Goal: Communication & Community: Answer question/provide support

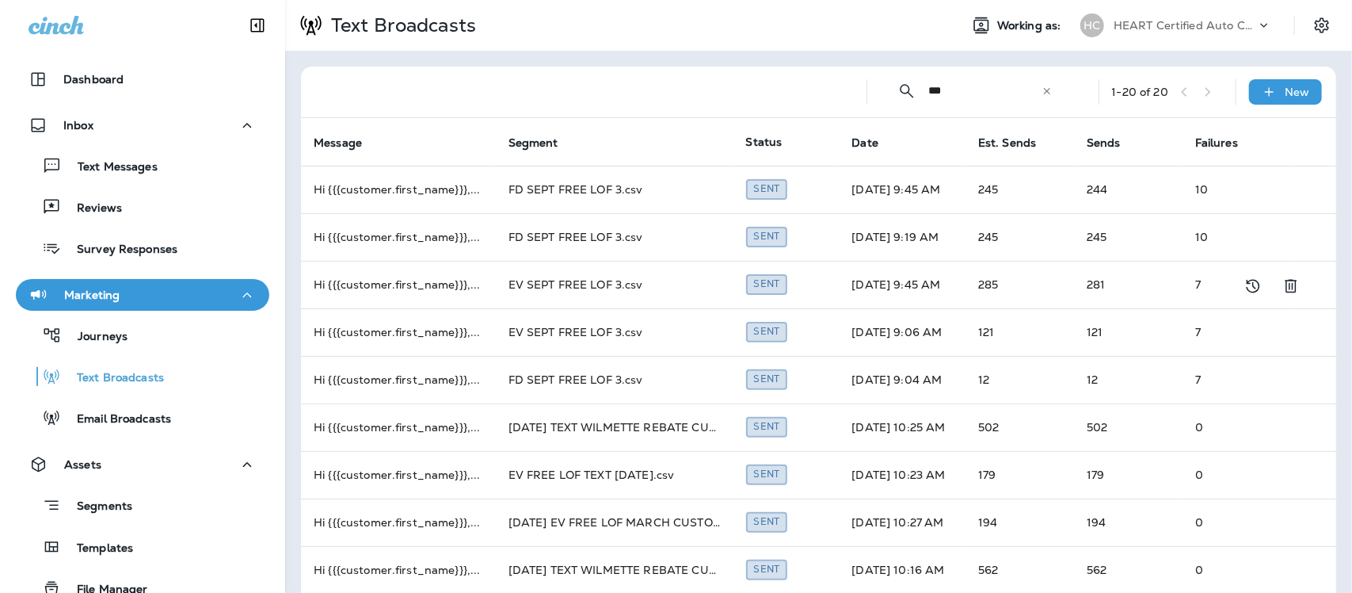
scroll to position [198, 0]
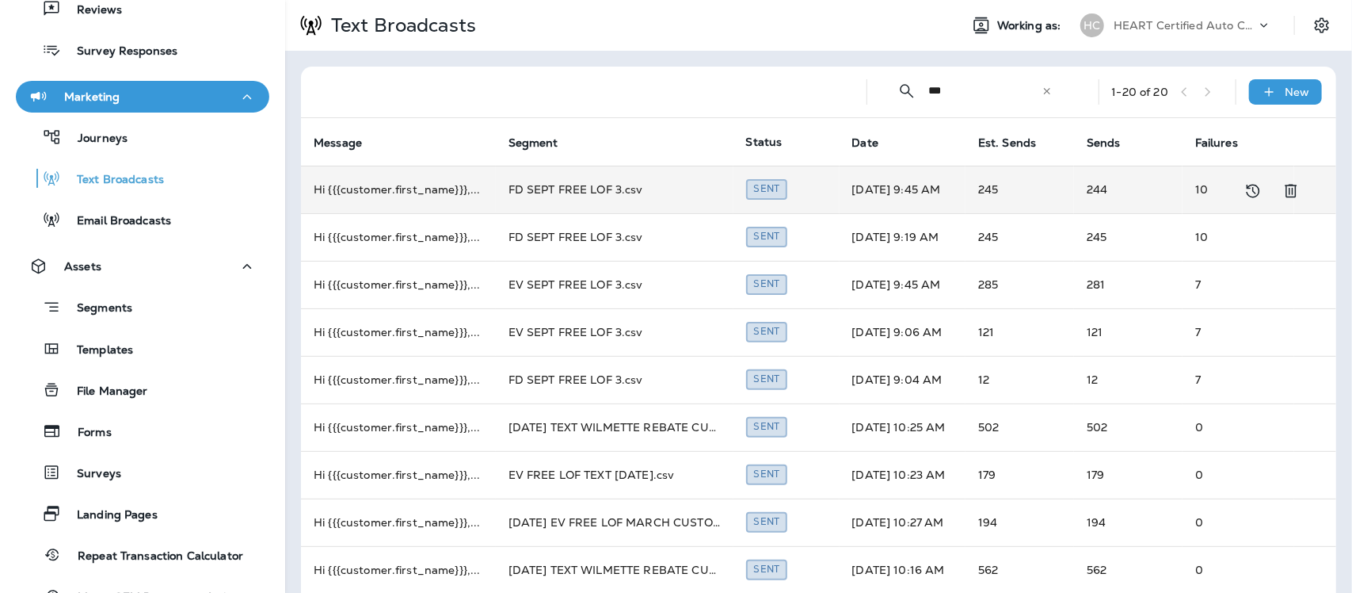
click at [586, 189] on td "FD SEPT FREE LOF 3.csv" at bounding box center [615, 190] width 238 height 48
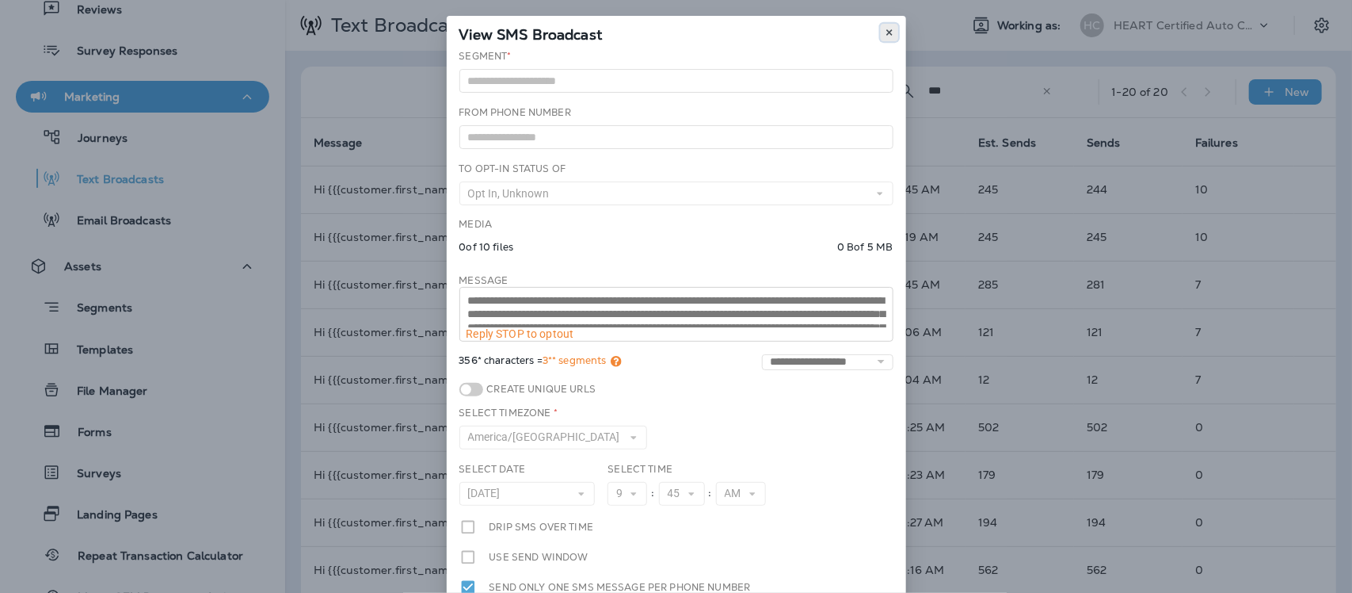
click at [885, 32] on icon at bounding box center [890, 33] width 10 height 10
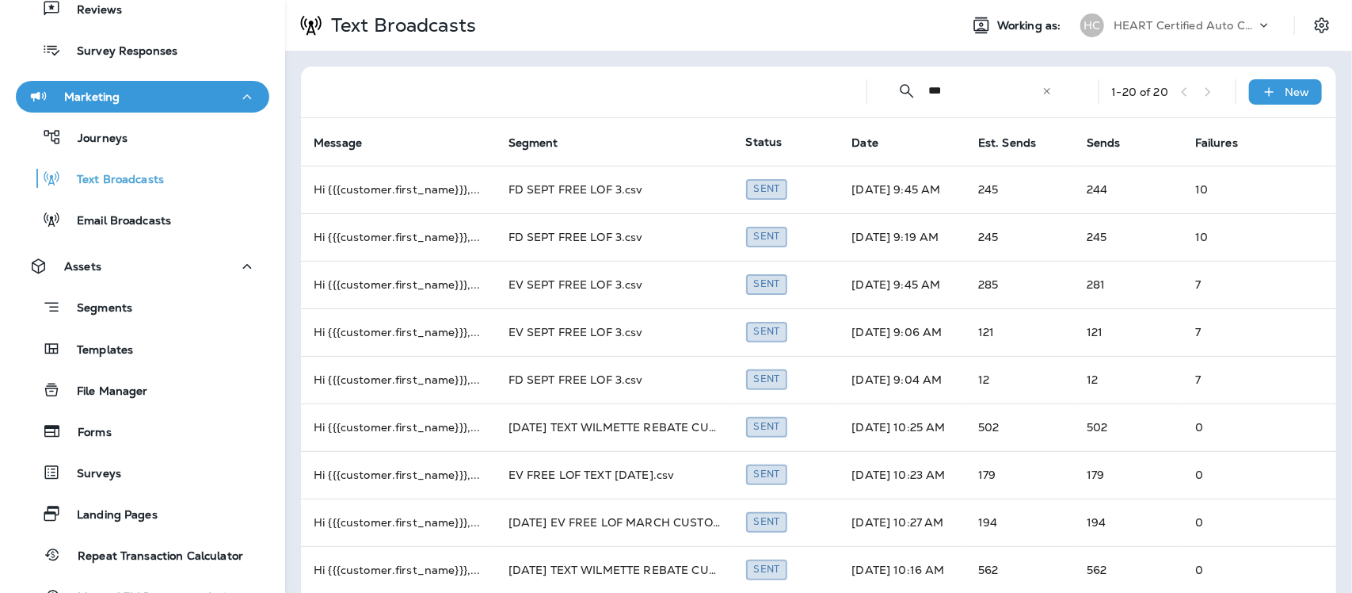
click at [972, 86] on input "***" at bounding box center [985, 91] width 112 height 42
type input "*"
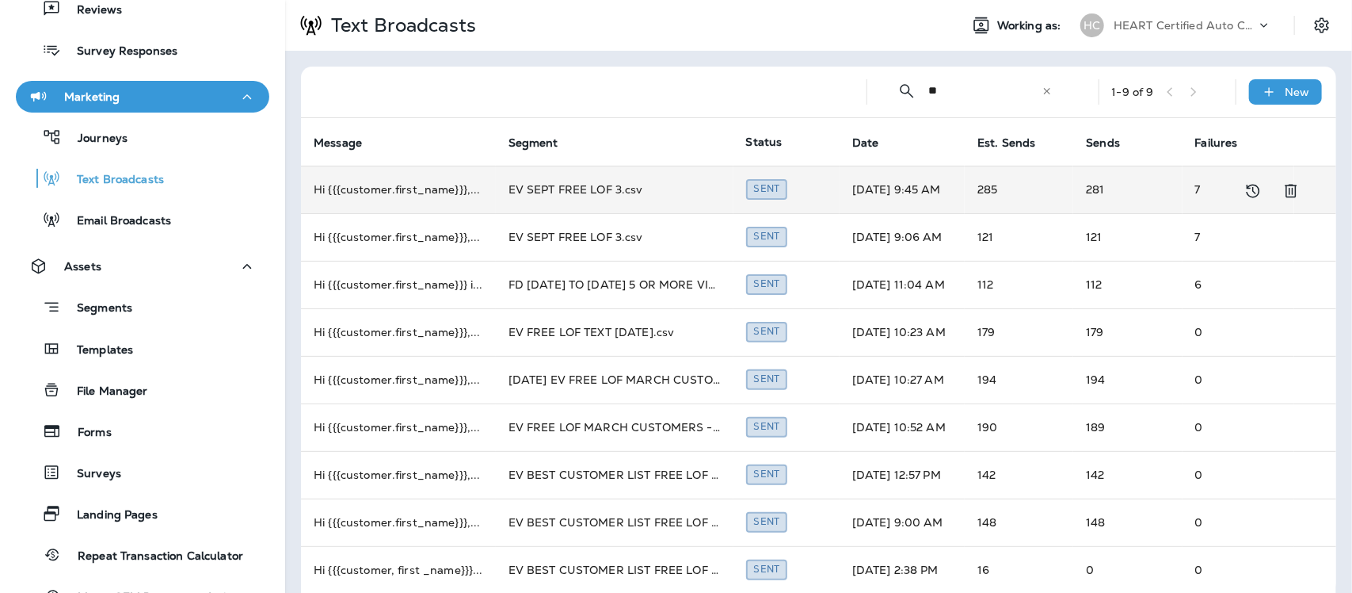
type input "**"
click at [588, 188] on td "EV SEPT FREE LOF 3.csv" at bounding box center [615, 190] width 238 height 48
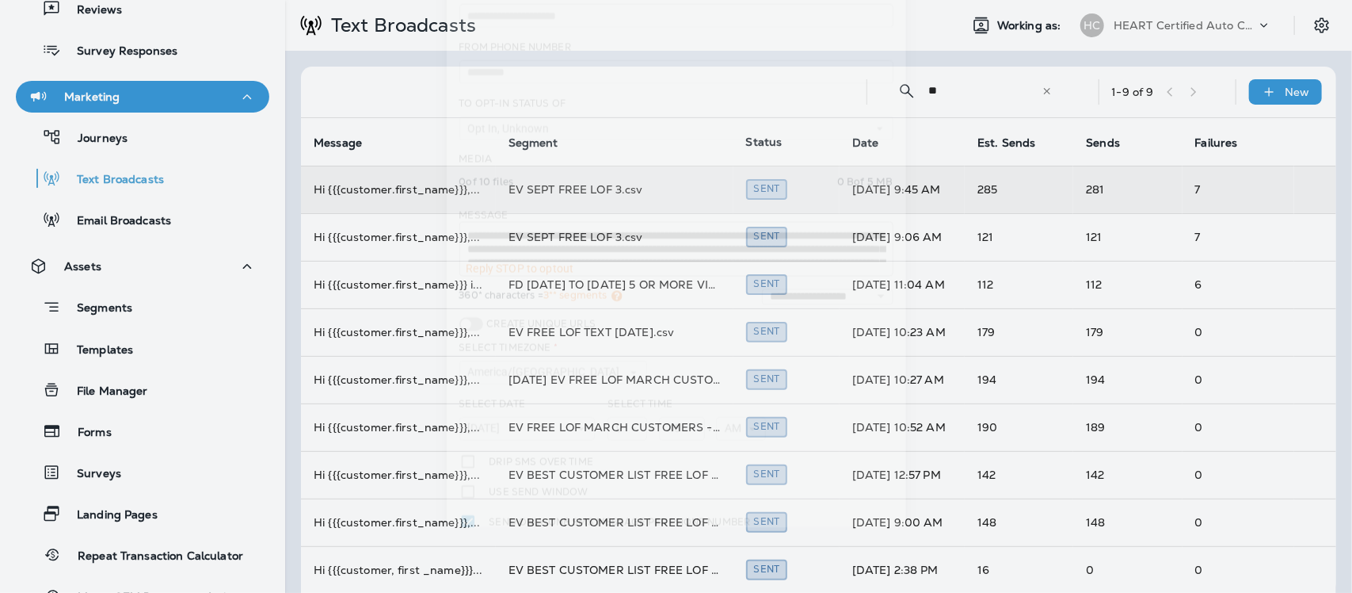
click at [588, 188] on div "**********" at bounding box center [676, 276] width 459 height 585
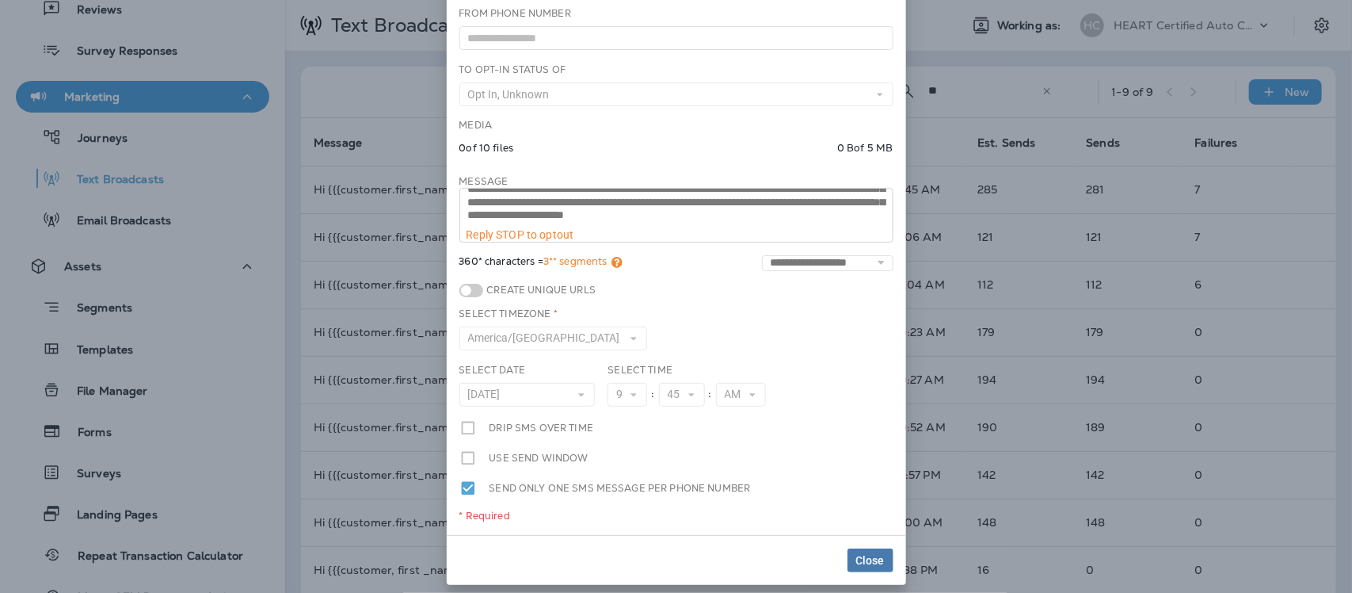
scroll to position [40, 0]
click at [860, 565] on span "Close" at bounding box center [870, 560] width 29 height 11
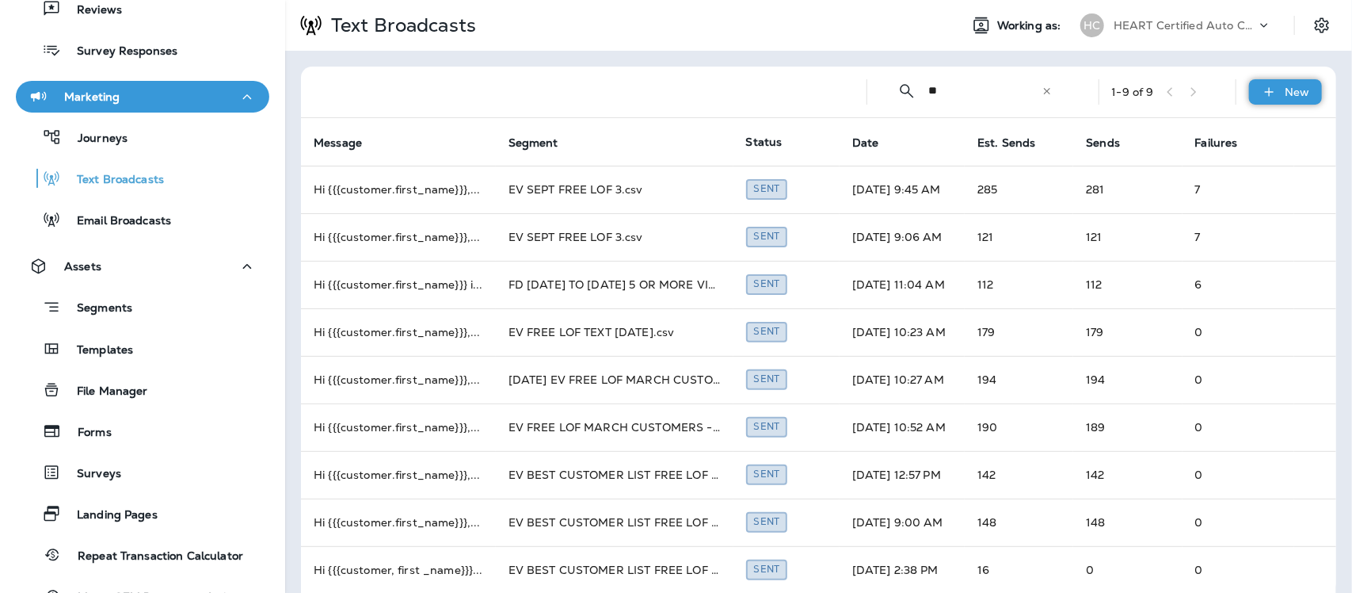
click at [1286, 87] on p "New" at bounding box center [1298, 92] width 25 height 13
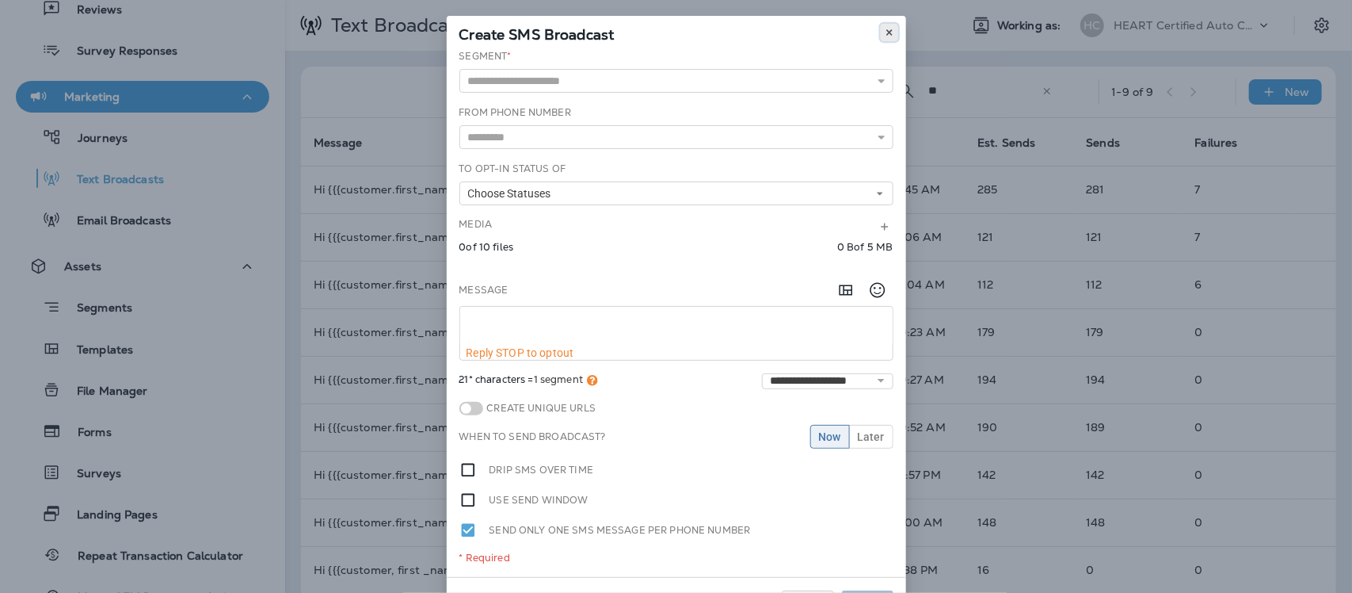
click at [885, 29] on icon at bounding box center [890, 33] width 10 height 10
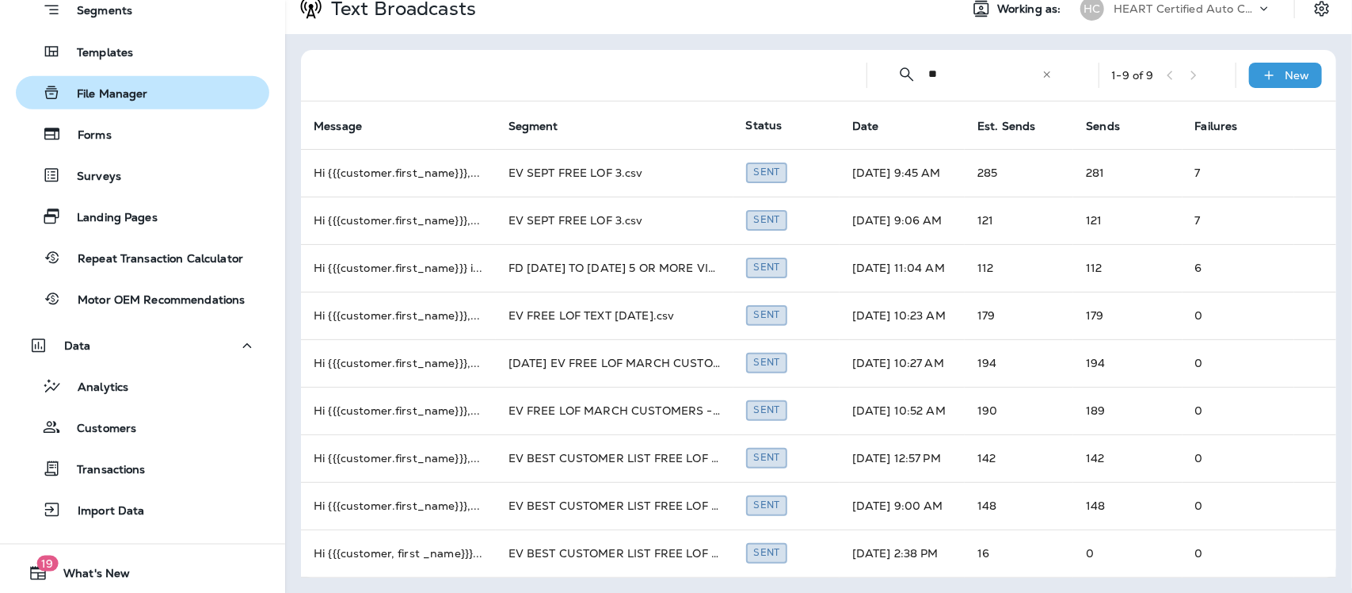
scroll to position [536, 0]
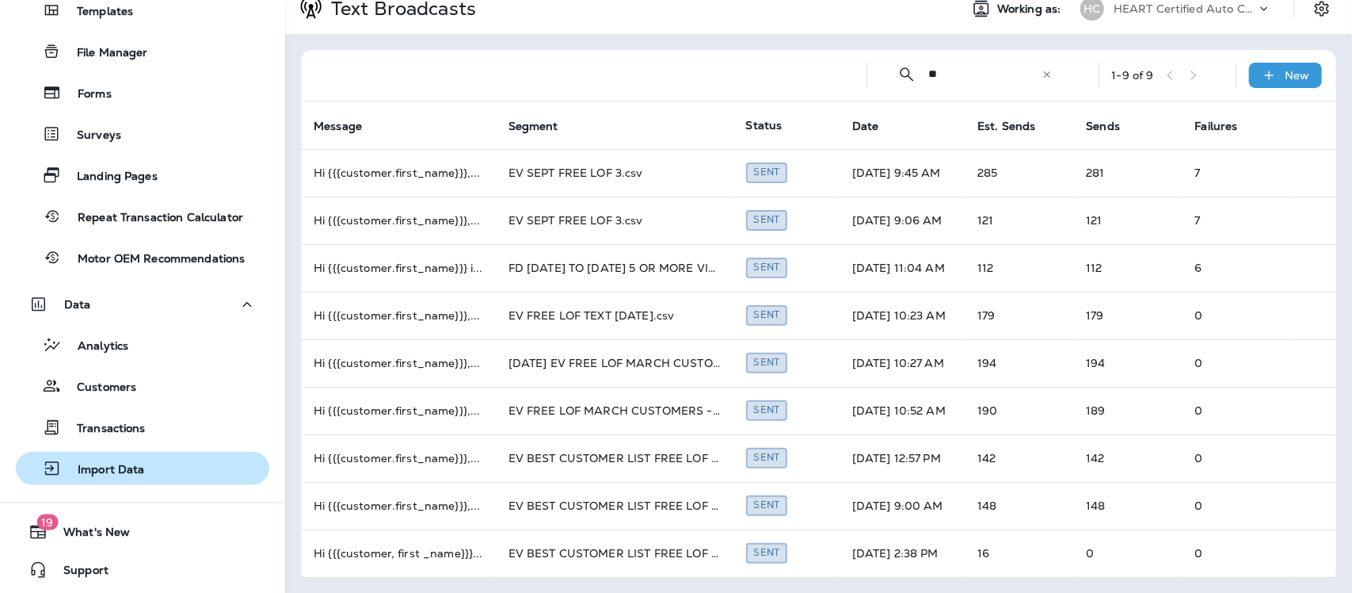
click at [93, 468] on p "Import Data" at bounding box center [103, 470] width 83 height 15
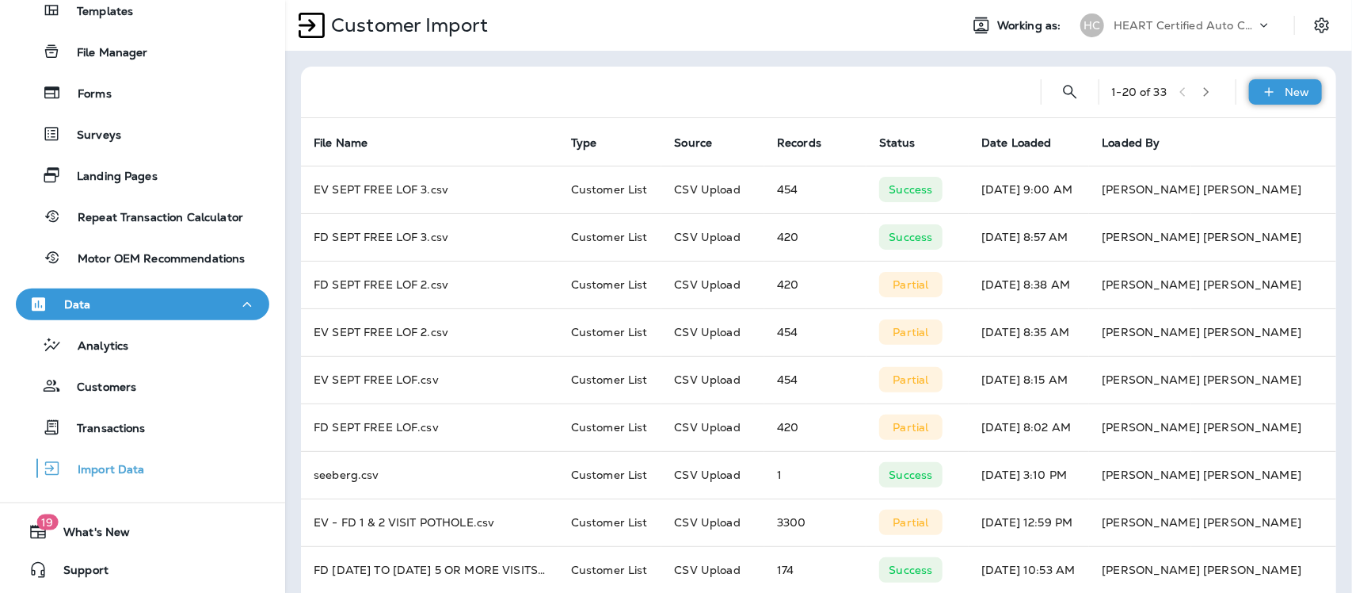
click at [1286, 93] on p "New" at bounding box center [1298, 92] width 25 height 13
click at [1211, 135] on p "Customer list" at bounding box center [1225, 134] width 74 height 13
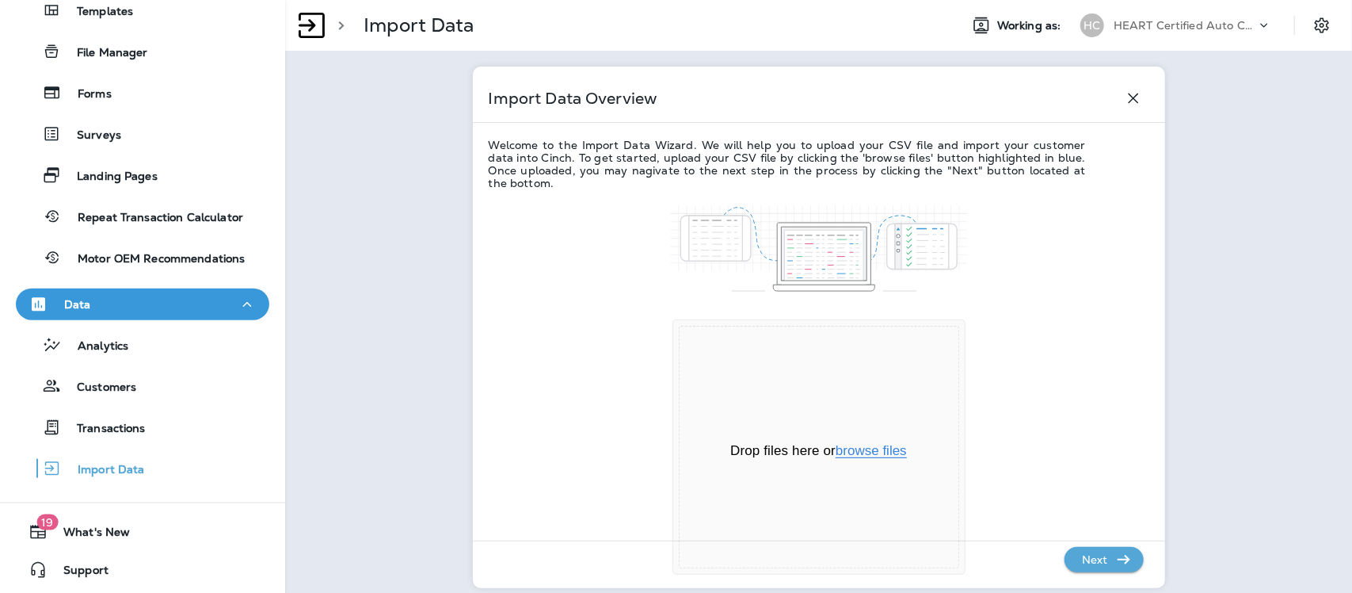
click at [841, 454] on button "browse files" at bounding box center [871, 451] width 71 height 14
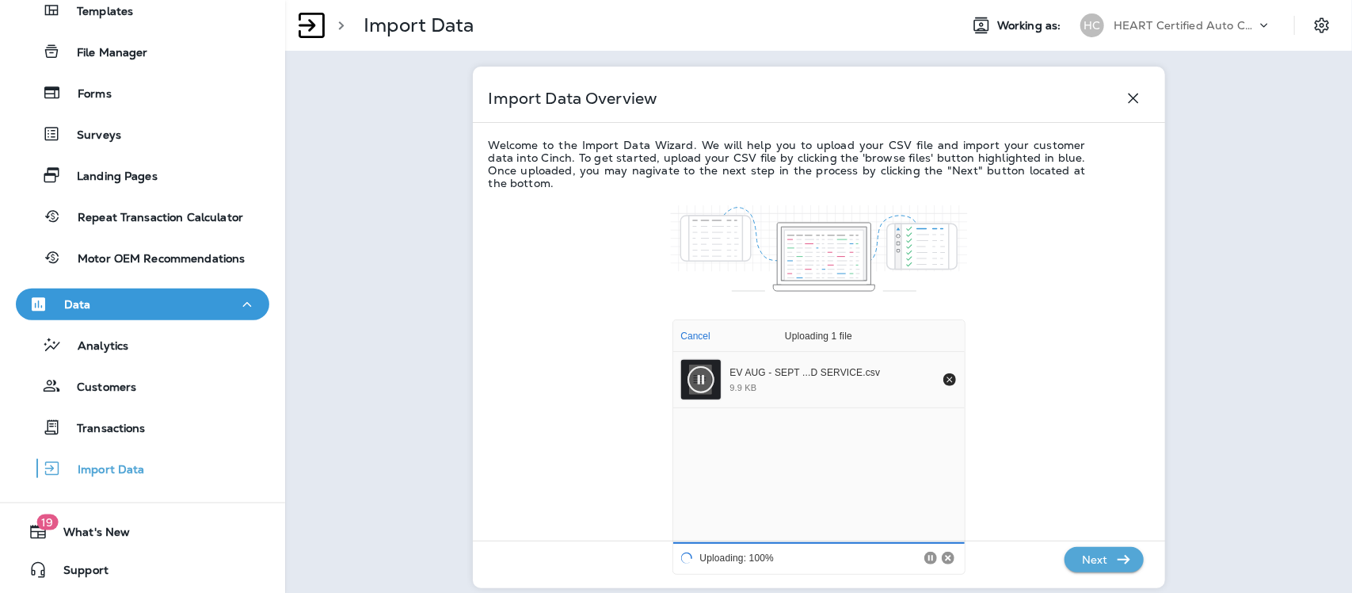
click at [1086, 561] on p "Next" at bounding box center [1095, 559] width 39 height 25
click at [1084, 562] on p "Next" at bounding box center [1095, 559] width 39 height 25
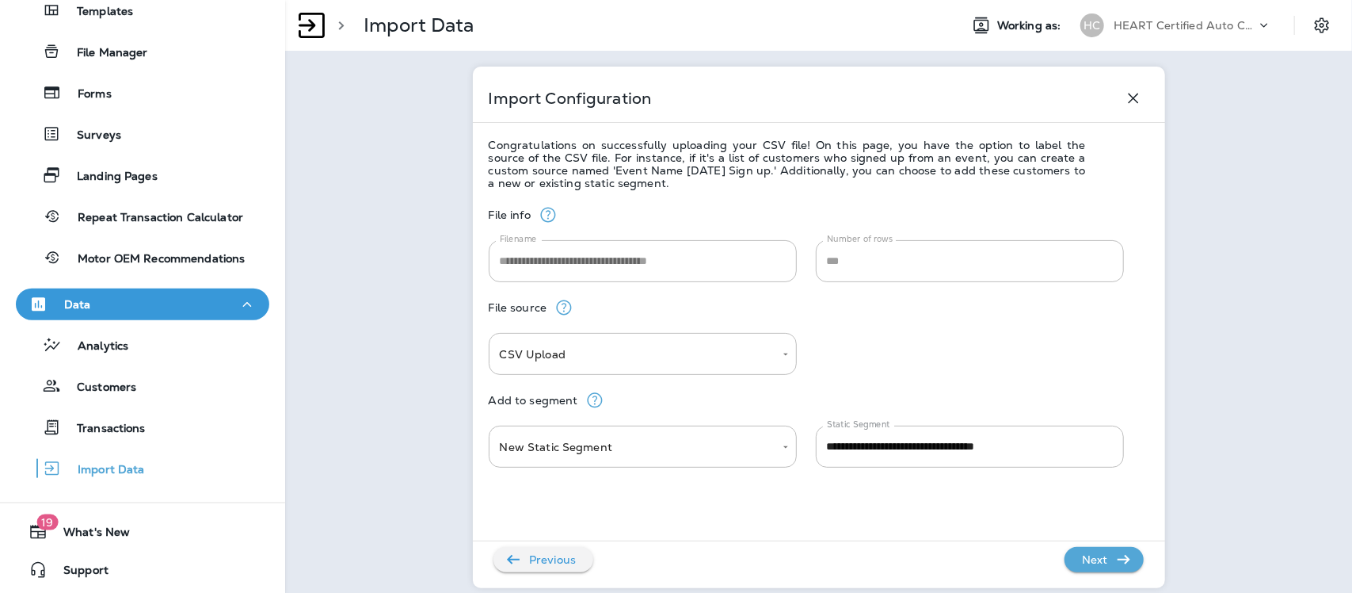
click at [1090, 559] on p "Next" at bounding box center [1095, 559] width 39 height 25
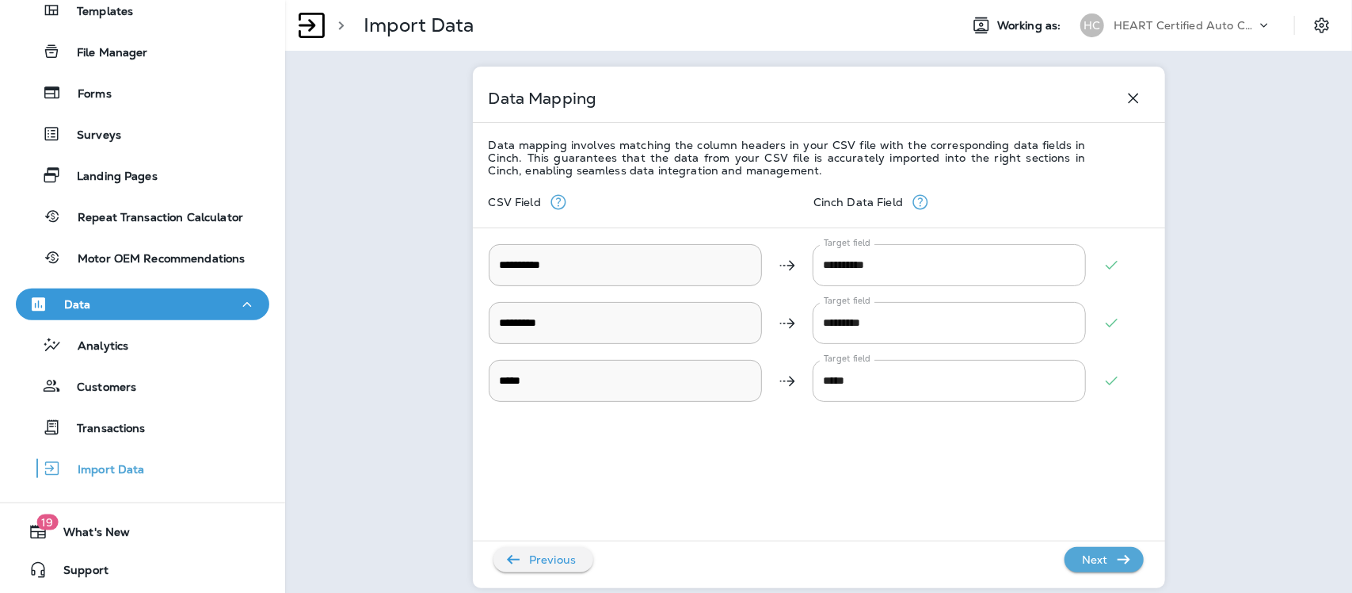
click at [1091, 557] on p "Next" at bounding box center [1095, 559] width 39 height 25
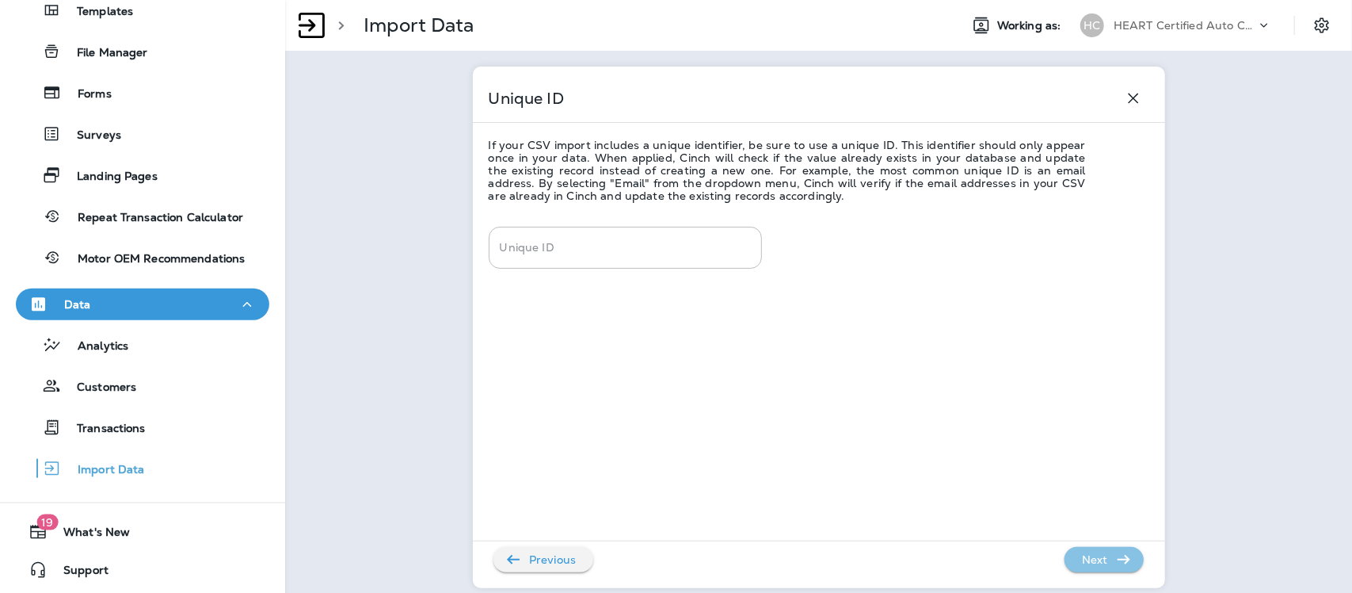
click at [1091, 557] on p "Next" at bounding box center [1095, 559] width 39 height 25
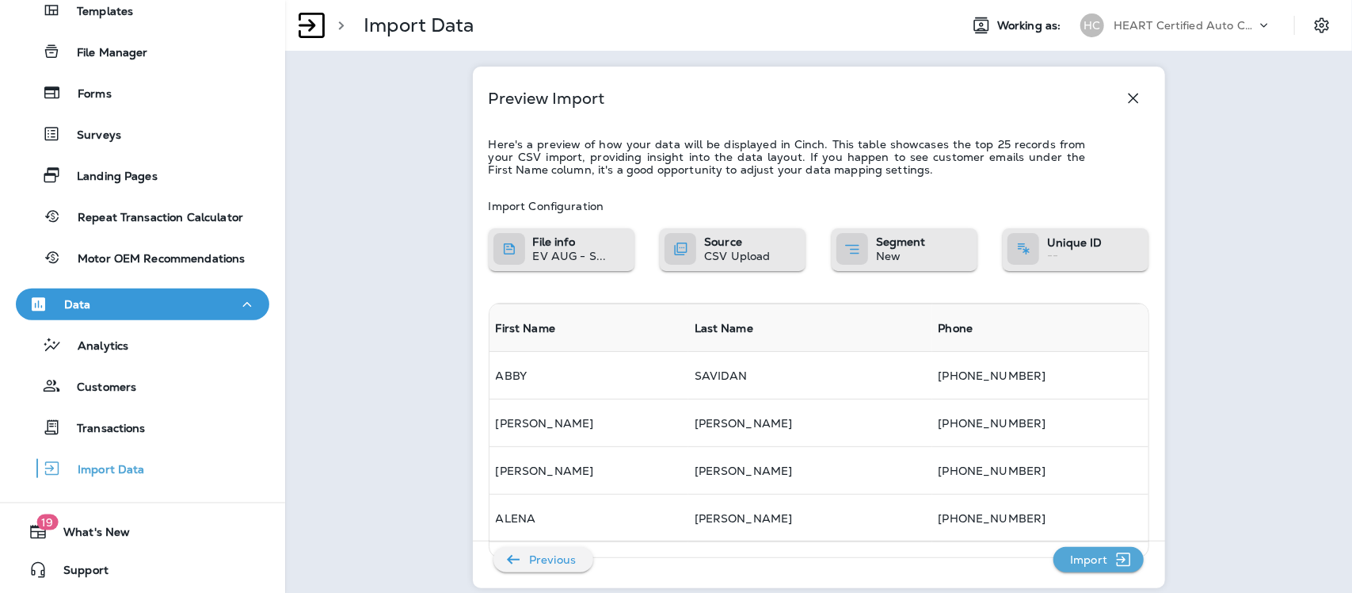
click at [1091, 557] on p "Import" at bounding box center [1089, 559] width 50 height 25
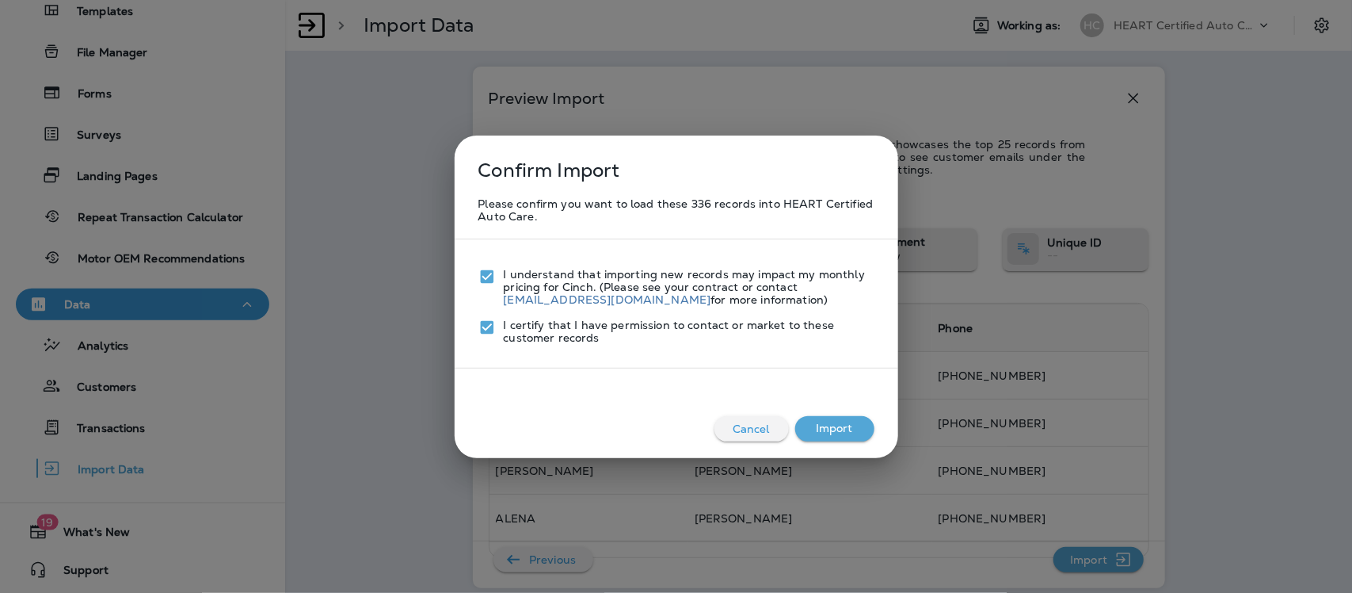
click at [849, 433] on button "Import" at bounding box center [834, 428] width 79 height 25
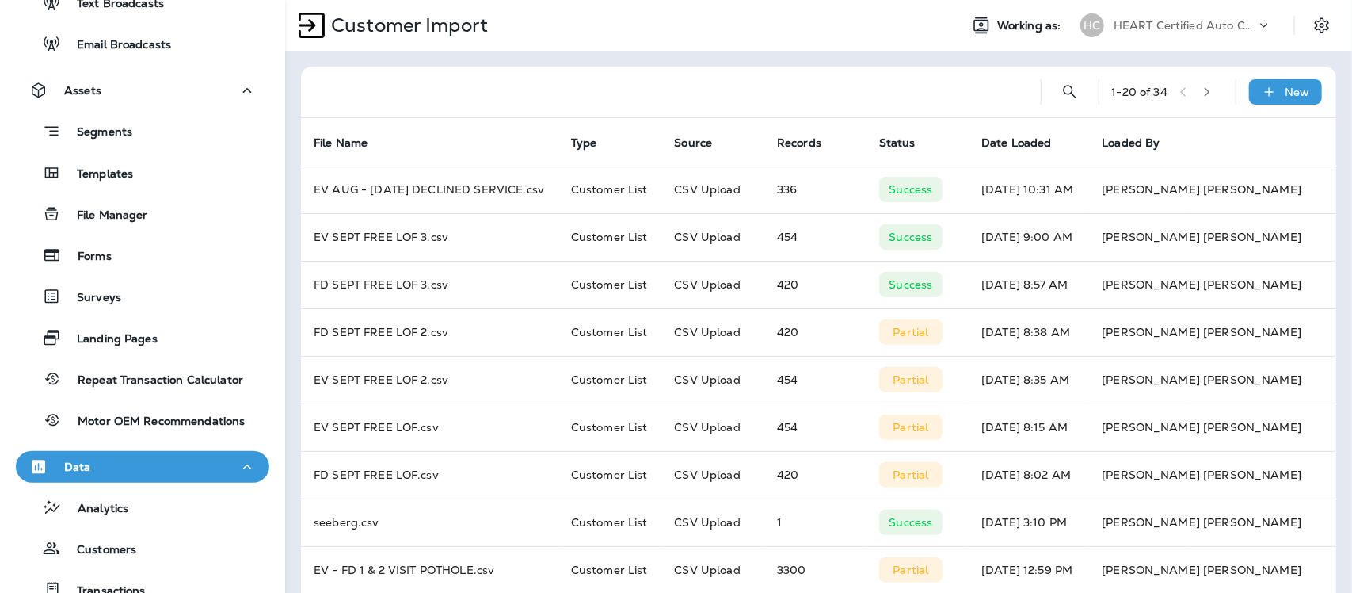
scroll to position [338, 0]
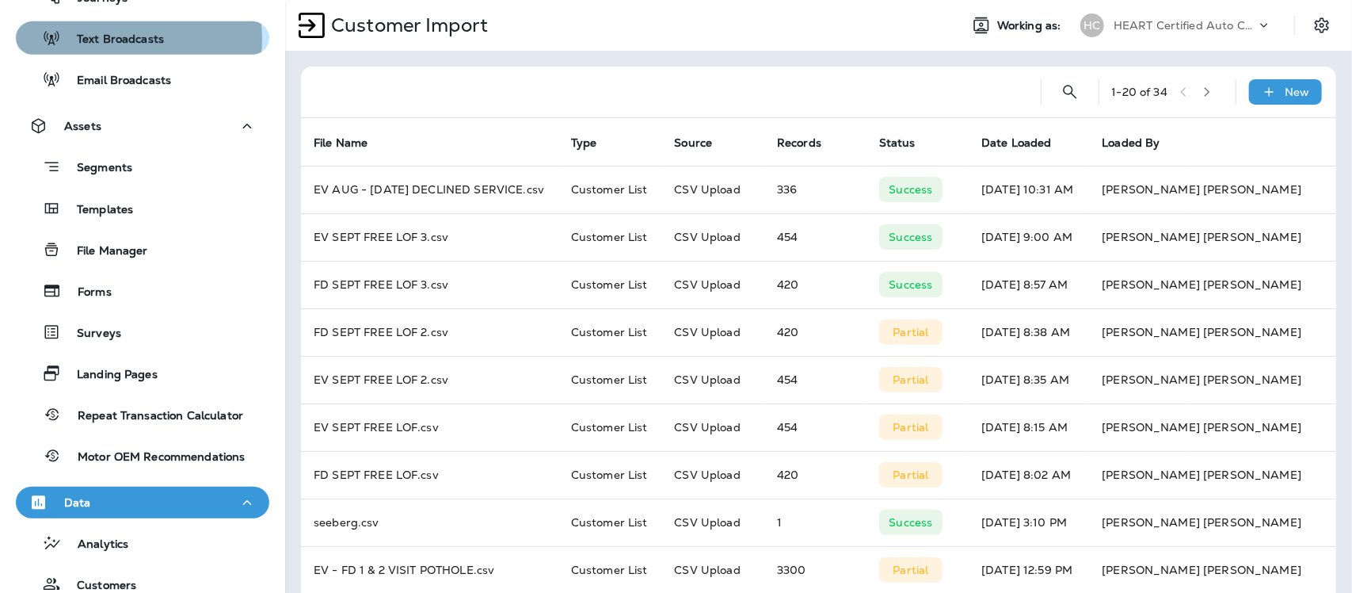
click at [131, 37] on p "Text Broadcasts" at bounding box center [112, 39] width 103 height 15
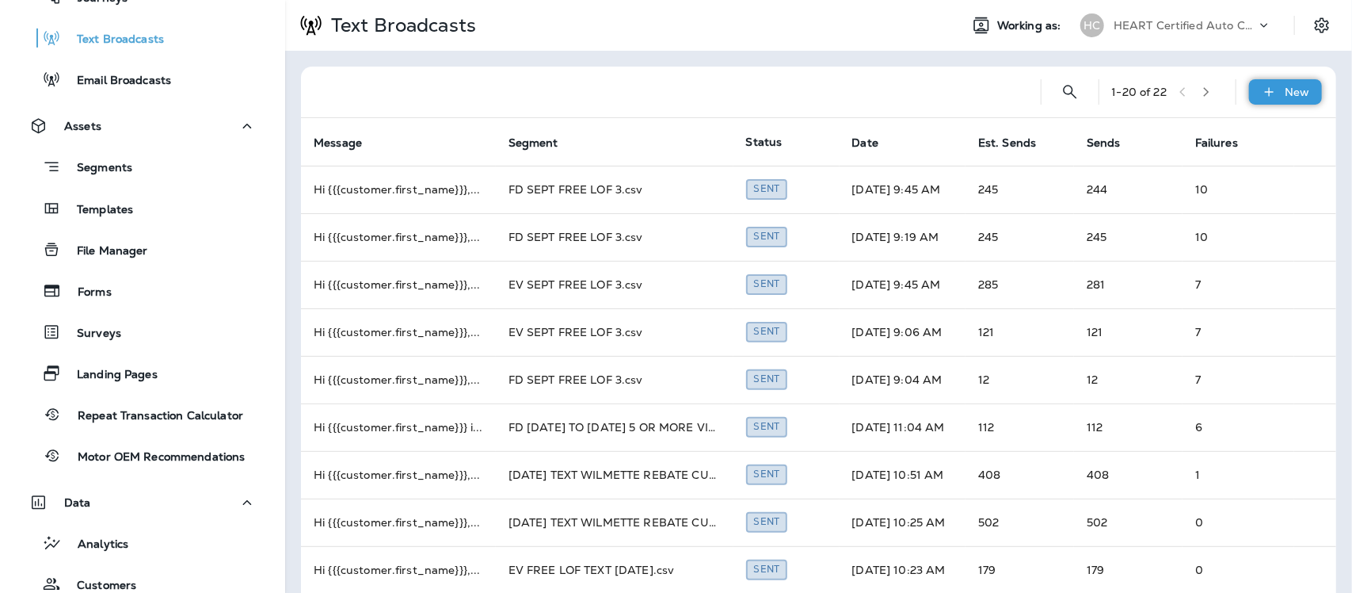
click at [1287, 87] on p "New" at bounding box center [1298, 92] width 25 height 13
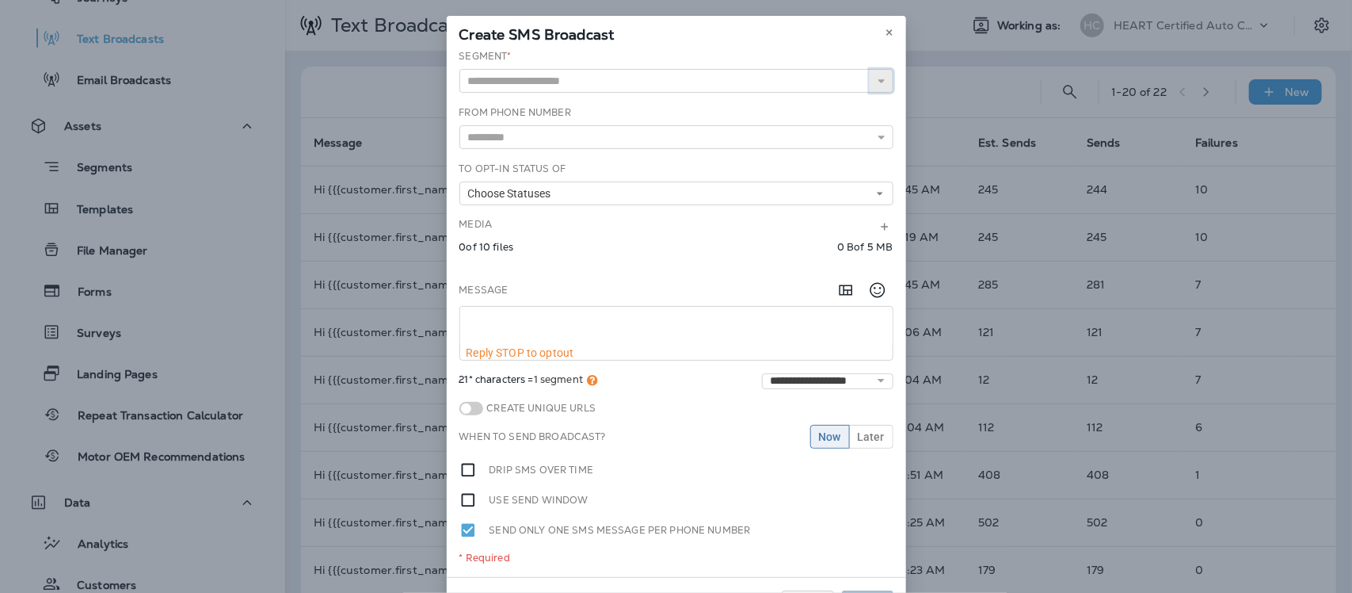
click at [876, 84] on icon "button" at bounding box center [881, 80] width 11 height 11
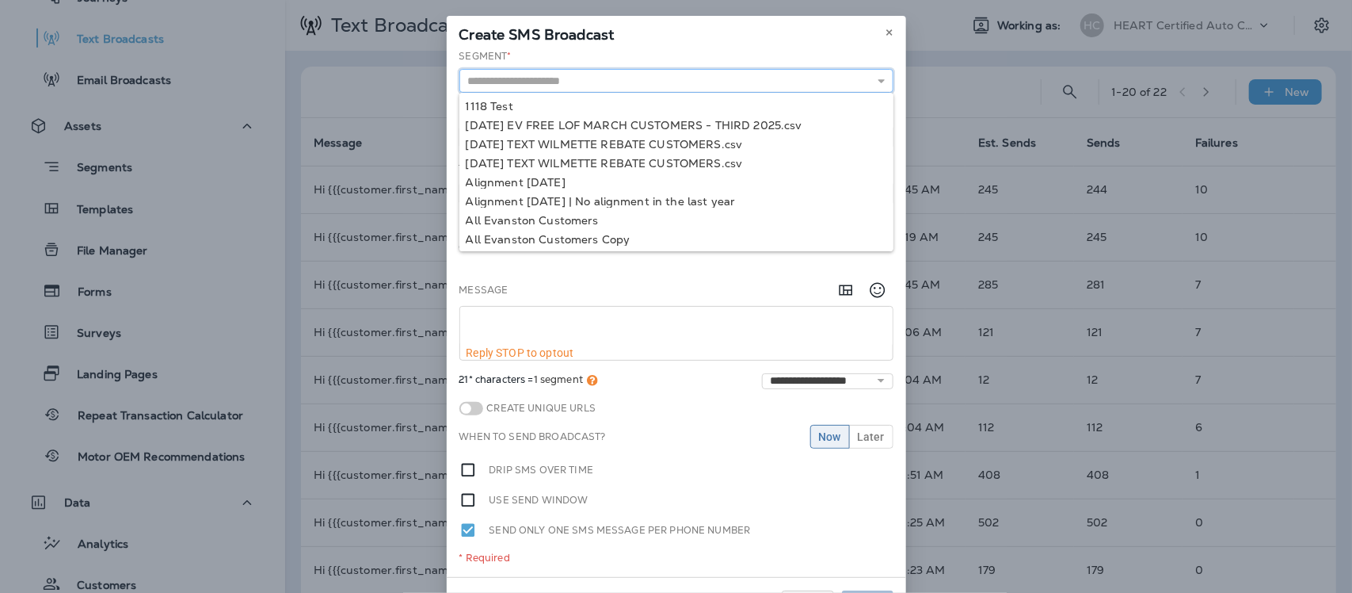
click at [606, 85] on input "text" at bounding box center [676, 81] width 434 height 24
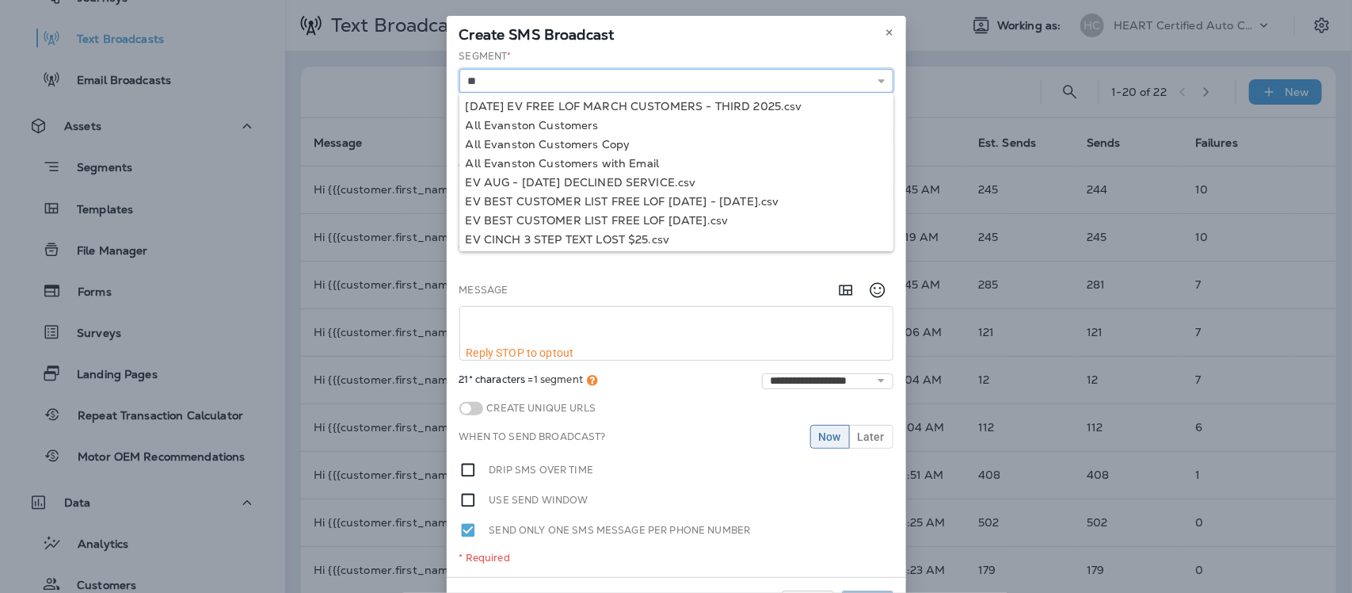
type input "*"
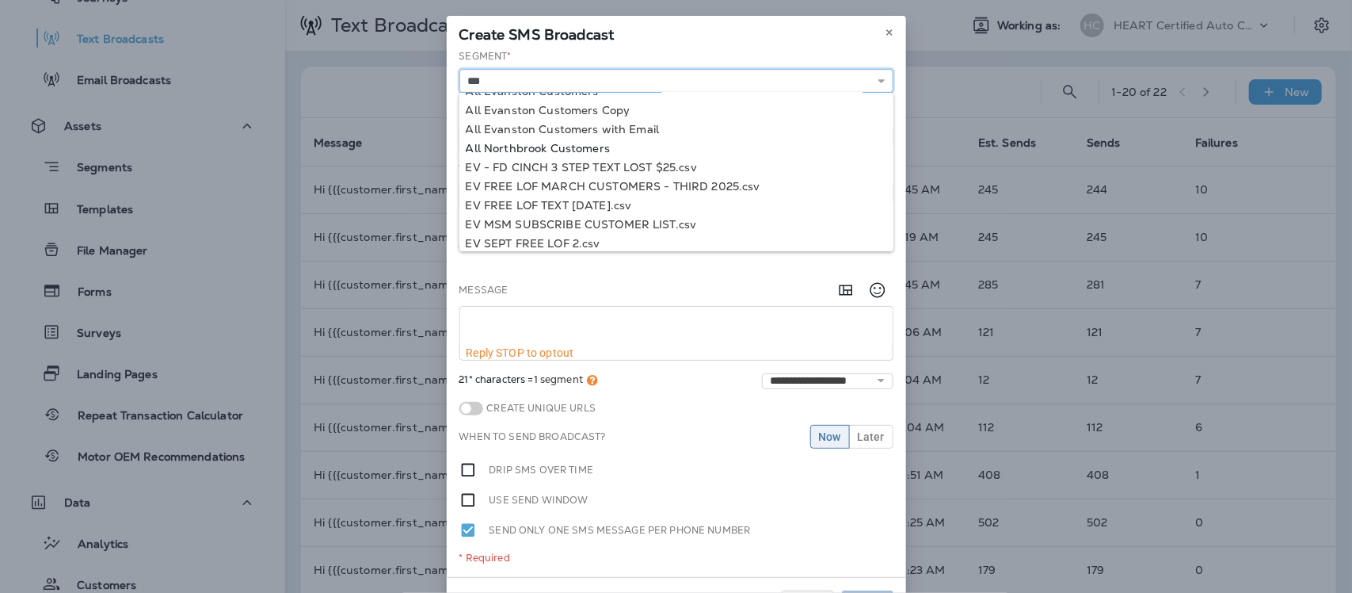
scroll to position [34, 0]
type input "**********"
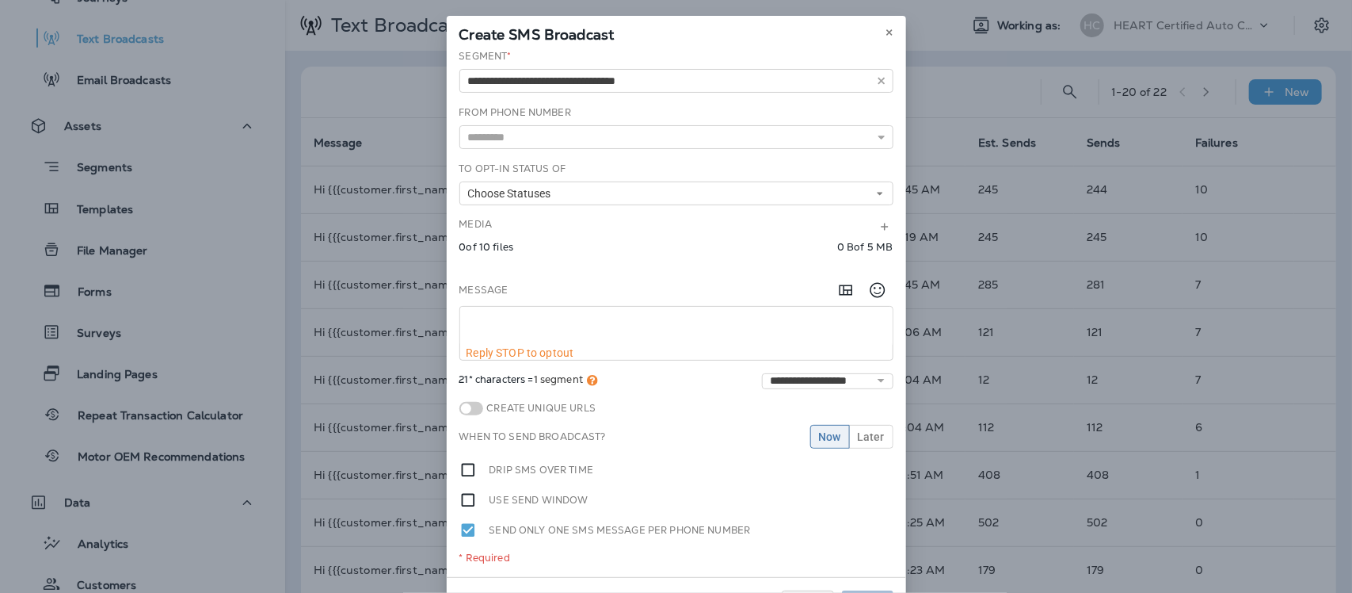
click at [569, 139] on div "**********" at bounding box center [676, 313] width 459 height 528
click at [878, 136] on use at bounding box center [881, 137] width 6 height 4
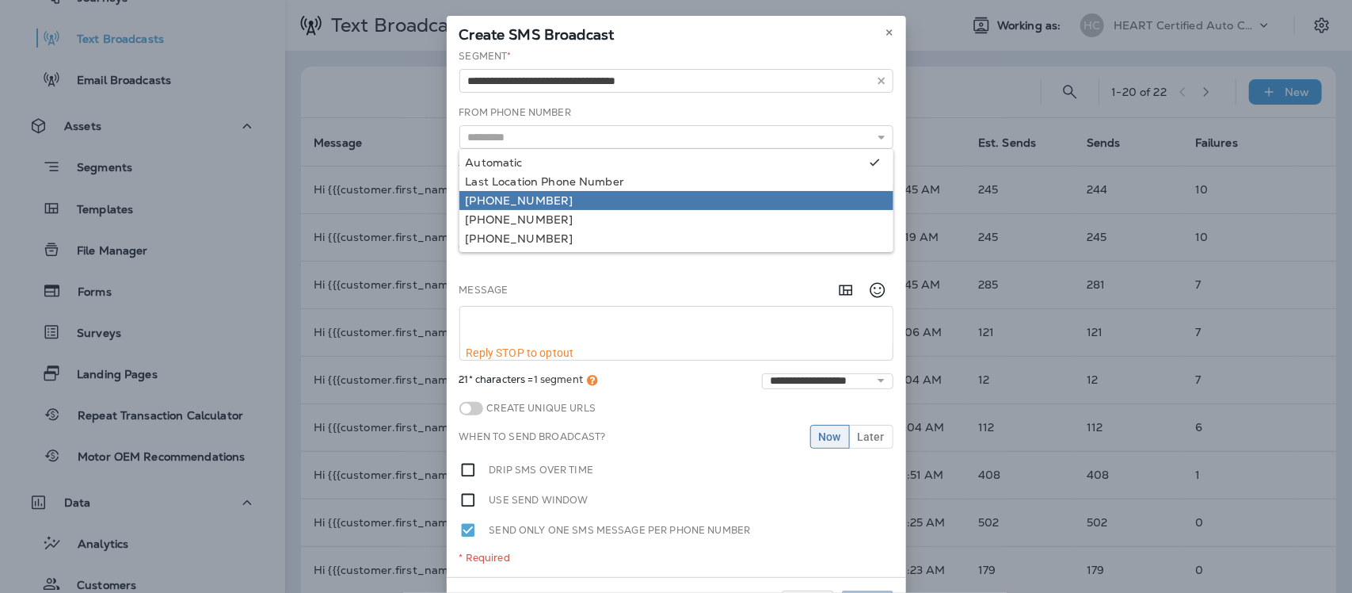
type input "**********"
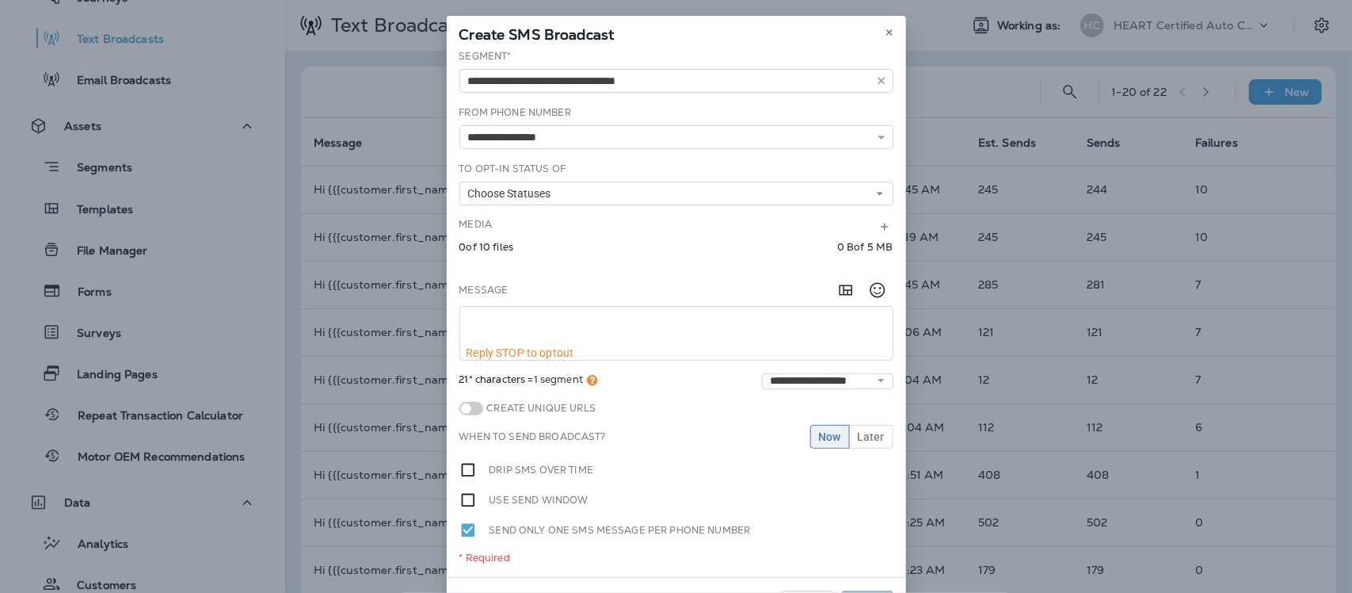
click at [532, 198] on div "**********" at bounding box center [676, 313] width 459 height 528
click at [499, 321] on textarea at bounding box center [676, 327] width 433 height 40
paste textarea "**********"
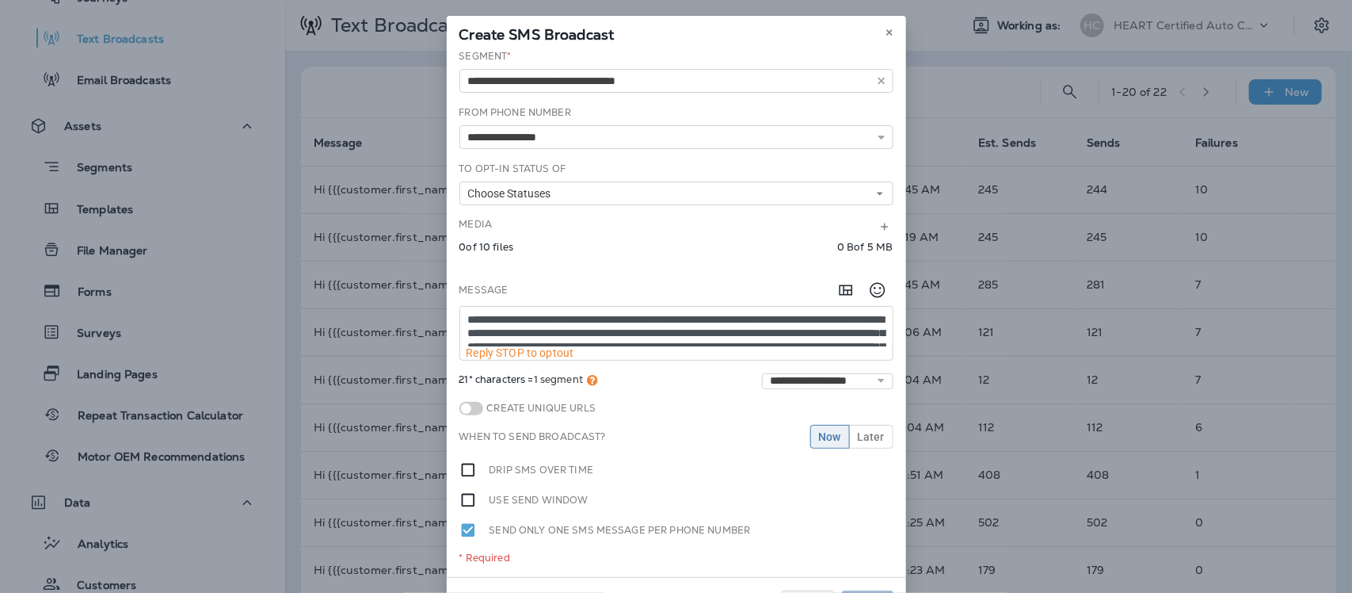
scroll to position [10, 0]
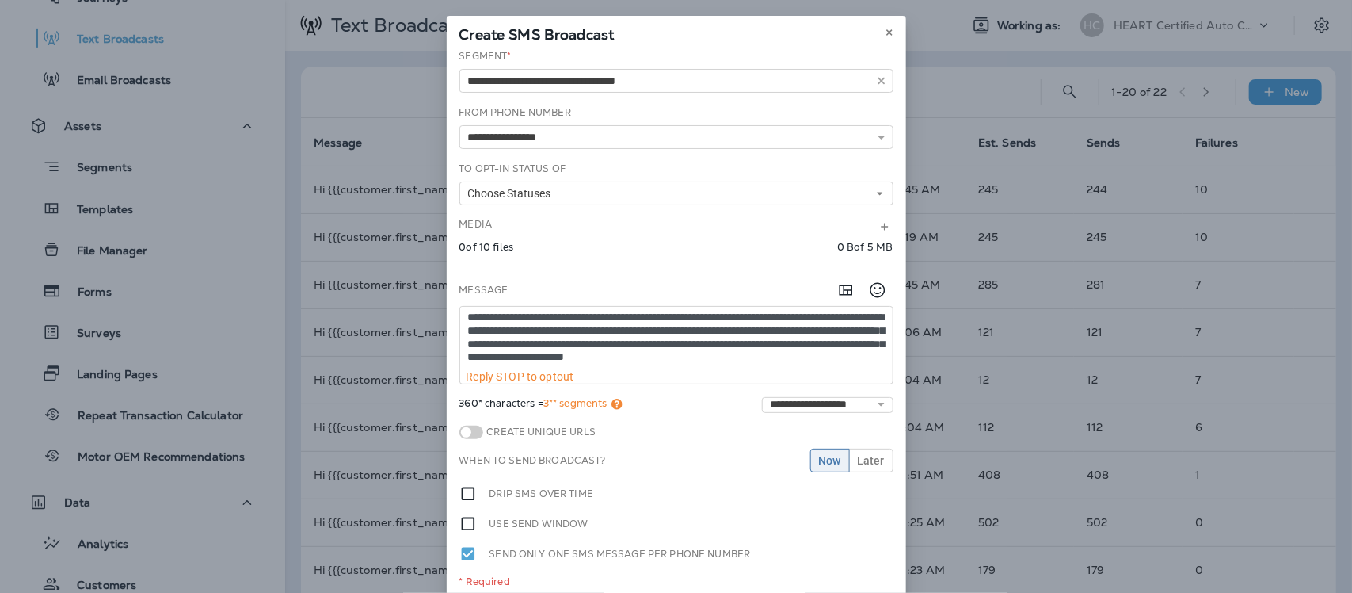
click at [648, 335] on textarea "**********" at bounding box center [676, 338] width 433 height 63
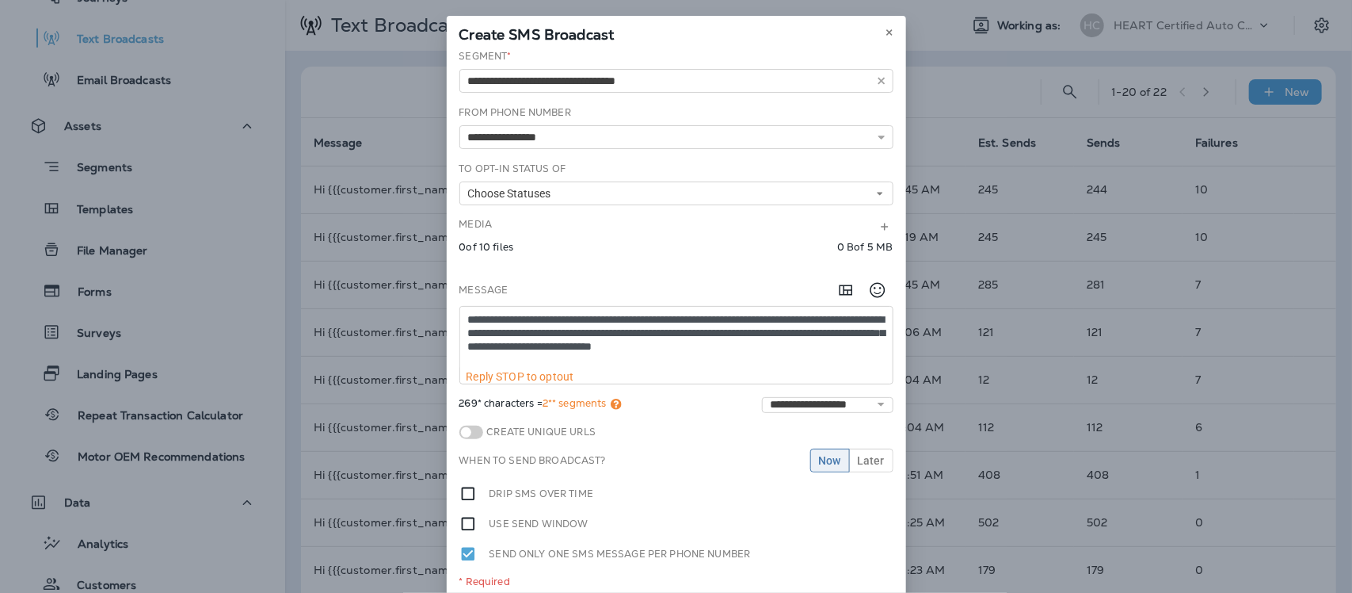
scroll to position [0, 0]
click at [627, 333] on textarea "**********" at bounding box center [676, 338] width 433 height 63
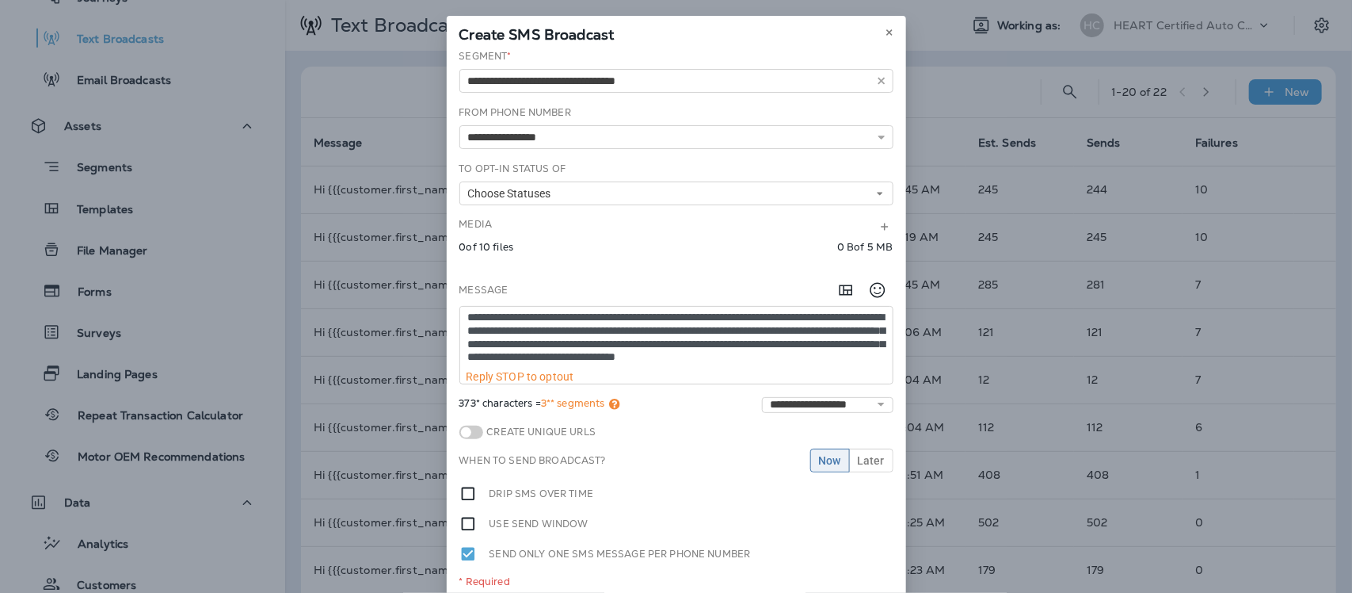
scroll to position [16, 0]
drag, startPoint x: 717, startPoint y: 342, endPoint x: 707, endPoint y: 368, distance: 27.8
click at [709, 355] on textarea "**********" at bounding box center [676, 338] width 433 height 63
click at [717, 342] on textarea "**********" at bounding box center [676, 338] width 433 height 63
drag, startPoint x: 762, startPoint y: 342, endPoint x: 763, endPoint y: 369, distance: 26.9
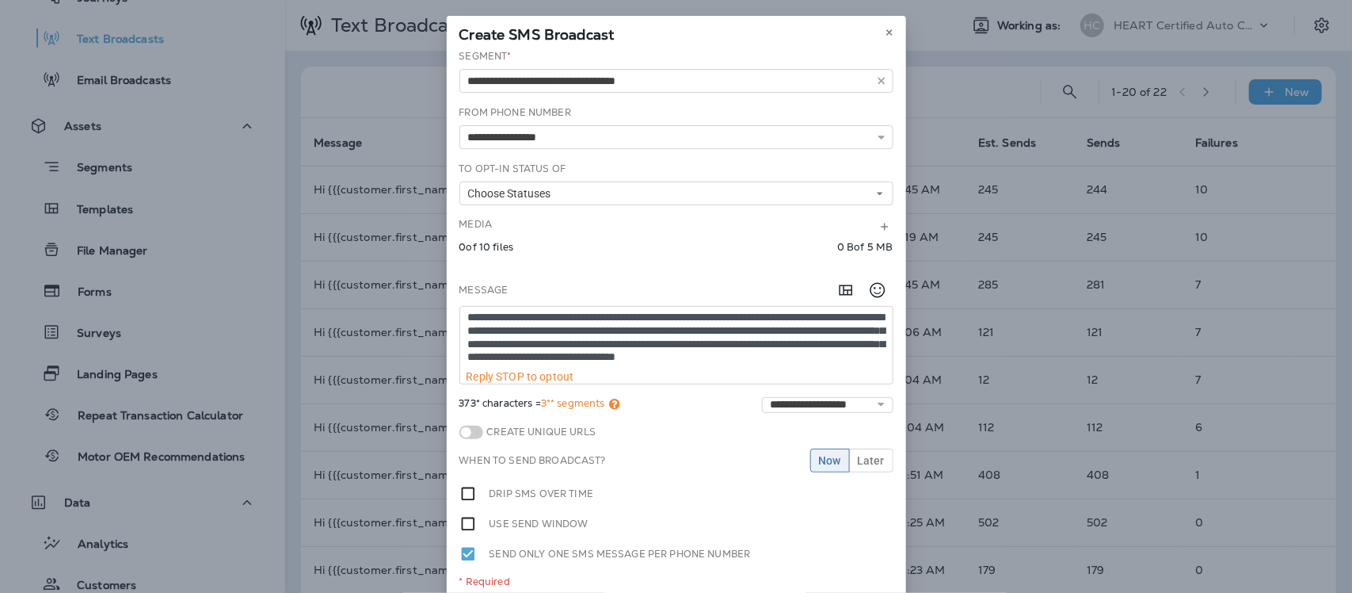
click at [762, 345] on textarea "**********" at bounding box center [676, 338] width 433 height 63
click at [711, 353] on textarea "**********" at bounding box center [676, 338] width 433 height 63
paste textarea "**********"
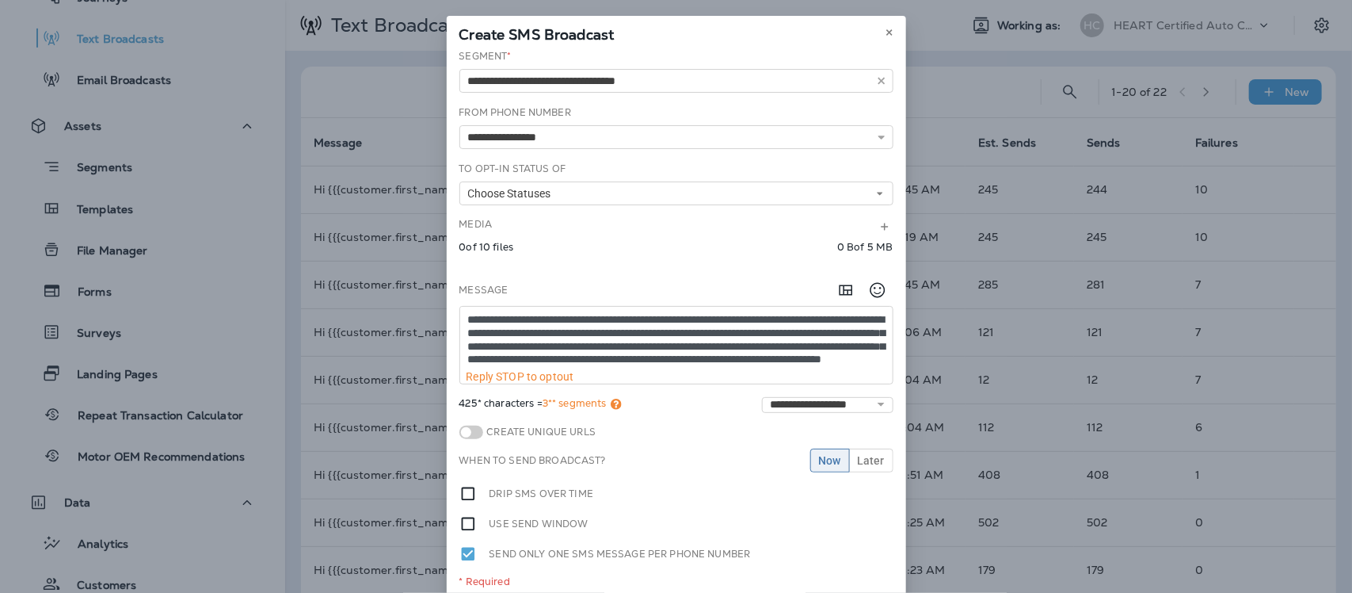
scroll to position [74, 0]
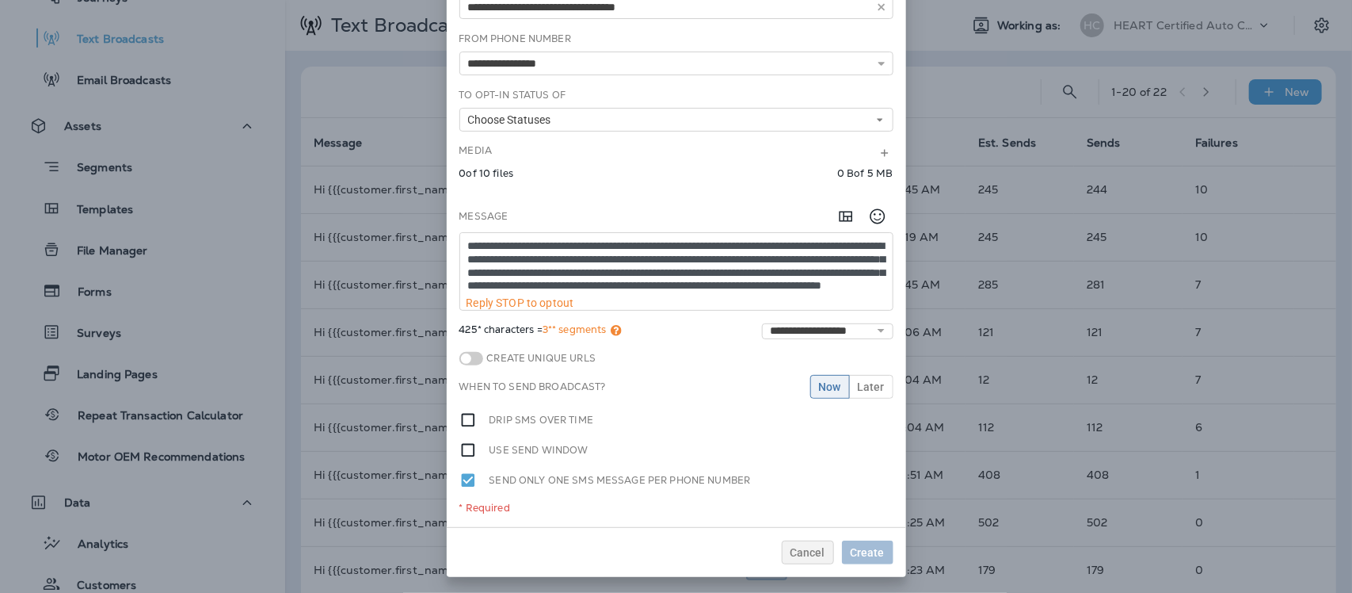
click at [638, 285] on textarea "**********" at bounding box center [676, 264] width 433 height 63
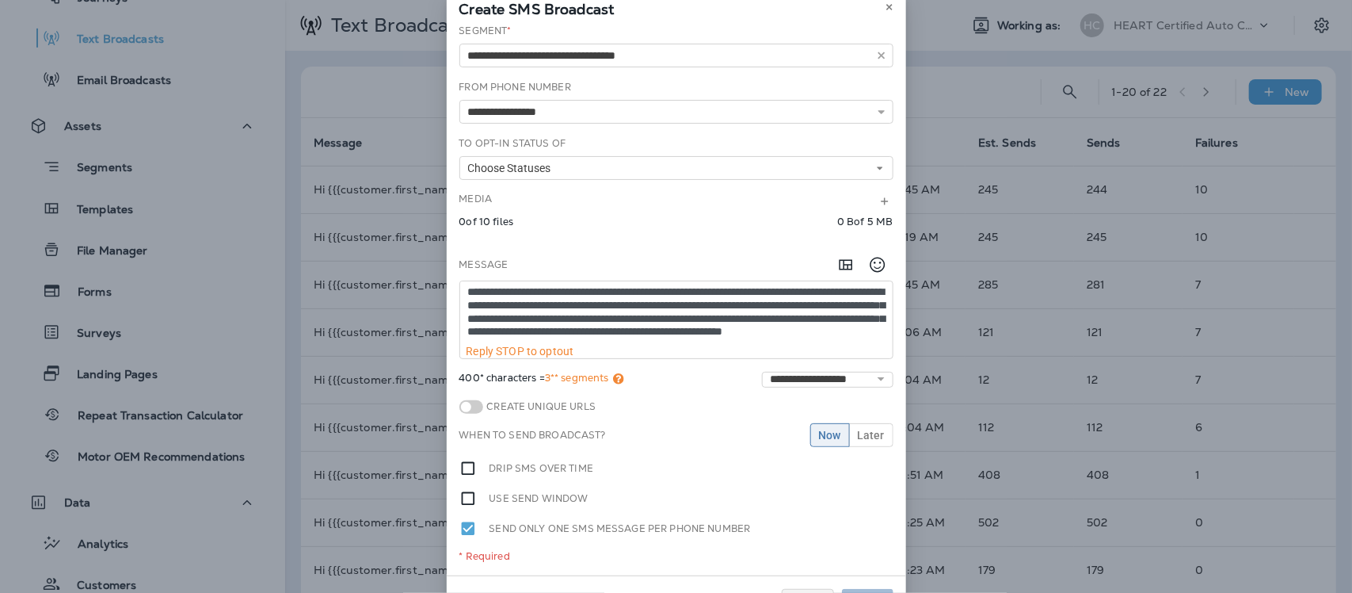
scroll to position [0, 0]
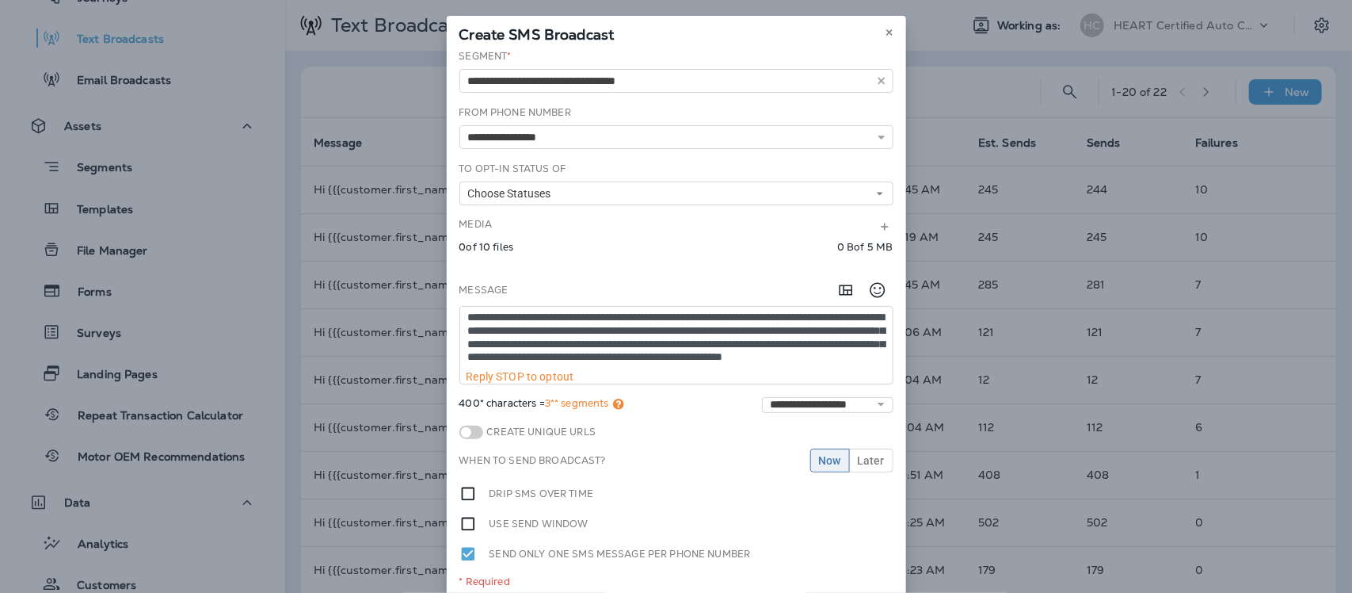
type textarea "**********"
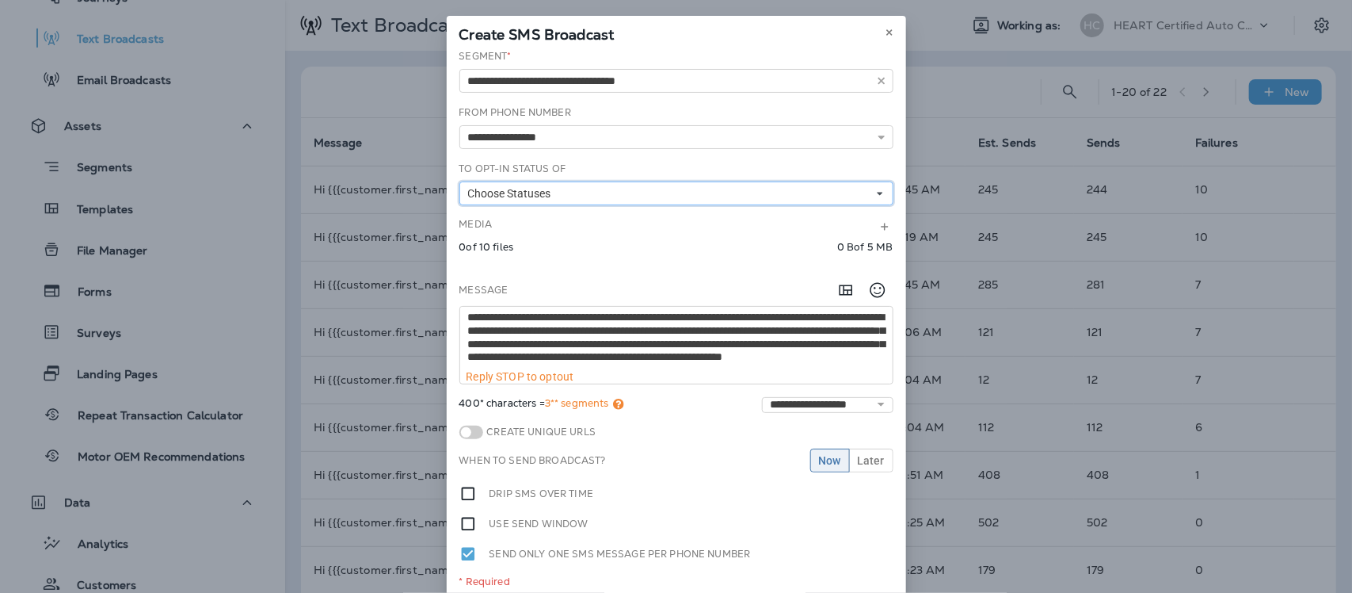
click at [875, 189] on icon at bounding box center [880, 194] width 10 height 10
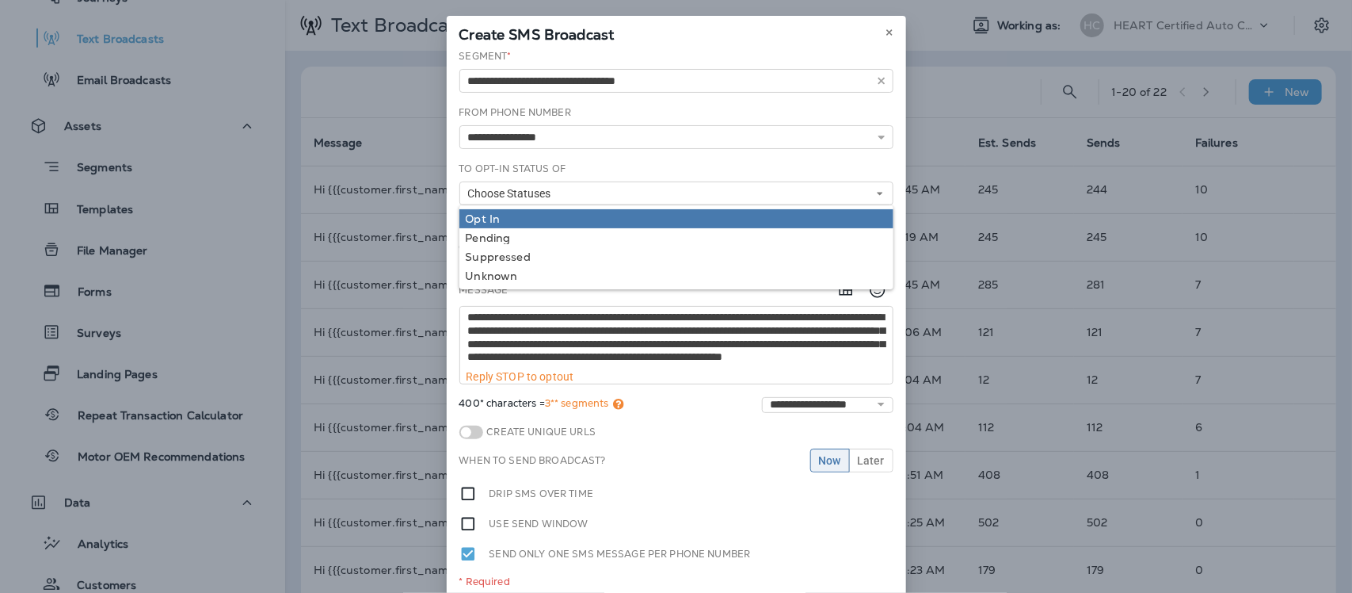
click at [474, 219] on div "Opt In" at bounding box center [676, 218] width 421 height 13
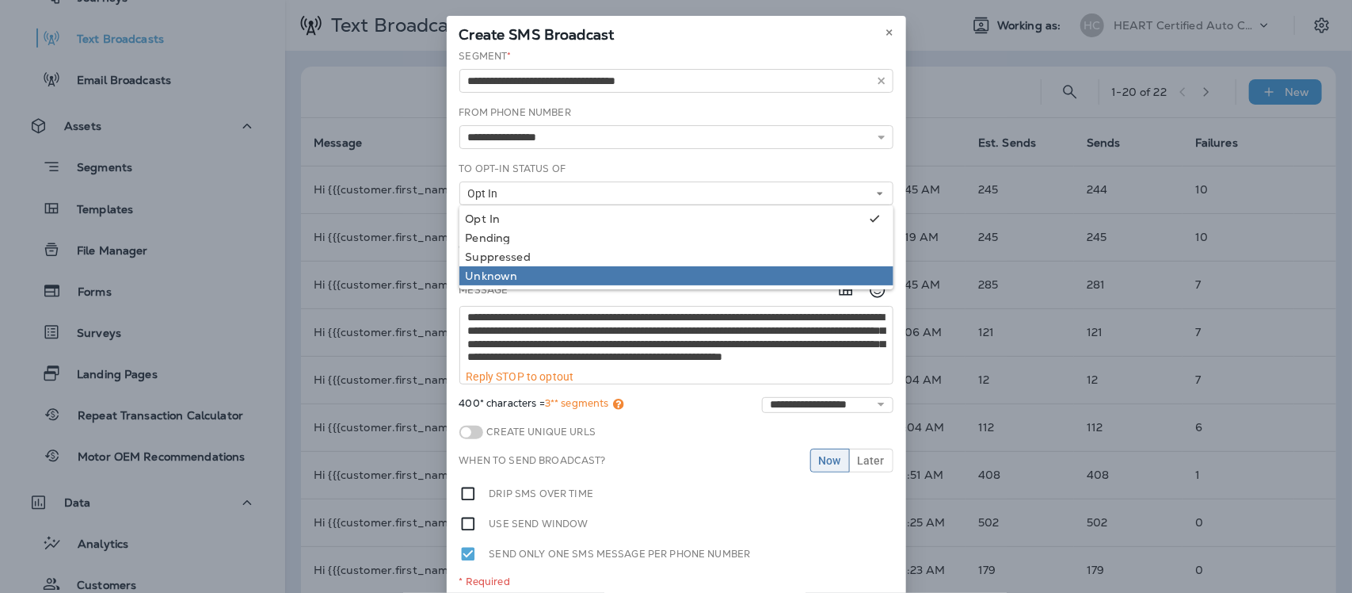
click at [478, 273] on div "Unknown" at bounding box center [676, 275] width 421 height 13
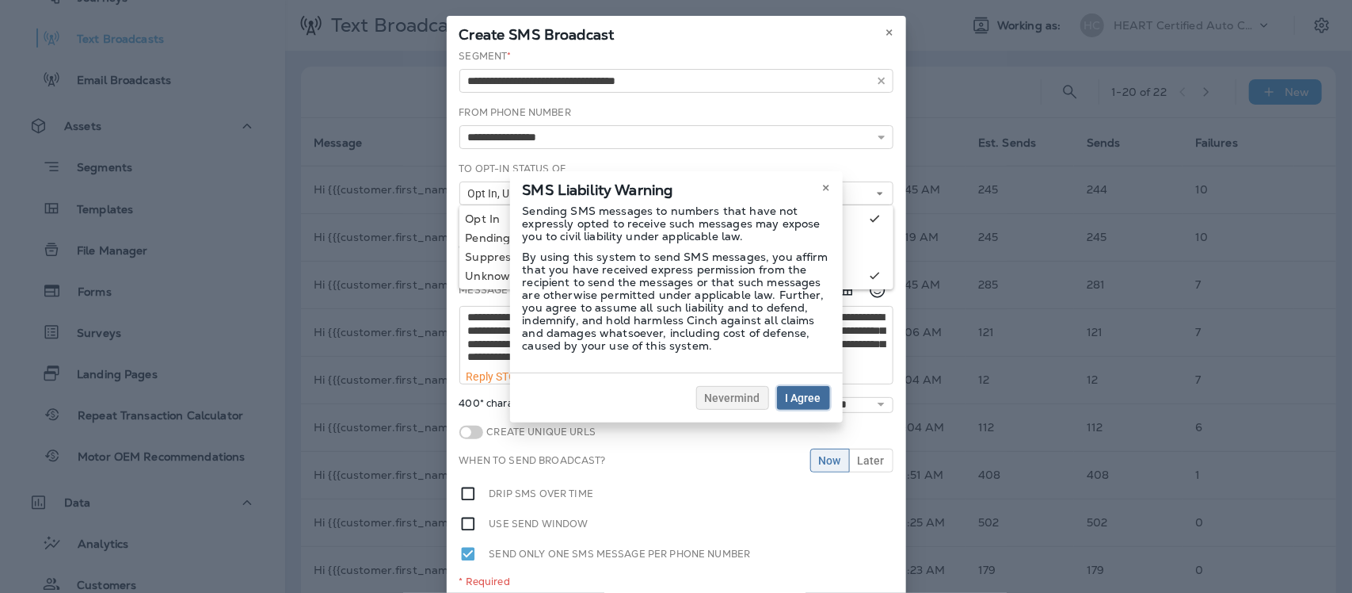
click at [799, 401] on span "I Agree" at bounding box center [804, 397] width 36 height 11
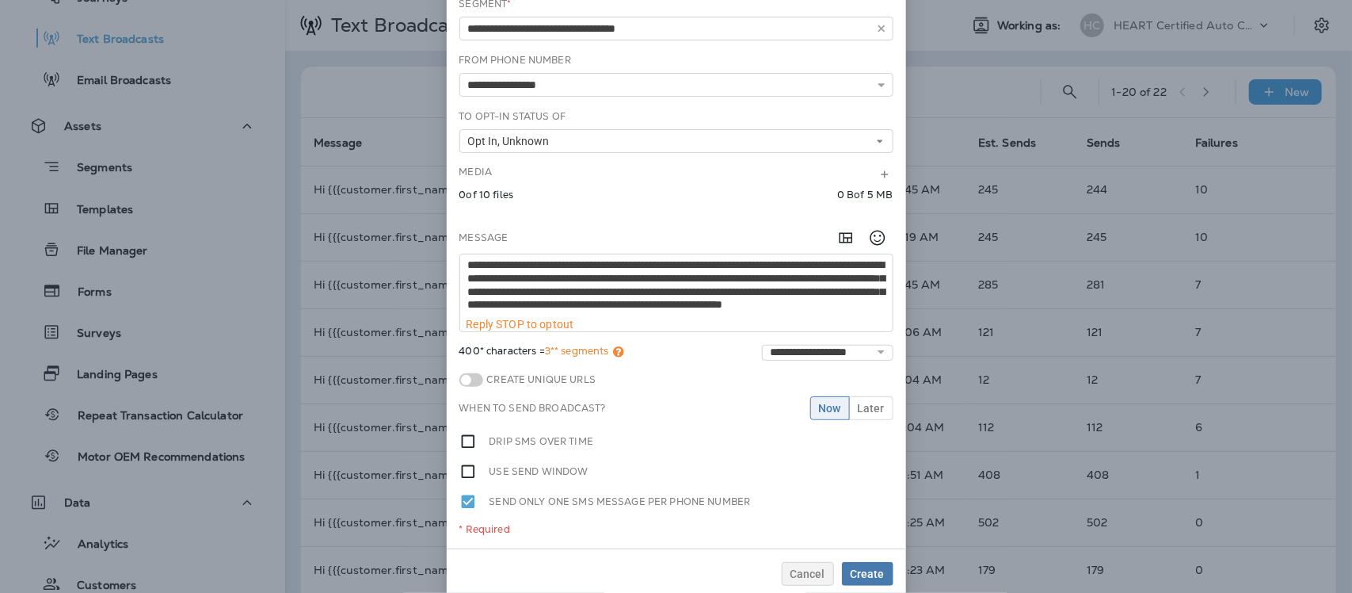
scroll to position [74, 0]
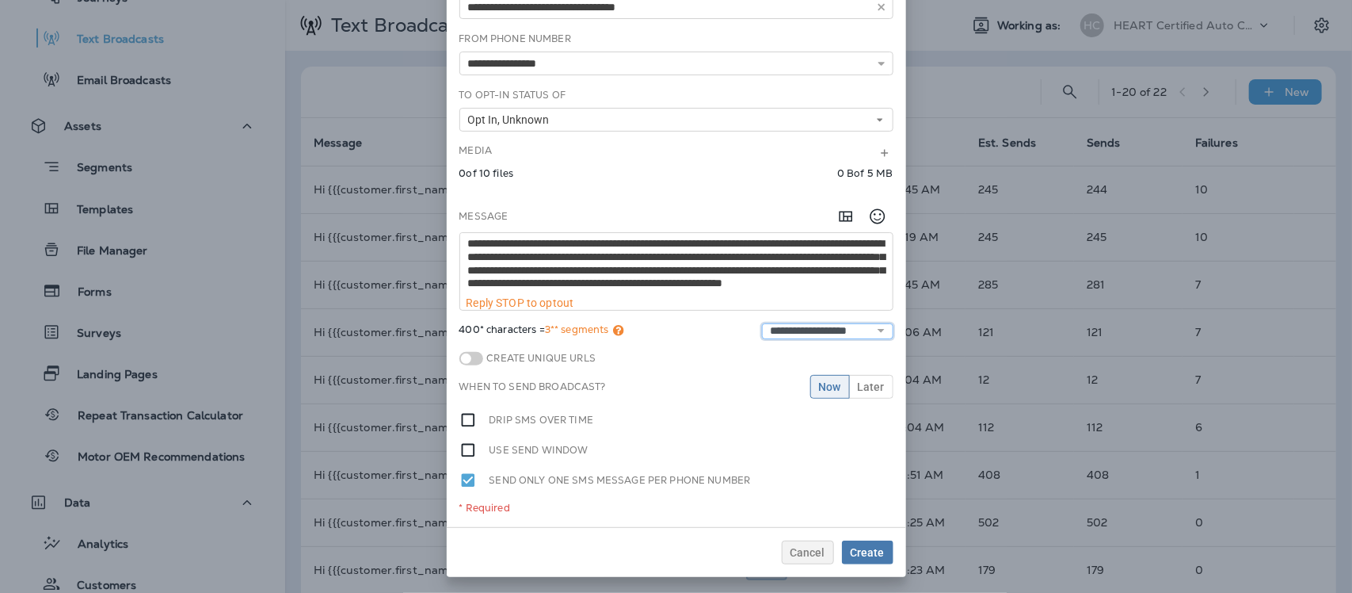
click at [875, 330] on select "**********" at bounding box center [828, 331] width 132 height 16
click at [465, 360] on span at bounding box center [471, 358] width 24 height 13
click at [459, 358] on span at bounding box center [471, 358] width 24 height 13
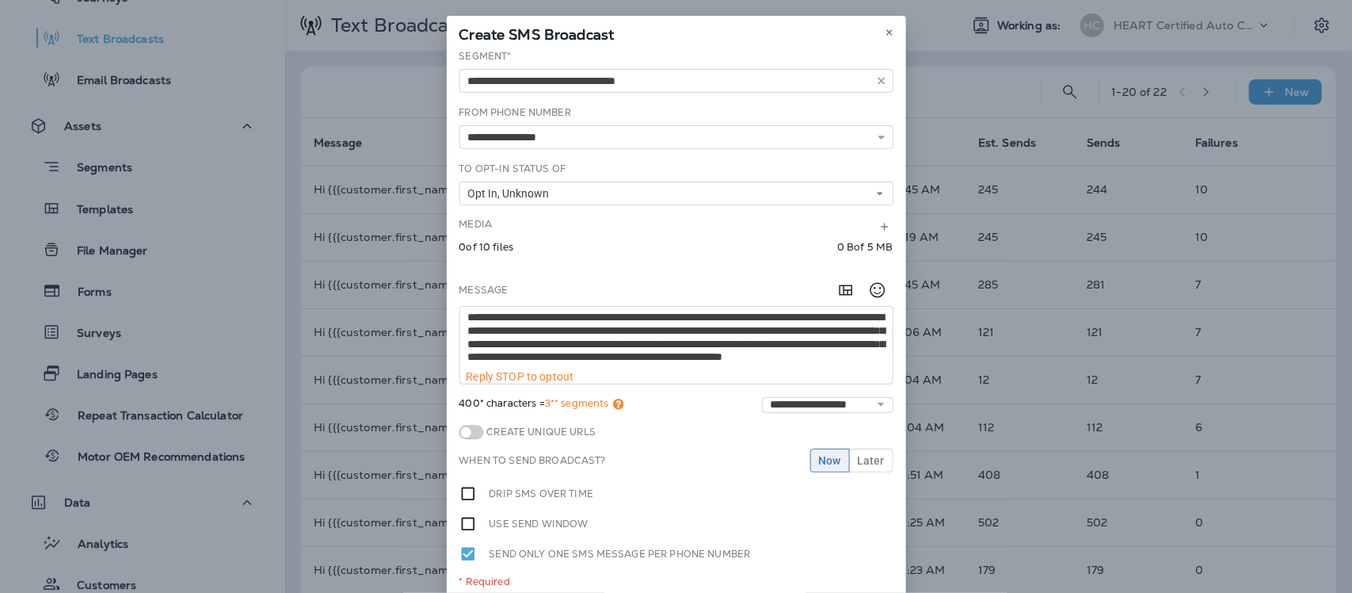
scroll to position [16, 0]
click at [824, 458] on span "Now" at bounding box center [830, 460] width 22 height 11
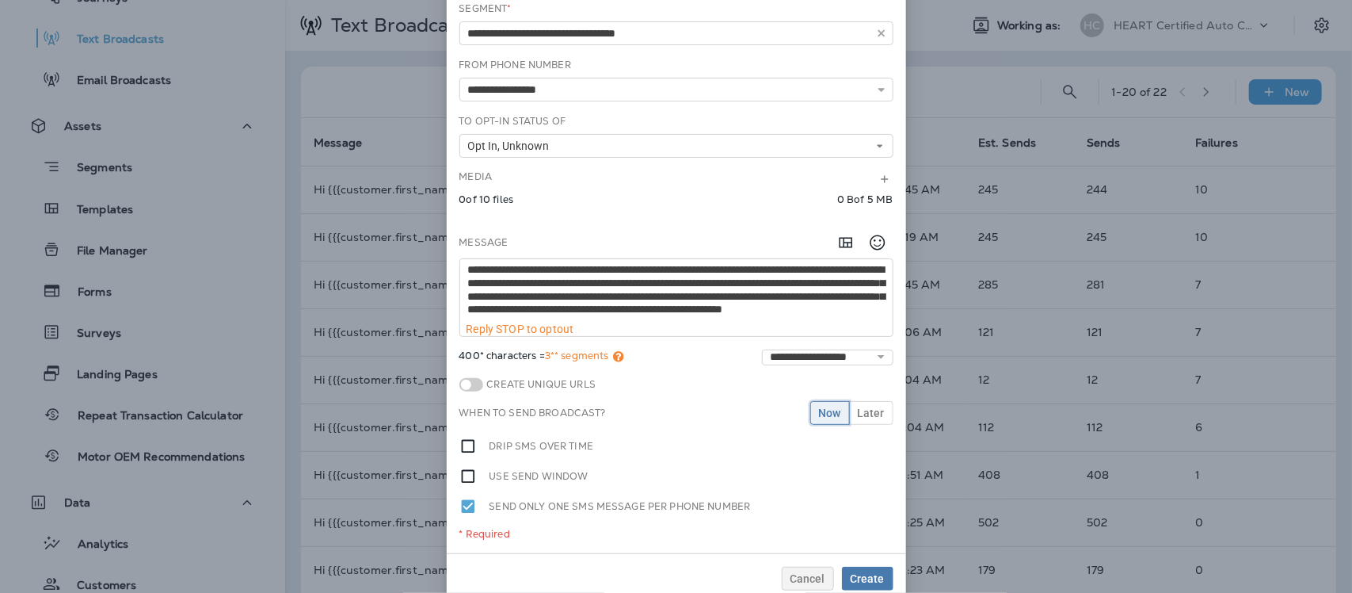
scroll to position [74, 0]
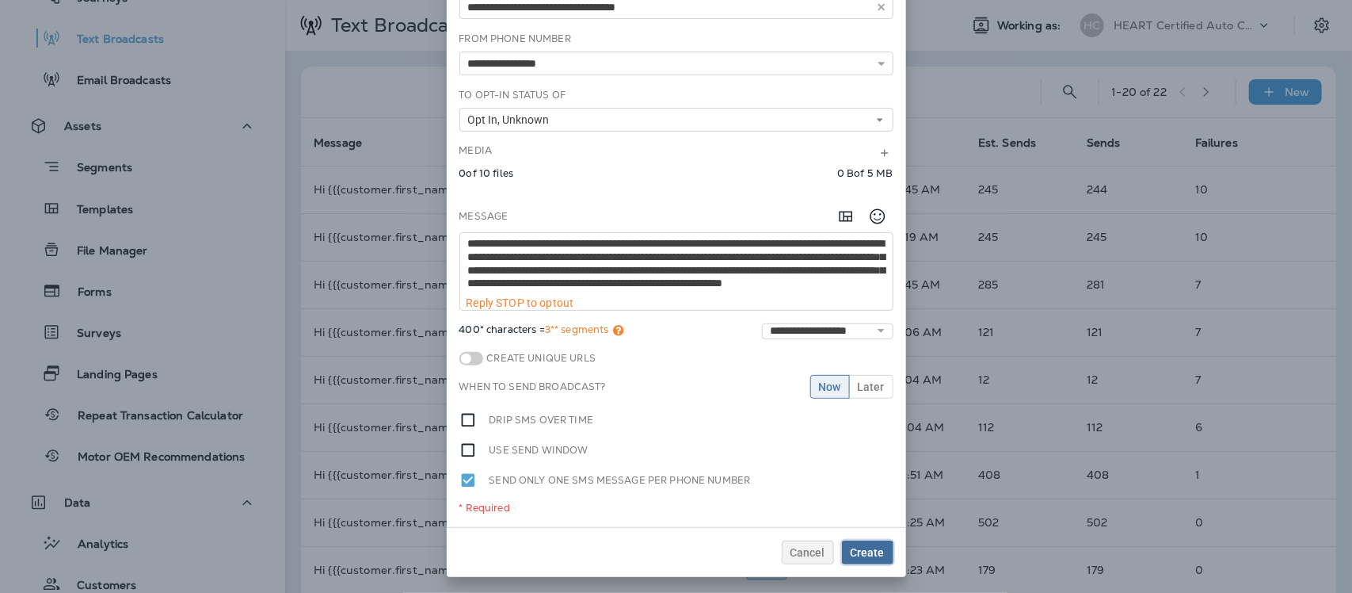
click at [864, 555] on span "Create" at bounding box center [868, 552] width 34 height 11
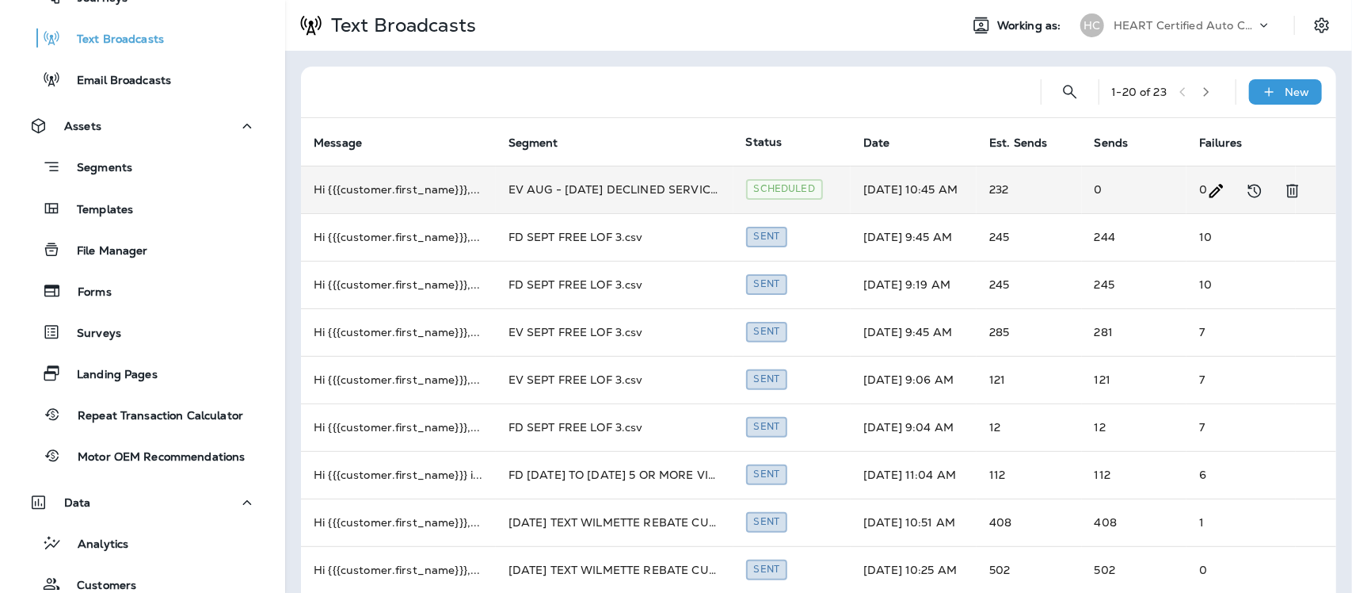
click at [573, 188] on td "EV AUG - [DATE] DECLINED SERVICE.csv" at bounding box center [615, 190] width 238 height 48
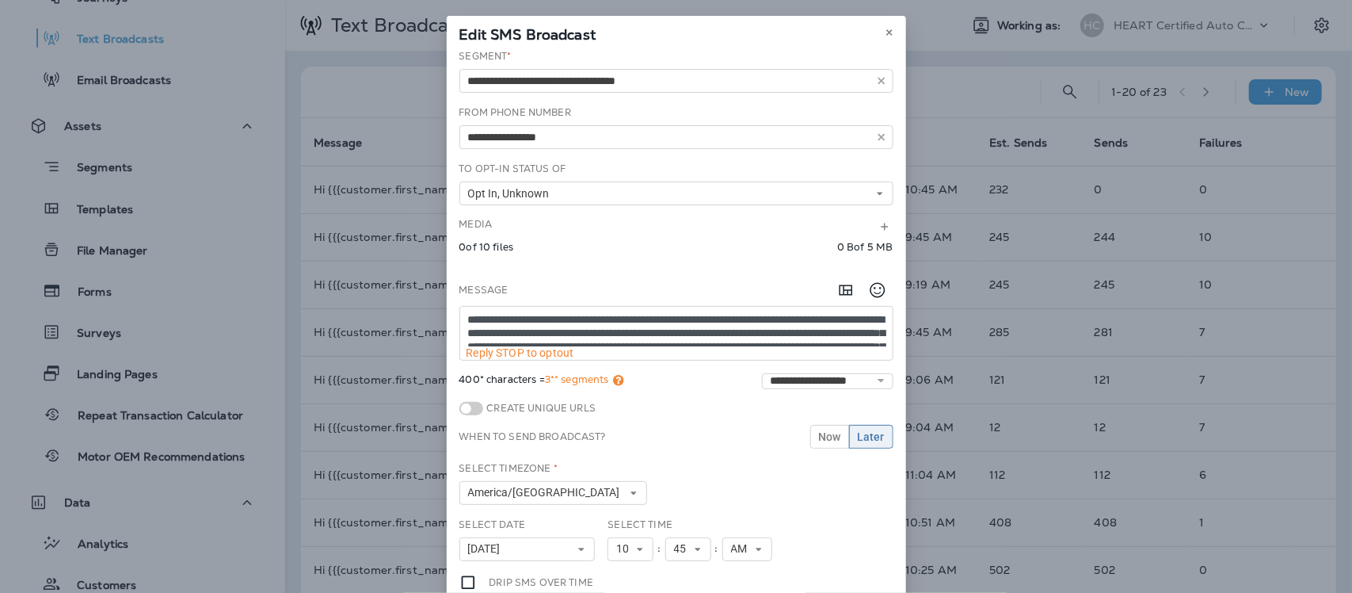
scroll to position [40, 0]
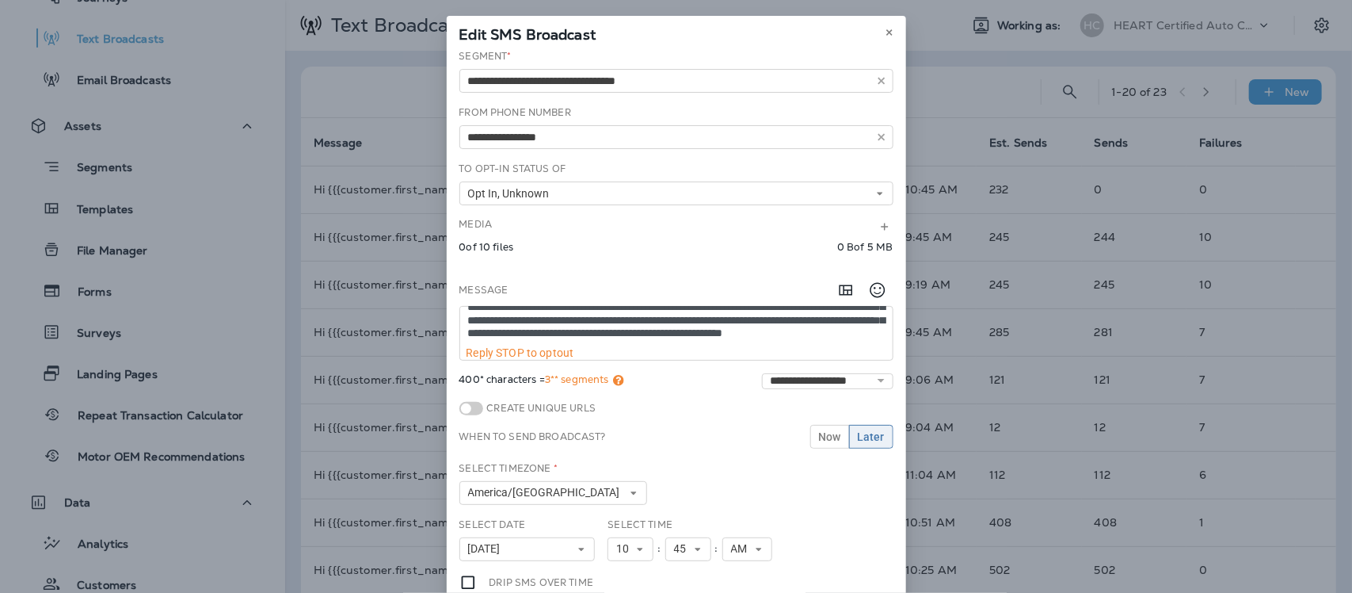
drag, startPoint x: 458, startPoint y: 322, endPoint x: 755, endPoint y: 341, distance: 297.7
click at [755, 341] on textarea "**********" at bounding box center [676, 327] width 433 height 40
click at [885, 33] on icon at bounding box center [890, 33] width 10 height 10
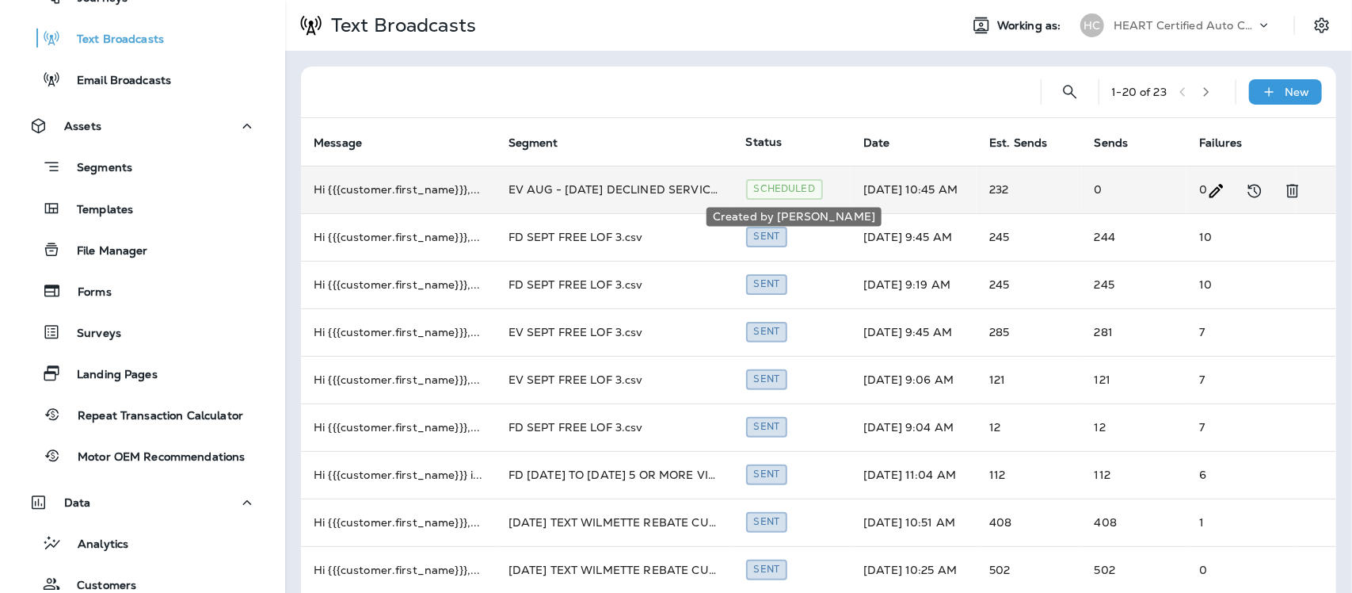
click at [787, 191] on div "Scheduled" at bounding box center [784, 189] width 77 height 20
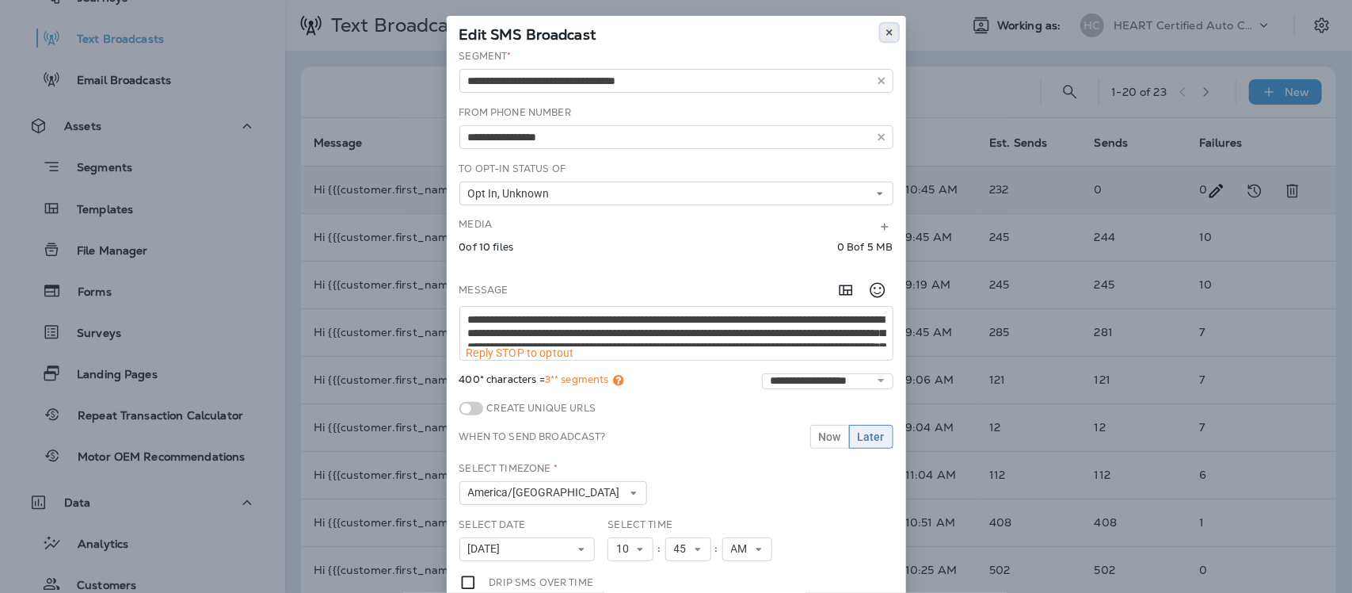
click at [886, 29] on icon at bounding box center [890, 33] width 10 height 10
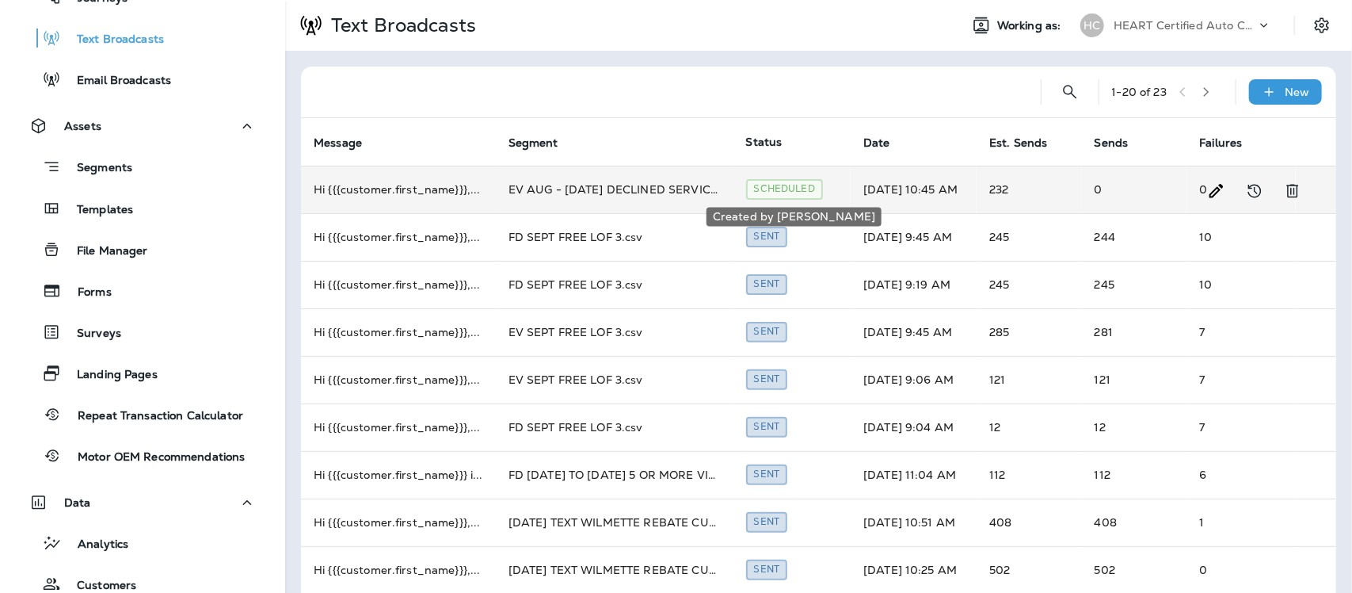
click at [809, 189] on div "Scheduled" at bounding box center [784, 189] width 77 height 20
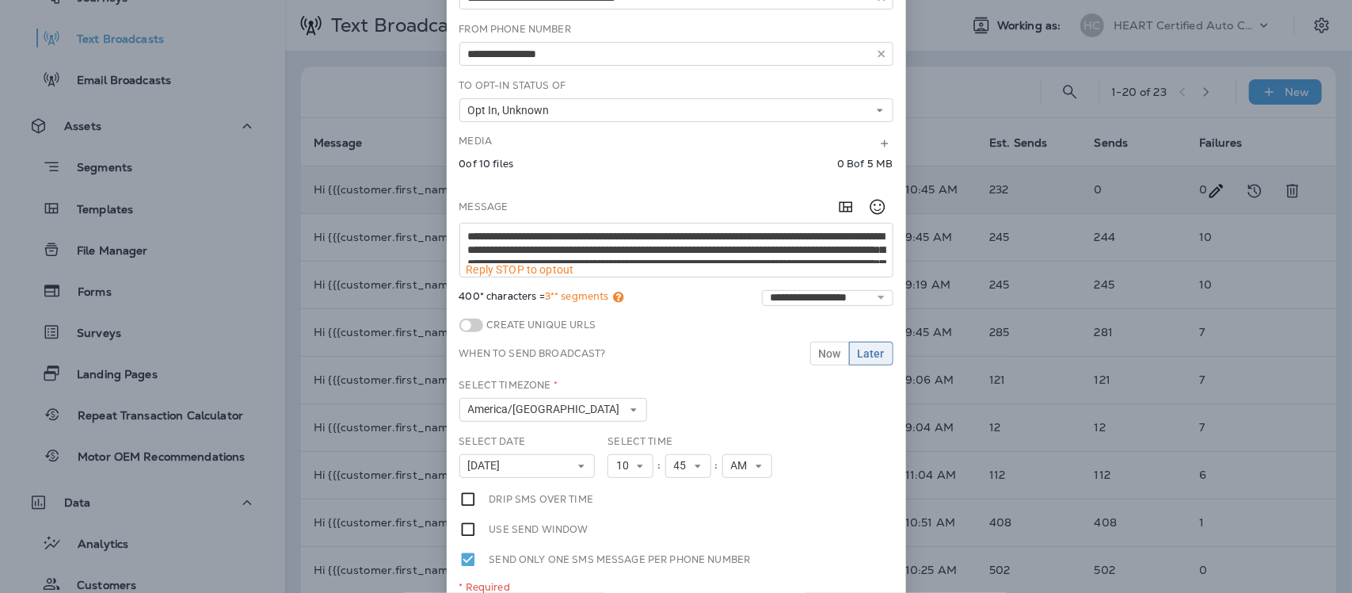
scroll to position [0, 0]
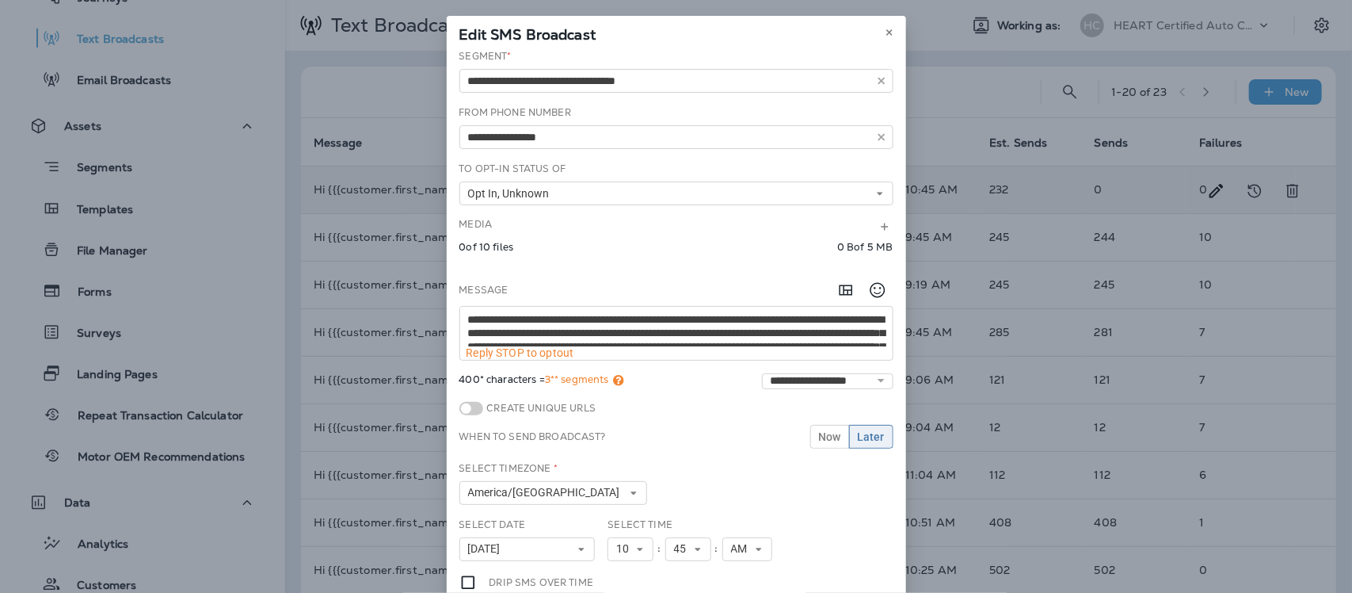
click at [987, 82] on div "**********" at bounding box center [676, 296] width 1352 height 593
click at [885, 29] on icon at bounding box center [890, 33] width 10 height 10
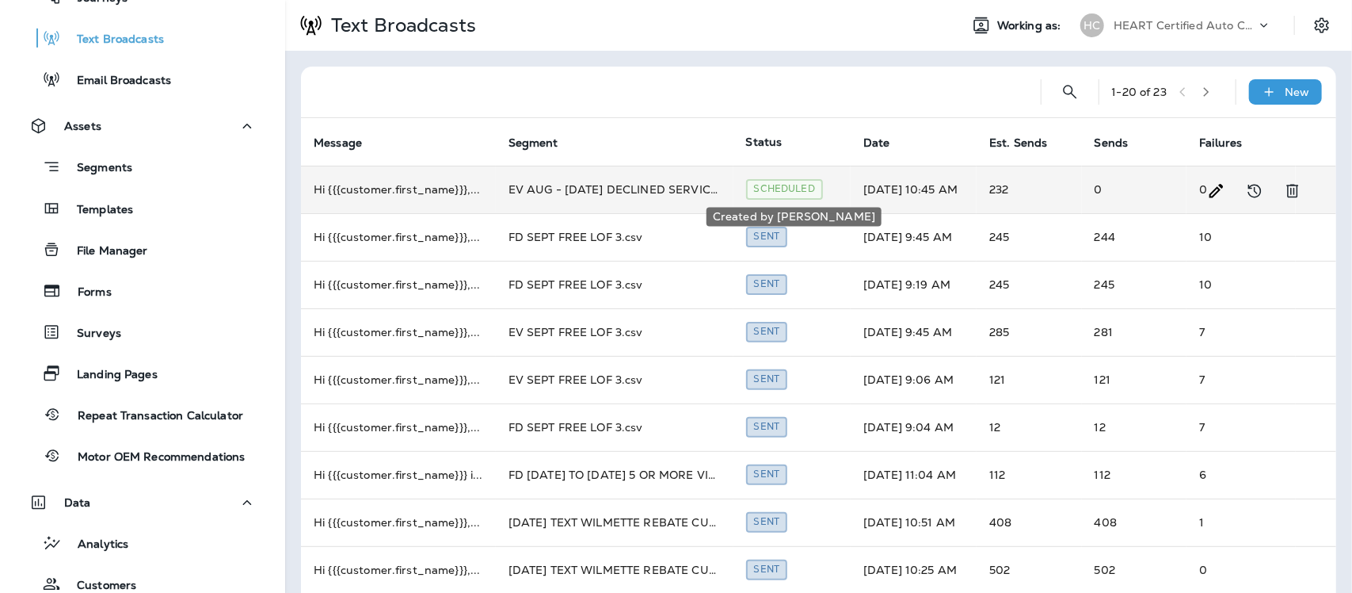
click at [786, 191] on div "Scheduled" at bounding box center [784, 189] width 77 height 20
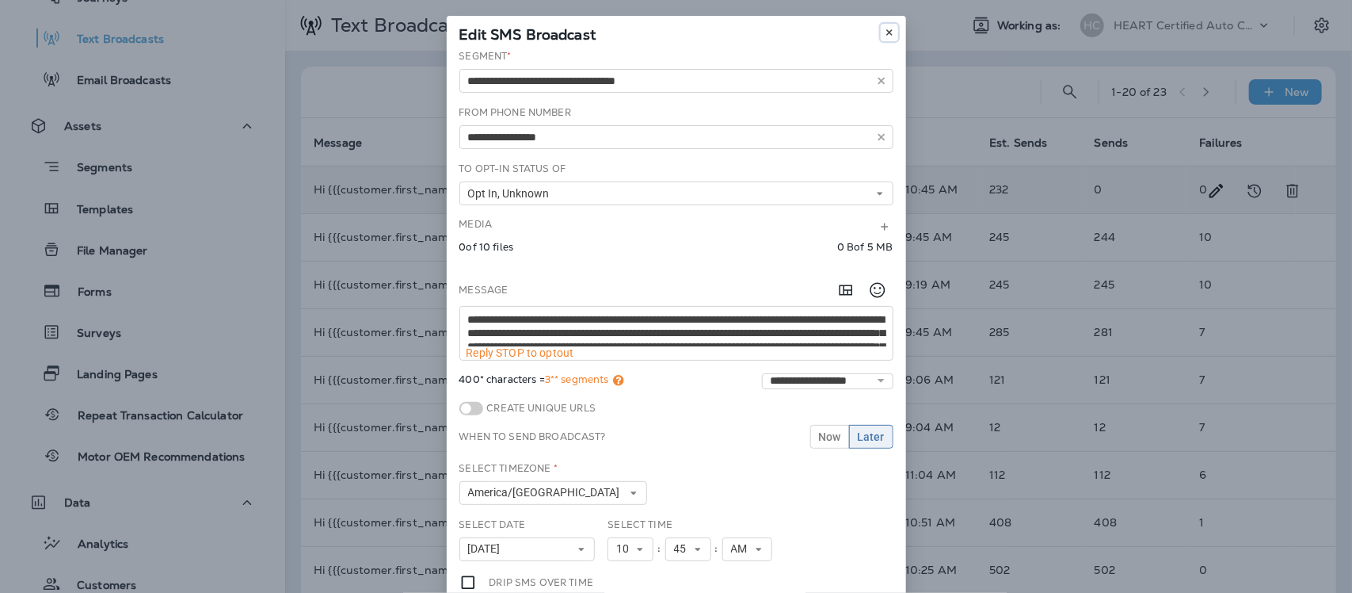
drag, startPoint x: 886, startPoint y: 29, endPoint x: 868, endPoint y: 76, distance: 49.9
click at [886, 29] on icon at bounding box center [890, 33] width 10 height 10
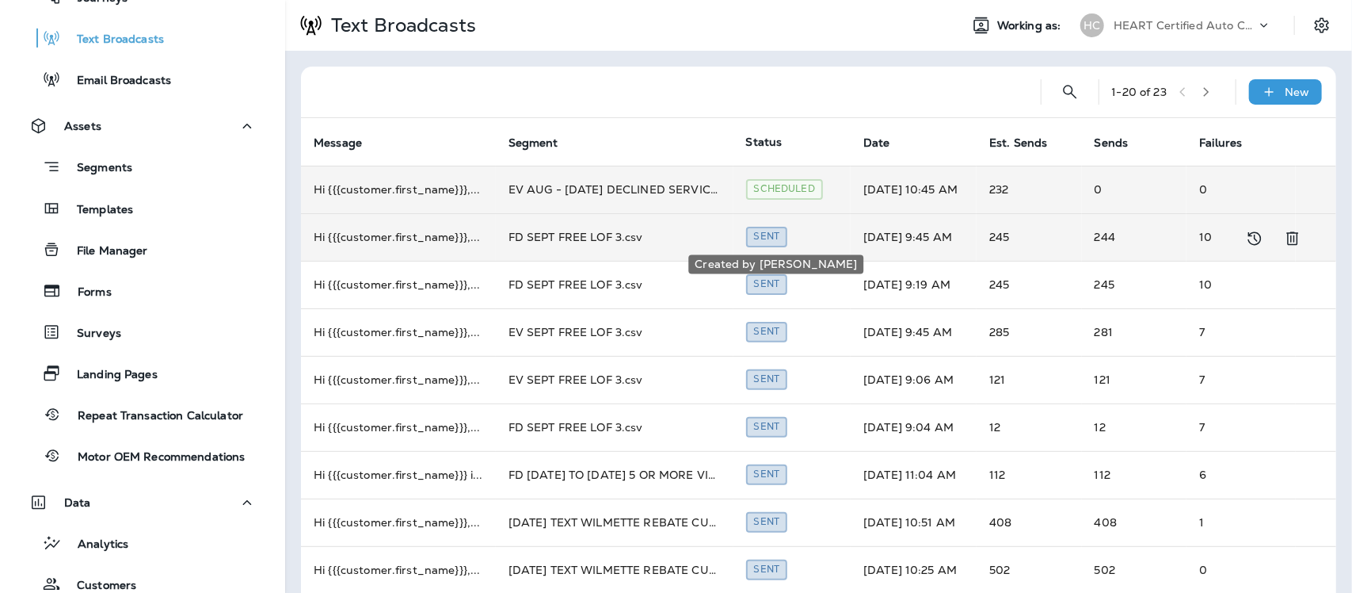
click at [767, 234] on div "Sent" at bounding box center [767, 237] width 42 height 20
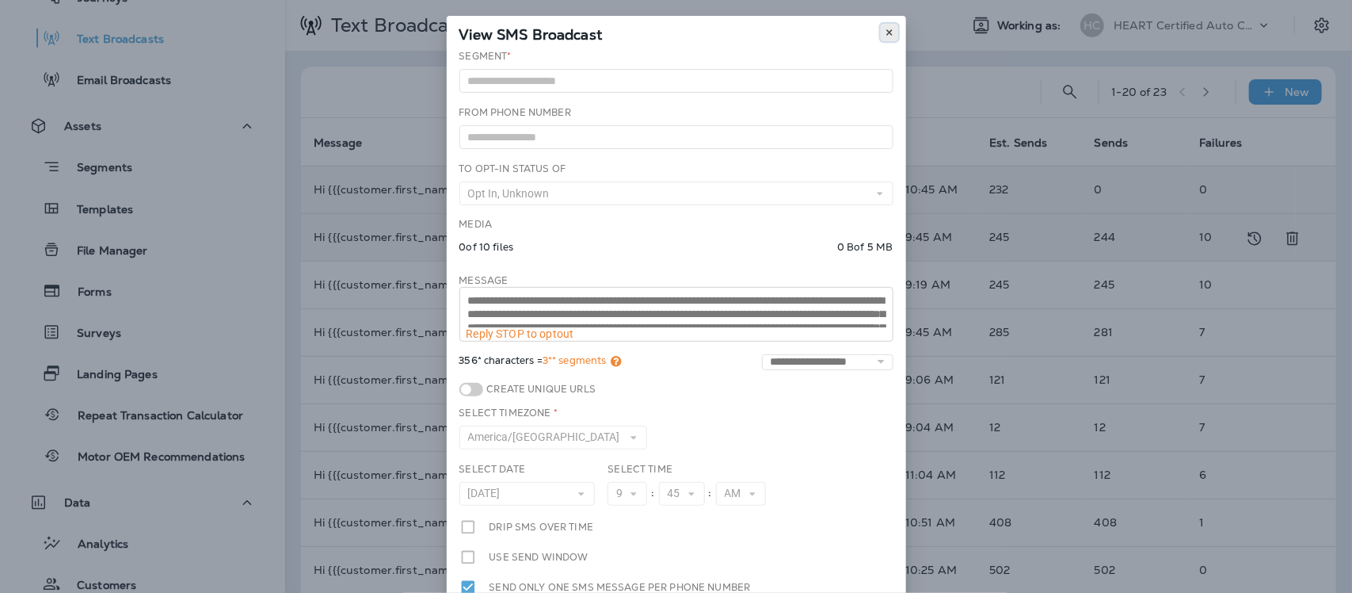
click at [887, 30] on use at bounding box center [890, 32] width 6 height 6
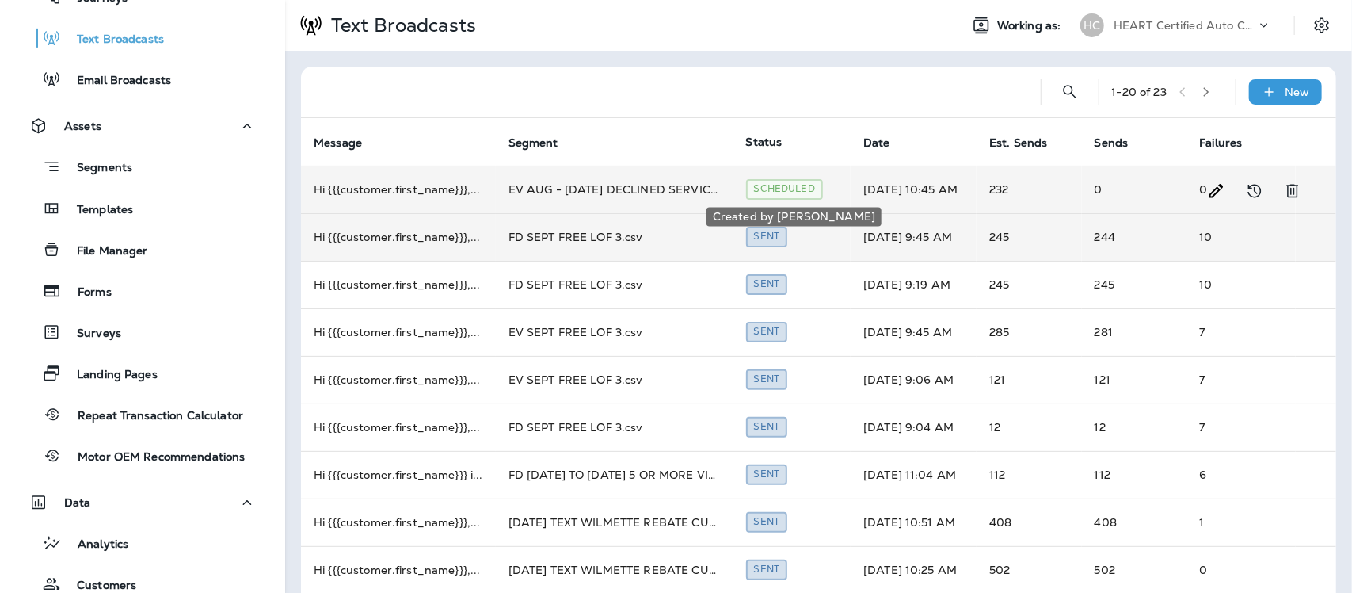
click at [805, 191] on div "Scheduled" at bounding box center [784, 189] width 77 height 20
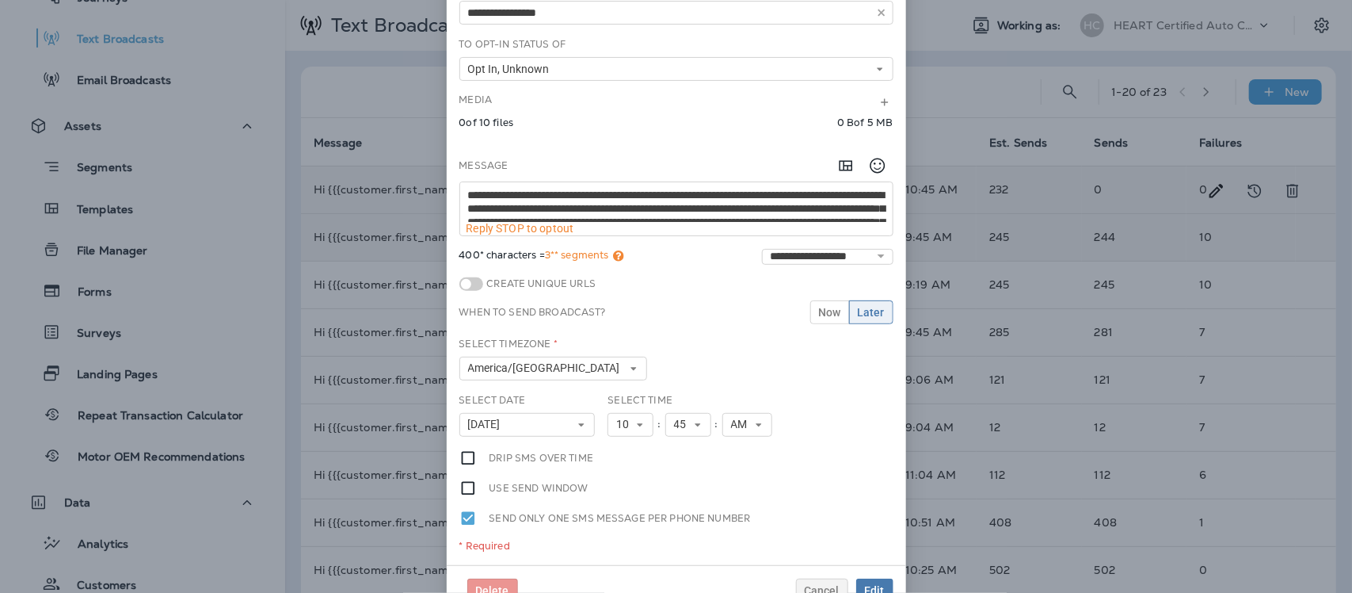
scroll to position [163, 0]
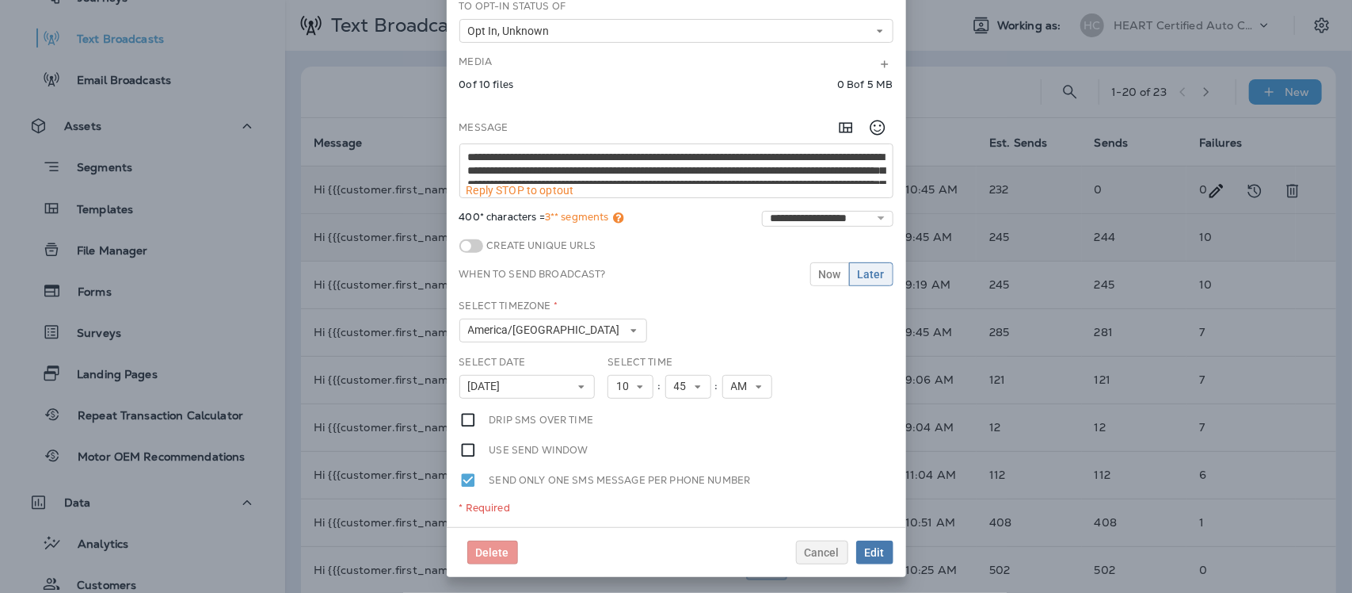
click at [959, 89] on div "**********" at bounding box center [676, 296] width 1352 height 593
click at [963, 83] on div "**********" at bounding box center [676, 296] width 1352 height 593
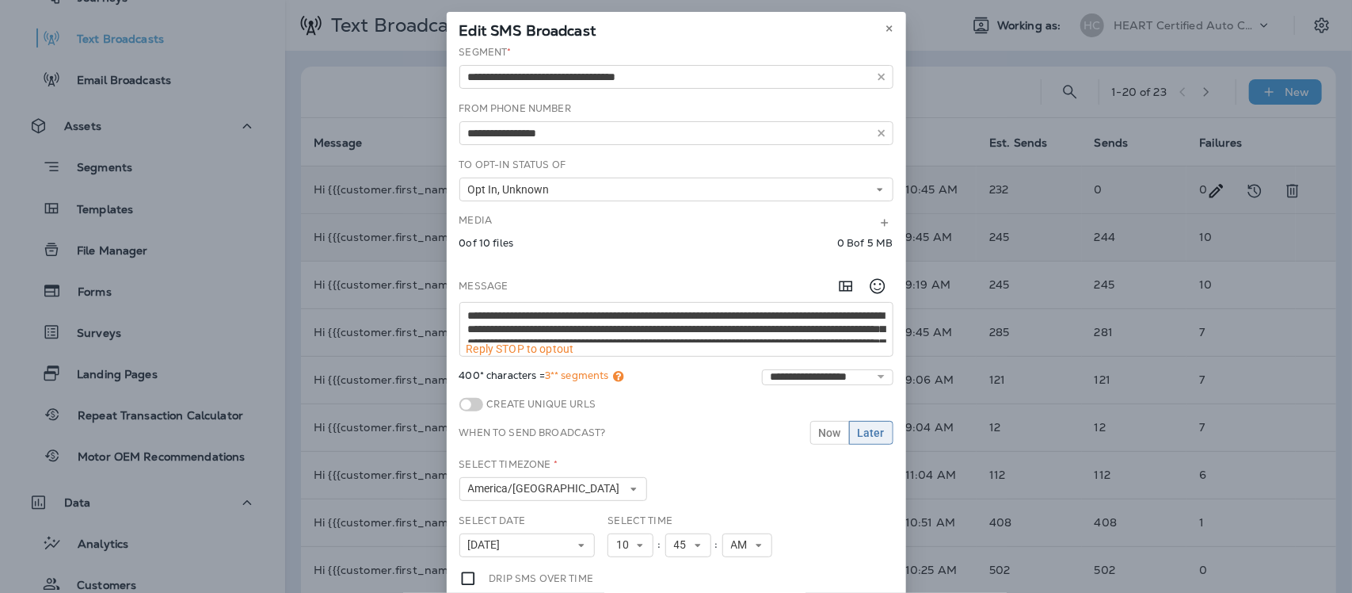
scroll to position [0, 0]
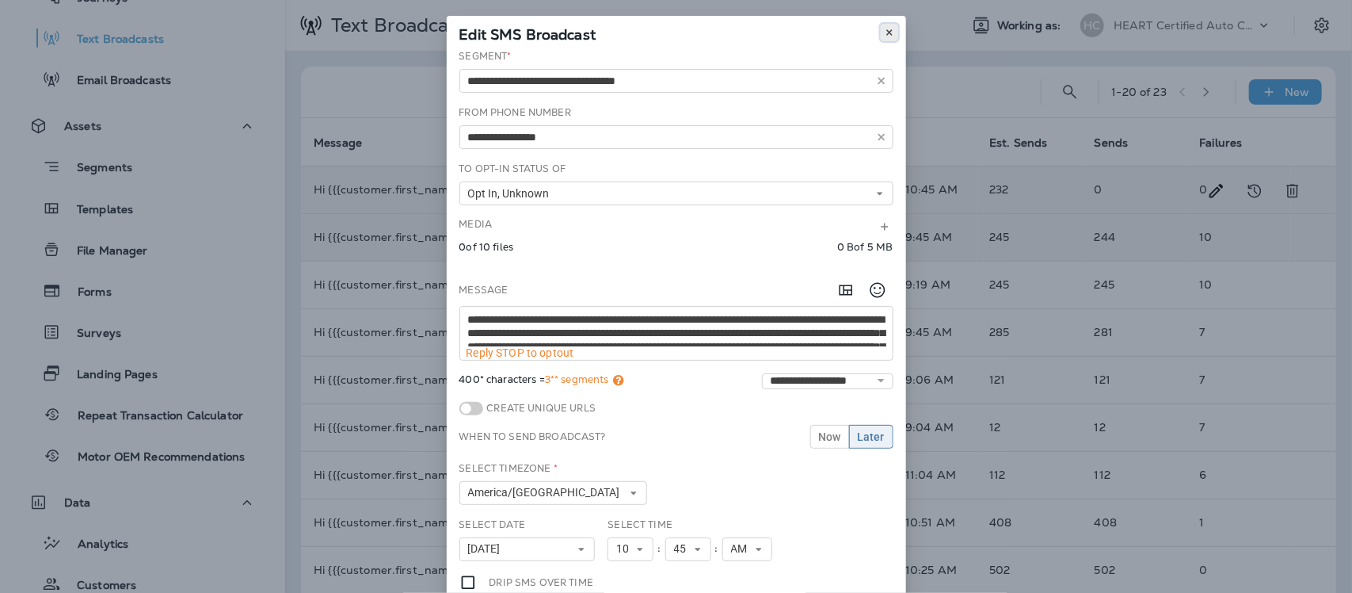
click at [886, 30] on icon at bounding box center [890, 33] width 10 height 10
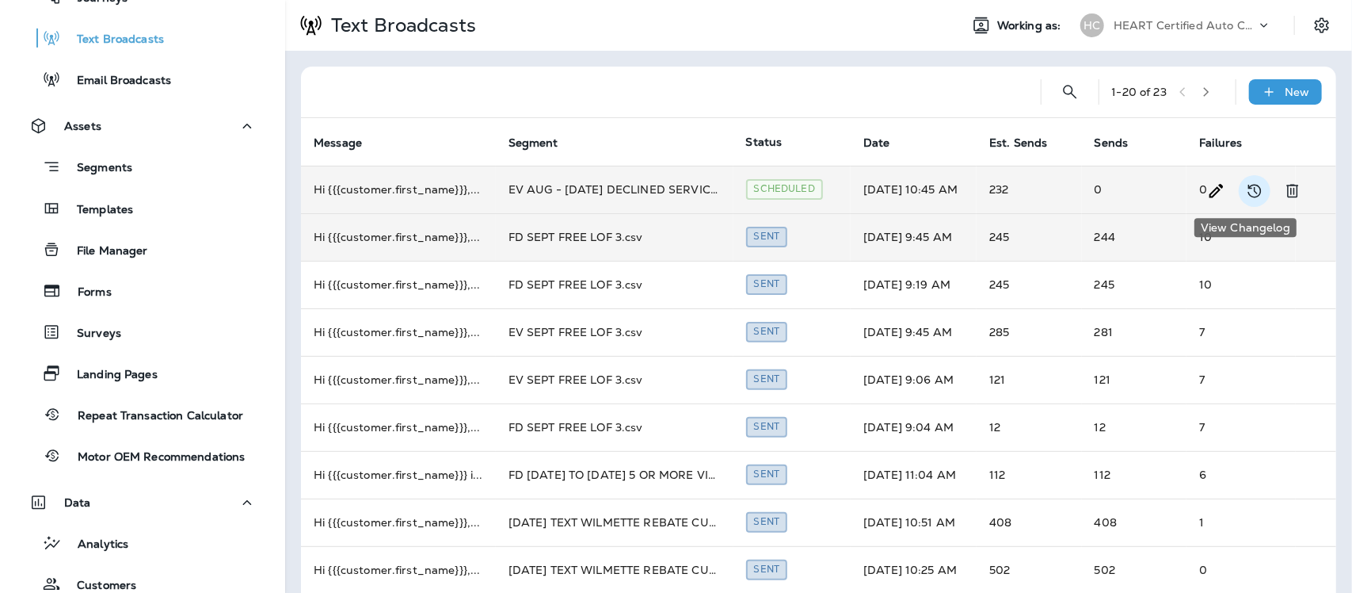
click at [1249, 186] on icon "View Changelog" at bounding box center [1255, 191] width 13 height 13
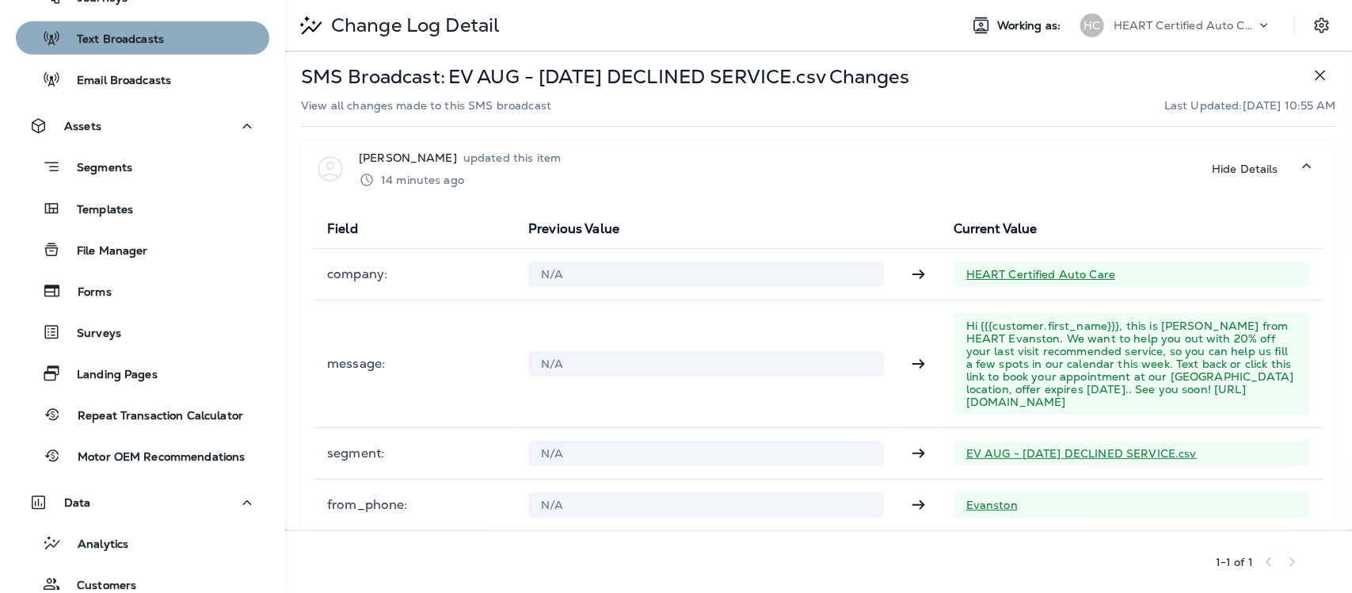
click at [155, 32] on p "Text Broadcasts" at bounding box center [112, 39] width 103 height 15
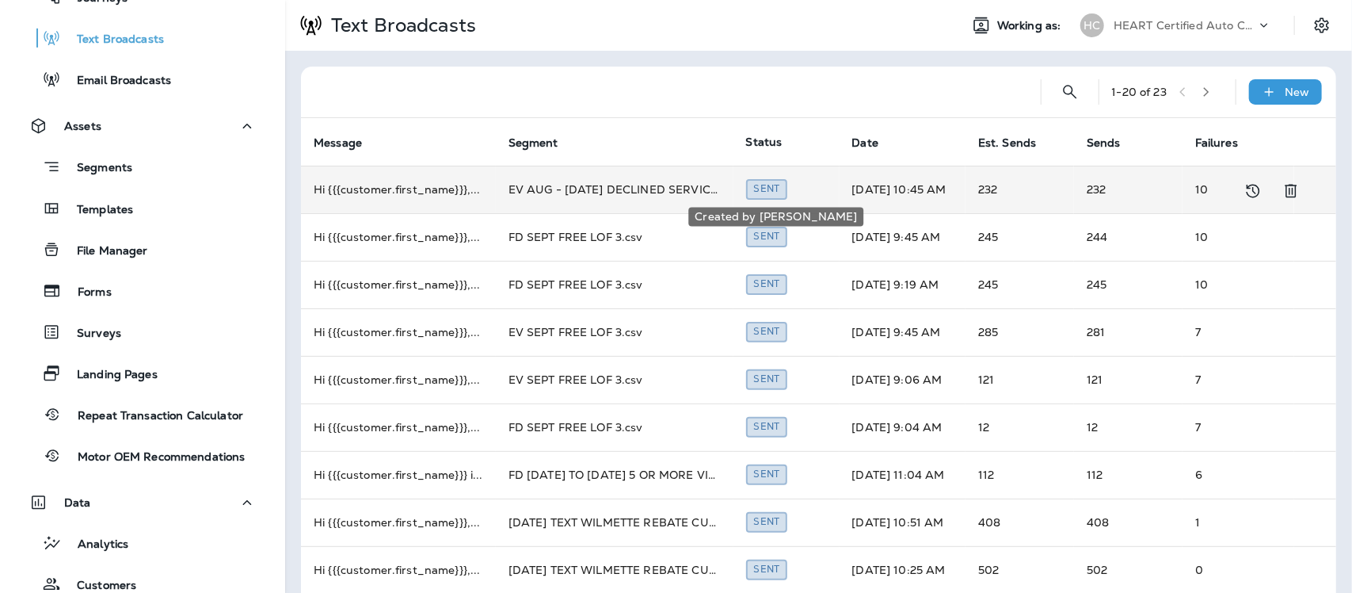
click at [768, 184] on div "Sent" at bounding box center [767, 189] width 42 height 20
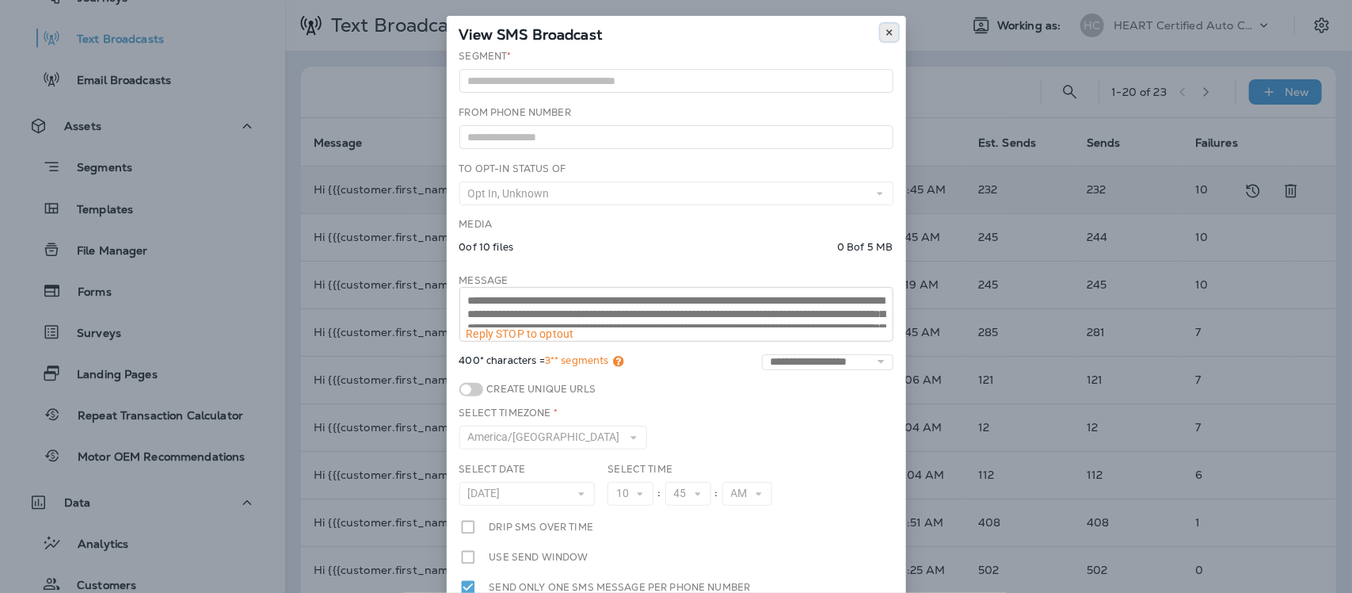
click at [885, 30] on icon at bounding box center [890, 33] width 10 height 10
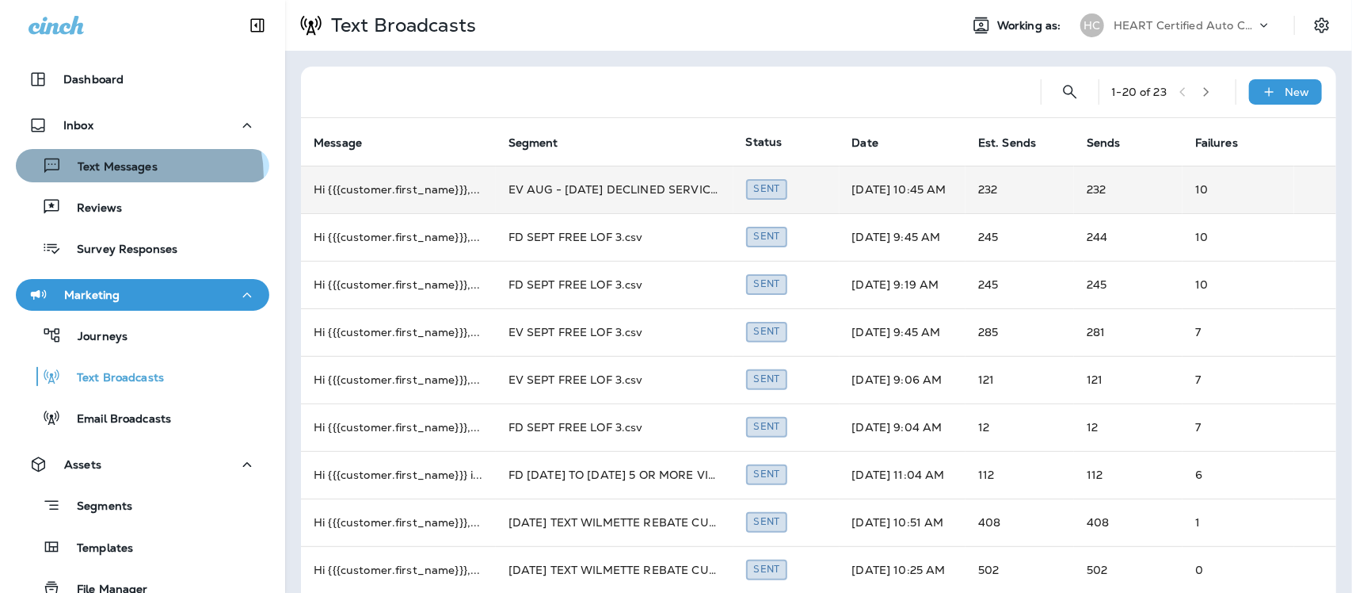
click at [131, 177] on div "Text Messages" at bounding box center [89, 166] width 135 height 24
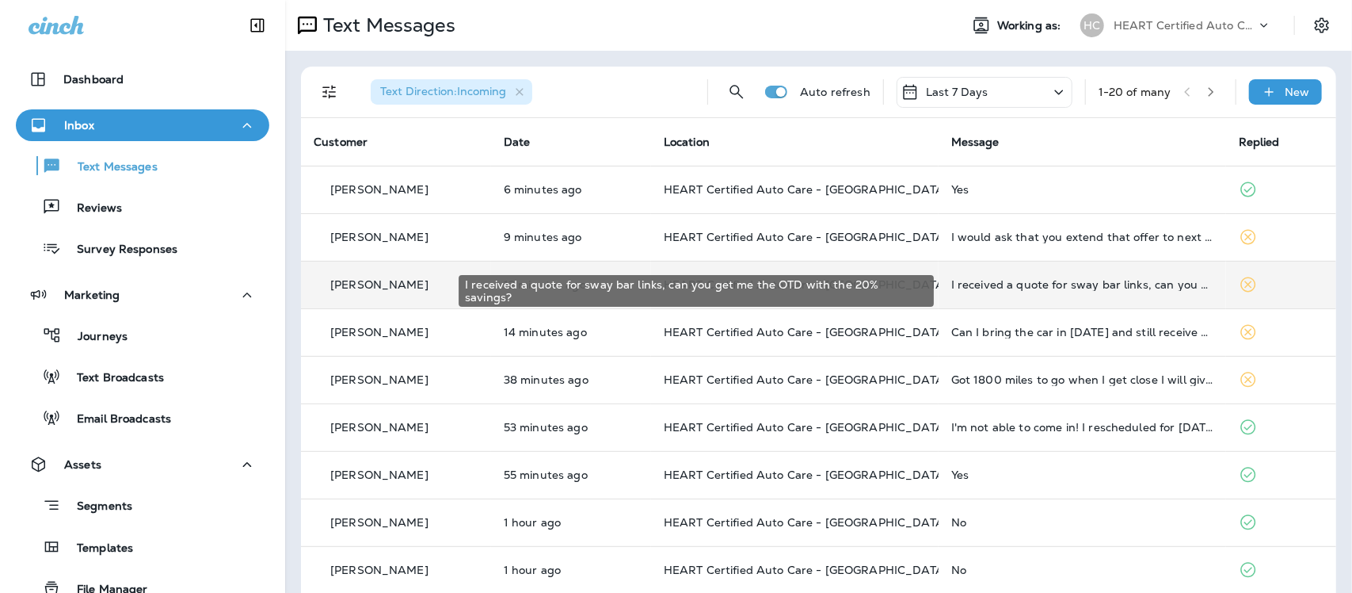
click at [1118, 288] on div "I received a quote for sway bar links, can you get me the OTD with the 20% savi…" at bounding box center [1082, 284] width 262 height 13
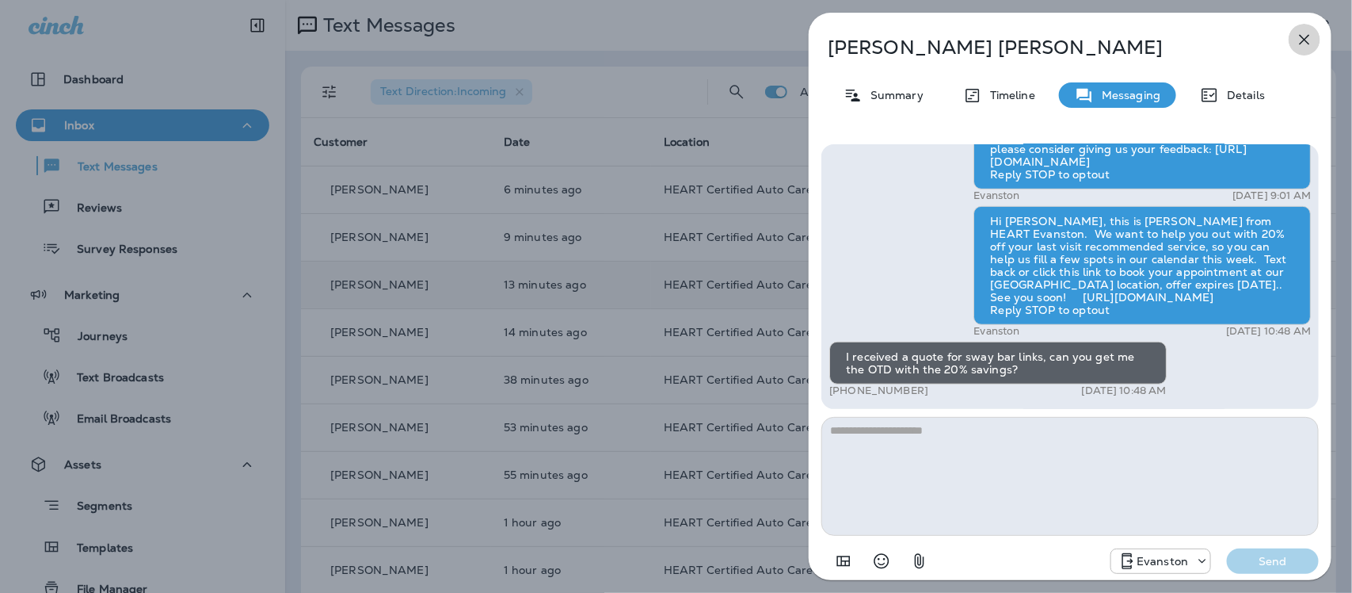
click at [1304, 36] on icon "button" at bounding box center [1304, 39] width 19 height 19
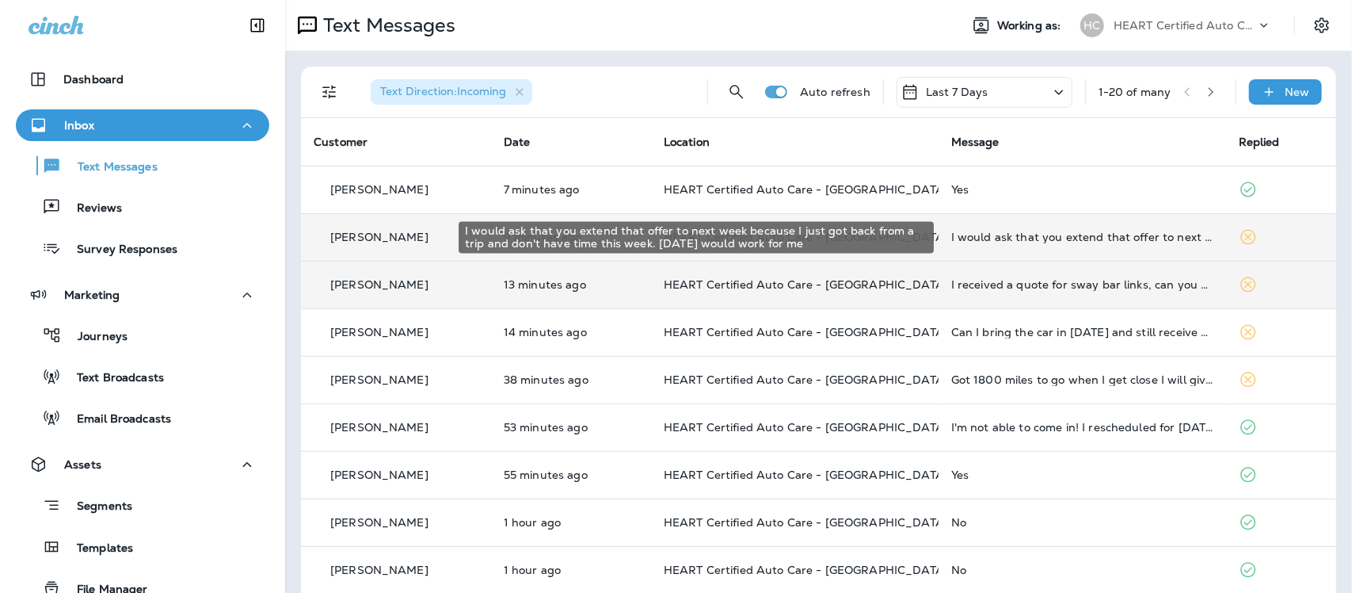
click at [1043, 231] on div "I would ask that you extend that offer to next week because I just got back fro…" at bounding box center [1082, 237] width 262 height 13
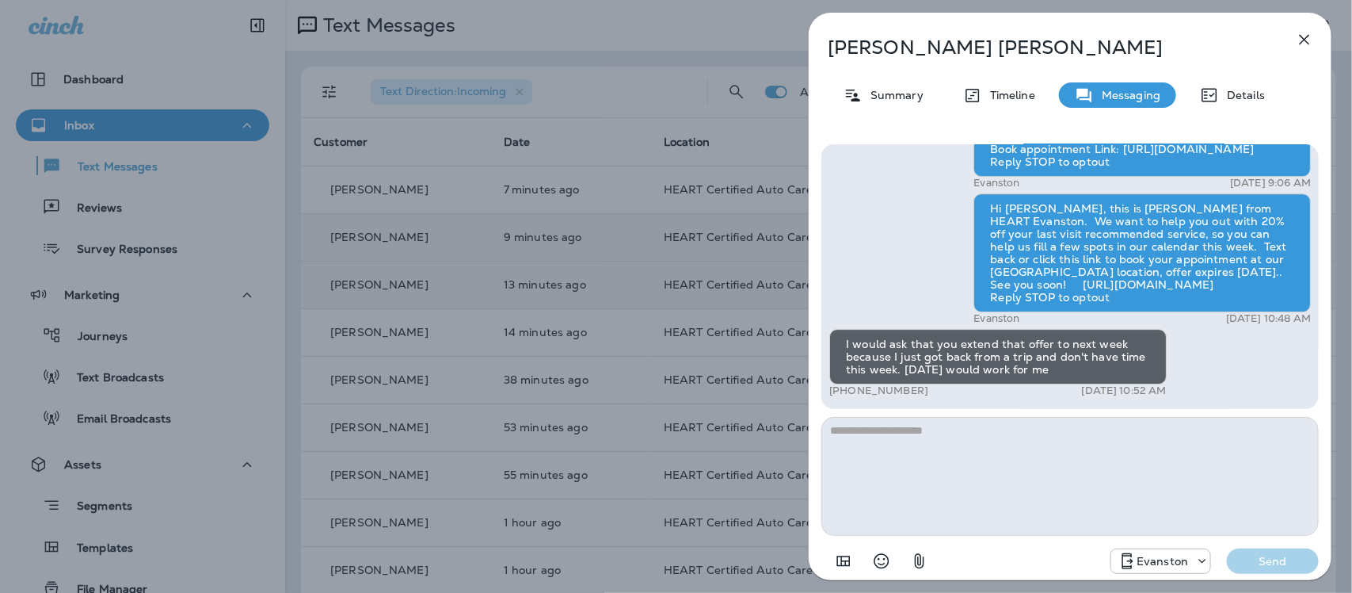
click at [940, 457] on textarea at bounding box center [1071, 476] width 498 height 119
type textarea "*"
type textarea "**********"
click at [1276, 549] on button "Send" at bounding box center [1273, 560] width 92 height 25
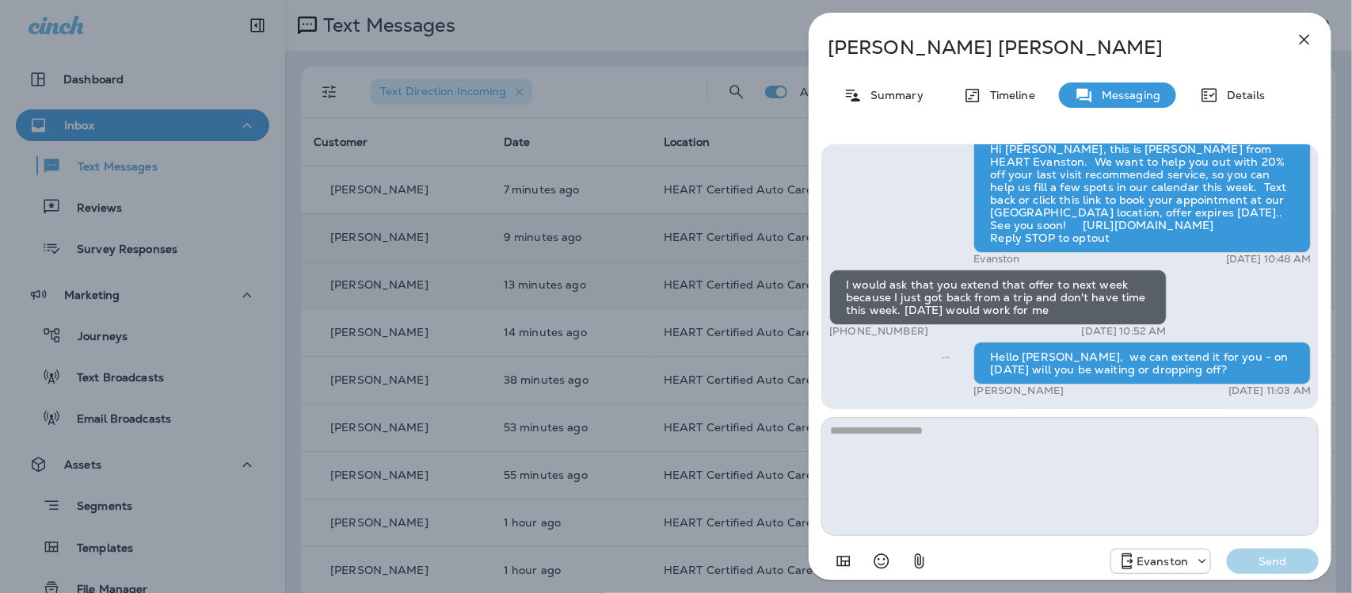
drag, startPoint x: 1302, startPoint y: 38, endPoint x: 1291, endPoint y: 42, distance: 11.0
click at [1302, 37] on icon "button" at bounding box center [1304, 39] width 19 height 19
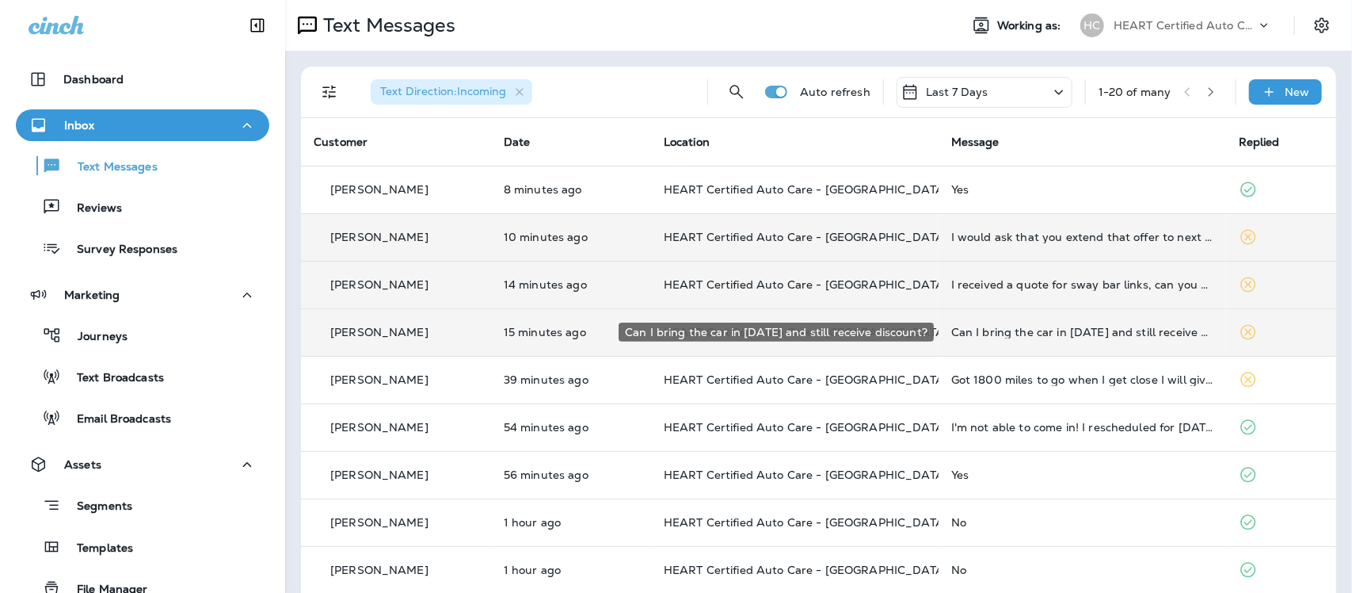
click at [1023, 326] on div "Can I bring the car in [DATE] and still receive discount?" at bounding box center [1082, 332] width 262 height 13
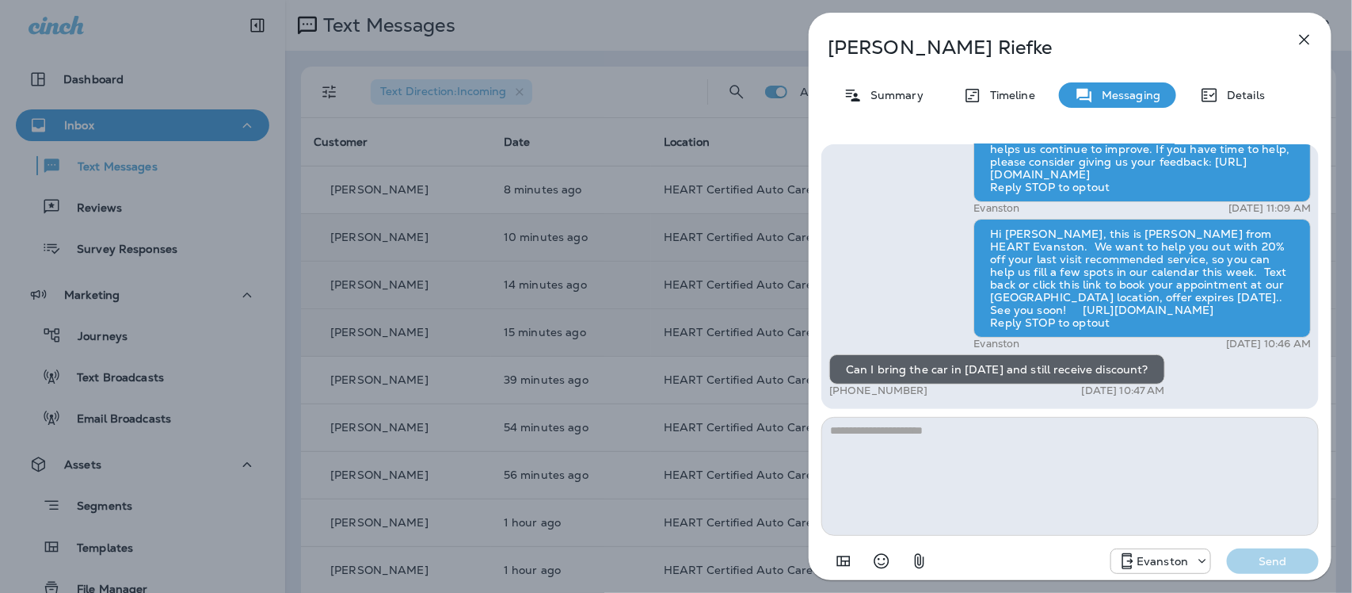
click at [927, 430] on textarea at bounding box center [1071, 476] width 498 height 119
type textarea "**********"
click at [1262, 568] on button "Send" at bounding box center [1273, 560] width 92 height 25
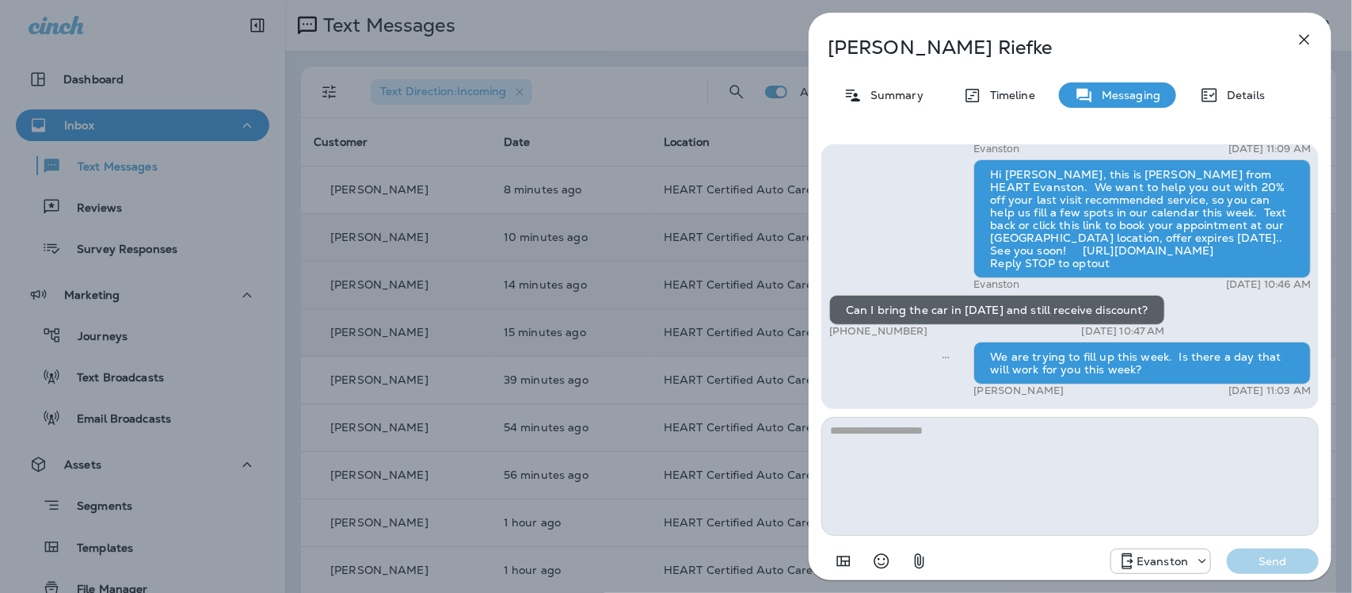
click at [1305, 41] on icon "button" at bounding box center [1304, 39] width 19 height 19
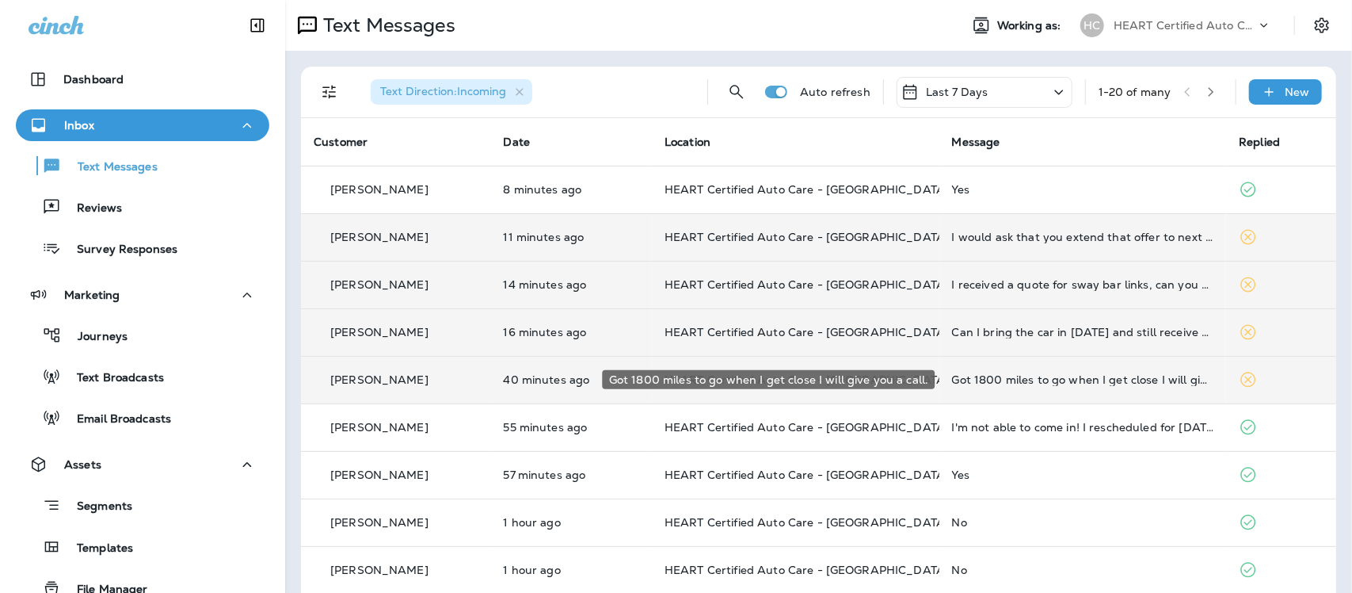
click at [1087, 376] on div "Got 1800 miles to go when I get close I will give you a call." at bounding box center [1083, 379] width 262 height 13
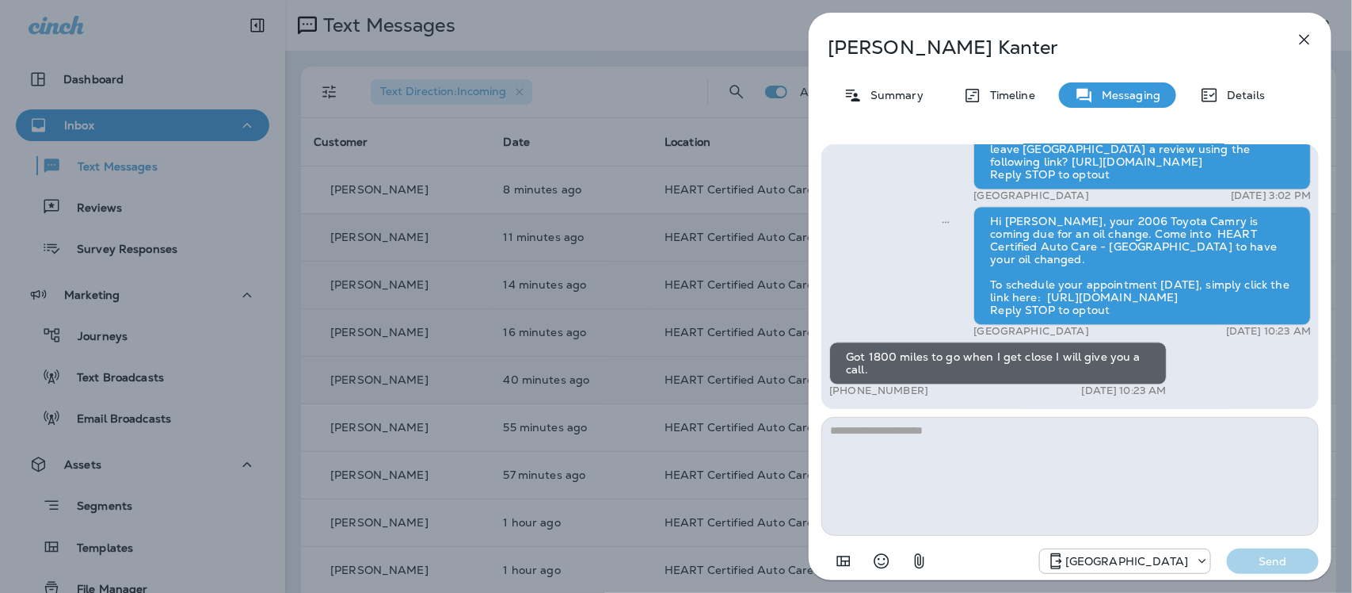
click at [1309, 38] on icon "button" at bounding box center [1304, 39] width 19 height 19
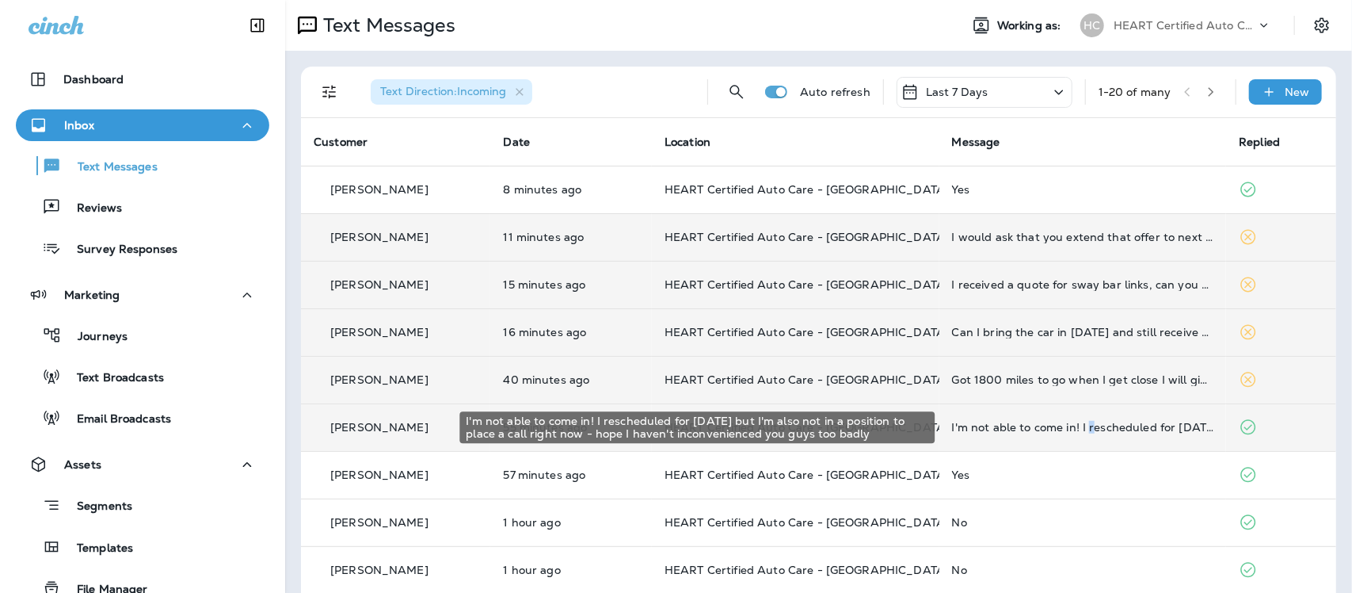
click at [1085, 426] on div "I'm not able to come in! I rescheduled for [DATE] but I'm also not in a positio…" at bounding box center [1083, 427] width 262 height 13
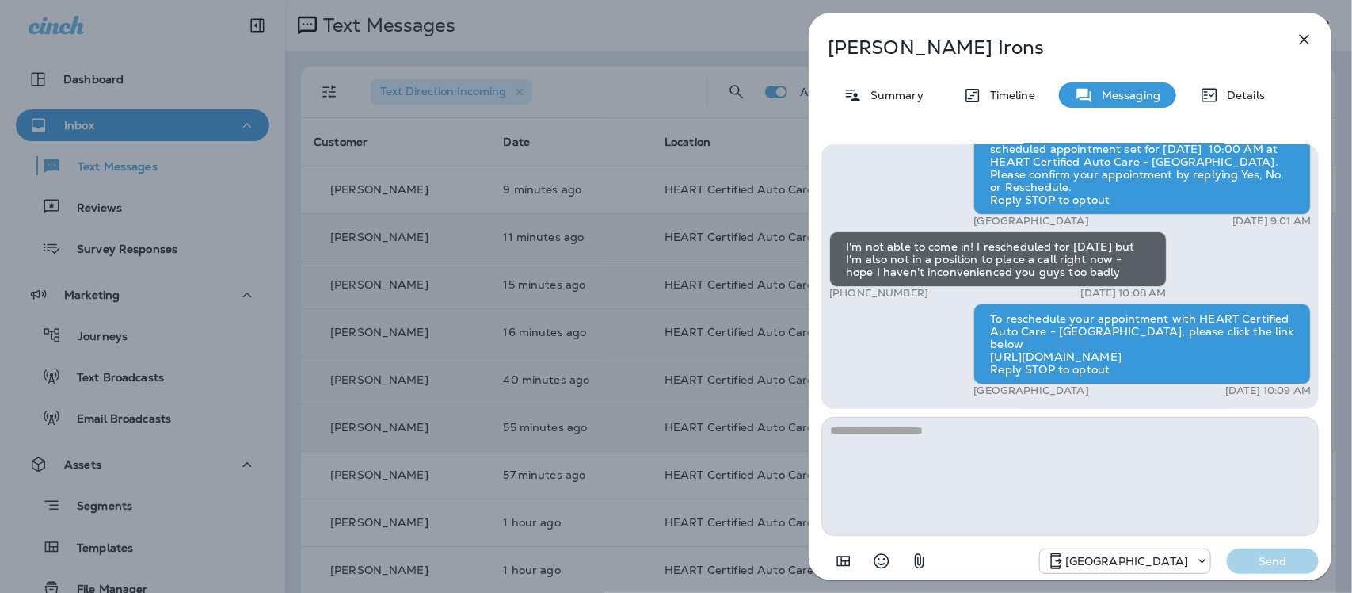
click at [1303, 38] on icon "button" at bounding box center [1304, 39] width 19 height 19
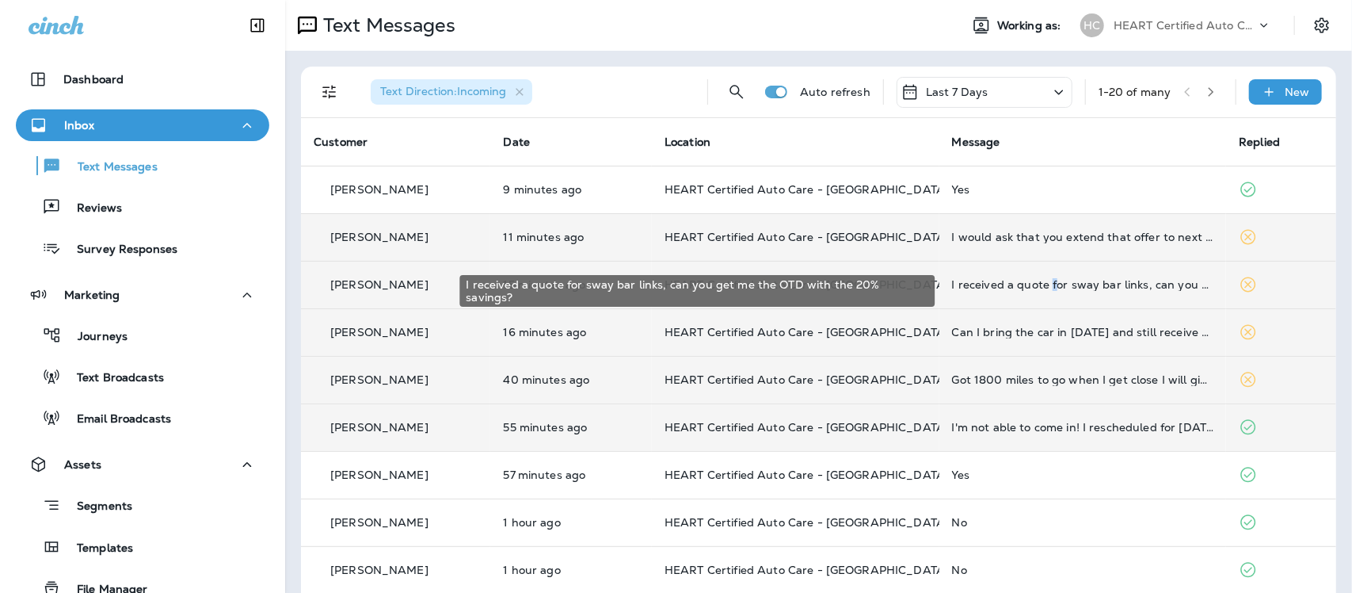
click at [1047, 284] on div "I received a quote for sway bar links, can you get me the OTD with the 20% savi…" at bounding box center [1083, 284] width 262 height 13
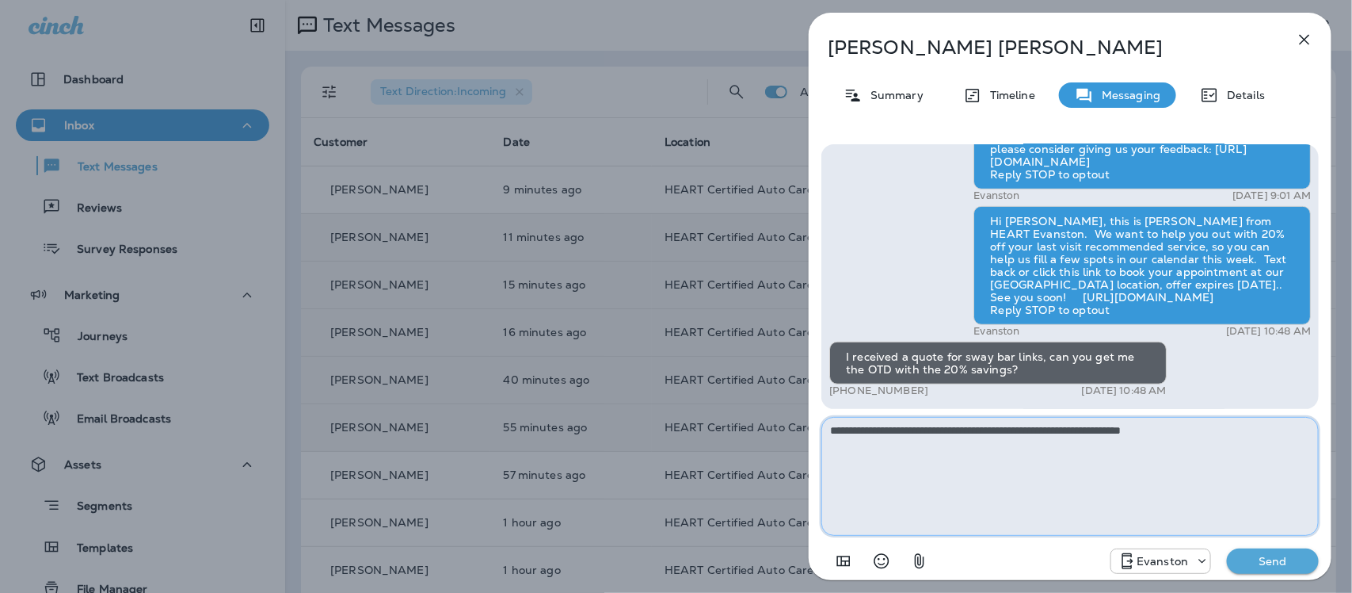
type textarea "**********"
click at [1262, 560] on p "Send" at bounding box center [1273, 561] width 67 height 14
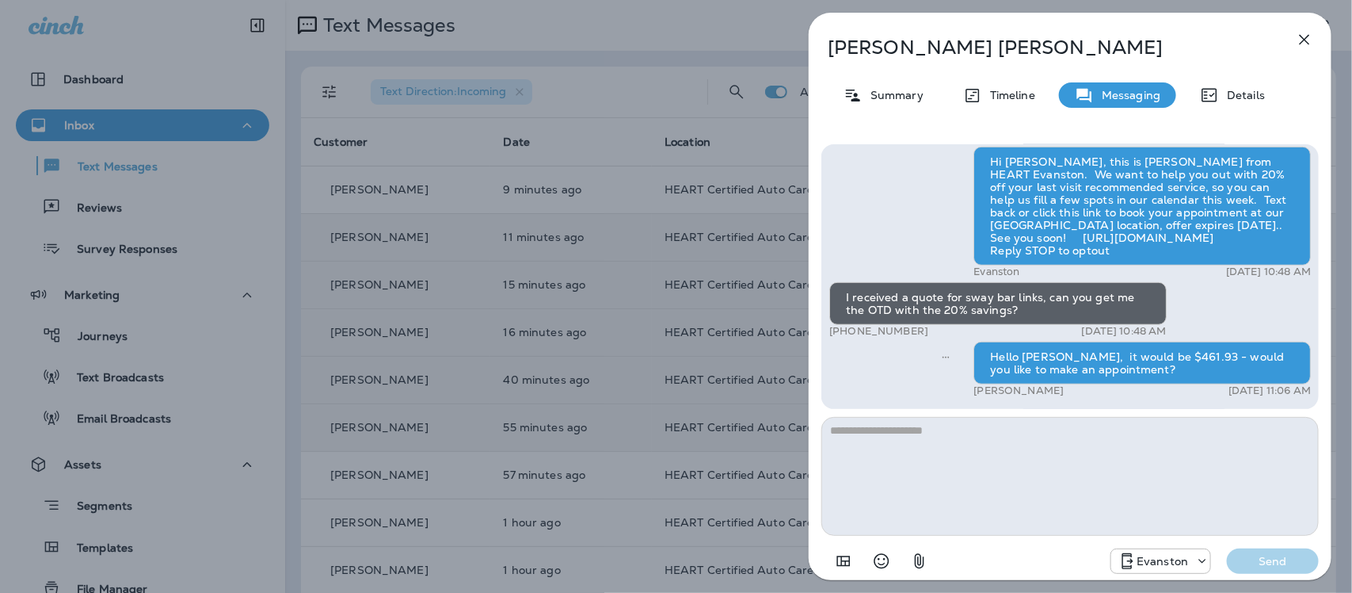
click at [1308, 33] on icon "button" at bounding box center [1304, 39] width 19 height 19
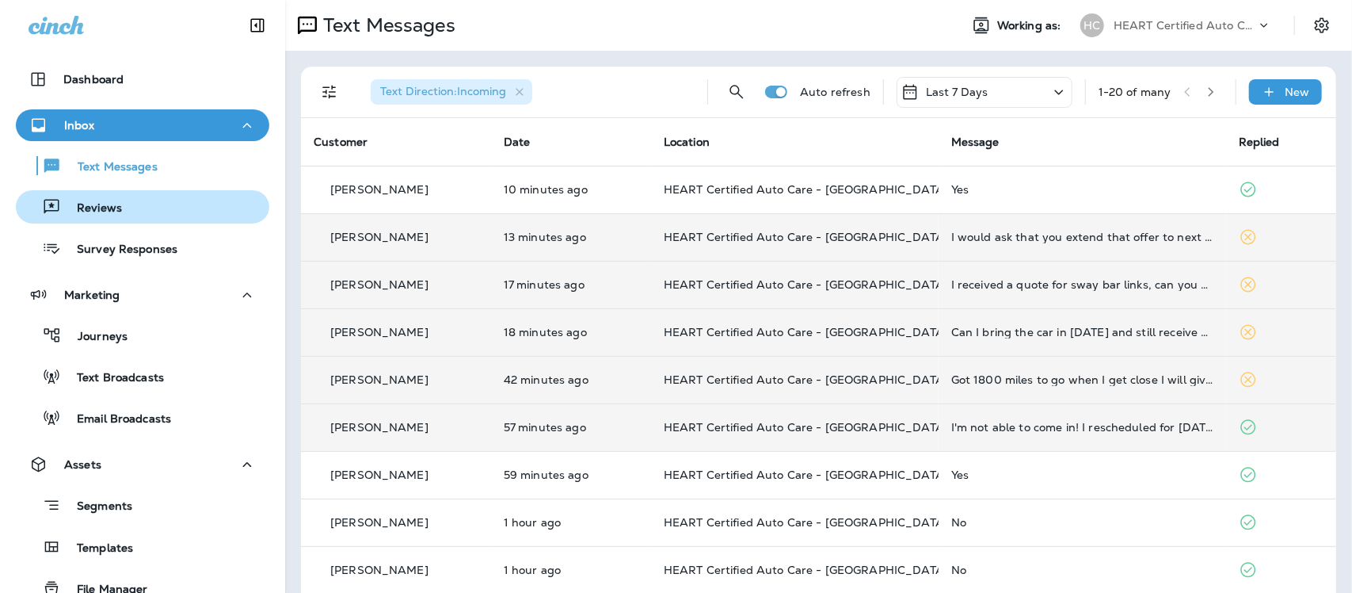
click at [101, 204] on p "Reviews" at bounding box center [91, 208] width 61 height 15
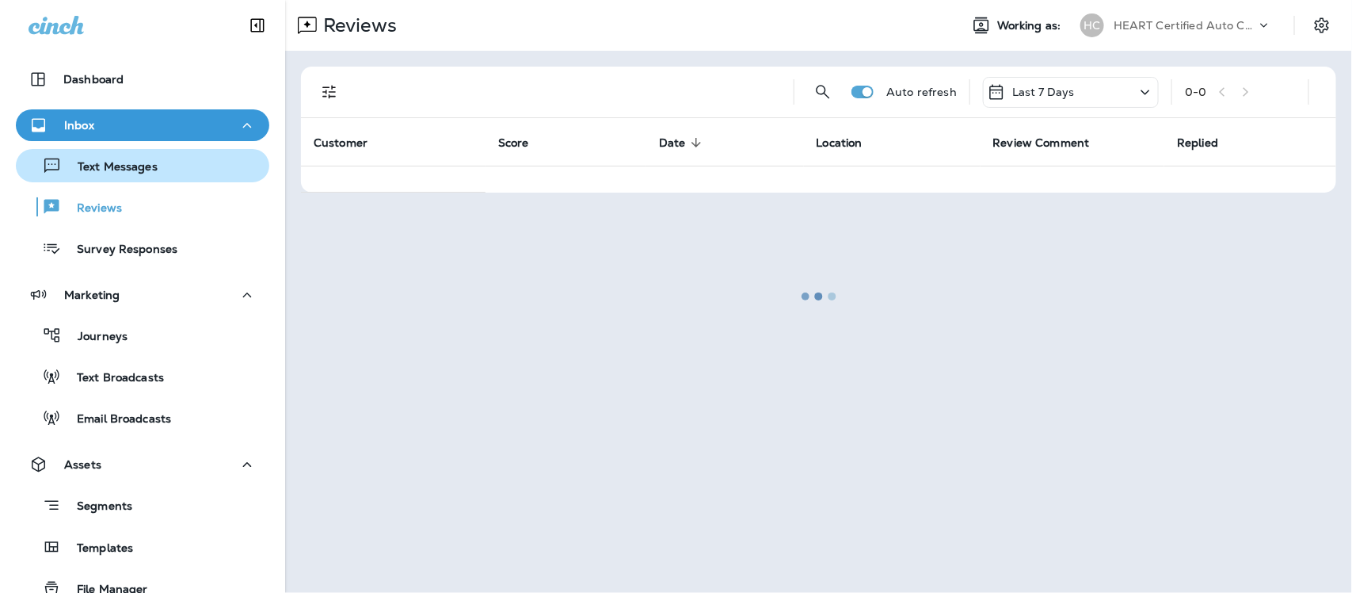
click at [108, 169] on p "Text Messages" at bounding box center [110, 167] width 96 height 15
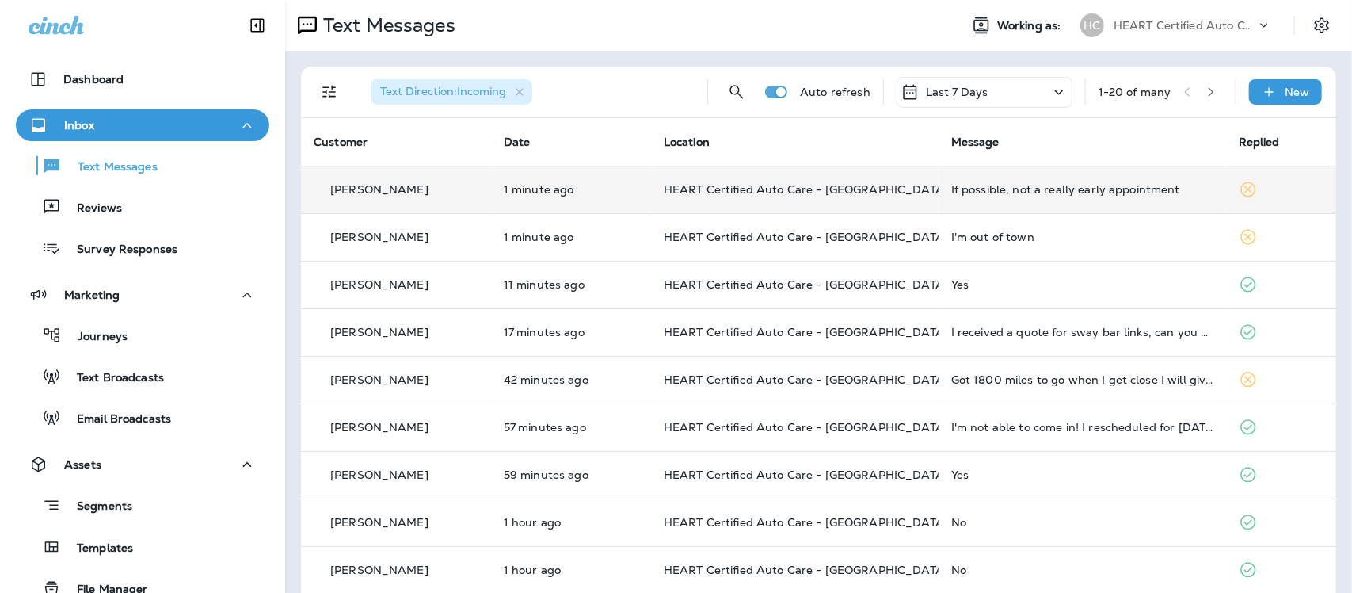
click at [1011, 188] on div "If possible, not a really early appointment" at bounding box center [1082, 189] width 262 height 13
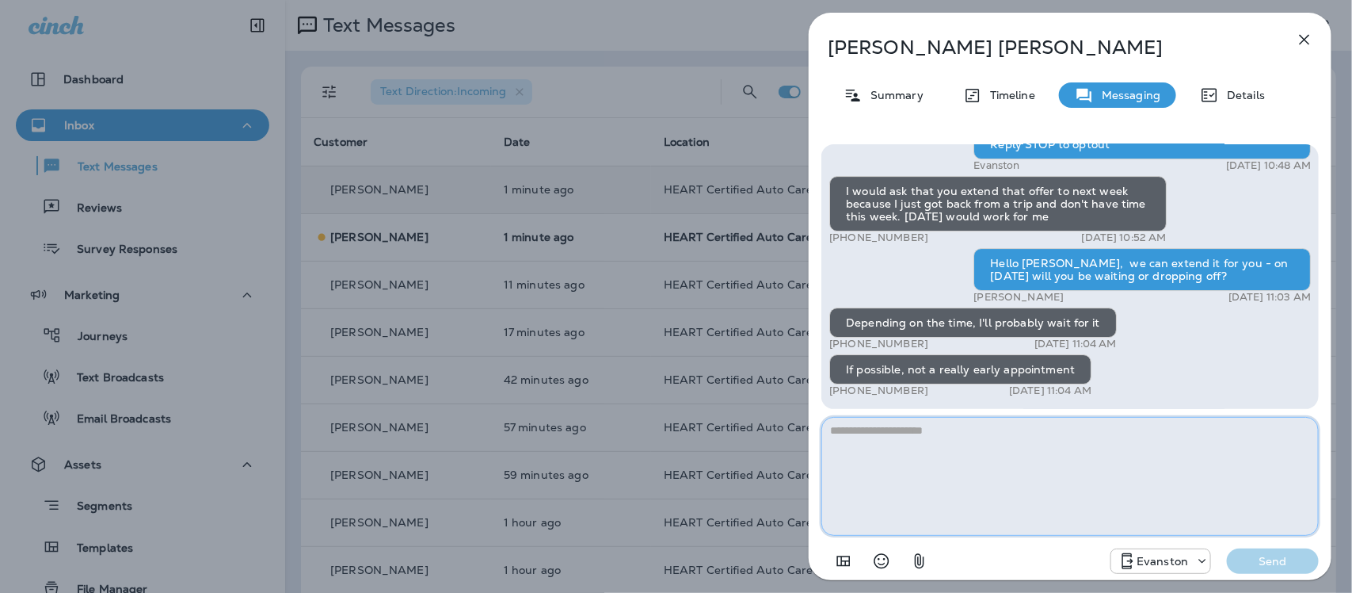
click at [873, 449] on textarea at bounding box center [1071, 476] width 498 height 119
type textarea "*"
type textarea "**********"
click at [1254, 560] on p "Send" at bounding box center [1273, 561] width 67 height 14
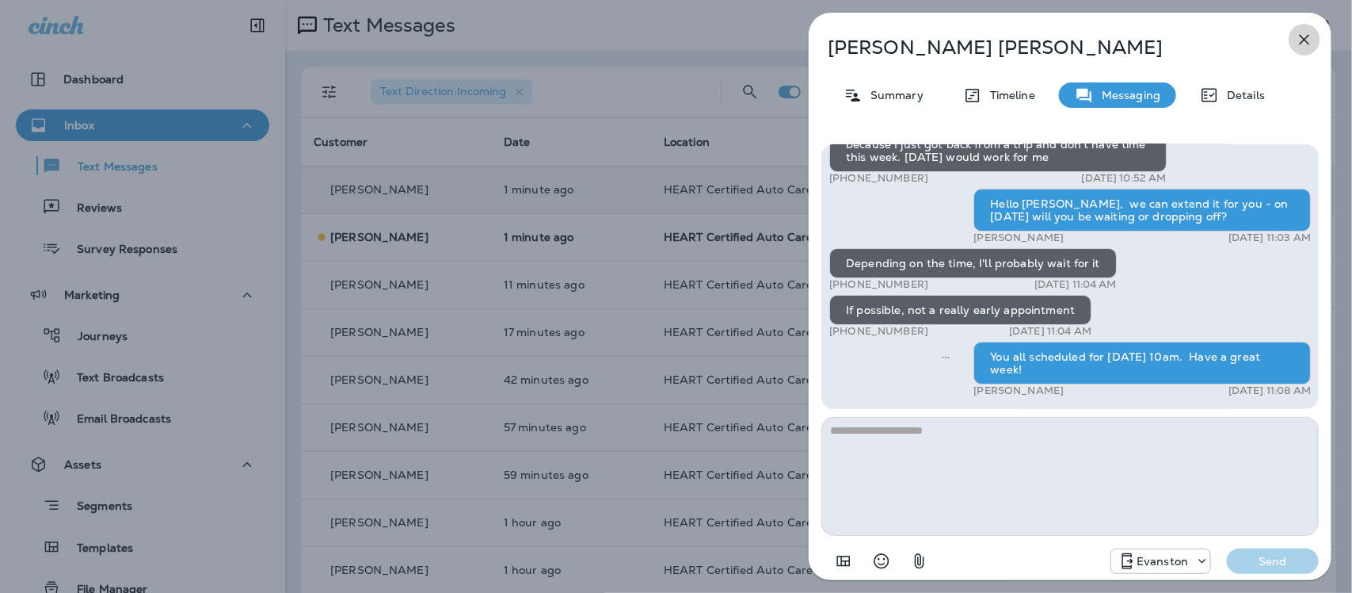
click at [1311, 36] on icon "button" at bounding box center [1304, 39] width 19 height 19
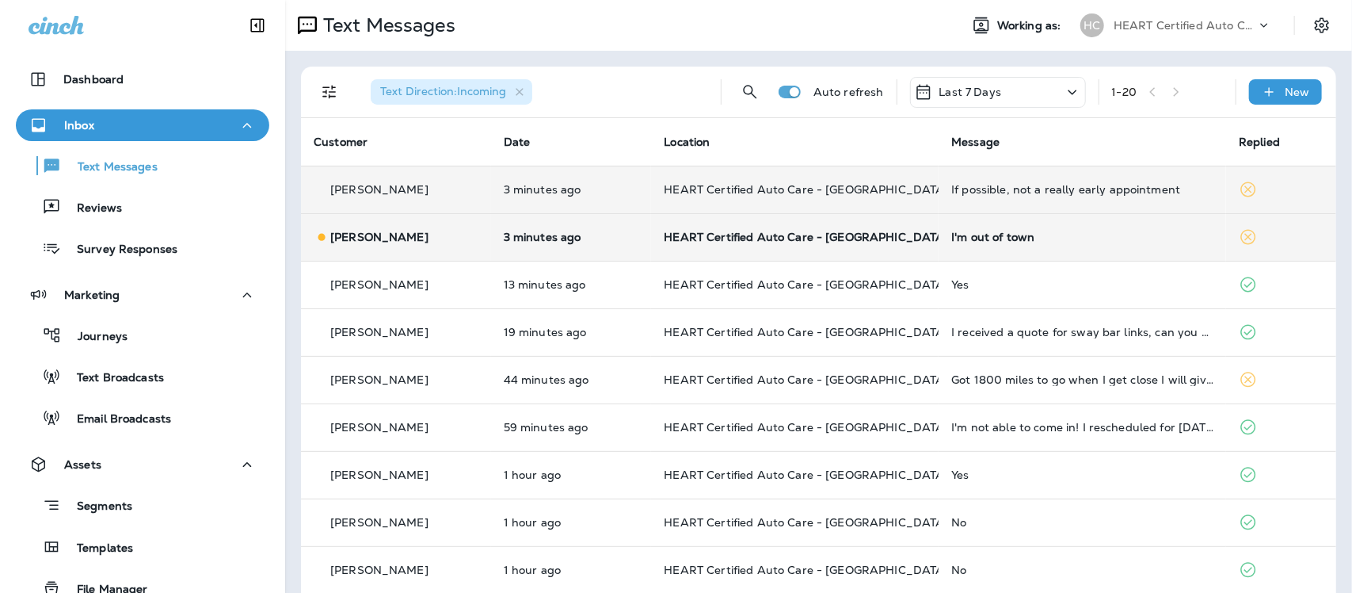
click at [991, 239] on div "I'm out of town" at bounding box center [1082, 237] width 262 height 13
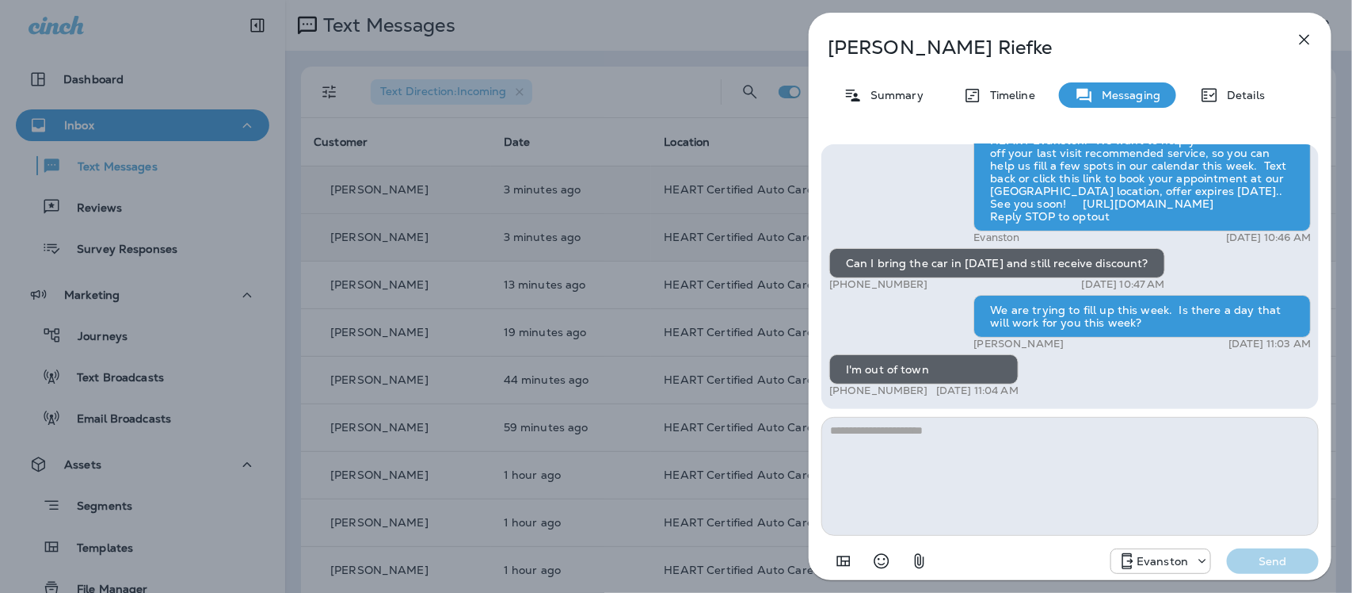
click at [1306, 37] on icon "button" at bounding box center [1304, 39] width 19 height 19
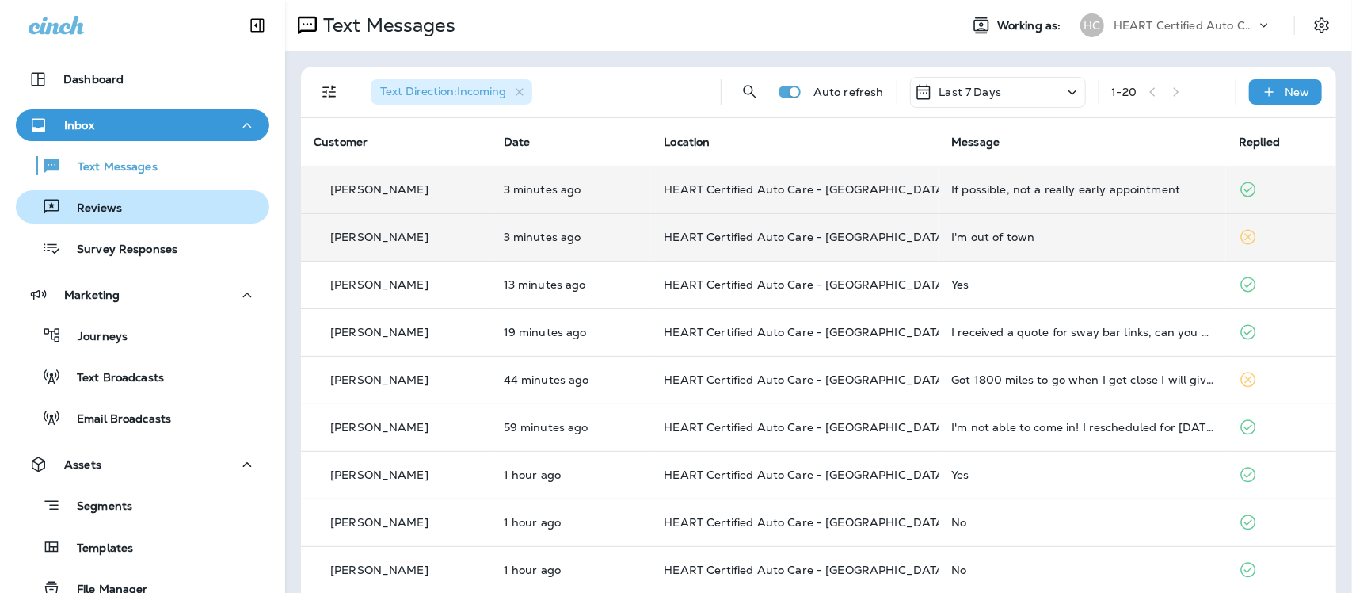
click at [105, 211] on p "Reviews" at bounding box center [91, 208] width 61 height 15
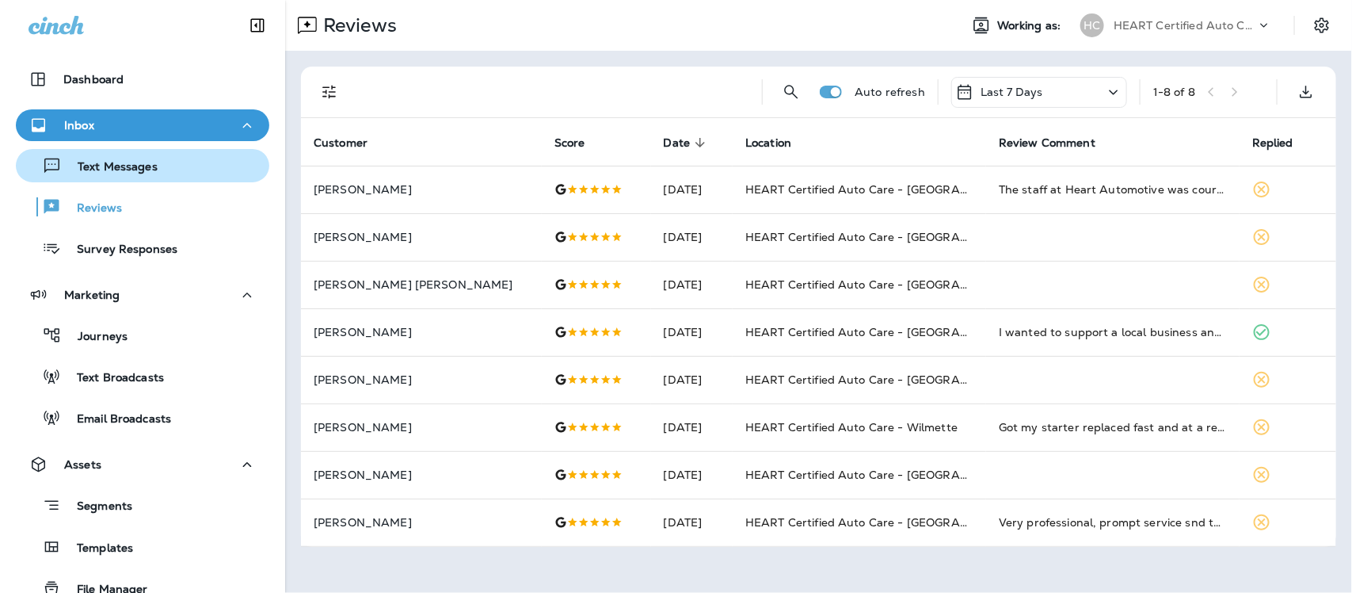
click at [124, 163] on p "Text Messages" at bounding box center [110, 167] width 96 height 15
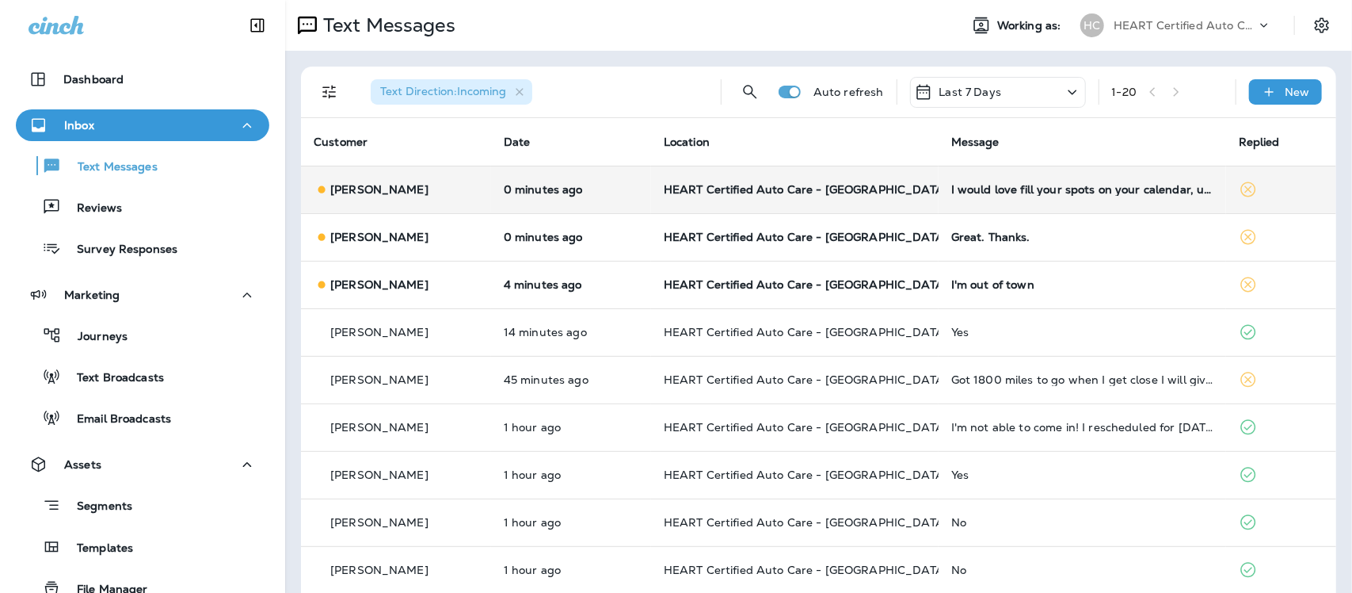
click at [1008, 189] on div "I would love fill your spots on your calendar, unfortunately it's still a littl…" at bounding box center [1082, 189] width 262 height 13
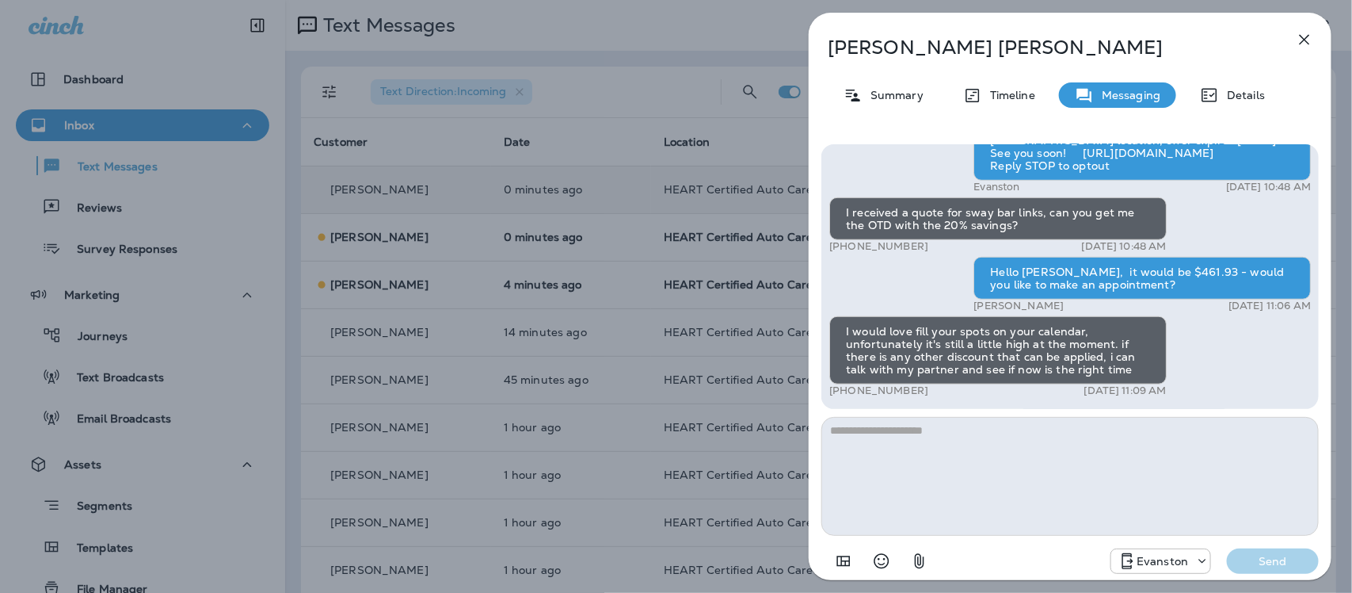
click at [932, 444] on textarea at bounding box center [1071, 476] width 498 height 119
type textarea "**********"
click at [1256, 554] on p "Send" at bounding box center [1273, 561] width 67 height 14
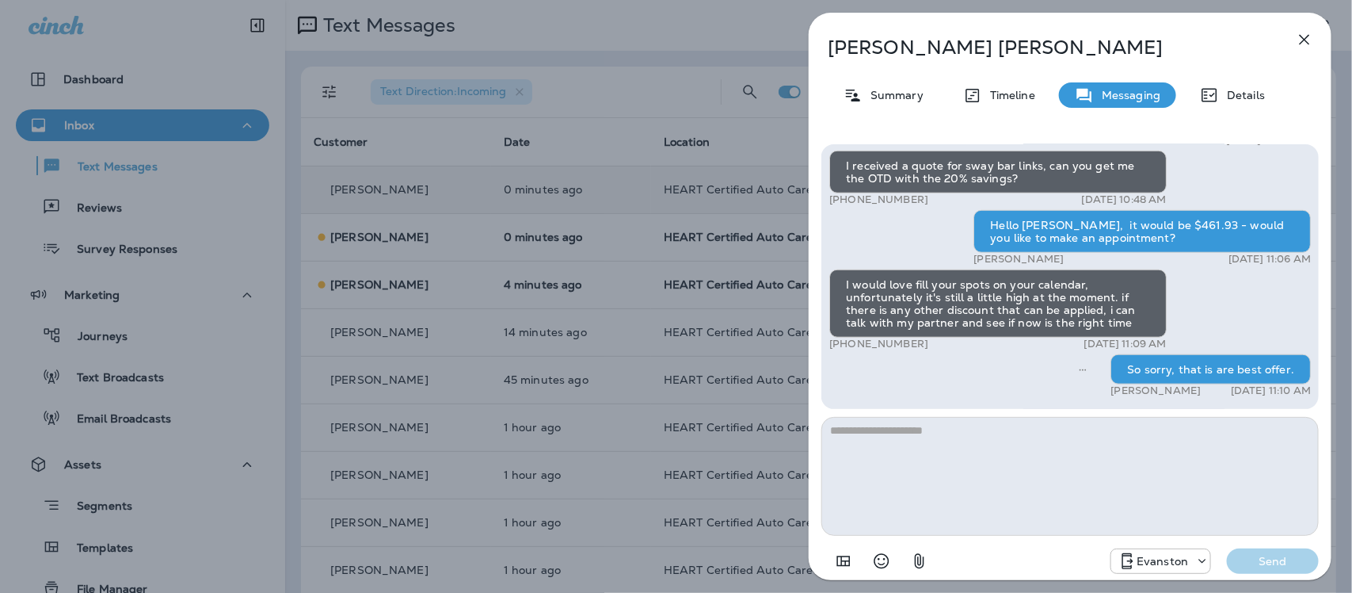
click at [1309, 36] on icon "button" at bounding box center [1304, 39] width 19 height 19
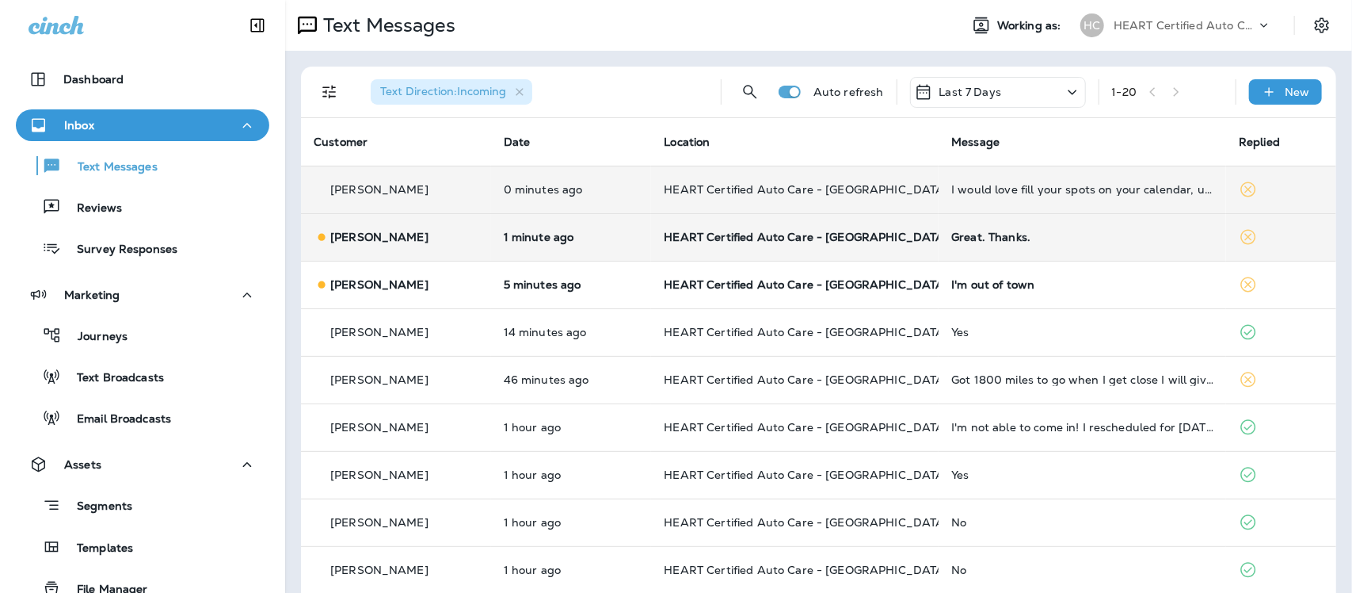
click at [987, 238] on div "Great. Thanks." at bounding box center [1082, 237] width 262 height 13
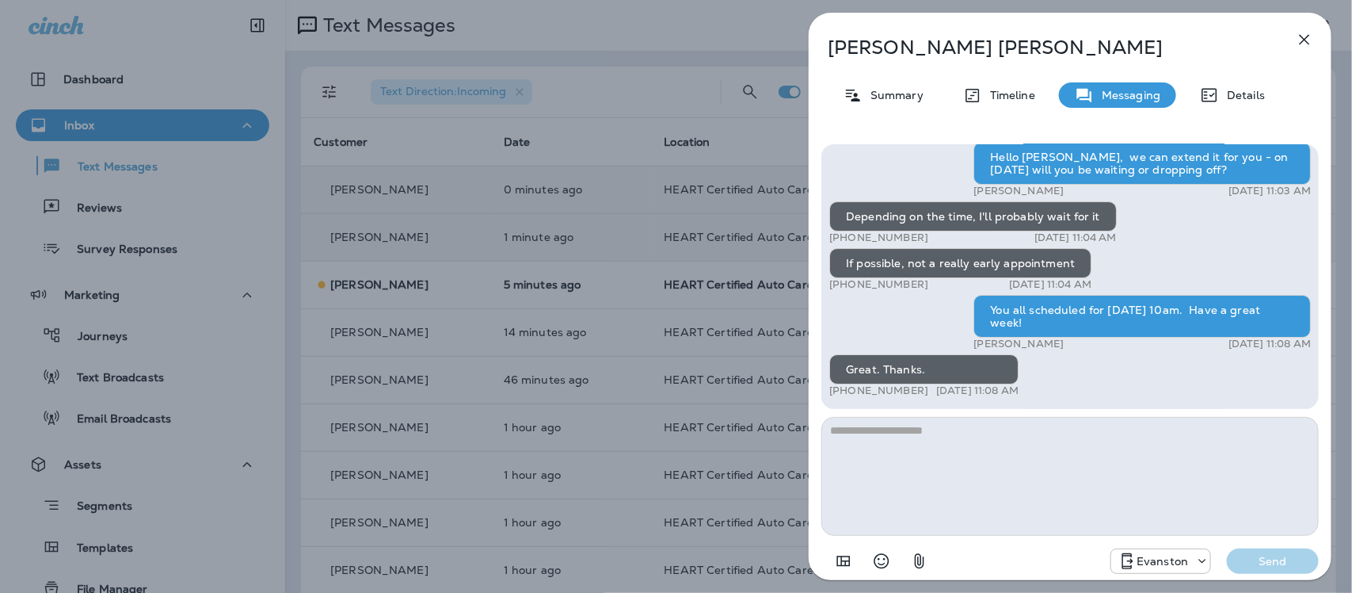
click at [1310, 34] on icon "button" at bounding box center [1304, 39] width 19 height 19
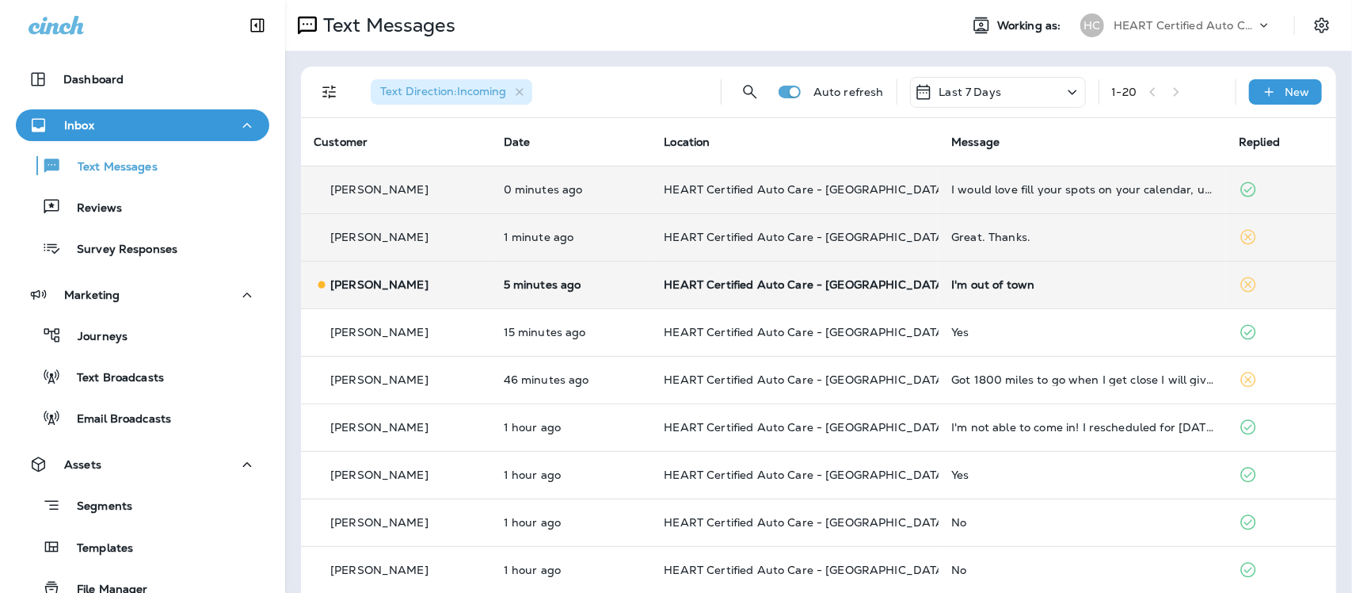
click at [985, 280] on div "I'm out of town" at bounding box center [1082, 284] width 262 height 13
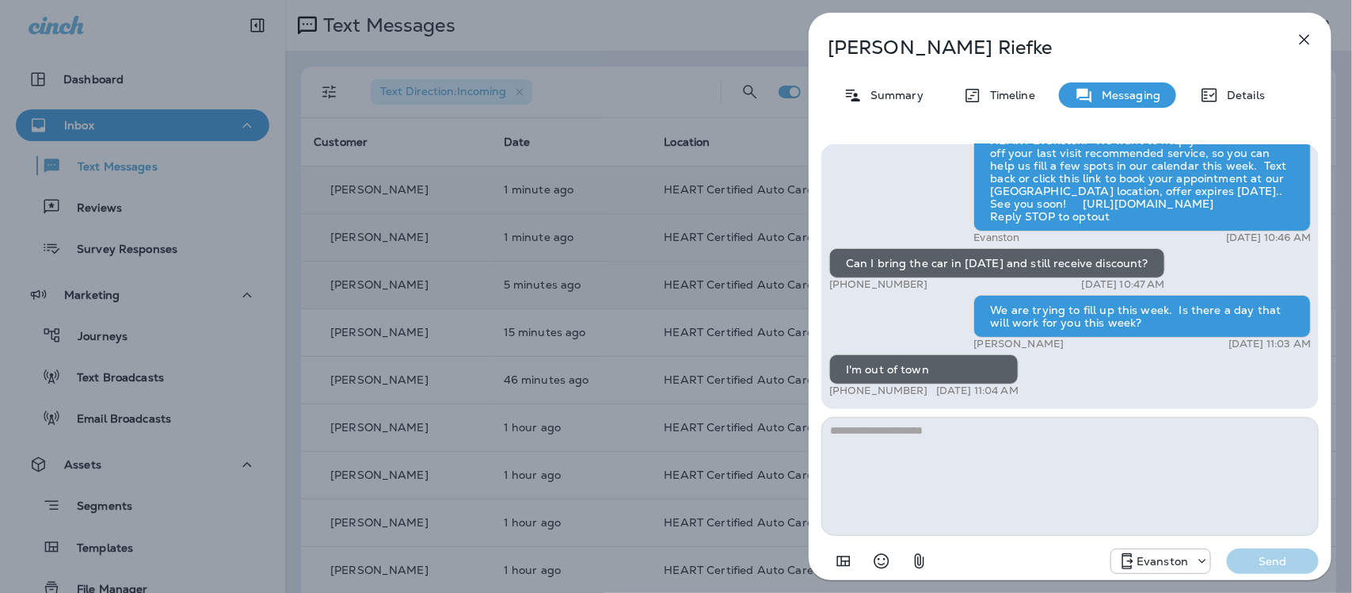
click at [1009, 437] on textarea at bounding box center [1071, 476] width 498 height 119
type textarea "*"
type textarea "**********"
click at [1256, 561] on p "Send" at bounding box center [1273, 561] width 67 height 14
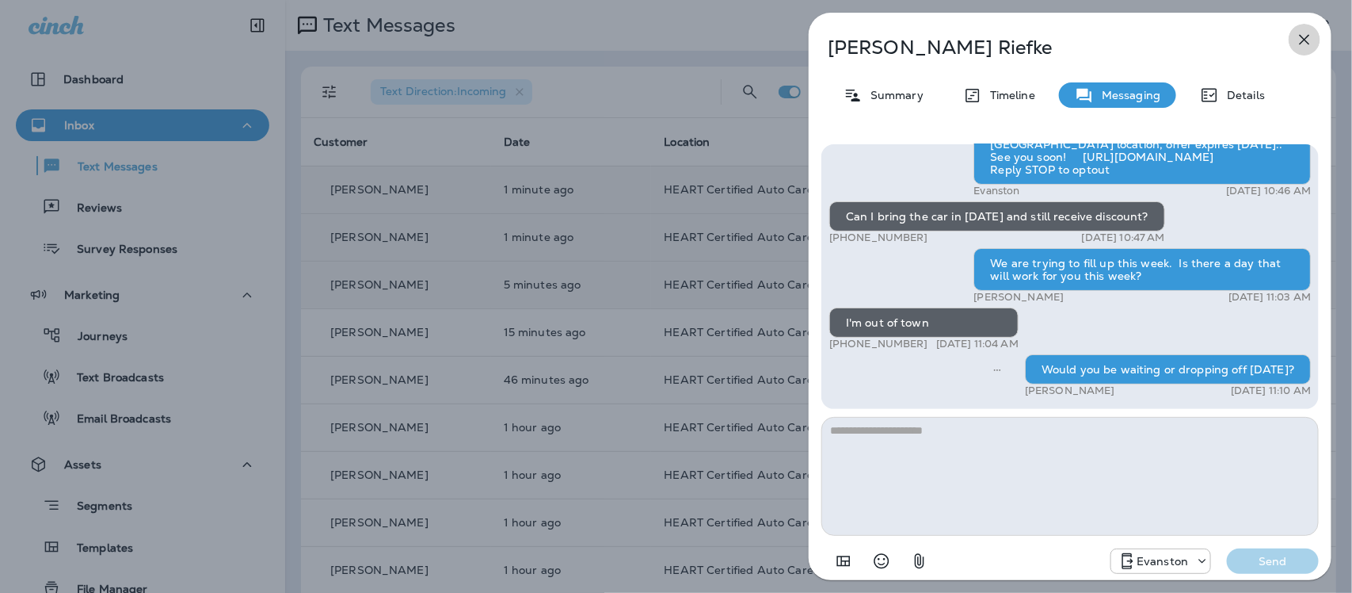
click at [1305, 41] on icon "button" at bounding box center [1304, 39] width 19 height 19
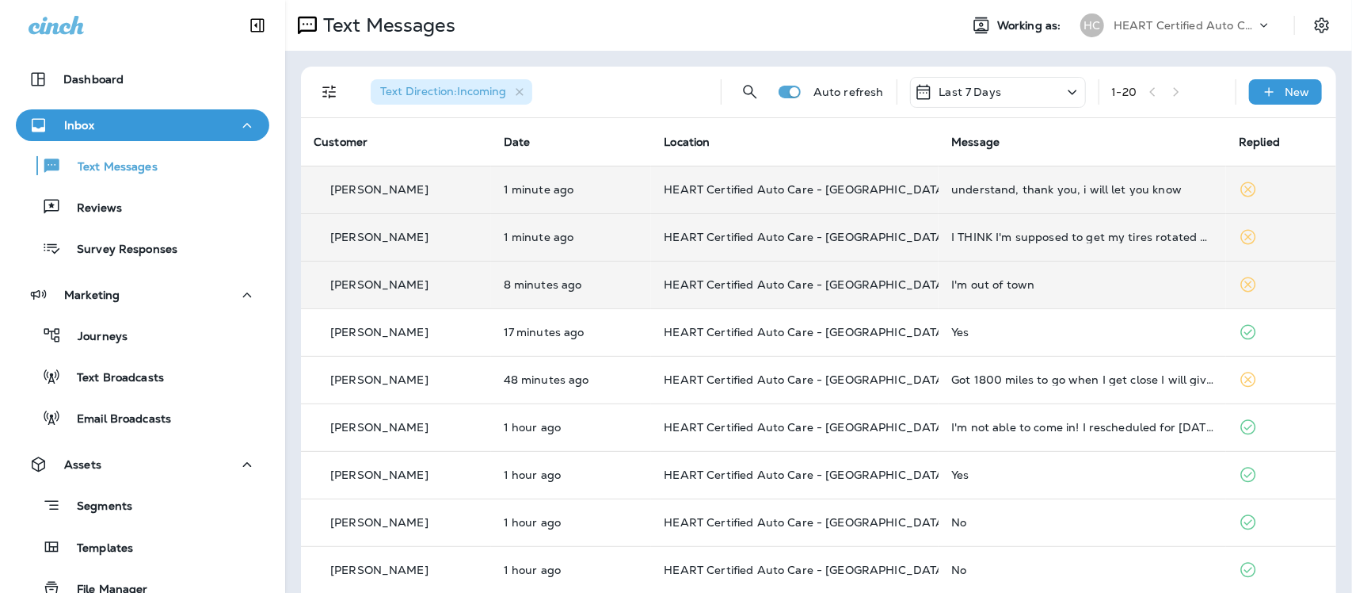
click at [1036, 191] on div "understand, thank you, i will let you know" at bounding box center [1082, 189] width 262 height 13
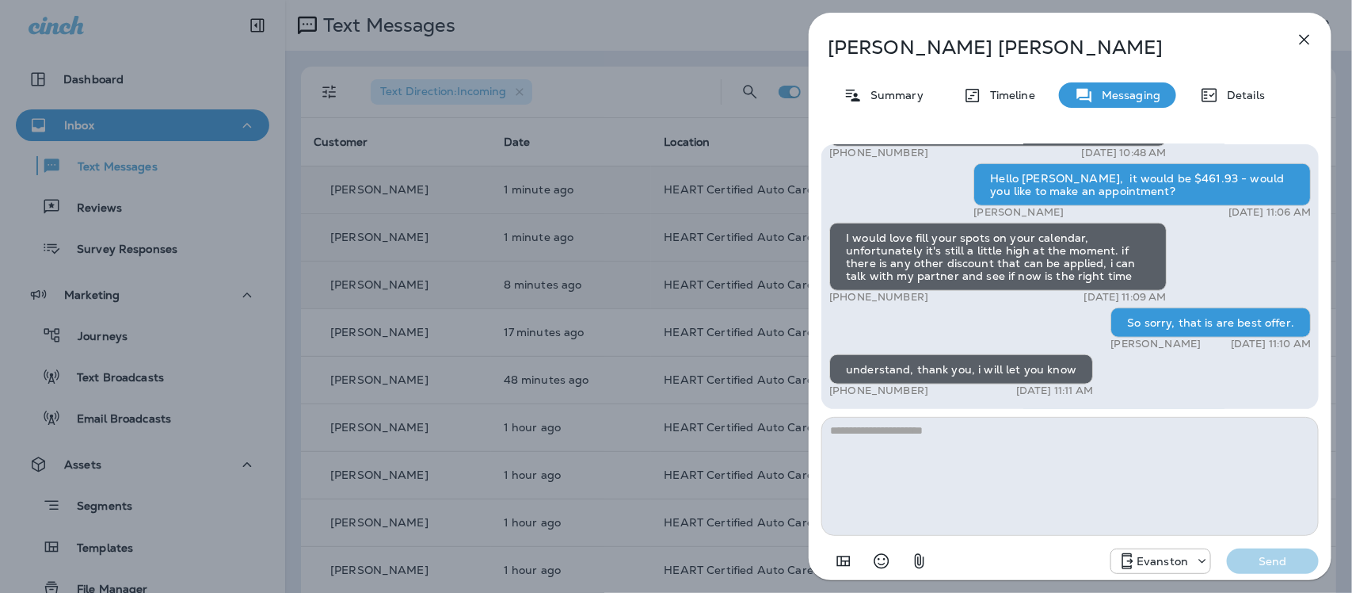
click at [1307, 34] on icon "button" at bounding box center [1304, 39] width 19 height 19
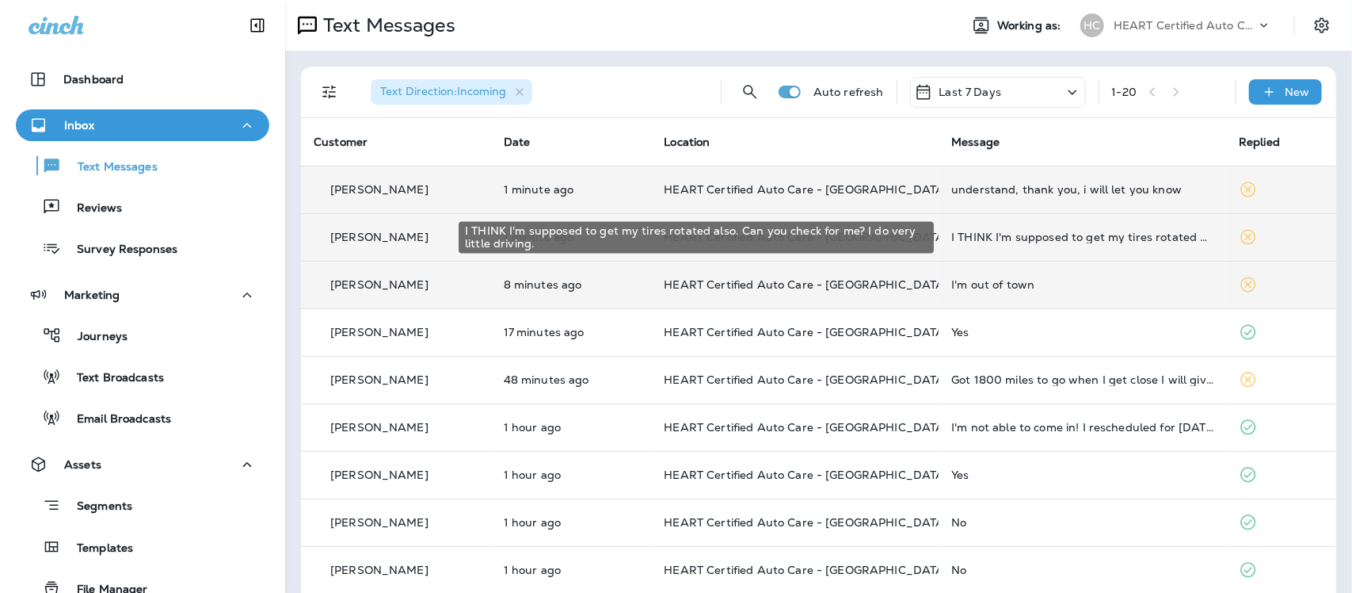
click at [1076, 239] on div "I THINK I'm supposed to get my tires rotated also. Can you check for me? I do v…" at bounding box center [1082, 237] width 262 height 13
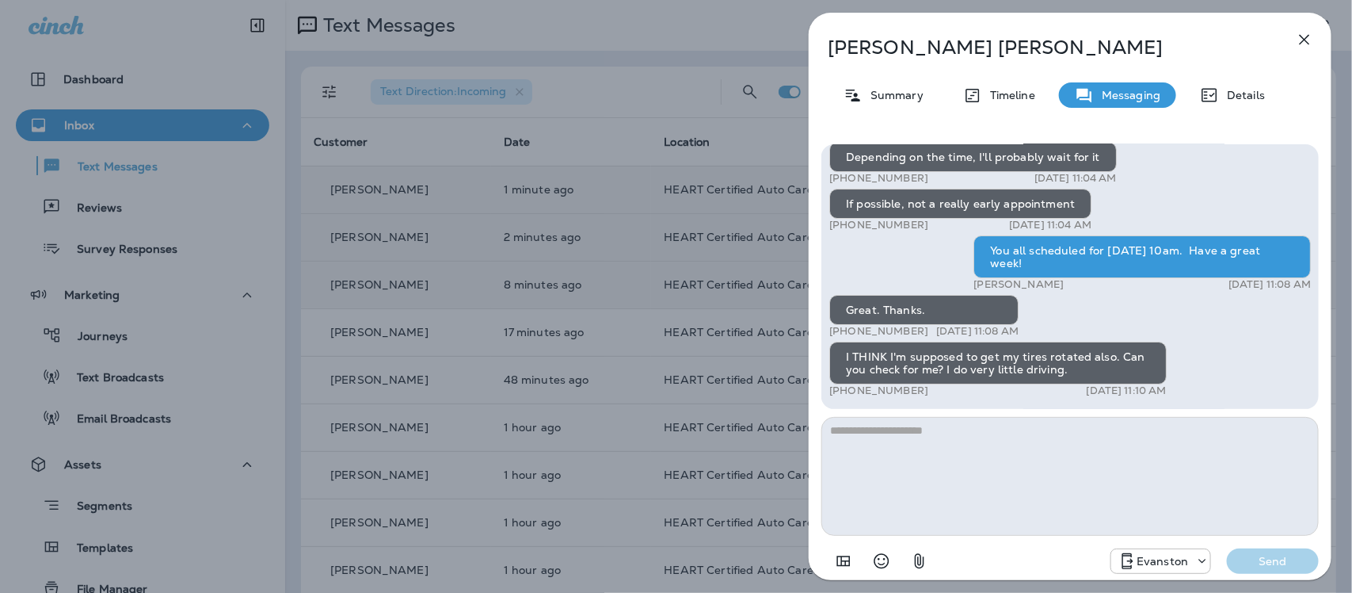
click at [908, 453] on textarea at bounding box center [1071, 476] width 498 height 119
type textarea "*"
type textarea "**********"
click at [1275, 566] on p "Send" at bounding box center [1273, 561] width 67 height 14
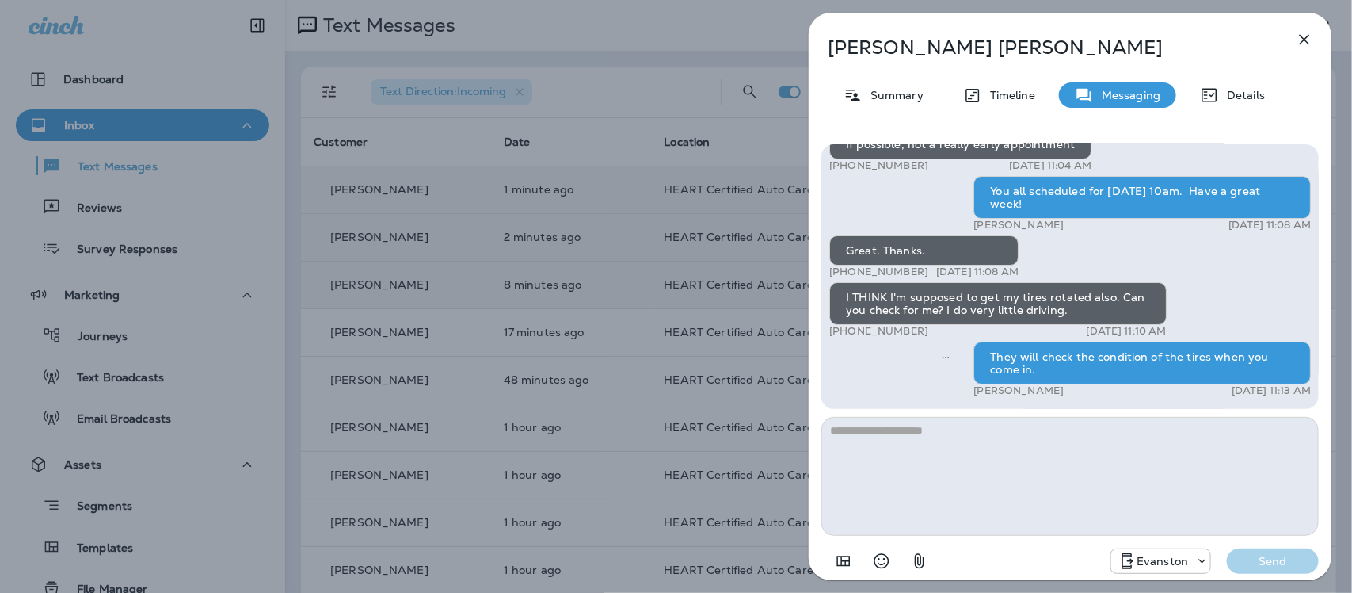
drag, startPoint x: 1309, startPoint y: 37, endPoint x: 1310, endPoint y: 52, distance: 15.1
click at [1309, 38] on icon "button" at bounding box center [1304, 39] width 19 height 19
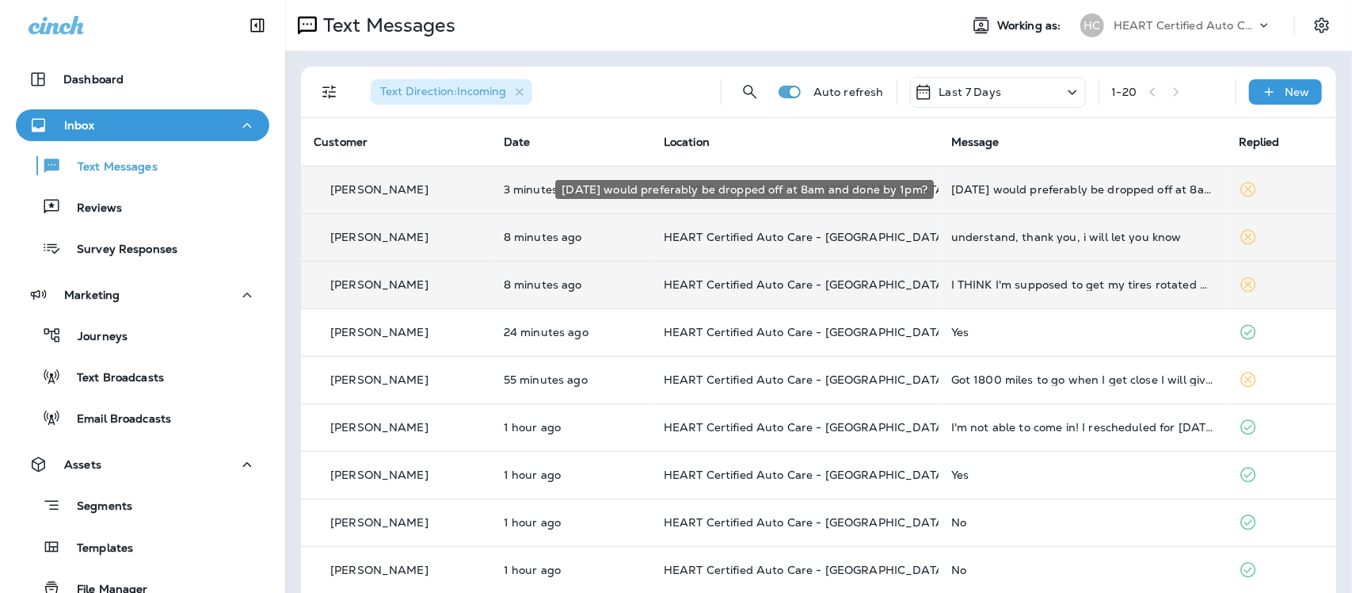
click at [1039, 195] on div "[DATE] would preferably be dropped off at 8am and done by 1pm?" at bounding box center [1082, 189] width 262 height 13
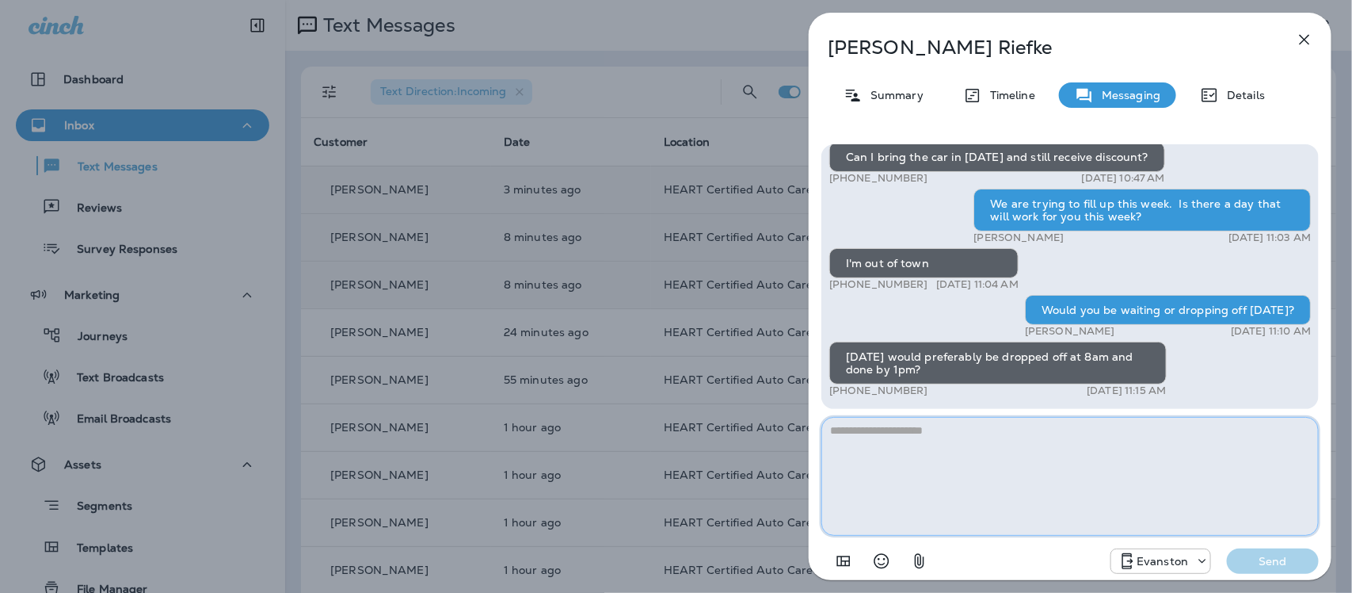
click at [920, 432] on textarea at bounding box center [1071, 476] width 498 height 119
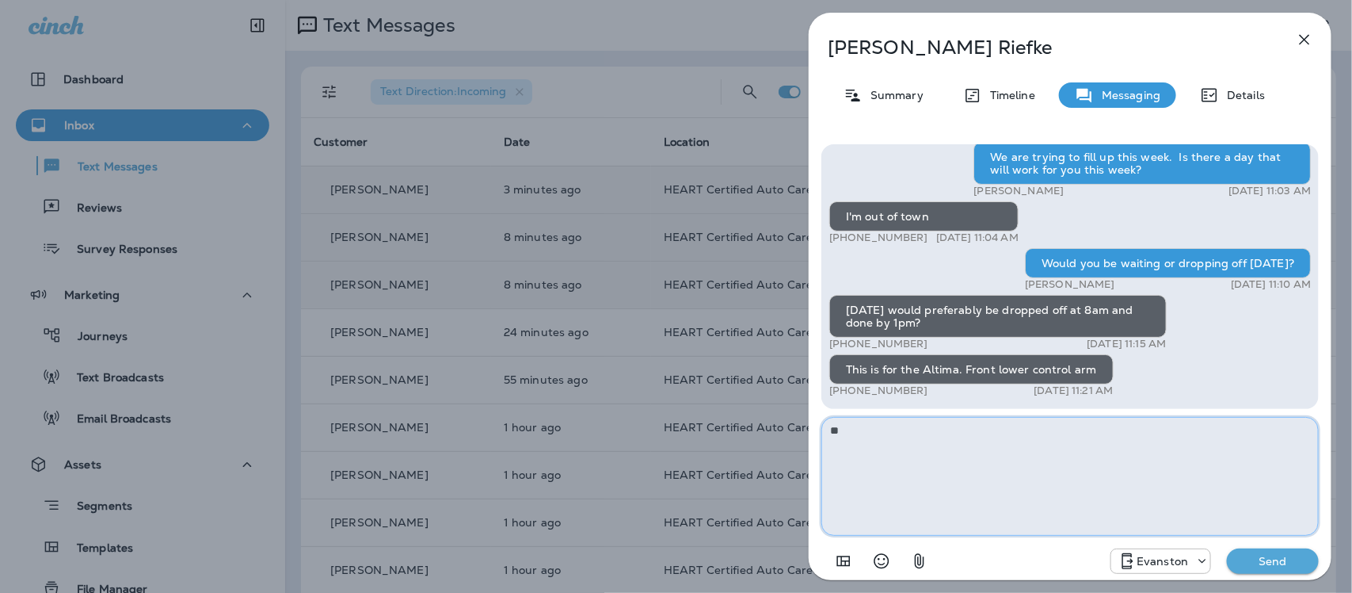
type textarea "*"
type textarea "**********"
drag, startPoint x: 1287, startPoint y: 561, endPoint x: 1279, endPoint y: 556, distance: 9.2
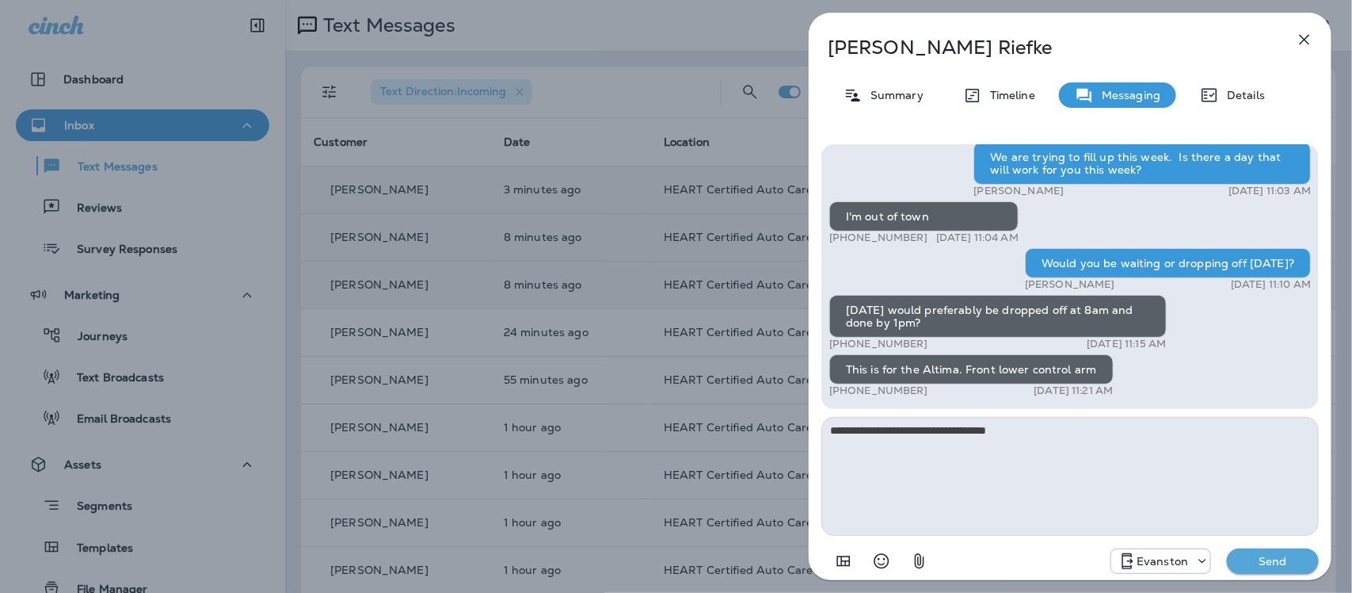
click at [1287, 560] on p "Send" at bounding box center [1273, 561] width 67 height 14
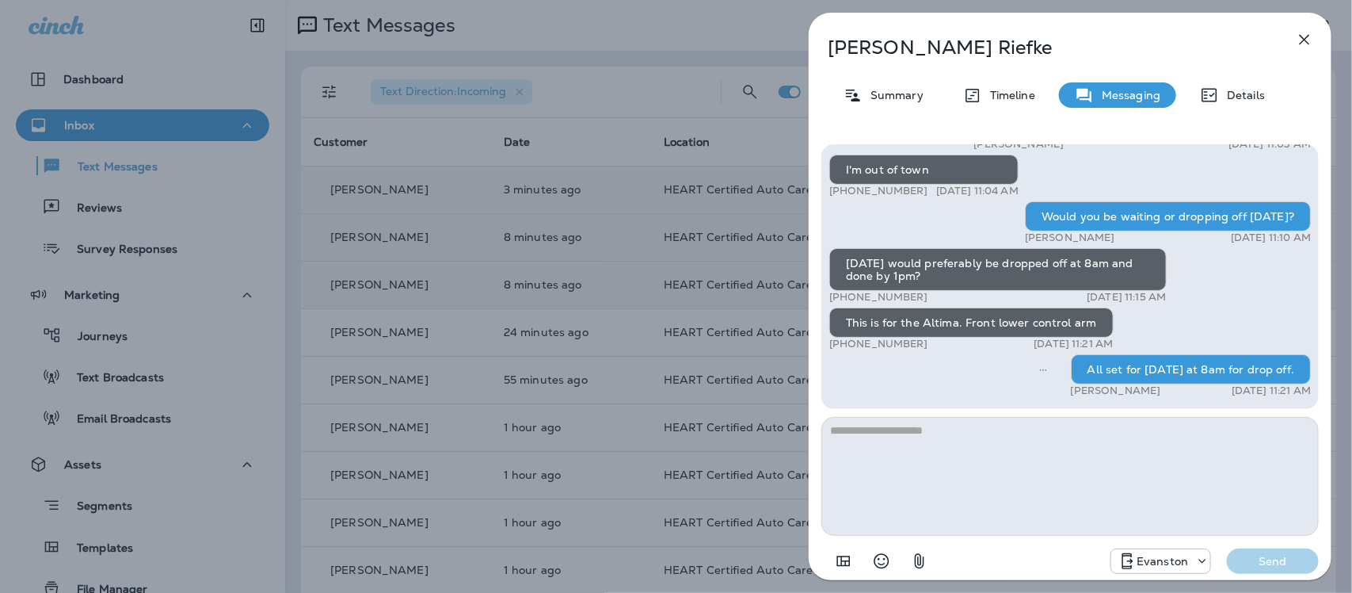
click at [1305, 40] on icon "button" at bounding box center [1305, 40] width 10 height 10
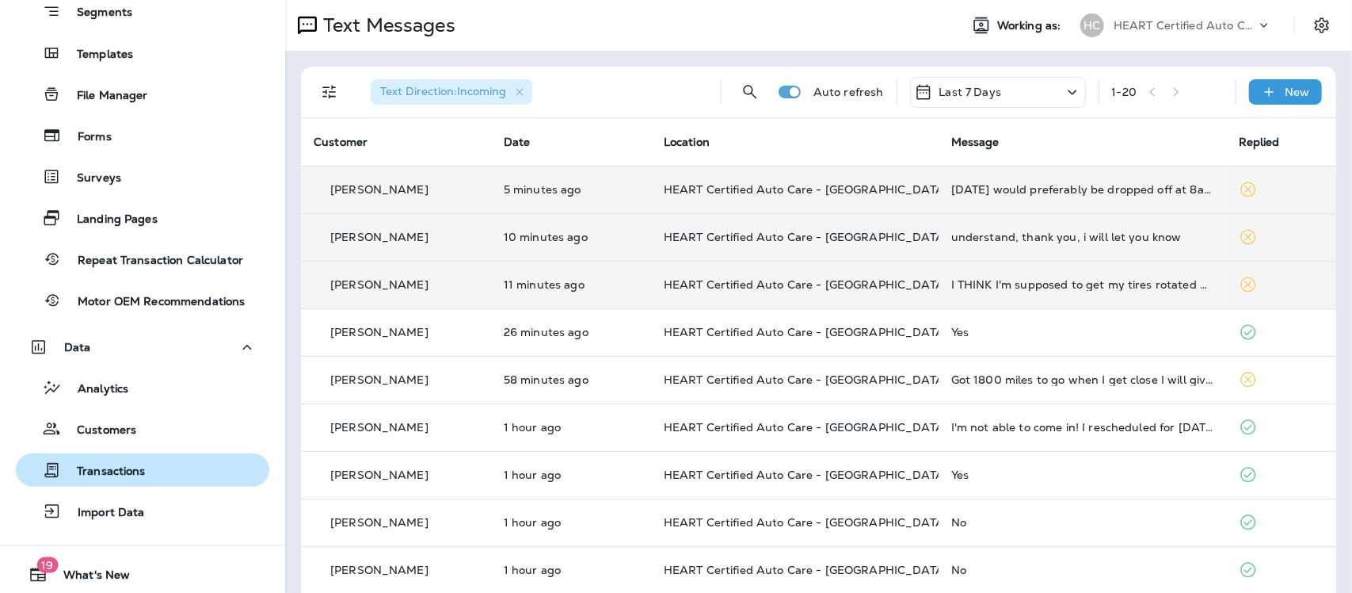
scroll to position [495, 0]
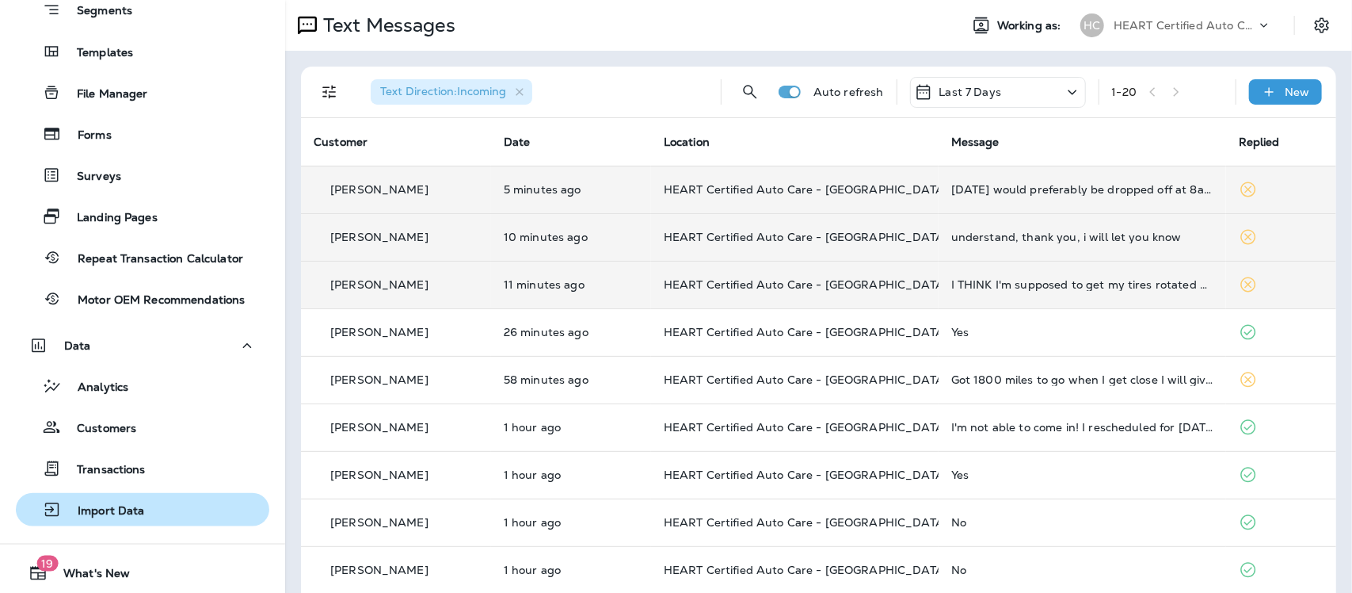
drag, startPoint x: 109, startPoint y: 508, endPoint x: 127, endPoint y: 493, distance: 23.6
click at [109, 507] on p "Import Data" at bounding box center [103, 511] width 83 height 15
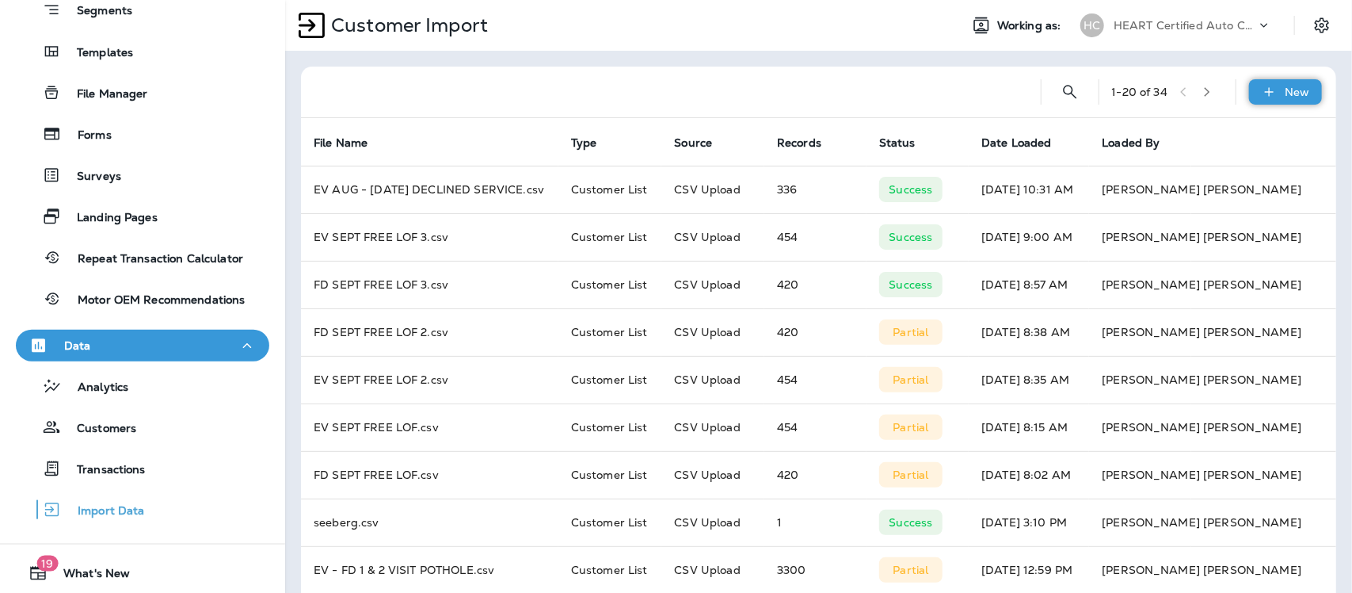
click at [1286, 86] on p "New" at bounding box center [1298, 92] width 25 height 13
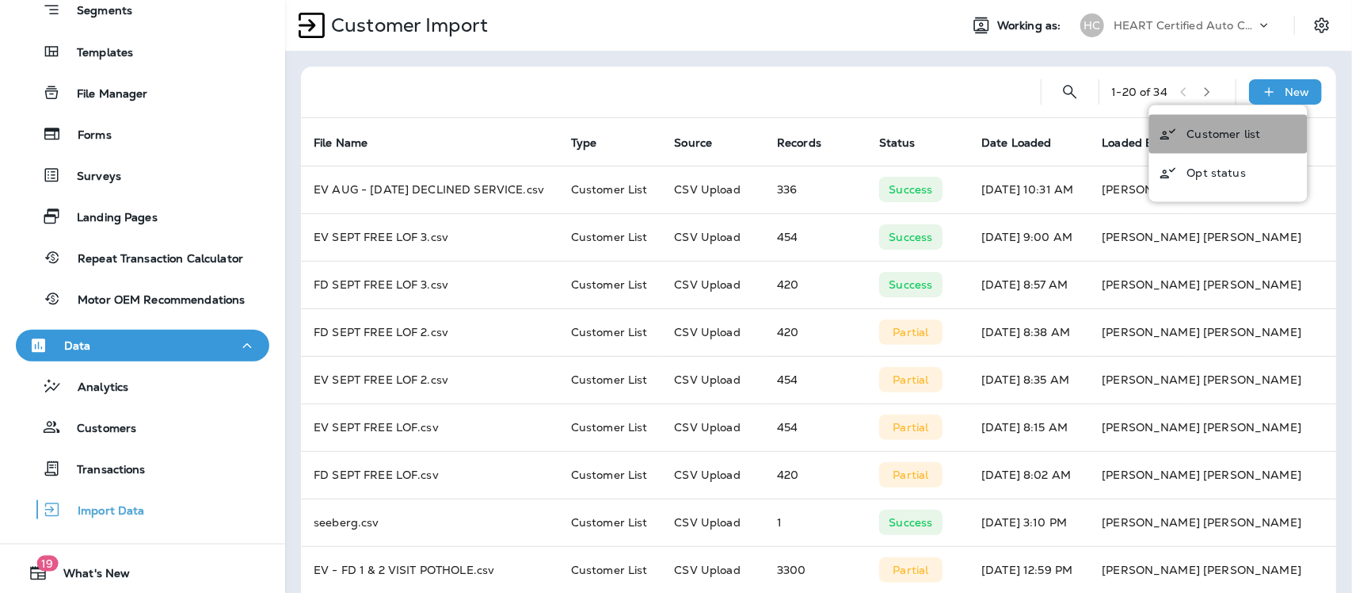
click at [1221, 136] on p "Customer list" at bounding box center [1225, 134] width 74 height 13
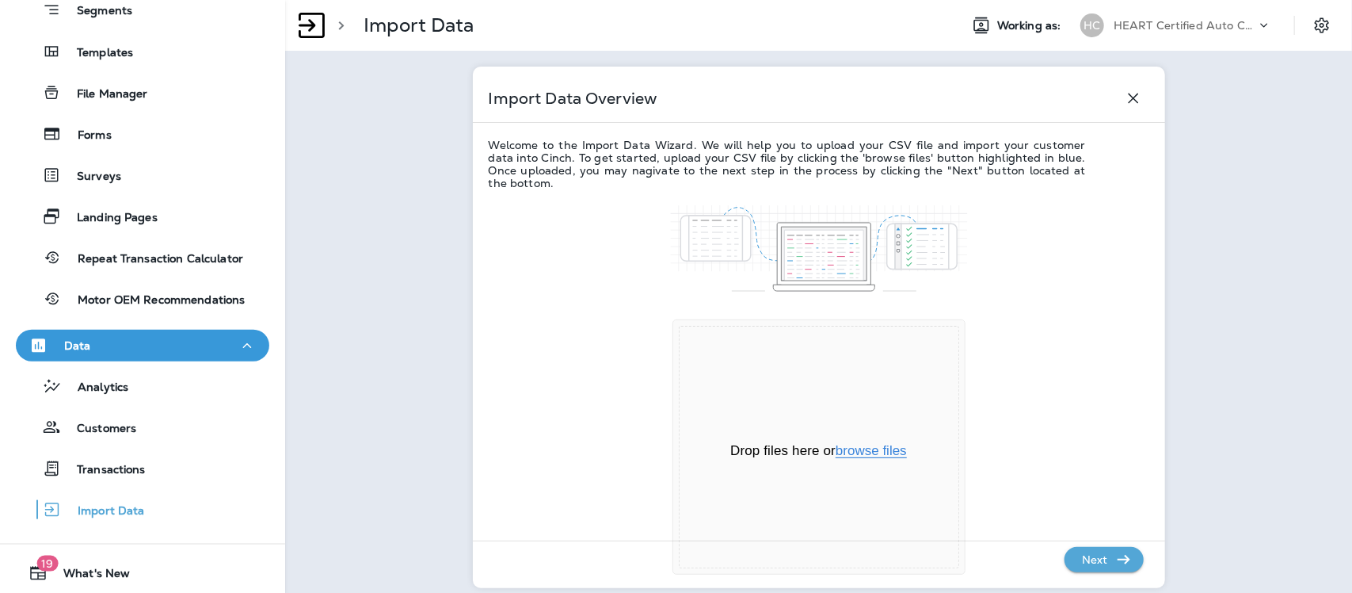
click at [870, 452] on button "browse files" at bounding box center [871, 451] width 71 height 14
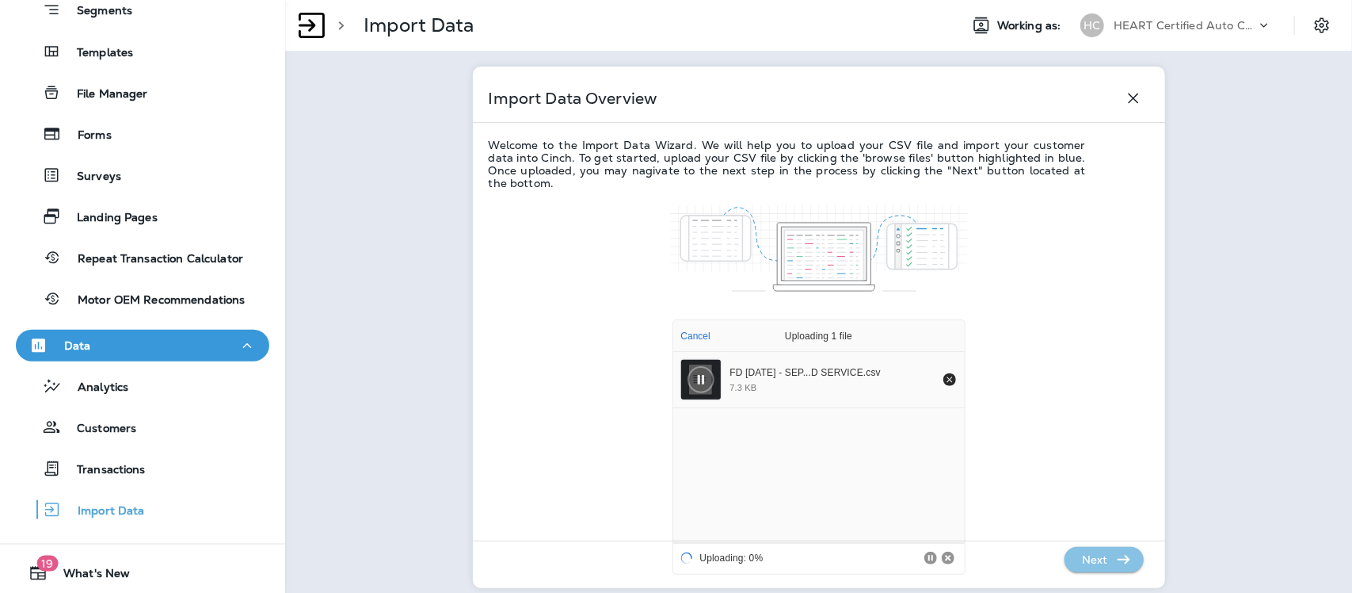
click at [1089, 559] on p "Next" at bounding box center [1095, 559] width 39 height 25
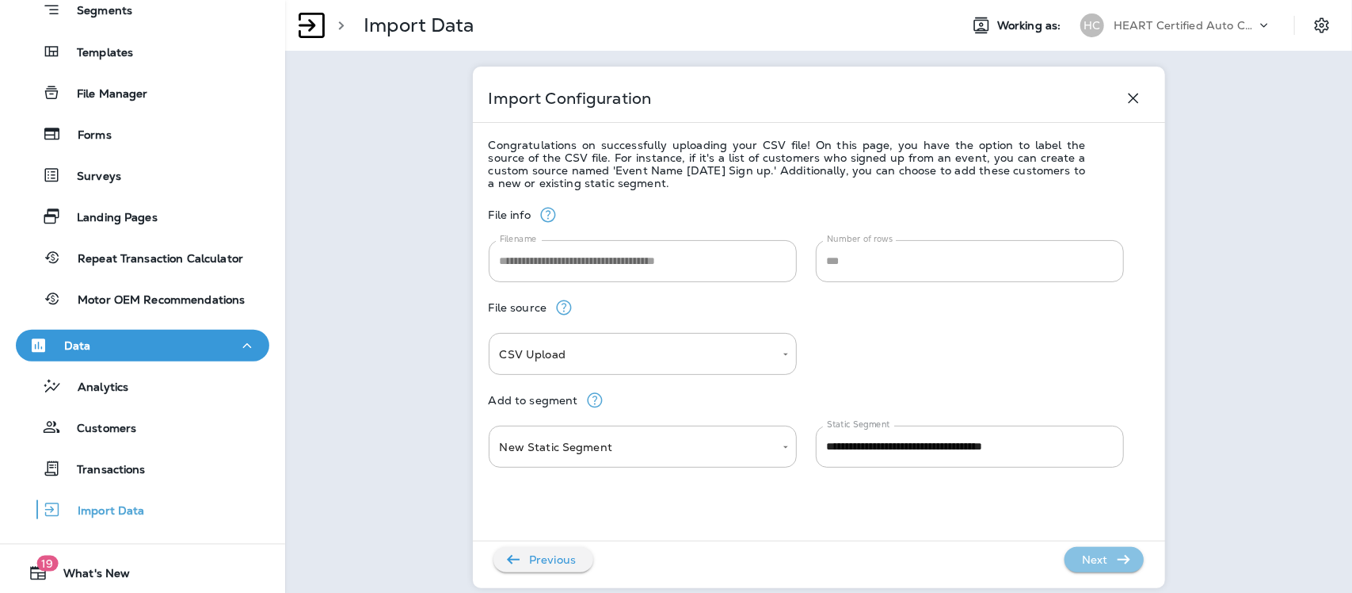
click at [1089, 559] on p "Next" at bounding box center [1095, 559] width 39 height 25
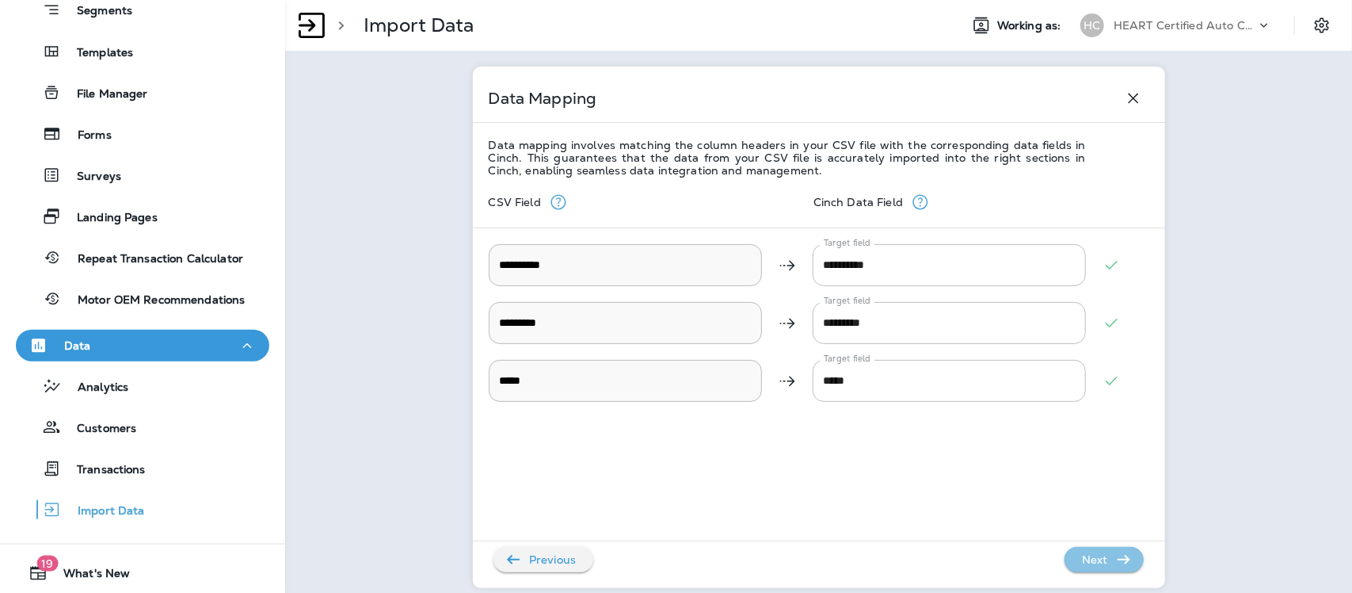
click at [1091, 559] on p "Next" at bounding box center [1095, 559] width 39 height 25
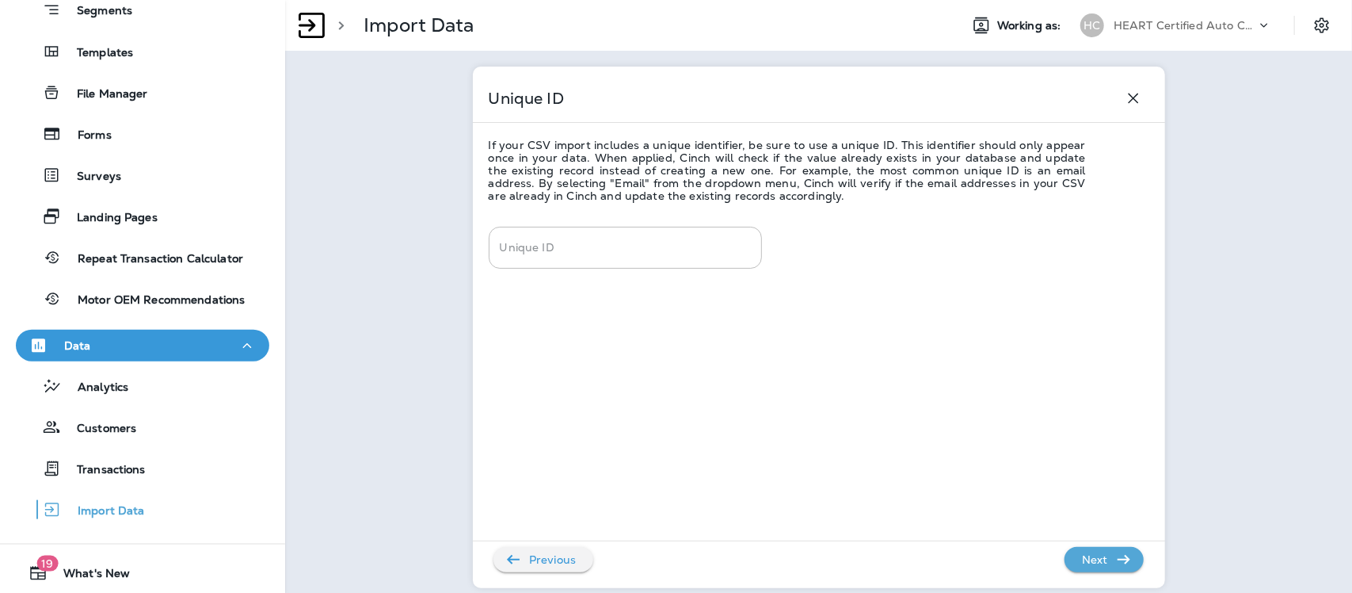
click at [1094, 559] on p "Next" at bounding box center [1095, 559] width 39 height 25
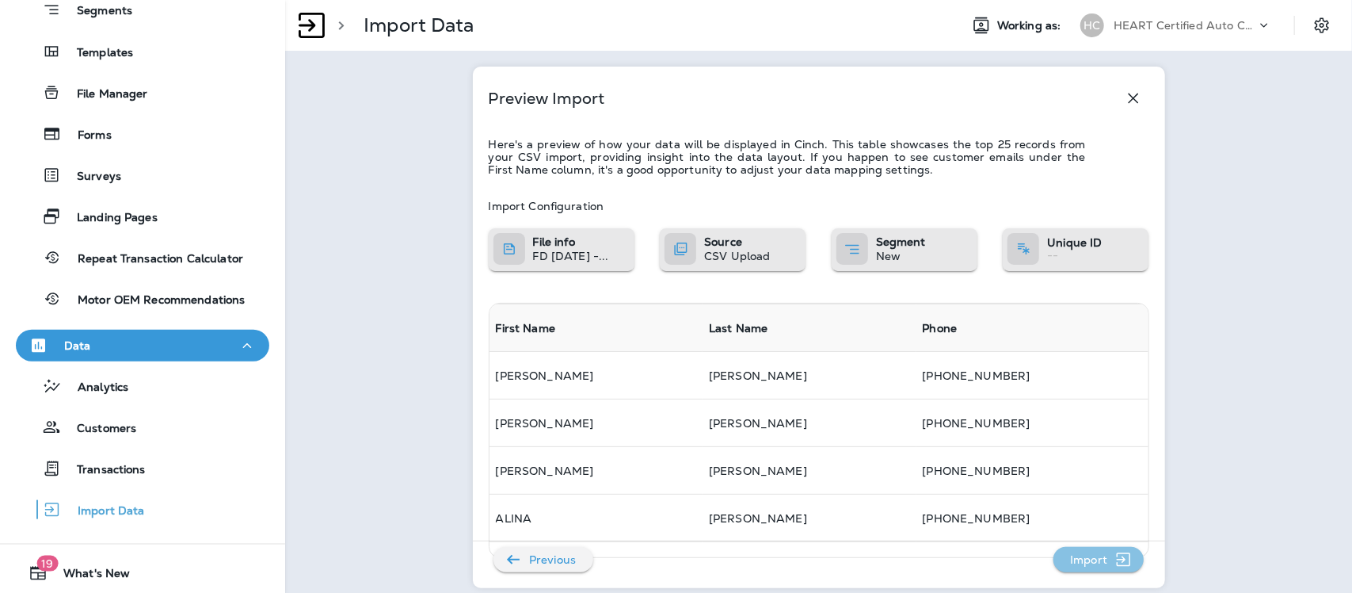
click at [1092, 559] on p "Import" at bounding box center [1089, 559] width 50 height 25
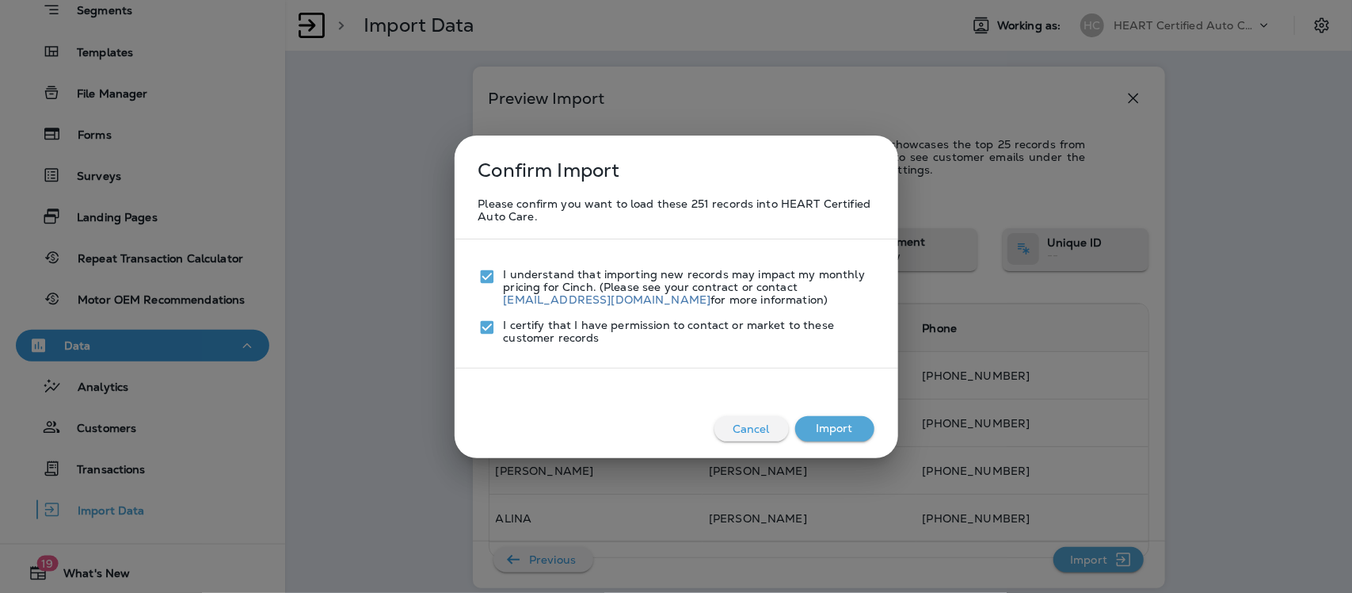
click at [842, 425] on button "Import" at bounding box center [834, 428] width 79 height 25
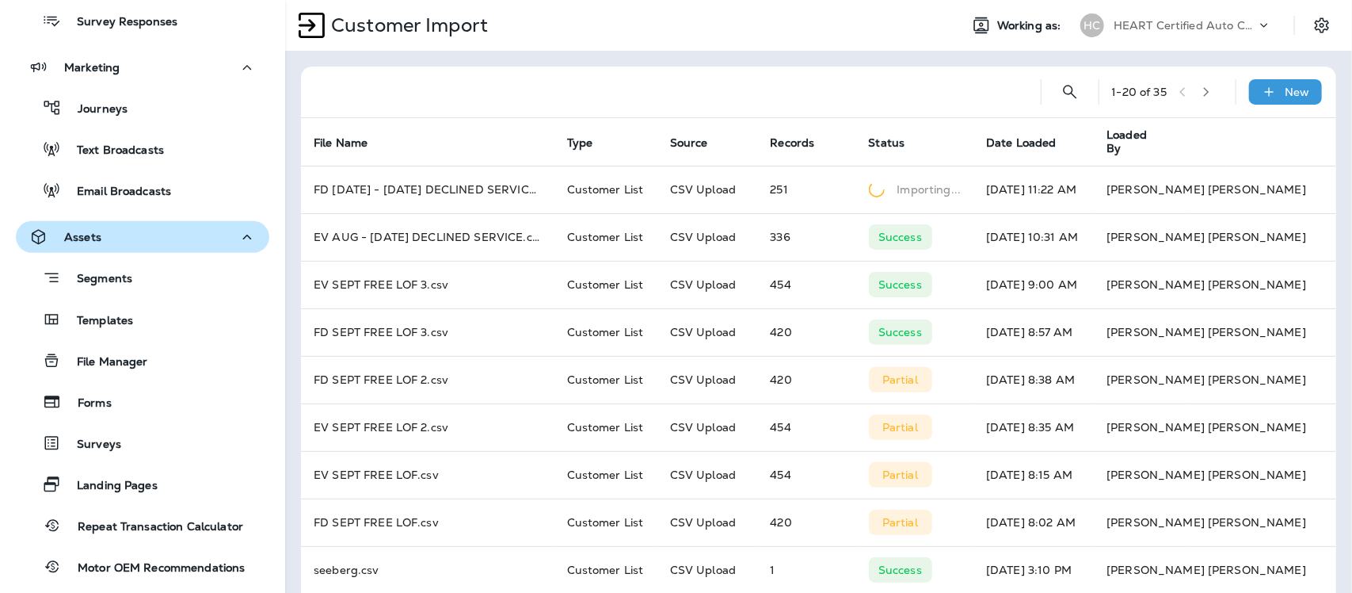
scroll to position [198, 0]
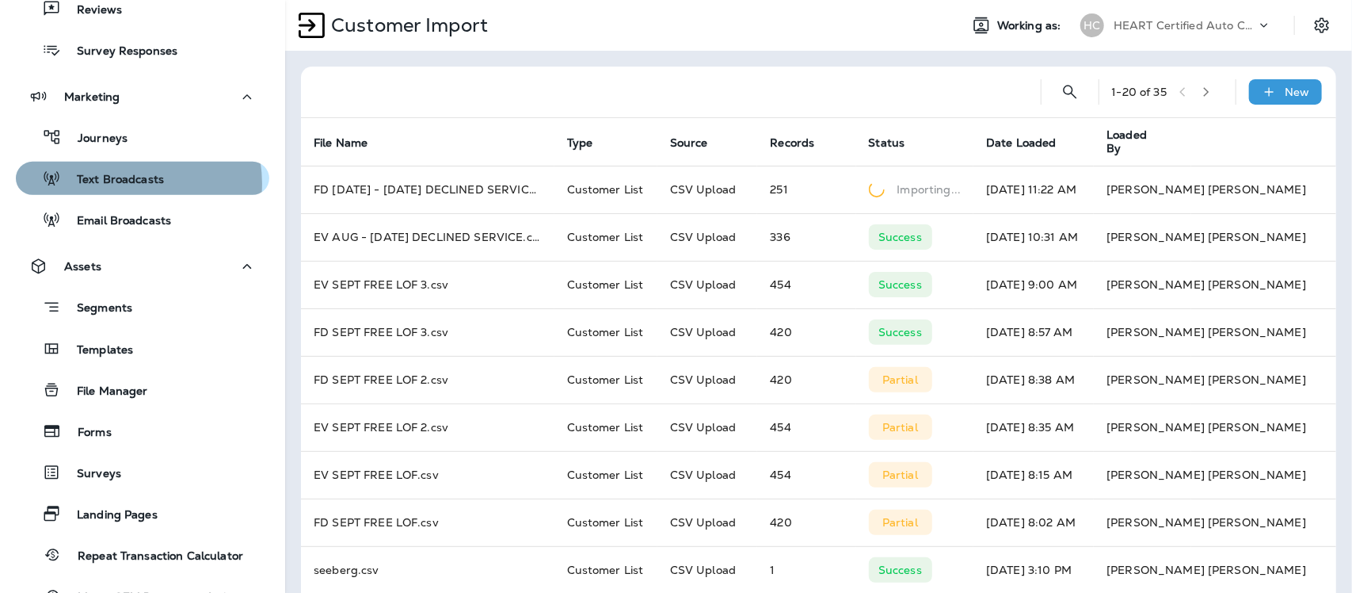
click at [117, 184] on p "Text Broadcasts" at bounding box center [112, 180] width 103 height 15
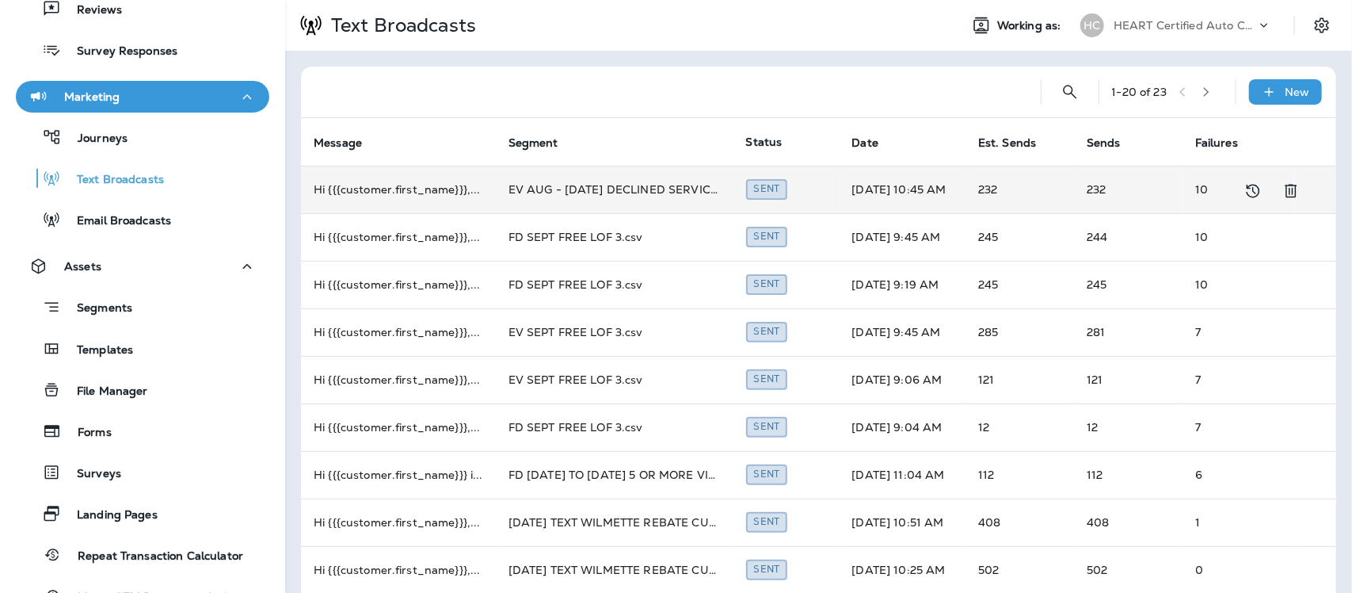
click at [589, 191] on td "EV AUG - [DATE] DECLINED SERVICE.csv" at bounding box center [615, 190] width 238 height 48
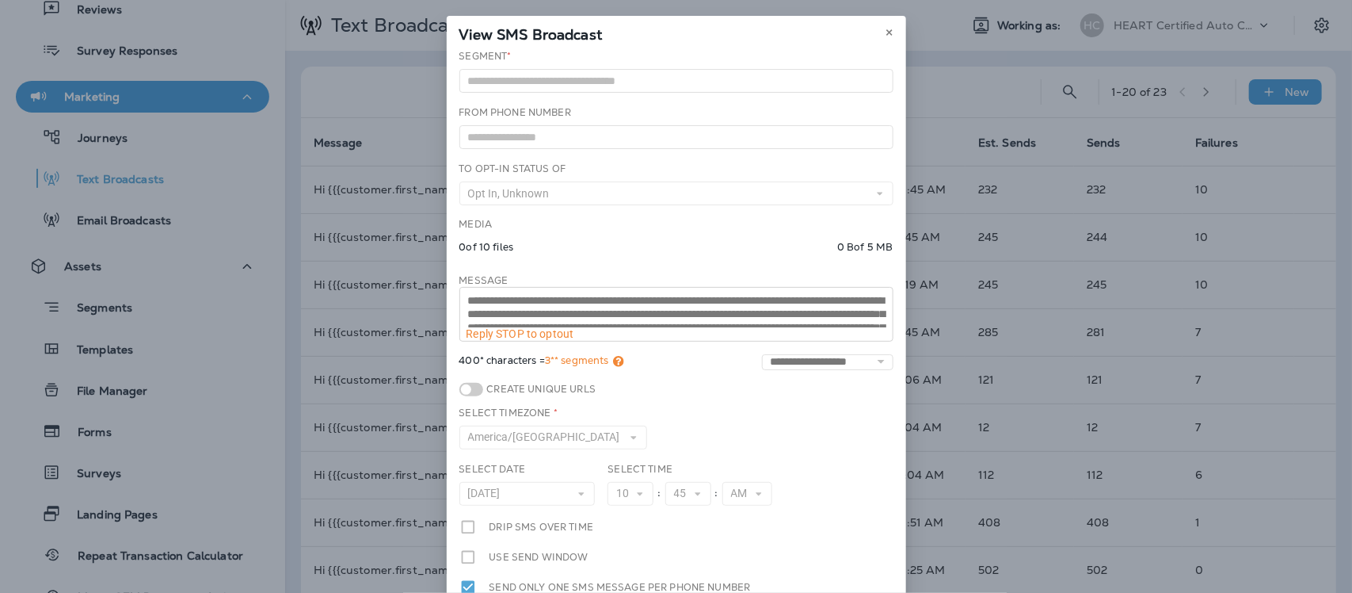
scroll to position [40, 0]
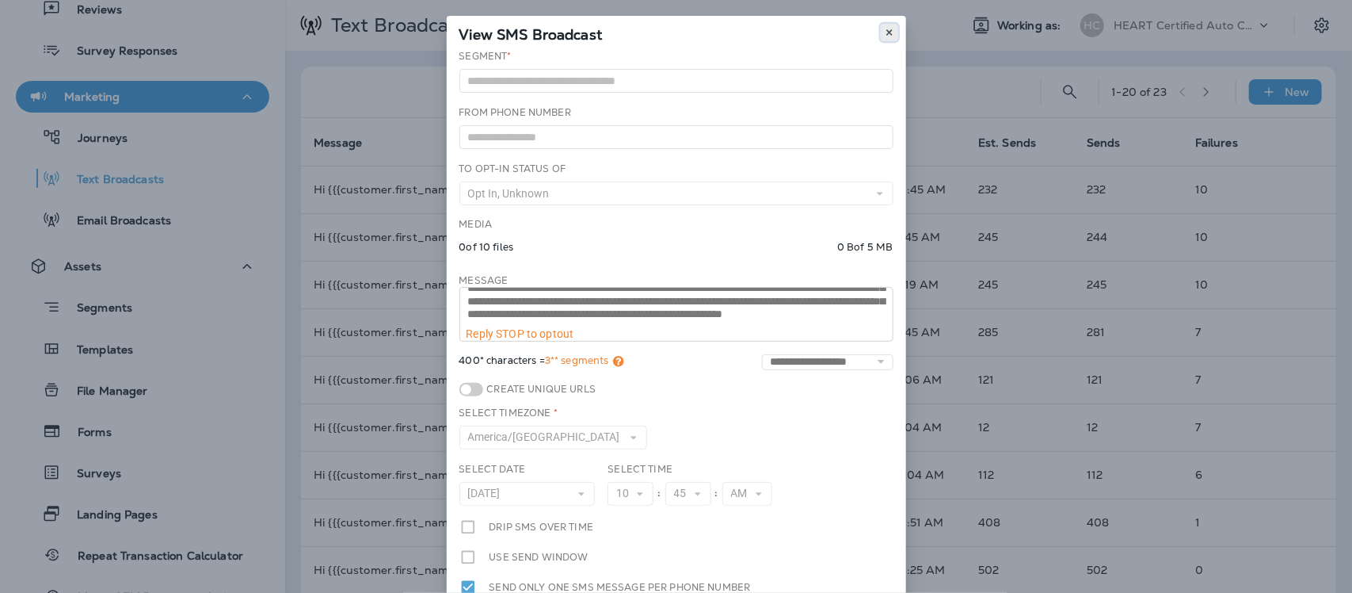
click at [887, 30] on use at bounding box center [890, 32] width 6 height 6
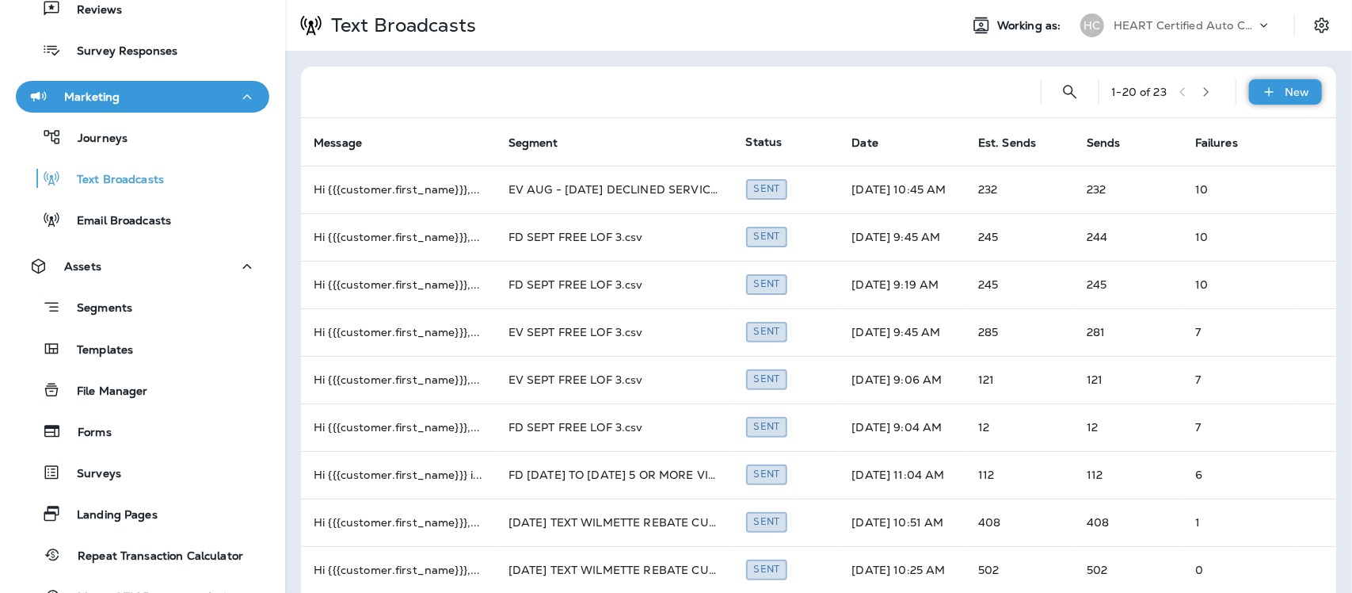
click at [1268, 91] on div "New" at bounding box center [1285, 91] width 73 height 25
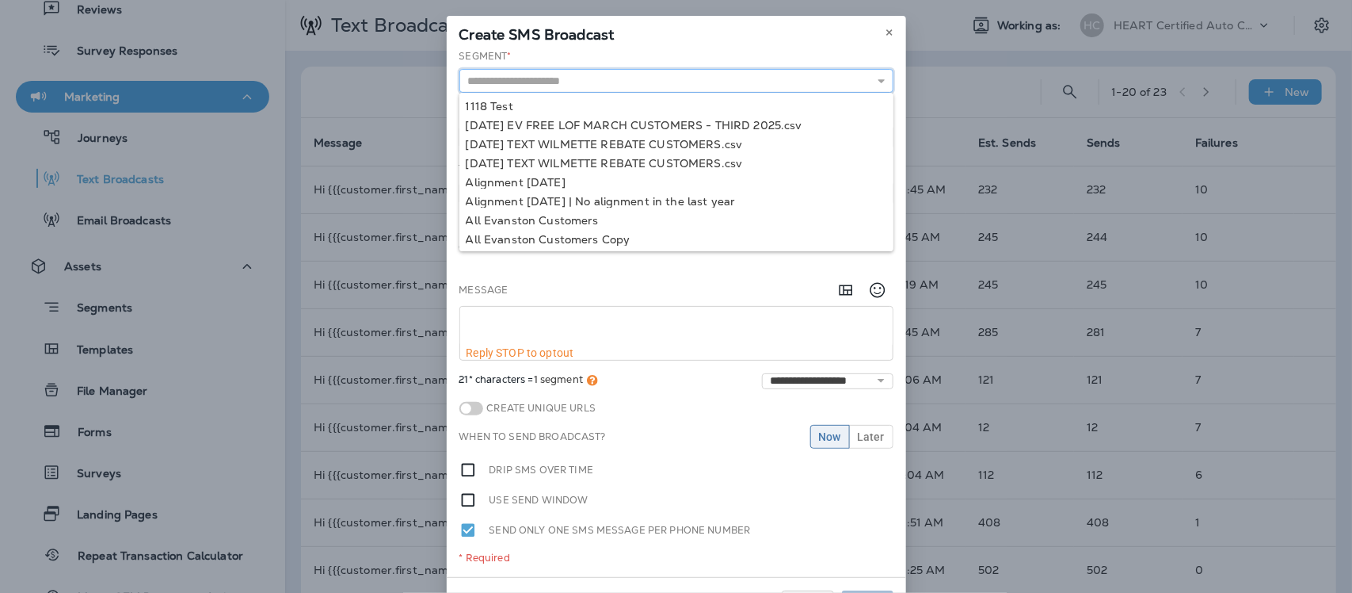
click at [608, 87] on input "text" at bounding box center [676, 81] width 434 height 24
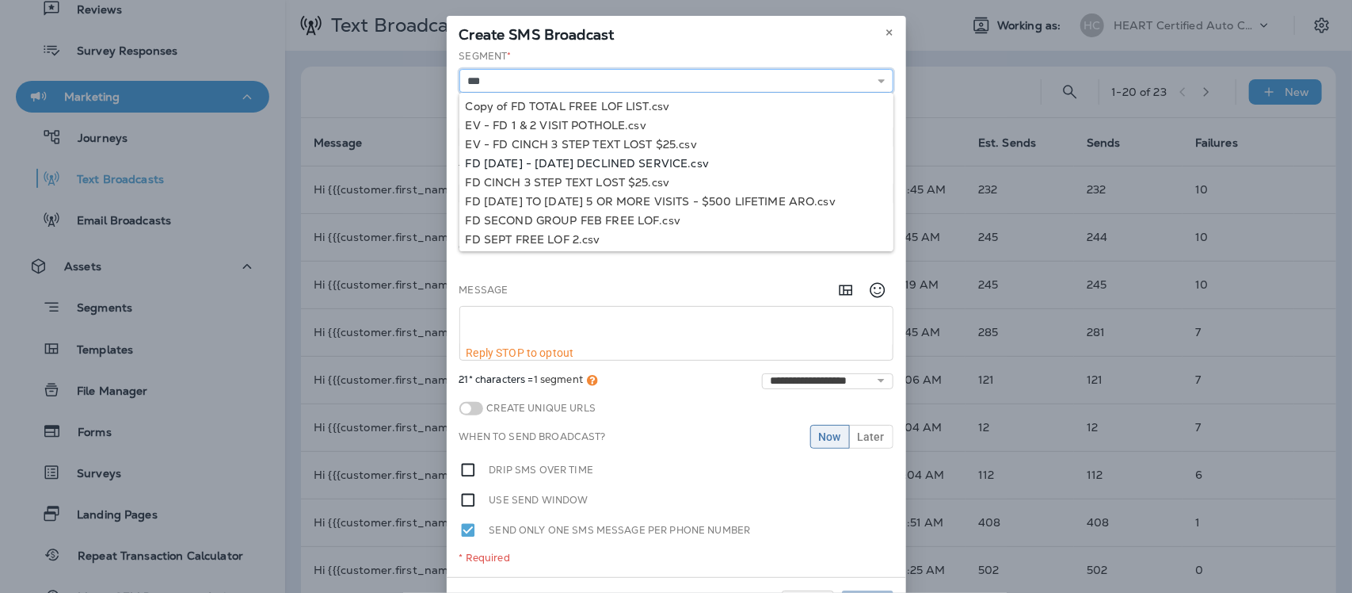
type input "**********"
click at [622, 156] on div "**********" at bounding box center [676, 313] width 459 height 528
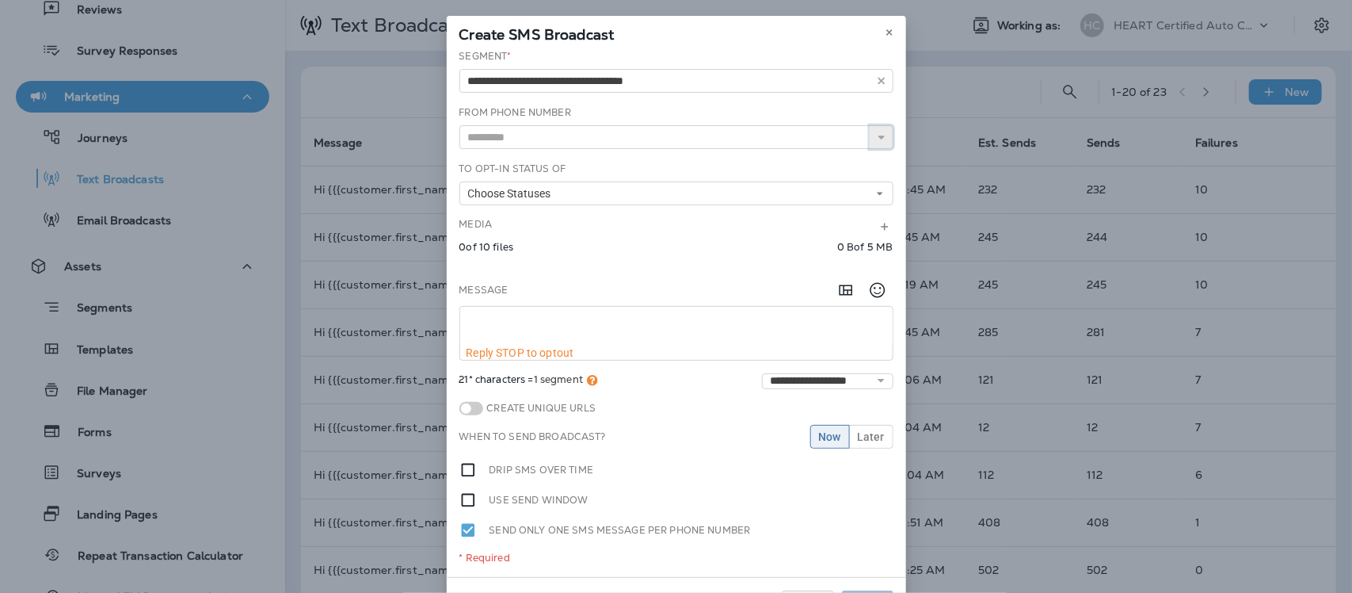
click at [880, 135] on button at bounding box center [882, 137] width 24 height 24
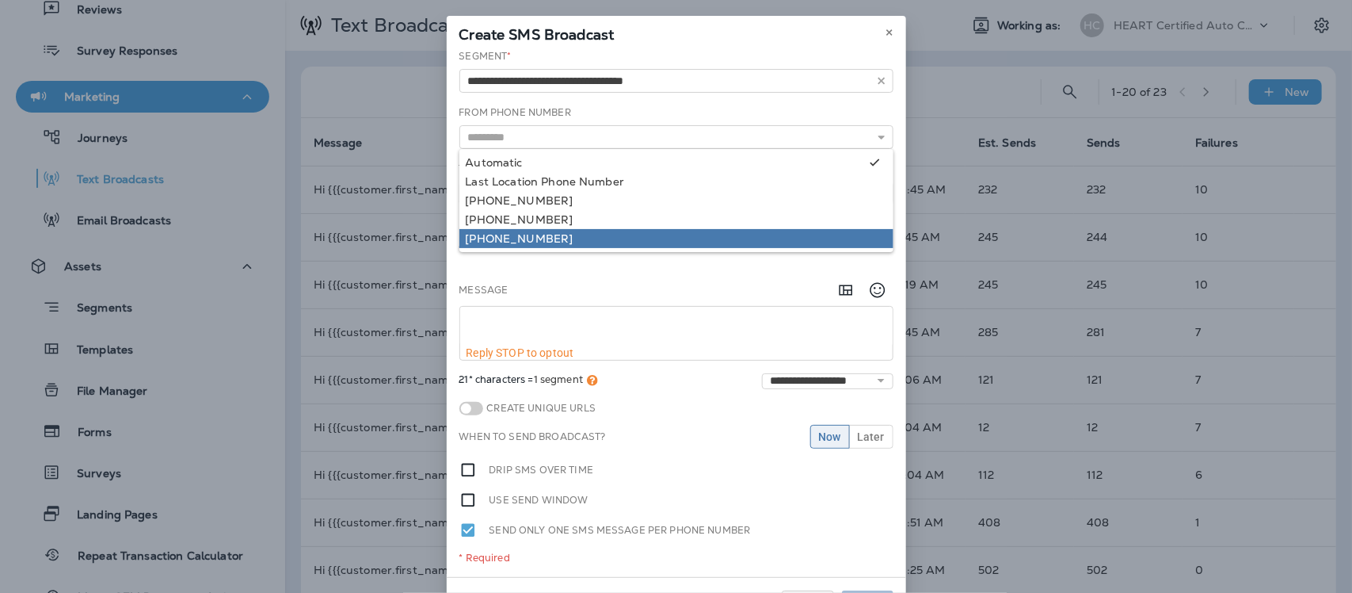
type input "**********"
click at [563, 238] on div "**********" at bounding box center [676, 313] width 459 height 528
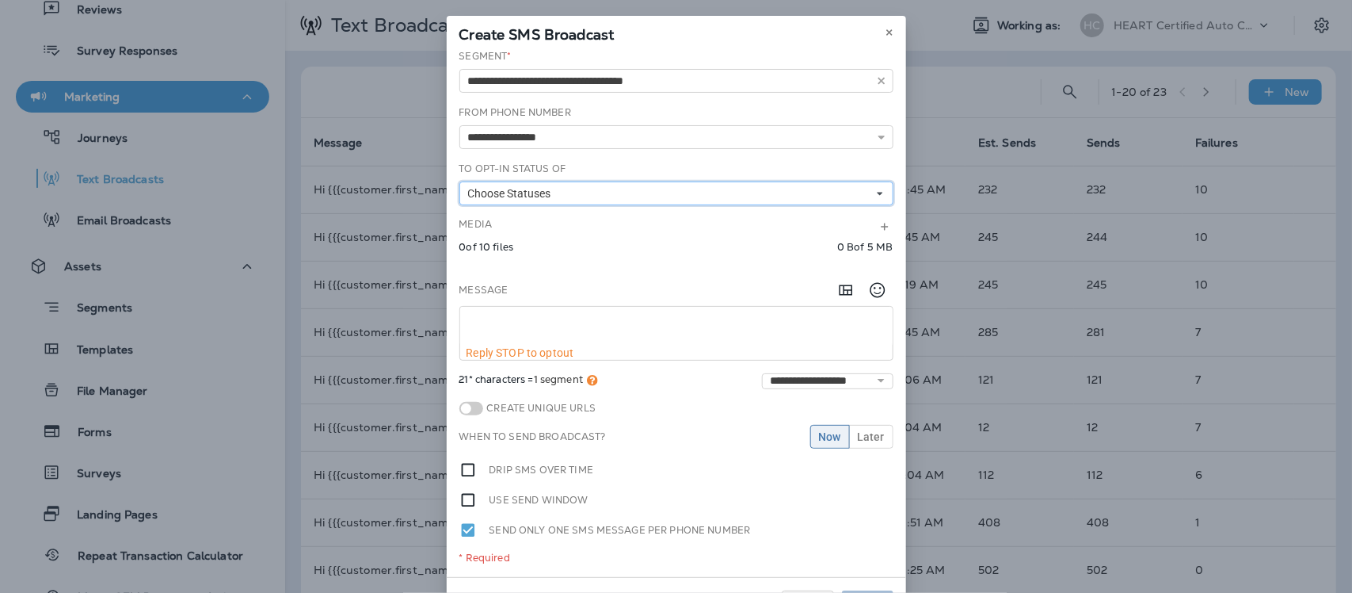
click at [561, 196] on button "Choose Statuses" at bounding box center [676, 193] width 434 height 24
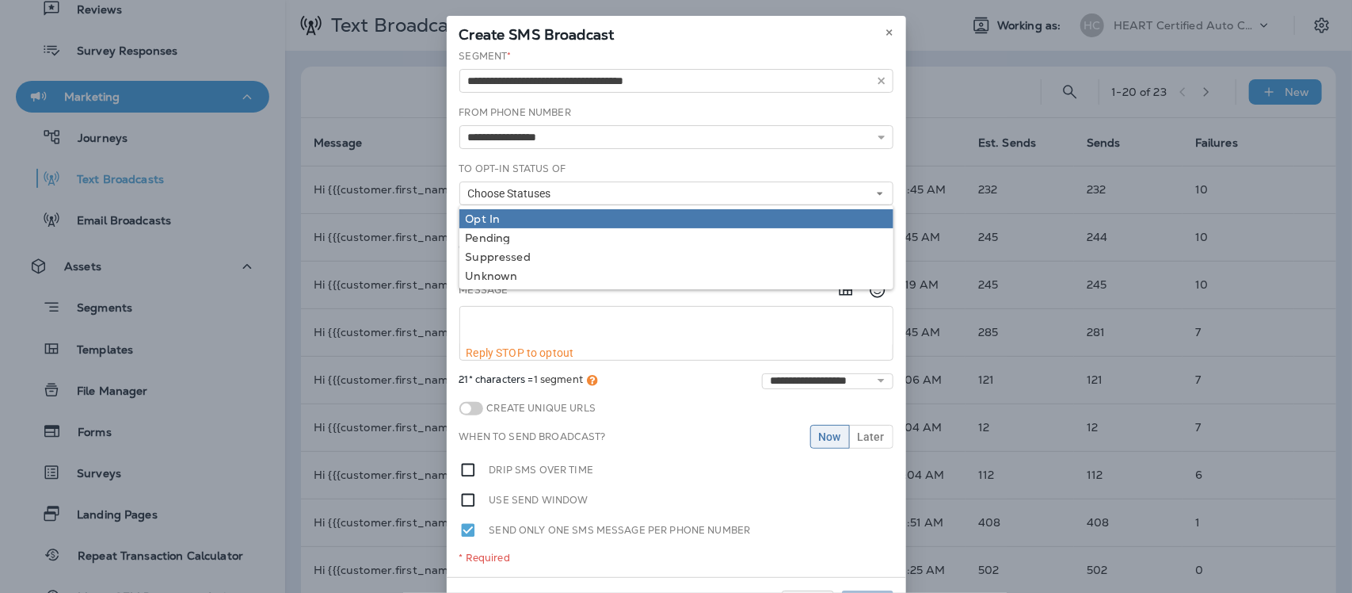
click at [497, 219] on div "Opt In" at bounding box center [676, 218] width 421 height 13
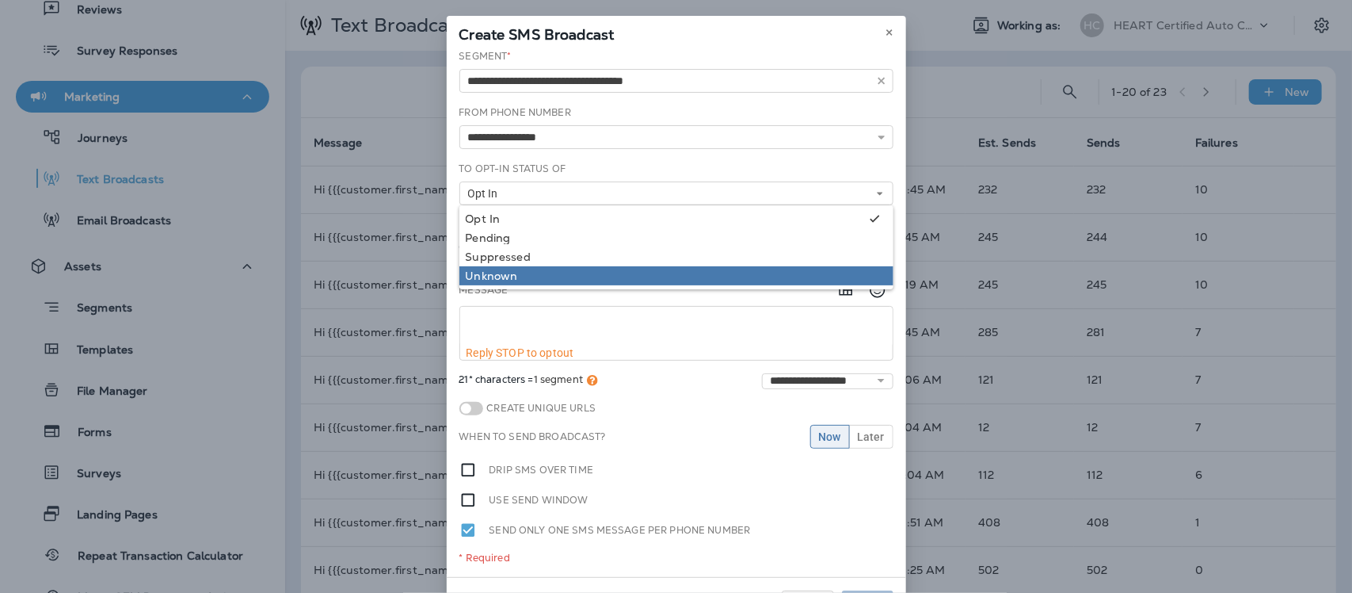
click at [498, 275] on div "Unknown" at bounding box center [676, 275] width 421 height 13
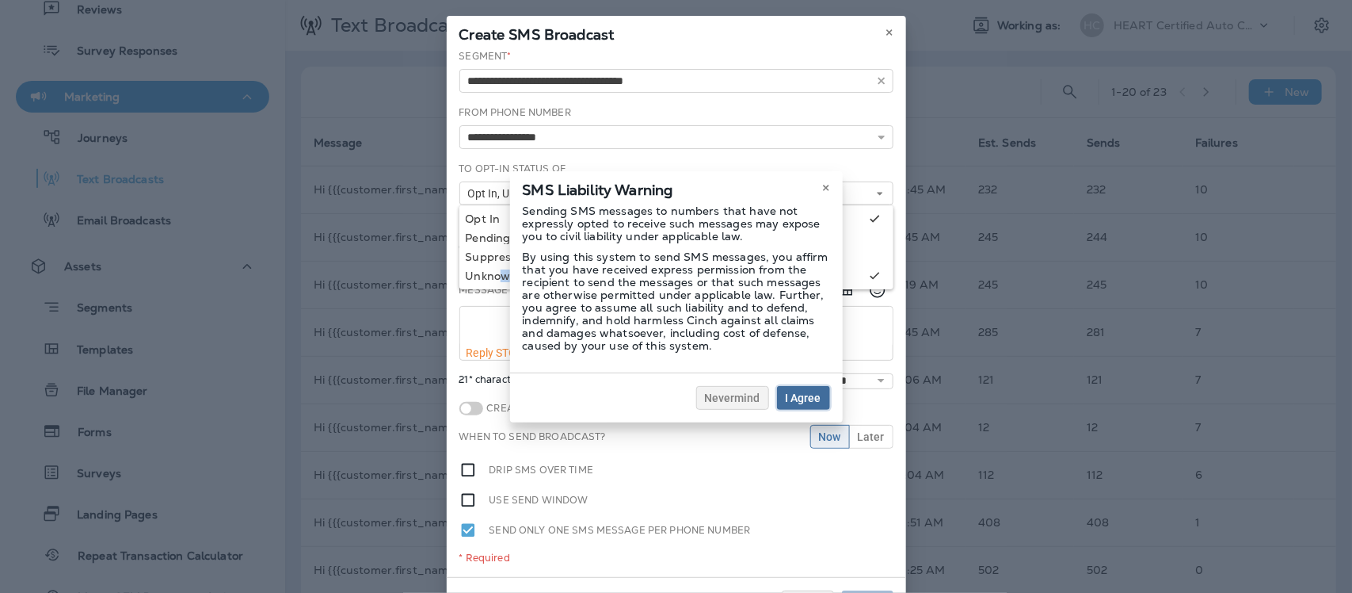
click at [824, 397] on button "I Agree" at bounding box center [803, 398] width 53 height 24
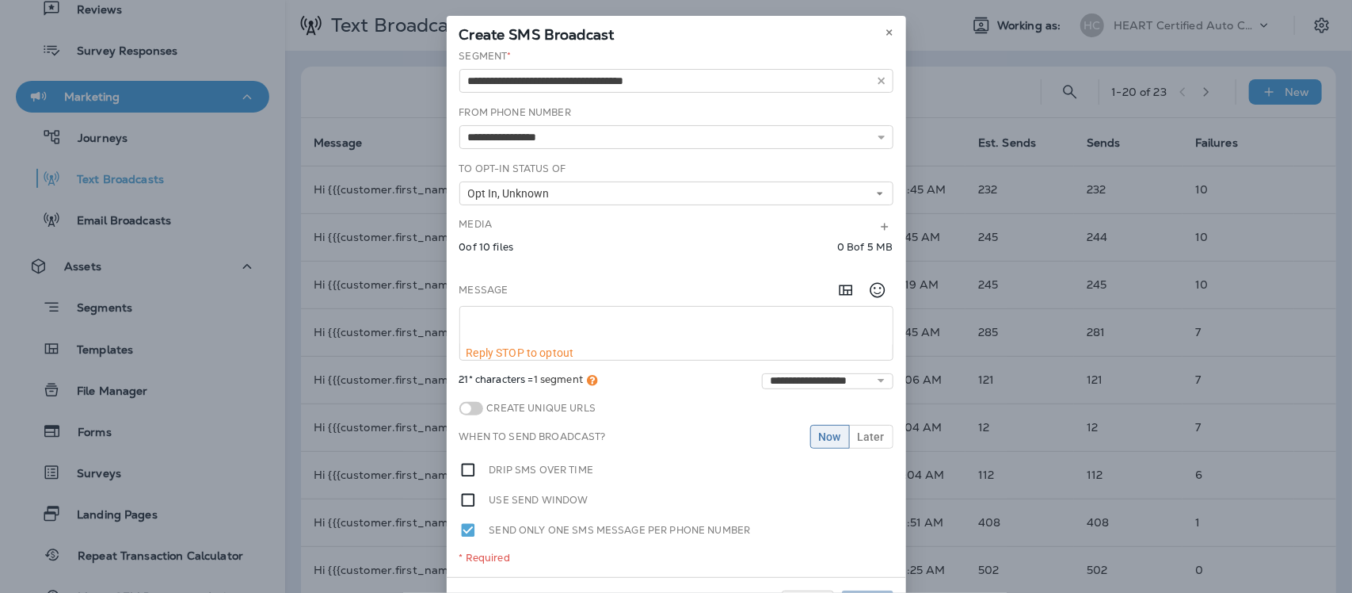
click at [463, 318] on textarea at bounding box center [676, 327] width 433 height 40
paste textarea "**********"
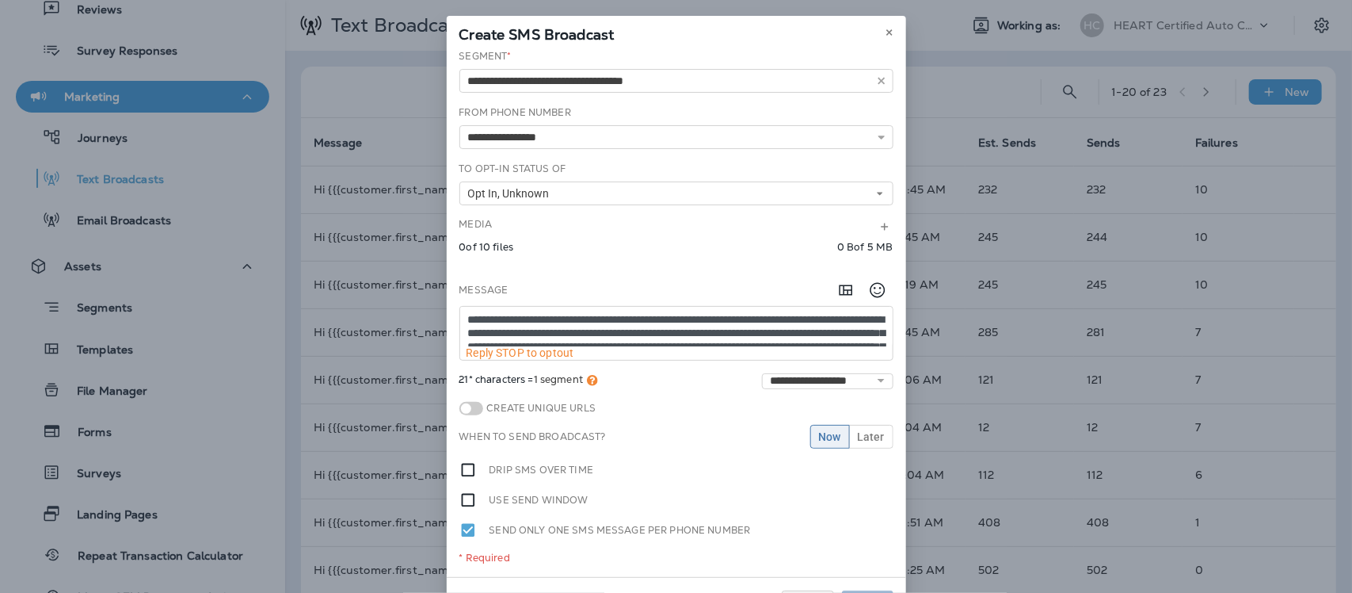
scroll to position [10, 0]
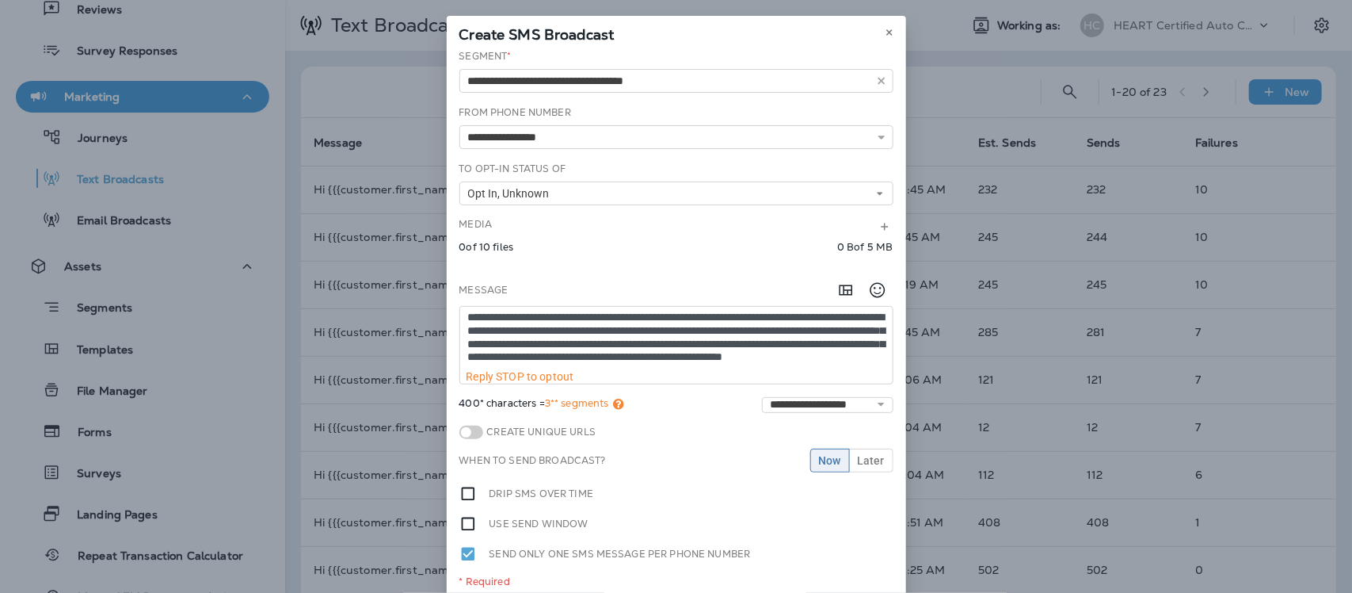
click at [589, 326] on textarea "**********" at bounding box center [676, 338] width 433 height 63
drag, startPoint x: 673, startPoint y: 317, endPoint x: 664, endPoint y: 353, distance: 37.7
click at [673, 318] on textarea "**********" at bounding box center [676, 338] width 433 height 63
click at [773, 318] on textarea "**********" at bounding box center [676, 338] width 433 height 63
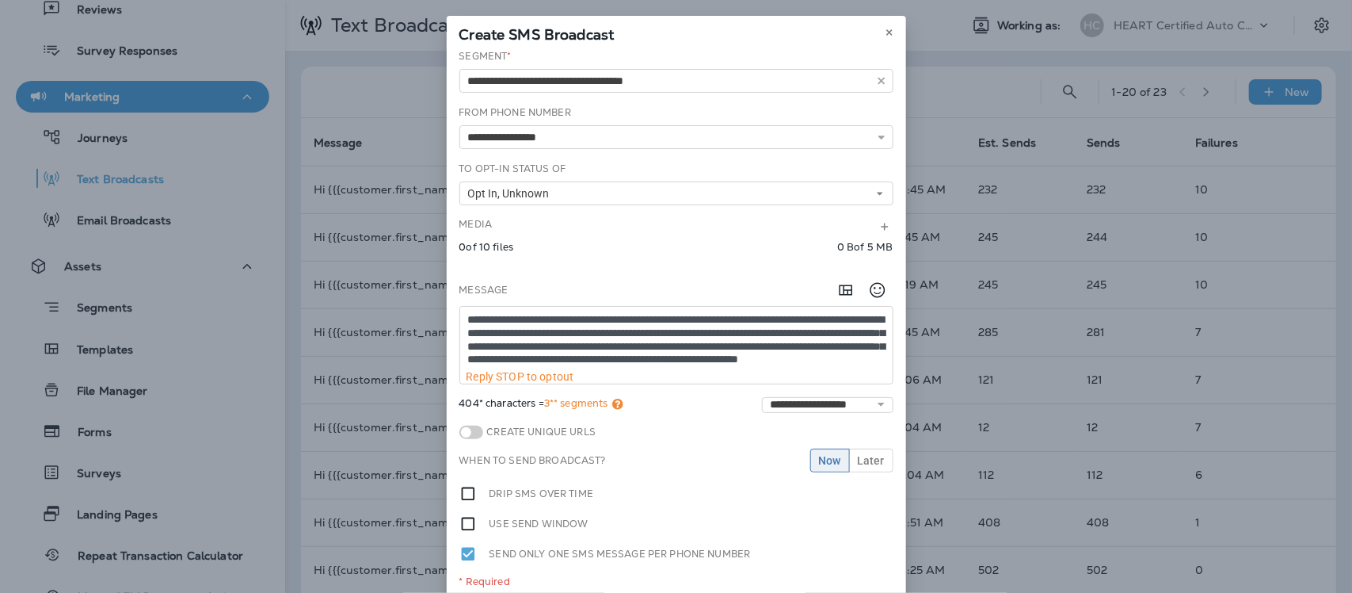
click at [588, 334] on textarea "**********" at bounding box center [676, 338] width 433 height 63
click at [650, 347] on textarea "**********" at bounding box center [676, 338] width 433 height 63
type textarea "**********"
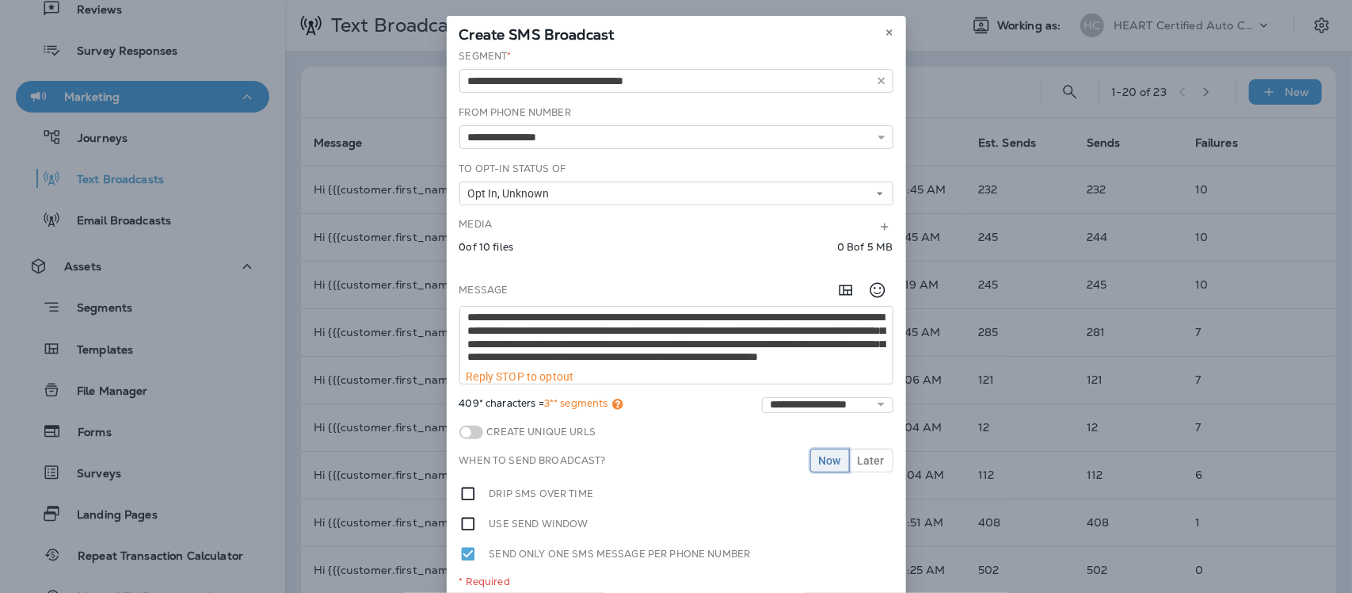
click at [829, 463] on span "Now" at bounding box center [830, 460] width 22 height 11
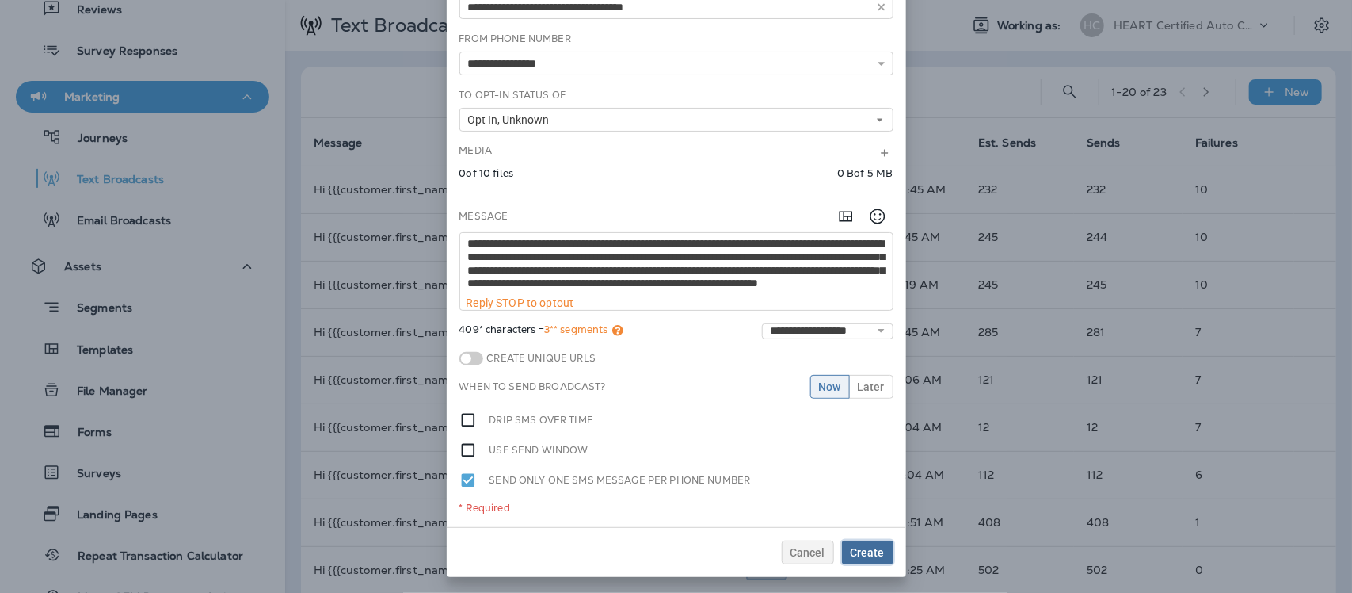
click at [857, 551] on span "Create" at bounding box center [868, 552] width 34 height 11
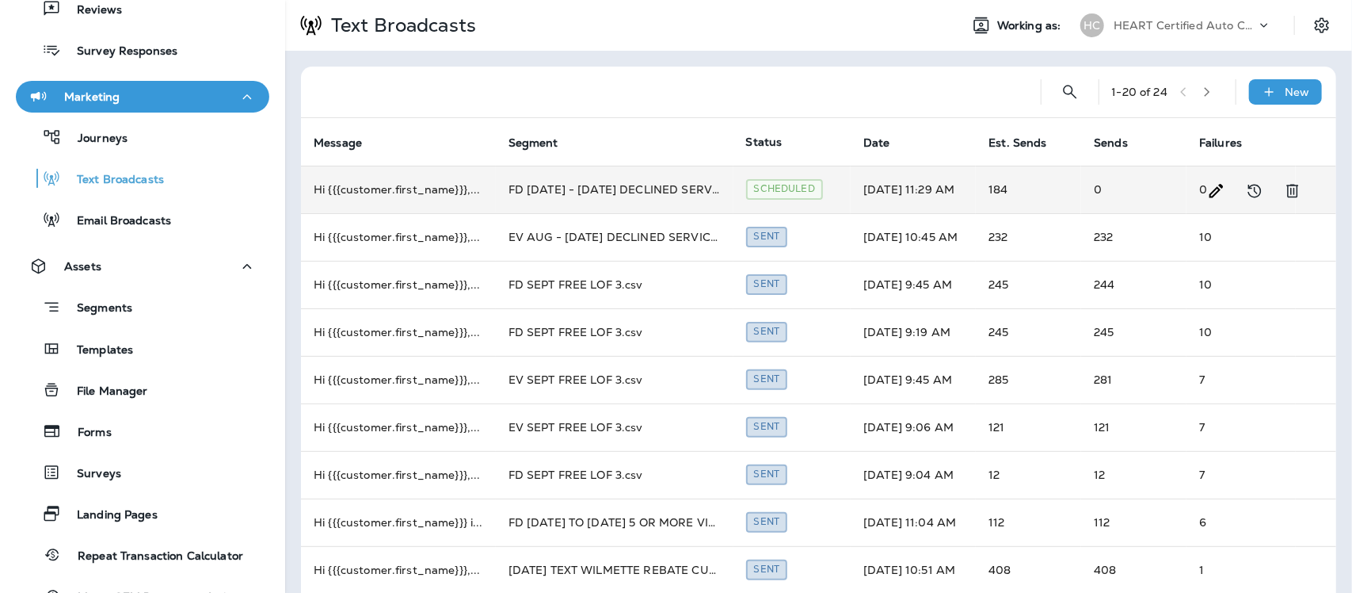
click at [627, 188] on td "FD [DATE] - [DATE] DECLINED SERVICE.csv" at bounding box center [615, 190] width 238 height 48
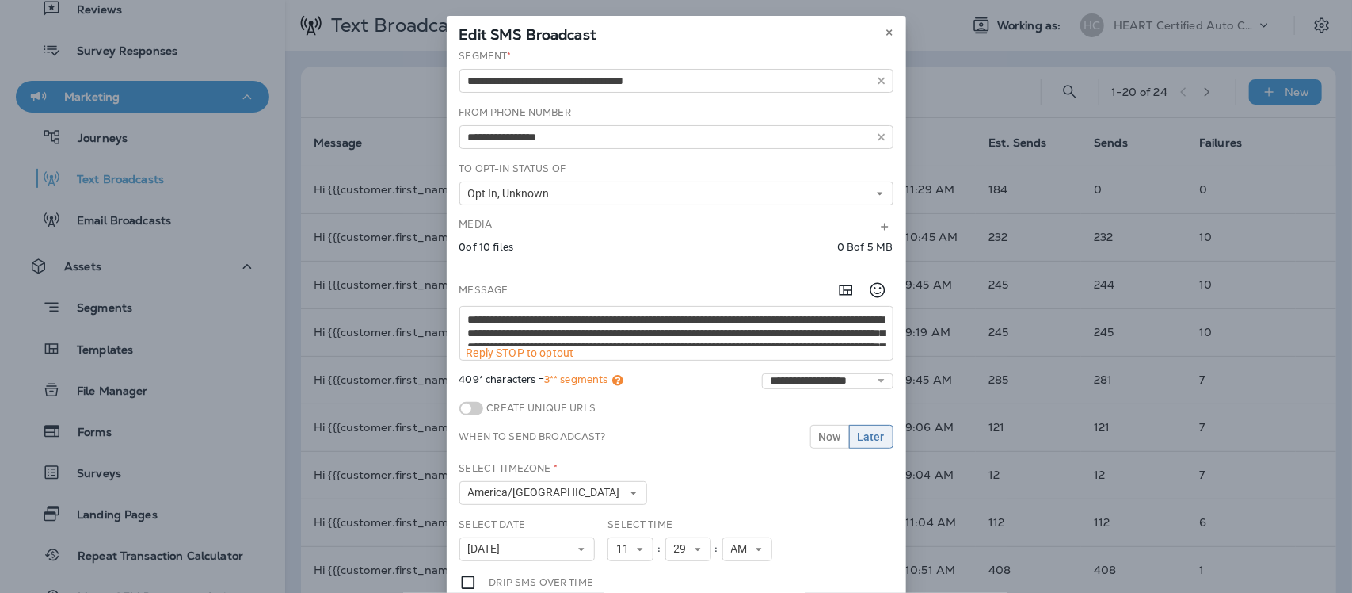
scroll to position [40, 0]
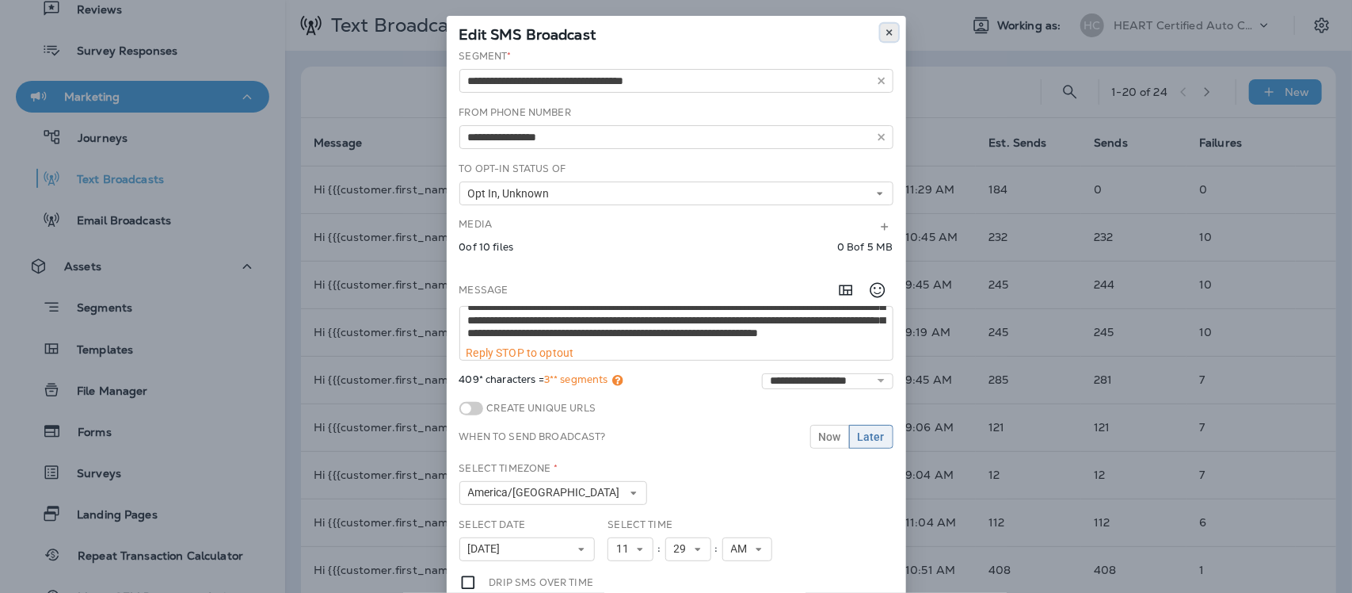
click at [885, 34] on icon at bounding box center [890, 33] width 10 height 10
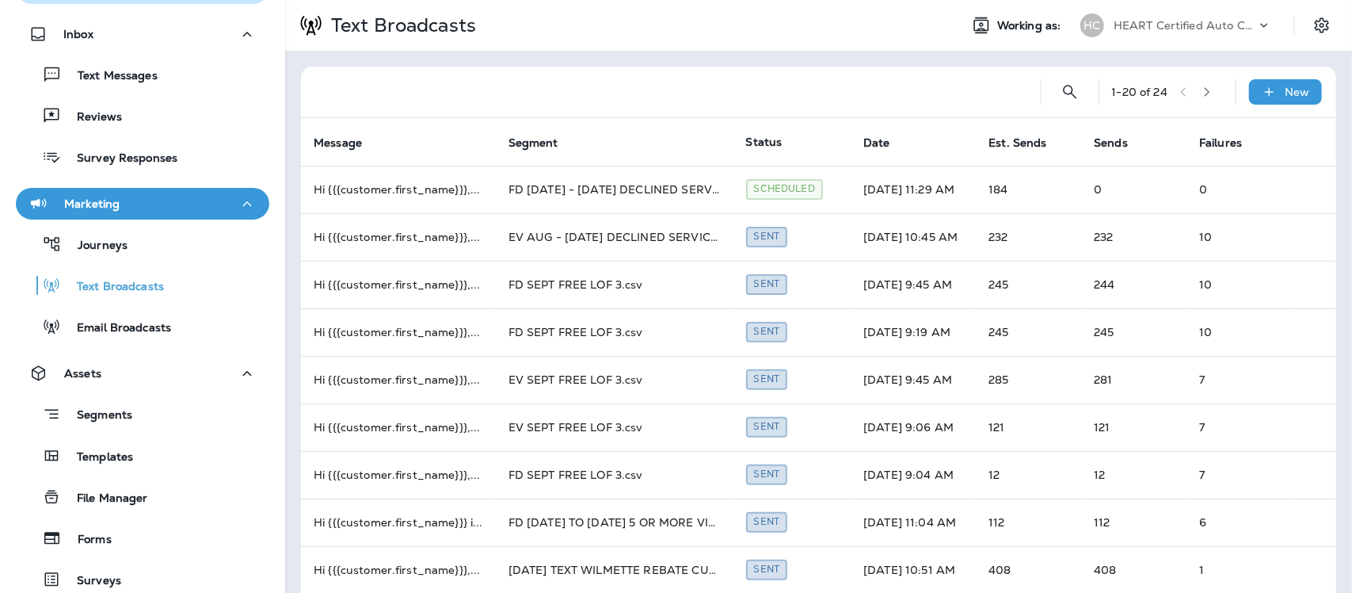
scroll to position [0, 0]
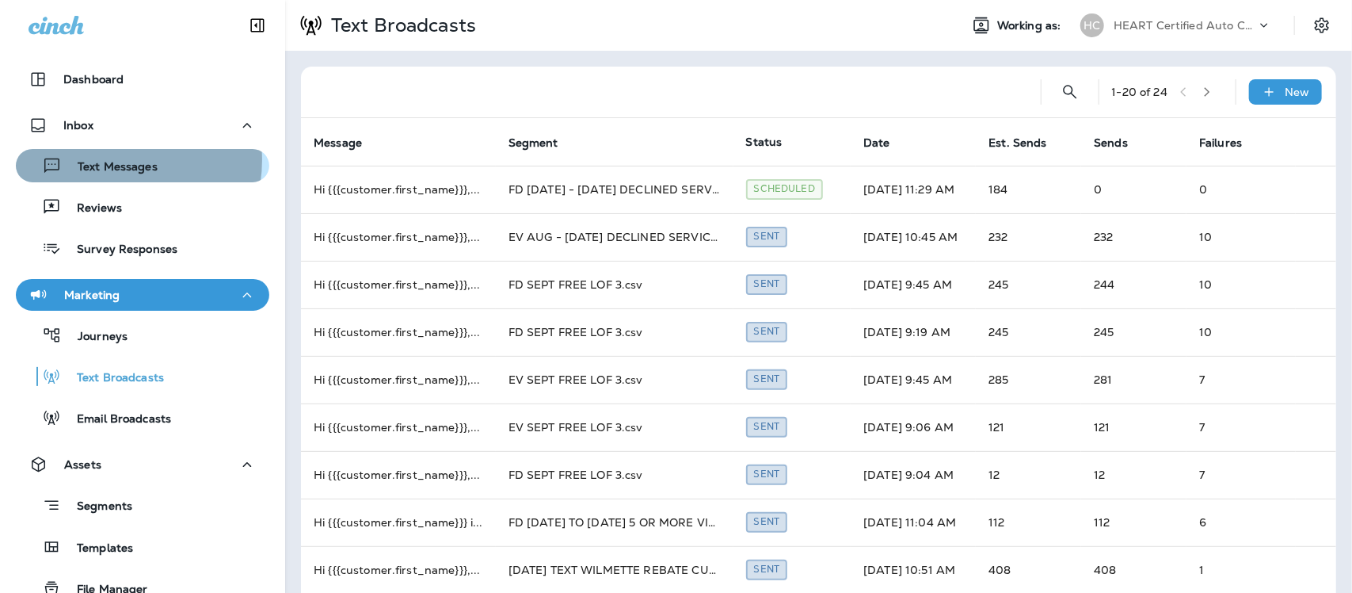
click at [112, 160] on p "Text Messages" at bounding box center [110, 167] width 96 height 15
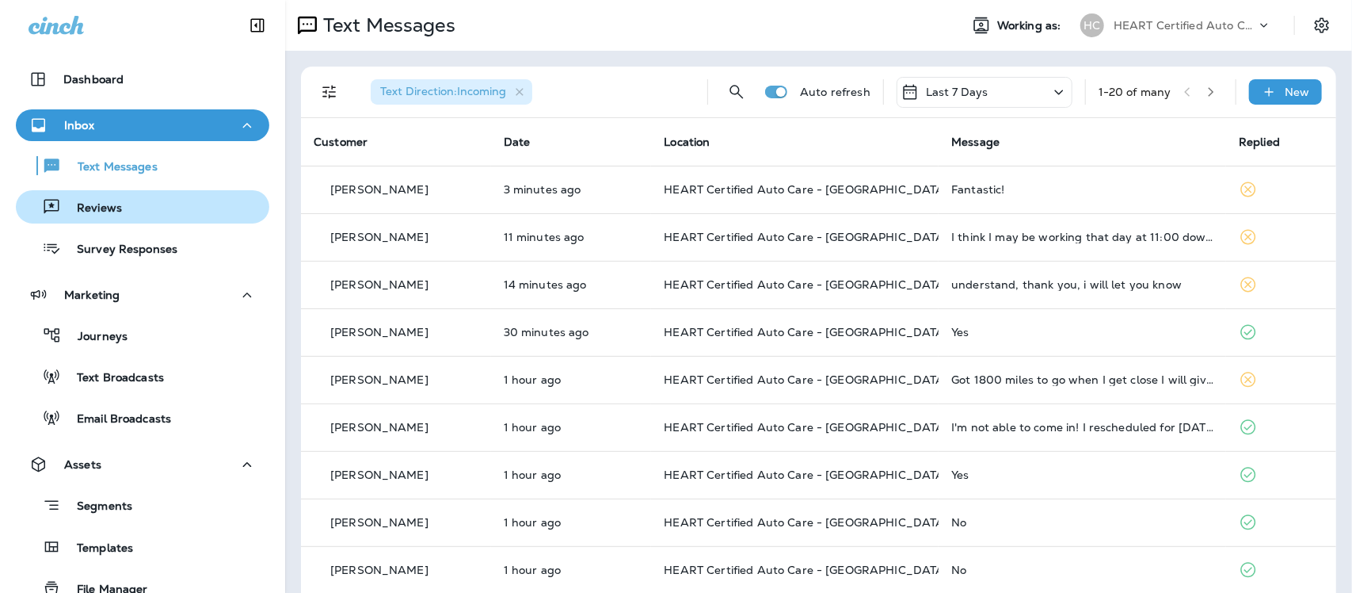
click at [81, 214] on p "Reviews" at bounding box center [91, 208] width 61 height 15
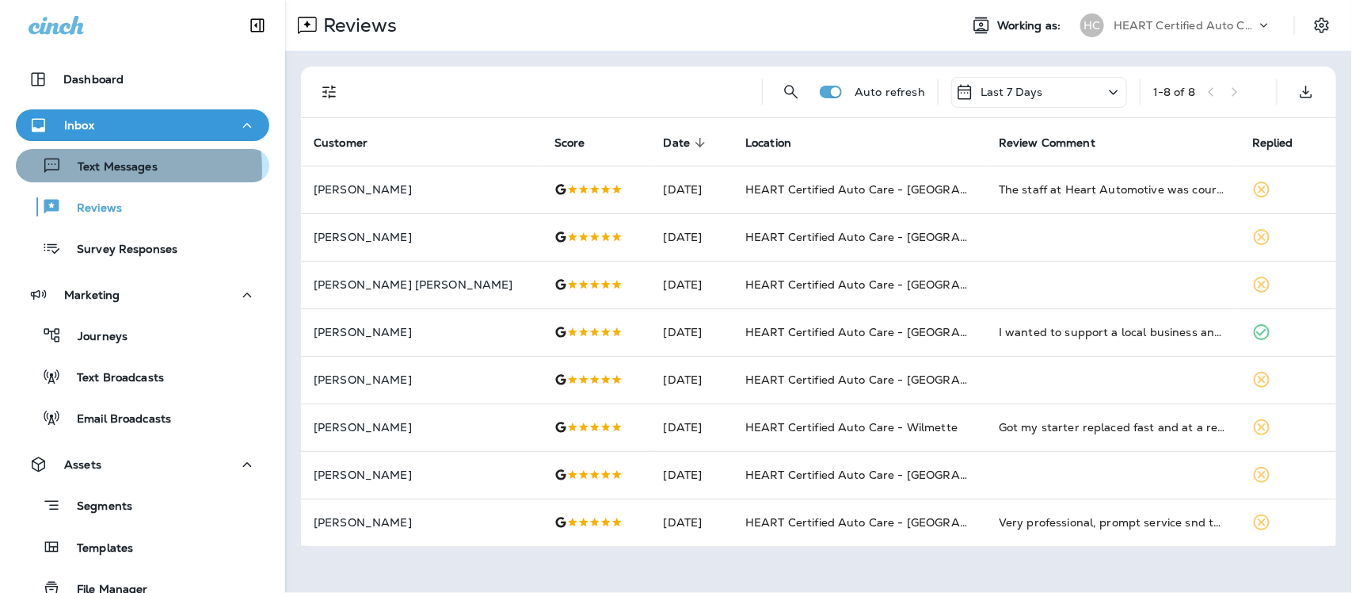
click at [112, 169] on p "Text Messages" at bounding box center [110, 167] width 96 height 15
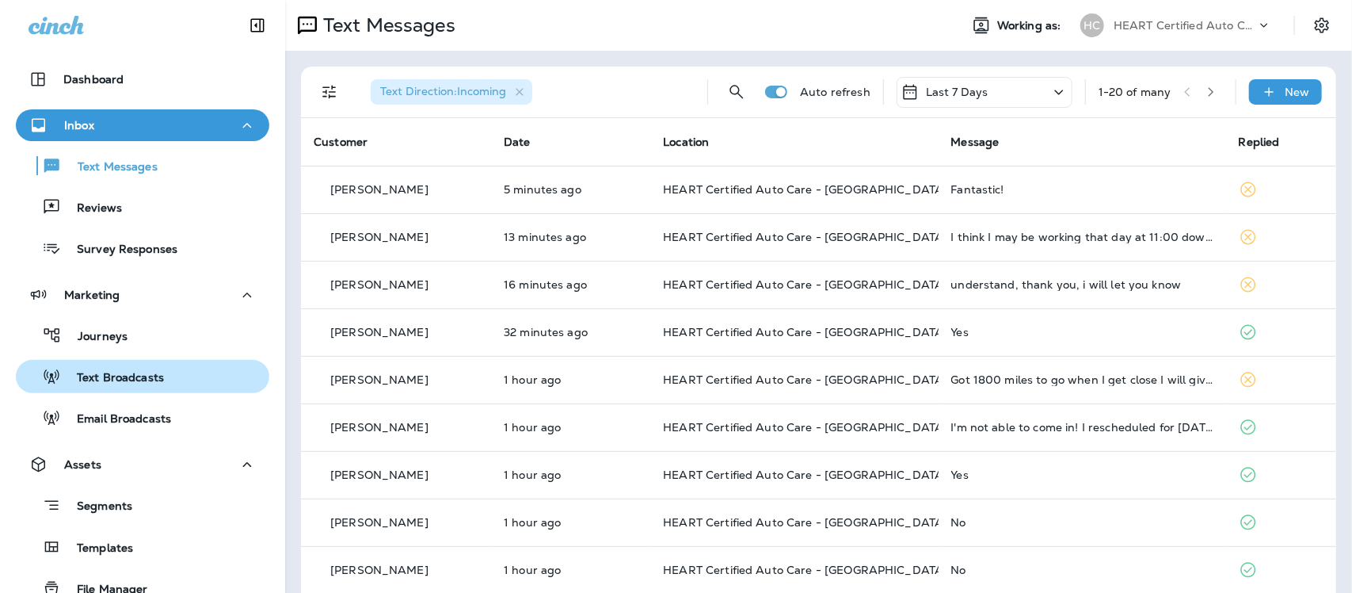
click at [112, 378] on p "Text Broadcasts" at bounding box center [112, 378] width 103 height 15
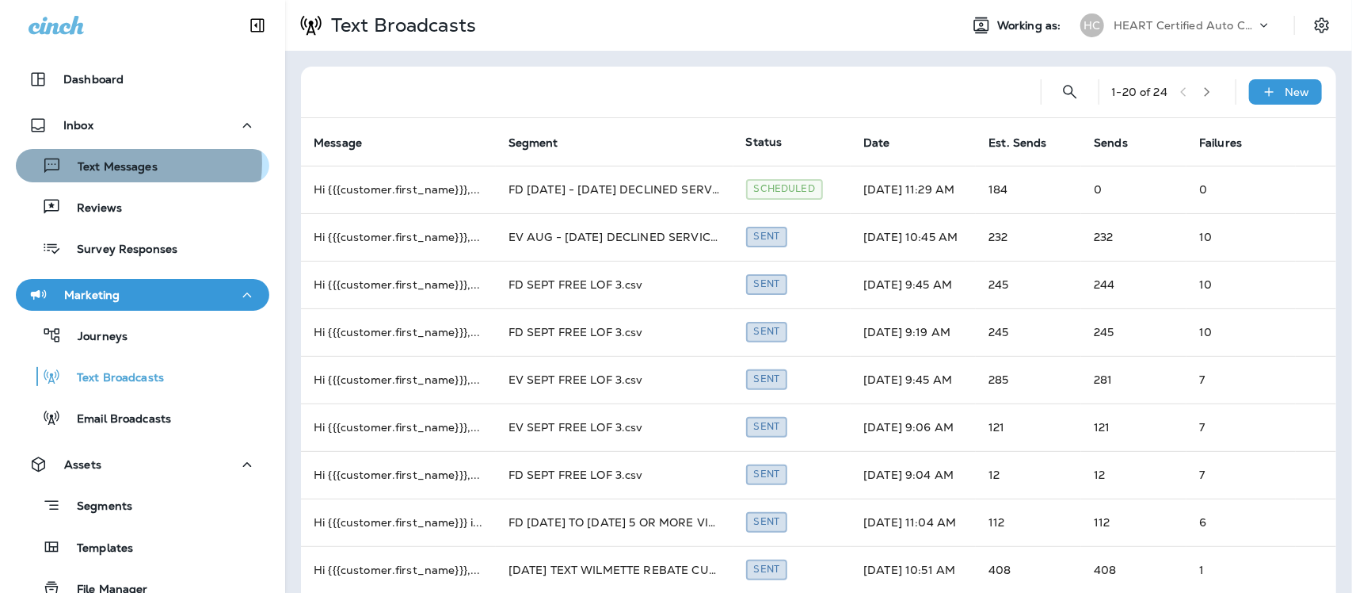
click at [135, 163] on p "Text Messages" at bounding box center [110, 167] width 96 height 15
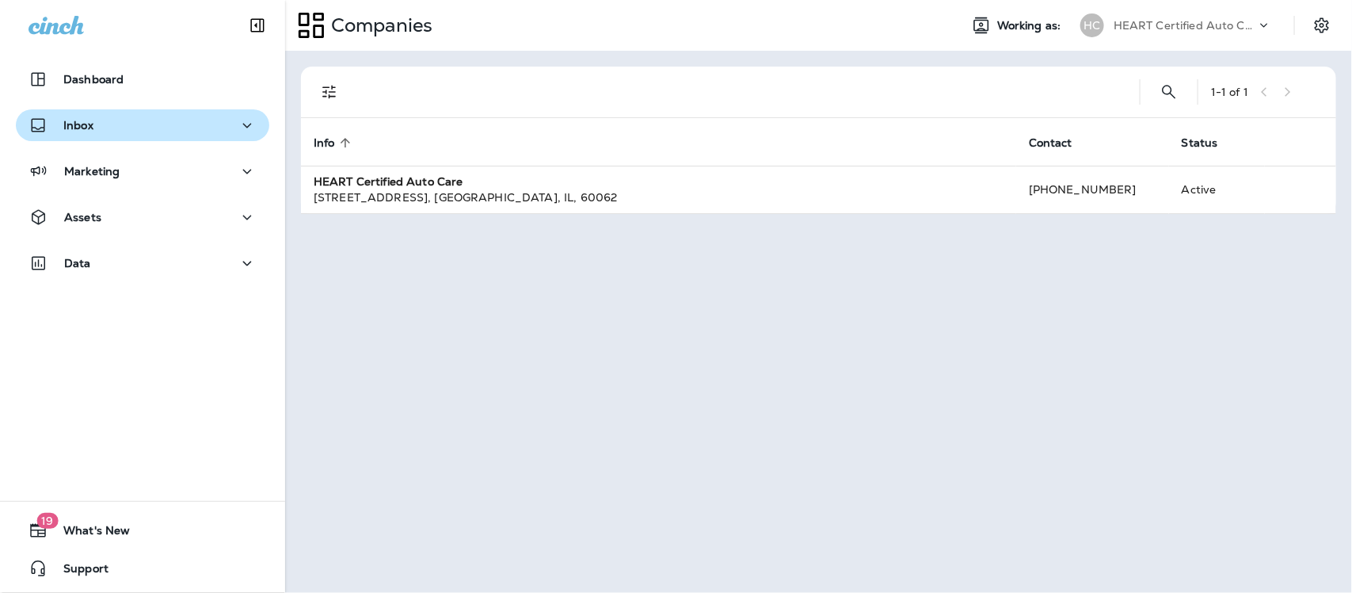
click at [116, 128] on div "Inbox" at bounding box center [143, 126] width 228 height 20
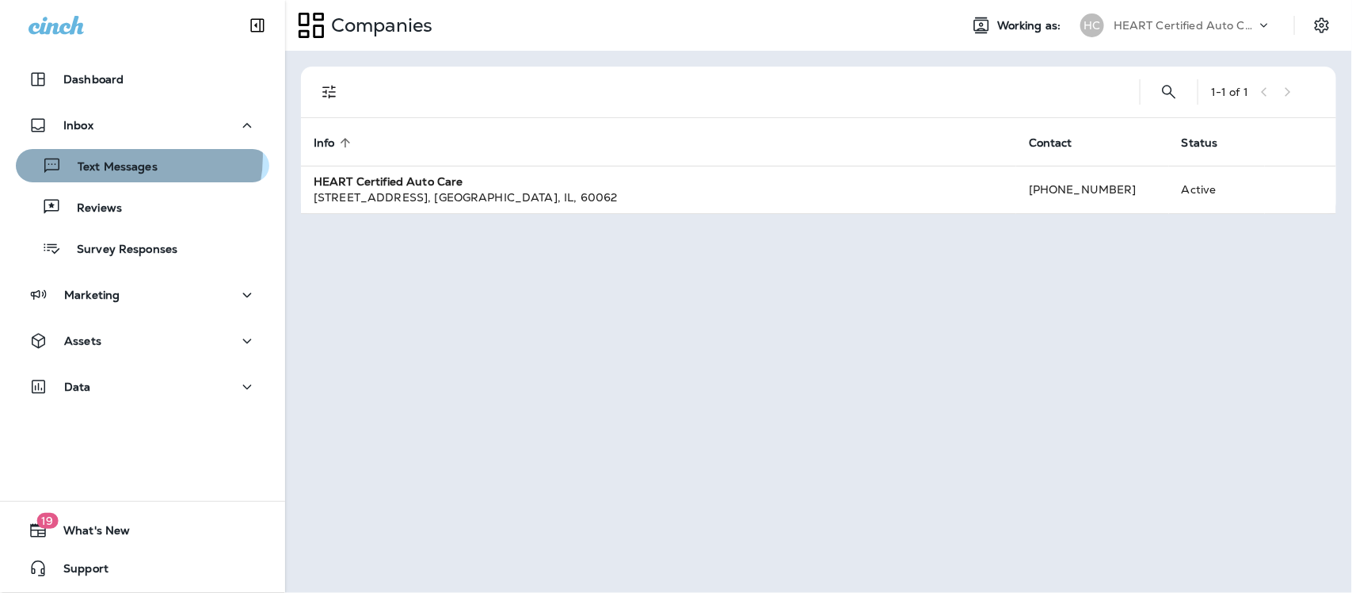
click at [121, 156] on div "Text Messages" at bounding box center [89, 166] width 135 height 24
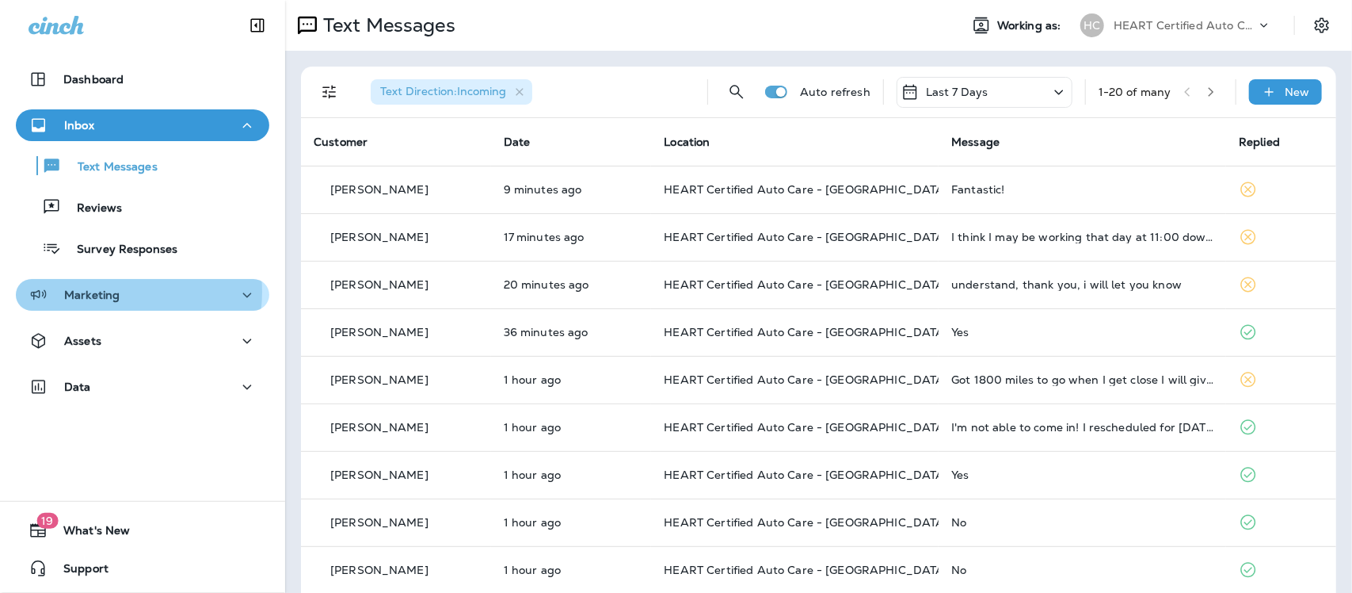
click at [108, 292] on p "Marketing" at bounding box center [91, 294] width 55 height 13
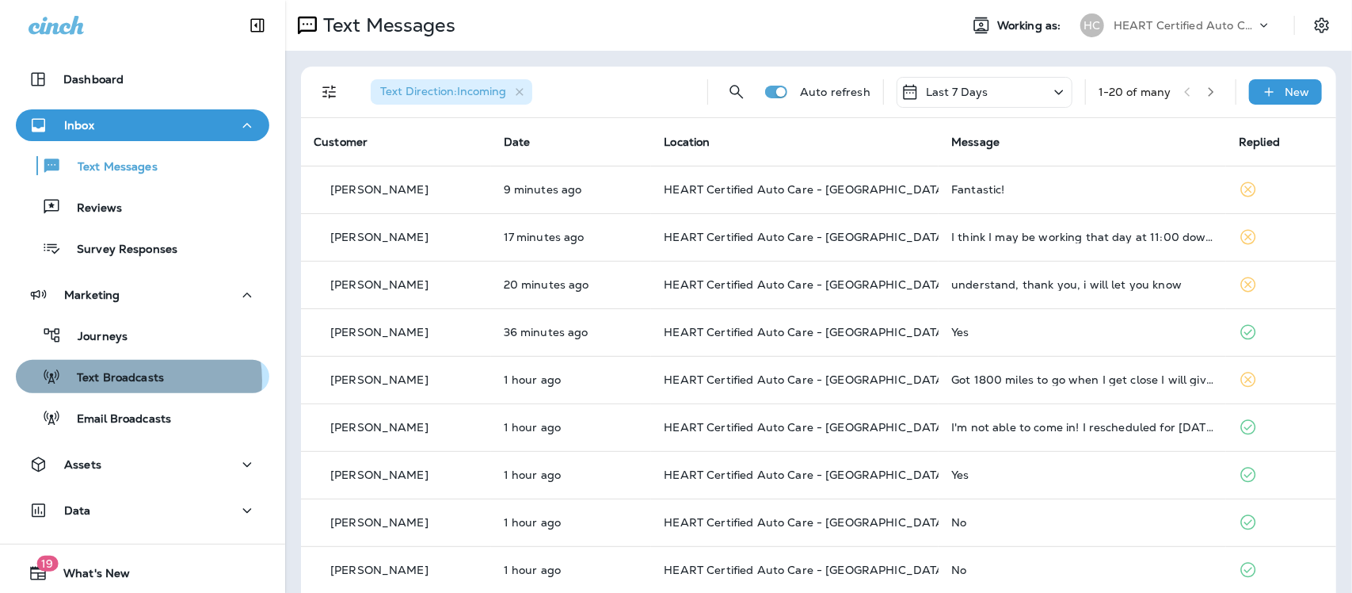
click at [132, 380] on p "Text Broadcasts" at bounding box center [112, 378] width 103 height 15
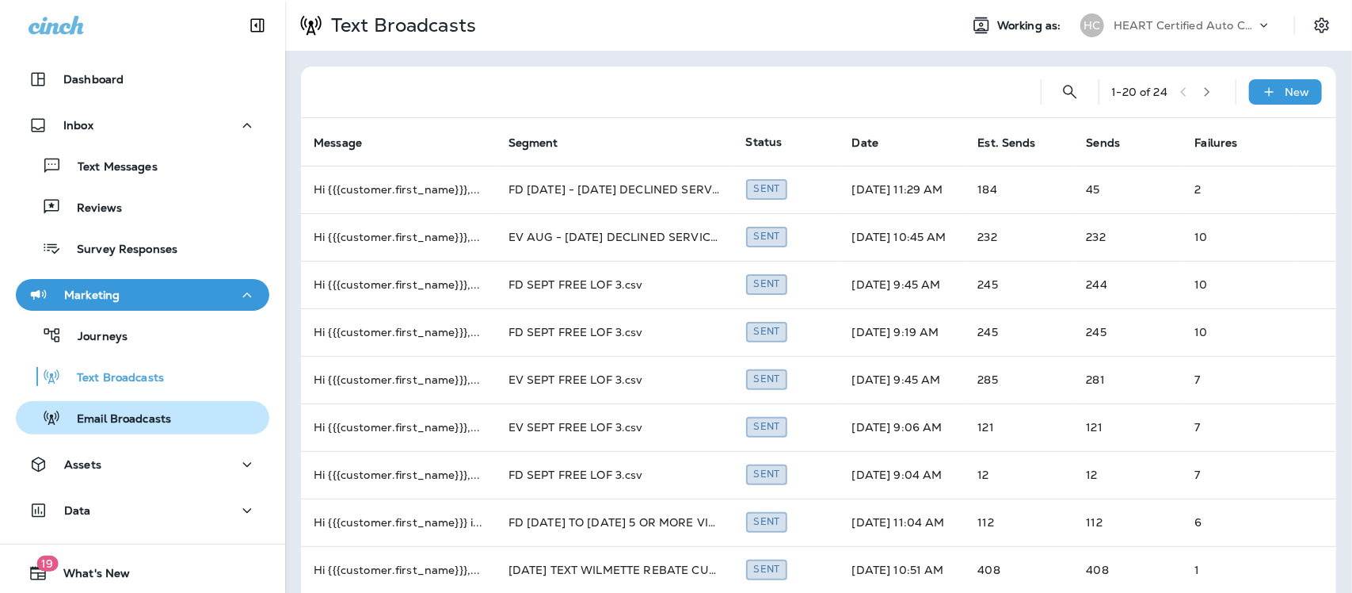
scroll to position [42, 0]
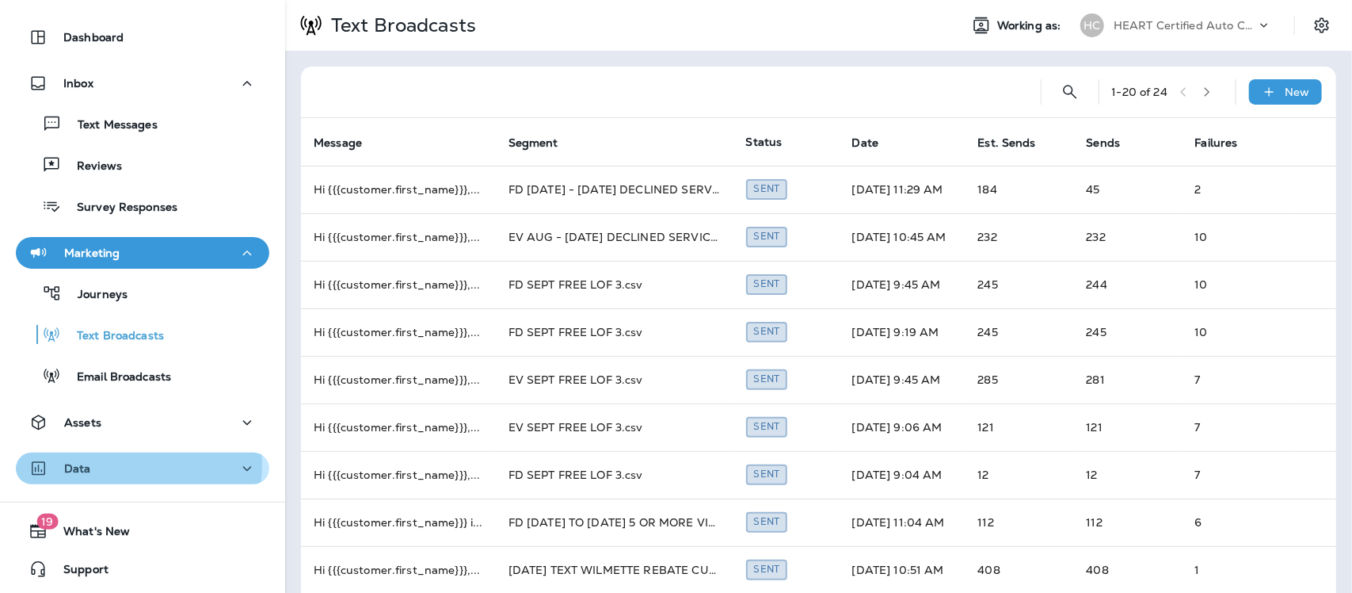
click at [108, 463] on div "Data" at bounding box center [143, 469] width 228 height 20
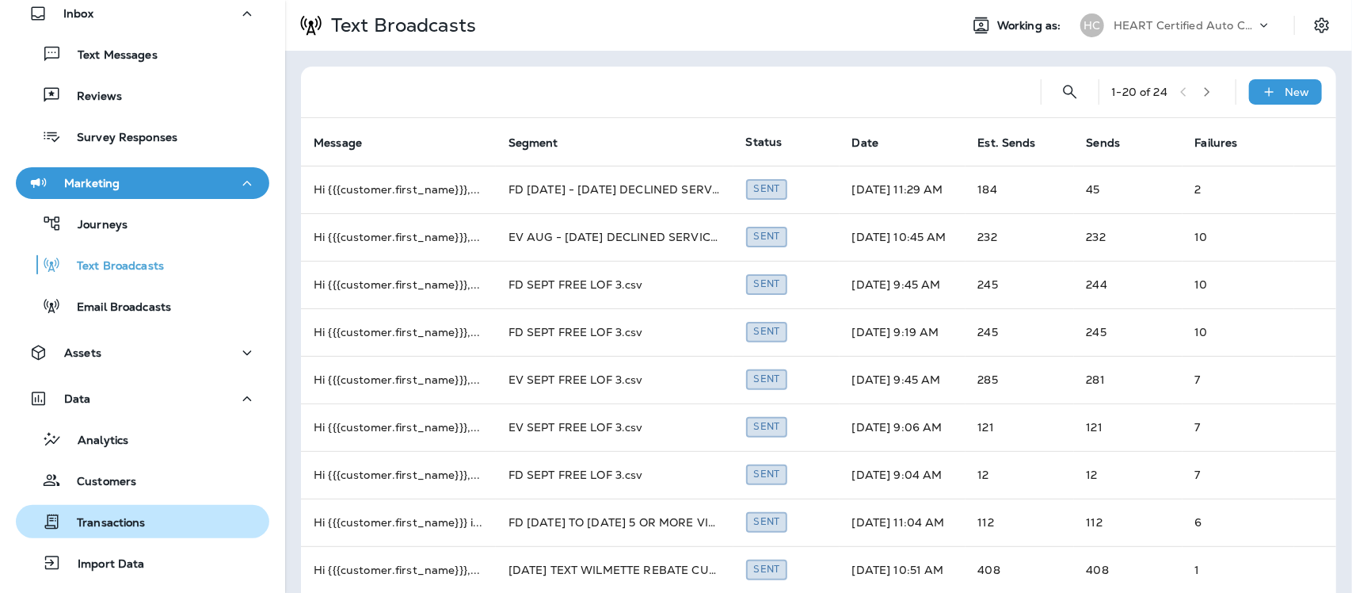
scroll to position [141, 0]
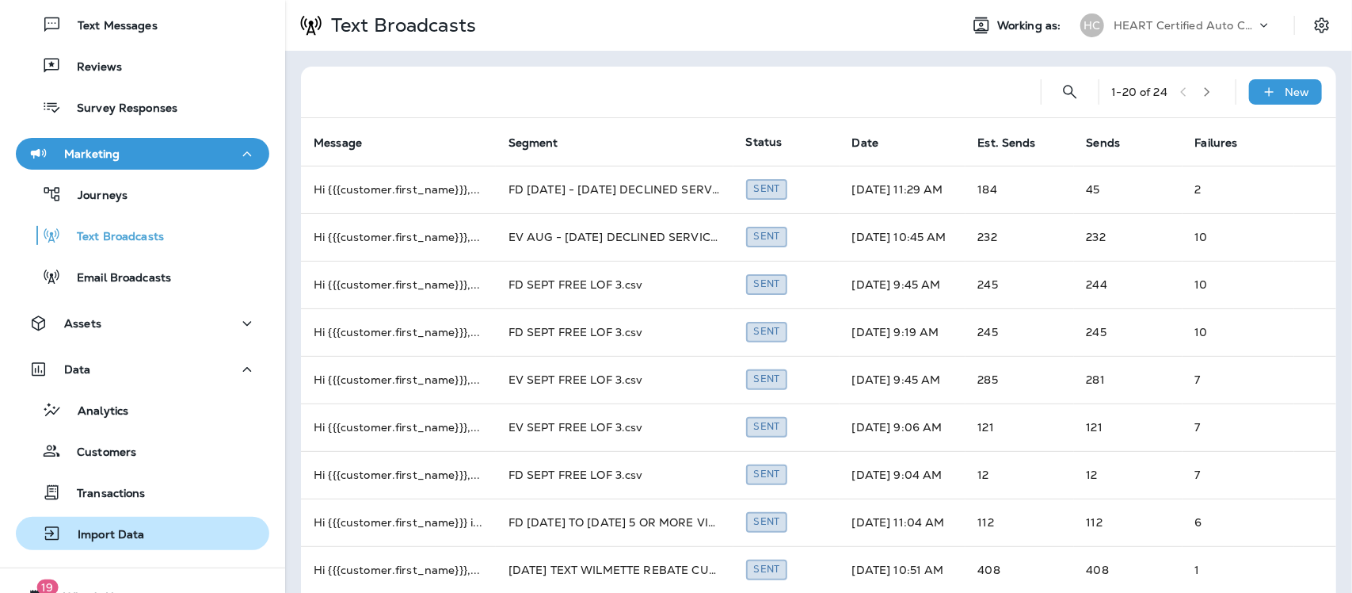
click at [132, 533] on p "Import Data" at bounding box center [103, 535] width 83 height 15
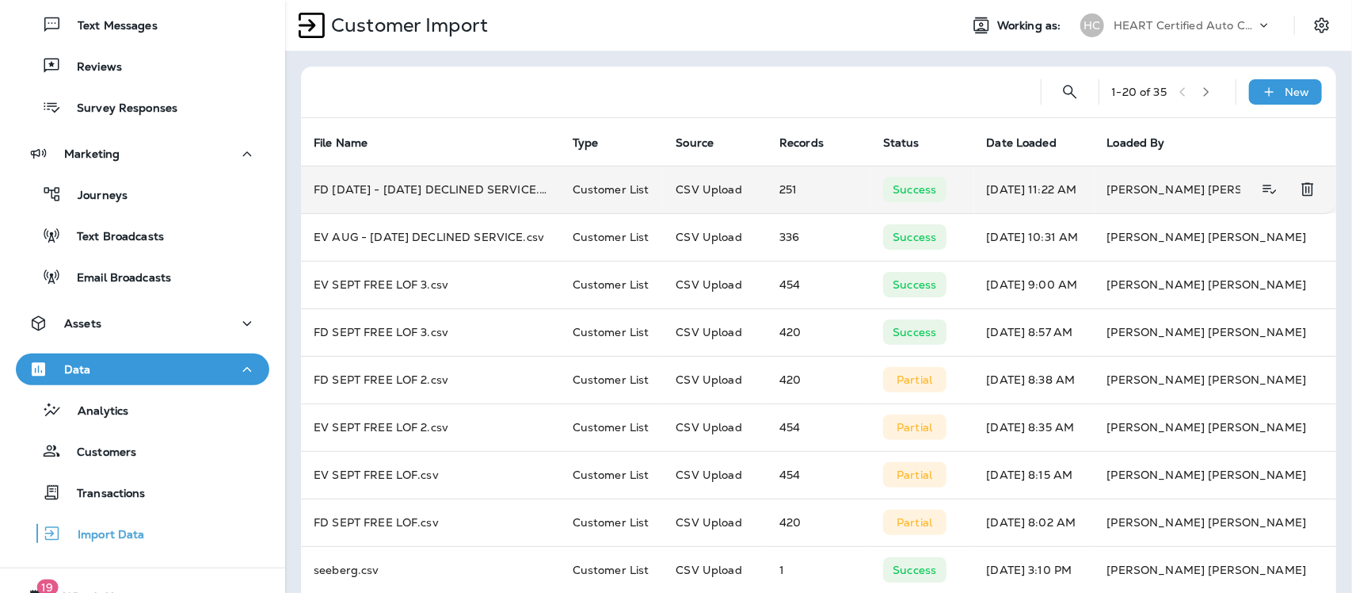
click at [903, 193] on p "Success" at bounding box center [915, 189] width 44 height 13
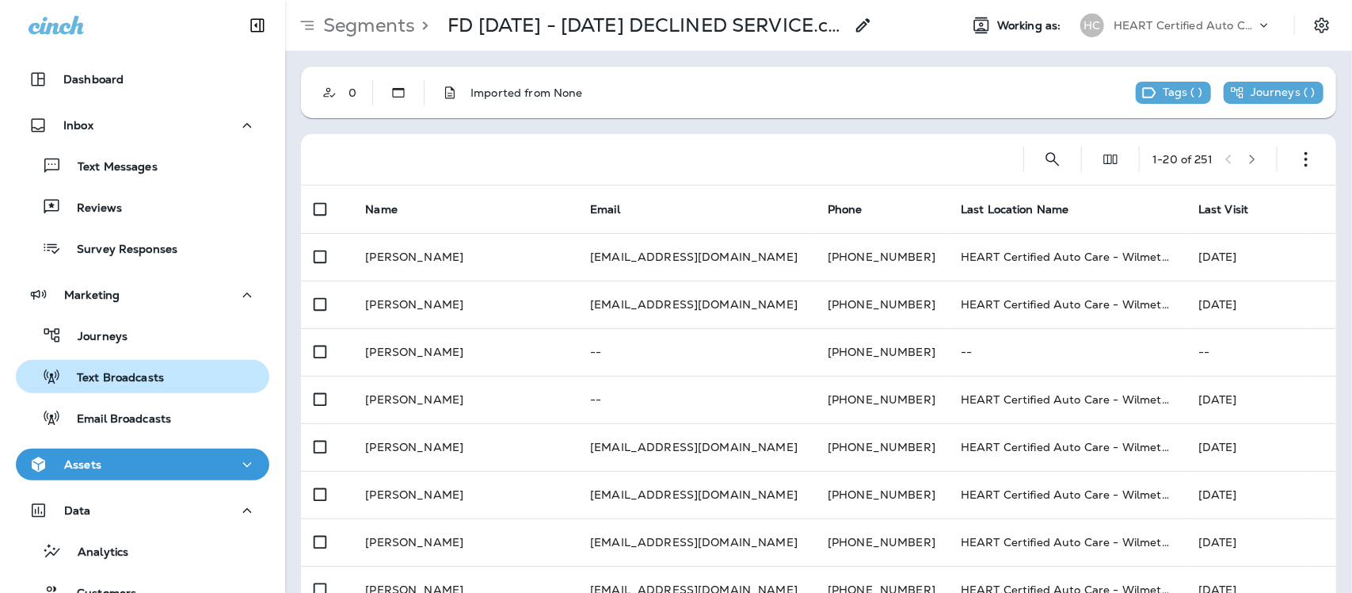
click at [132, 368] on div "Text Broadcasts" at bounding box center [93, 376] width 142 height 24
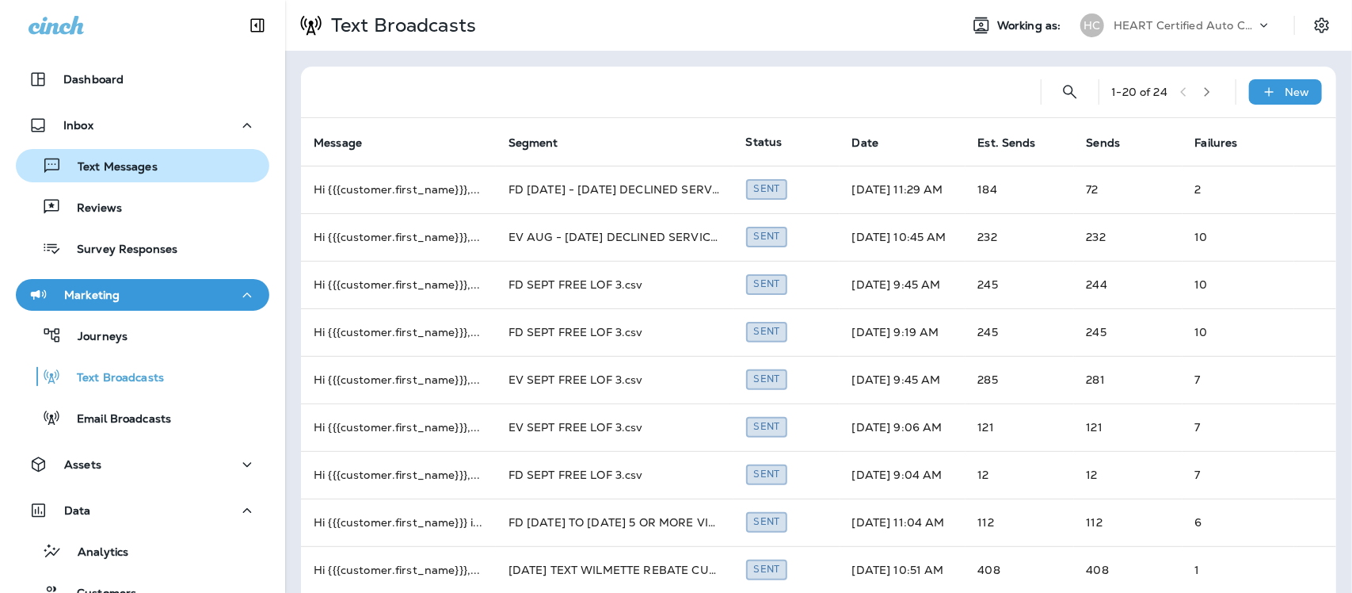
click at [143, 152] on button "Text Messages" at bounding box center [143, 165] width 254 height 33
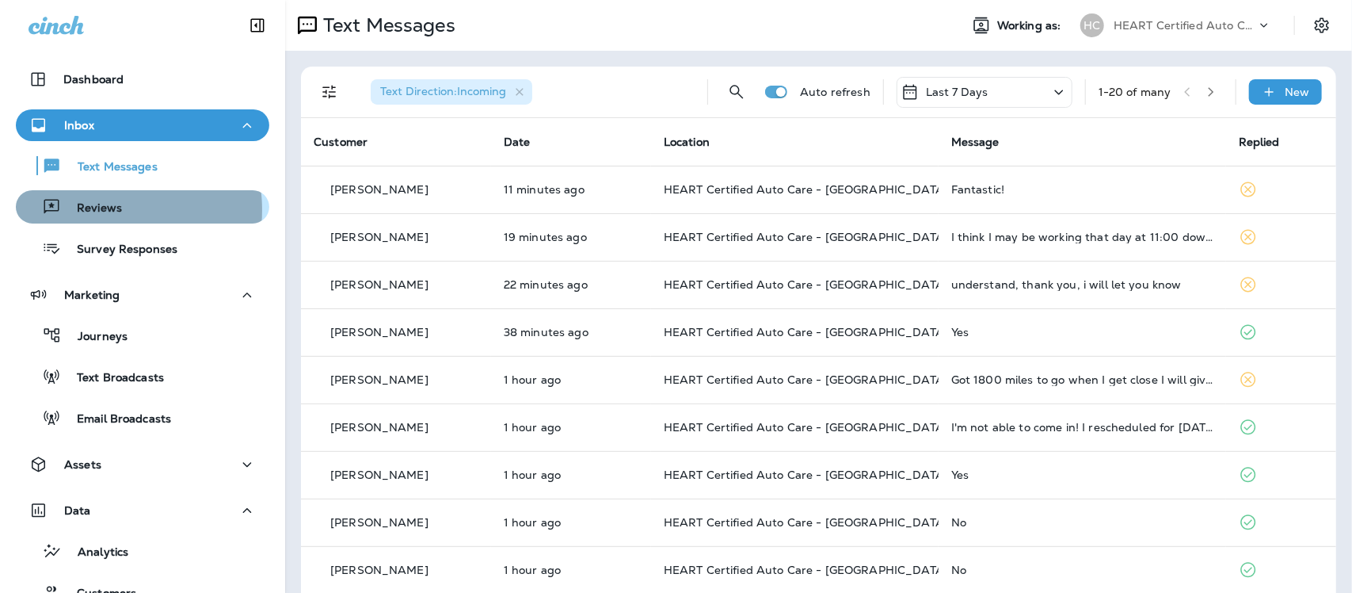
click at [100, 208] on p "Reviews" at bounding box center [91, 208] width 61 height 15
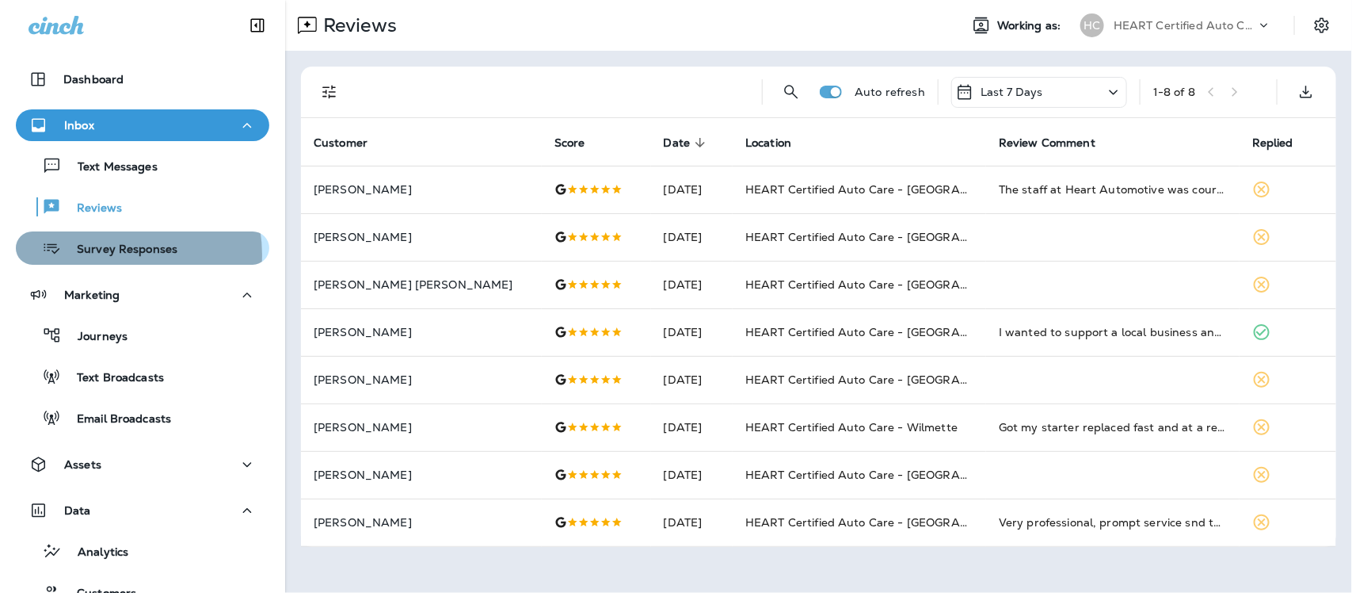
click at [112, 254] on p "Survey Responses" at bounding box center [119, 249] width 116 height 15
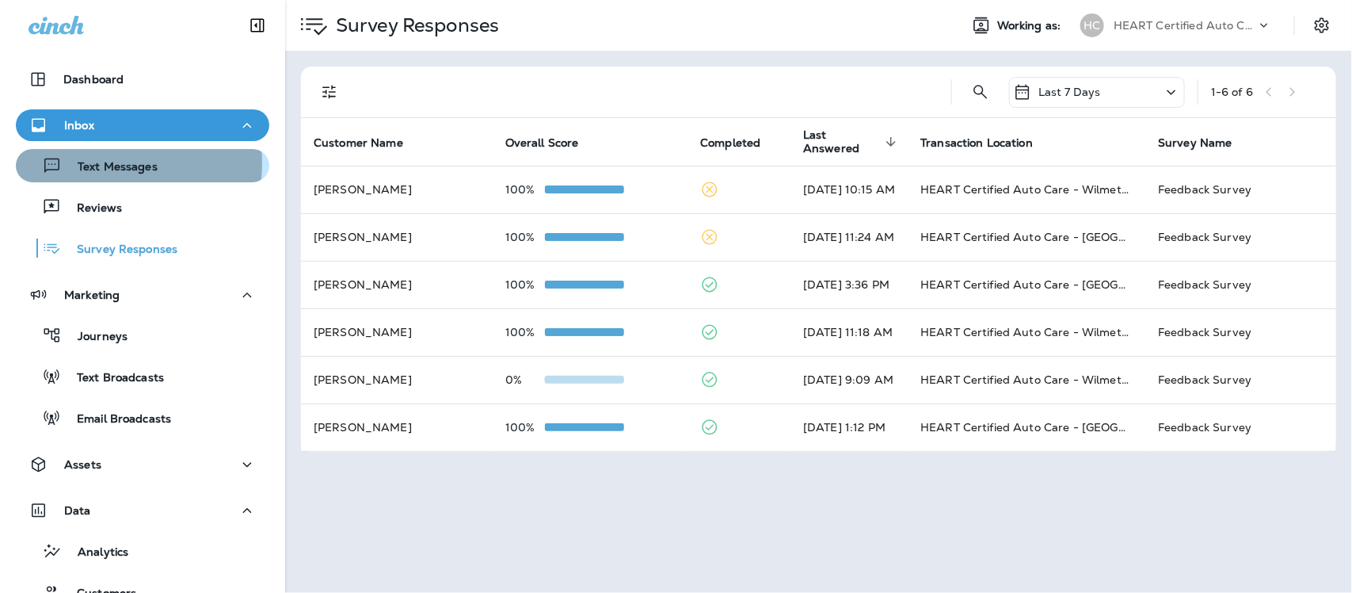
click at [120, 163] on p "Text Messages" at bounding box center [110, 167] width 96 height 15
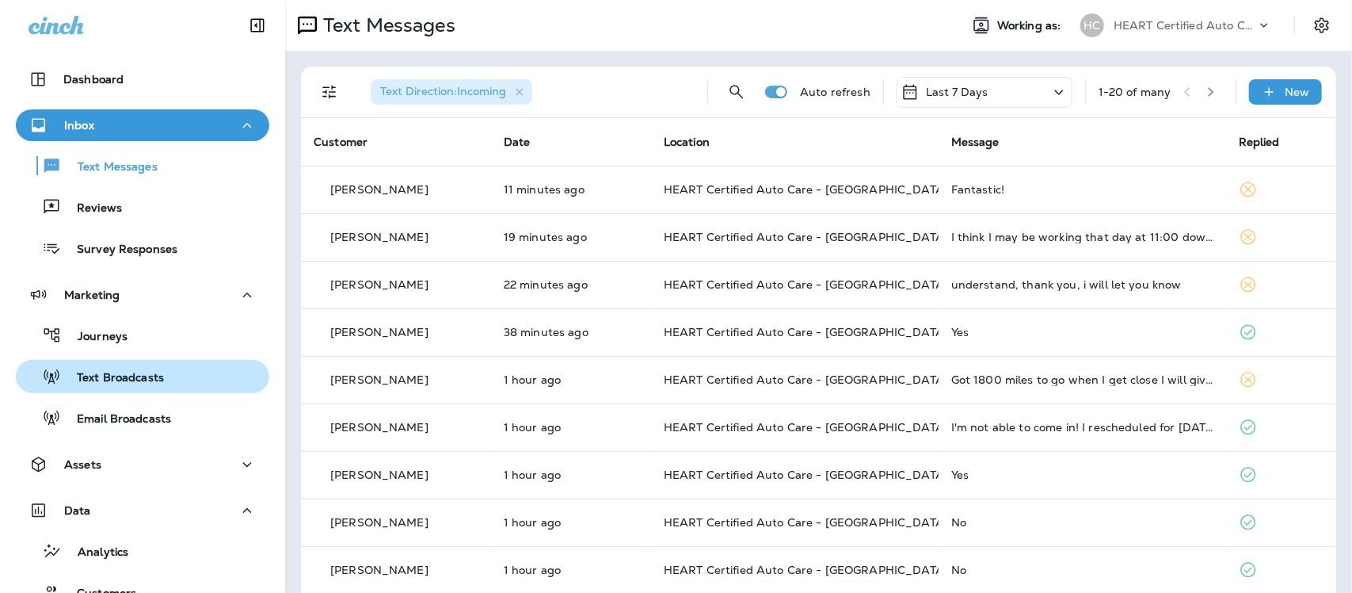
click at [125, 377] on p "Text Broadcasts" at bounding box center [112, 378] width 103 height 15
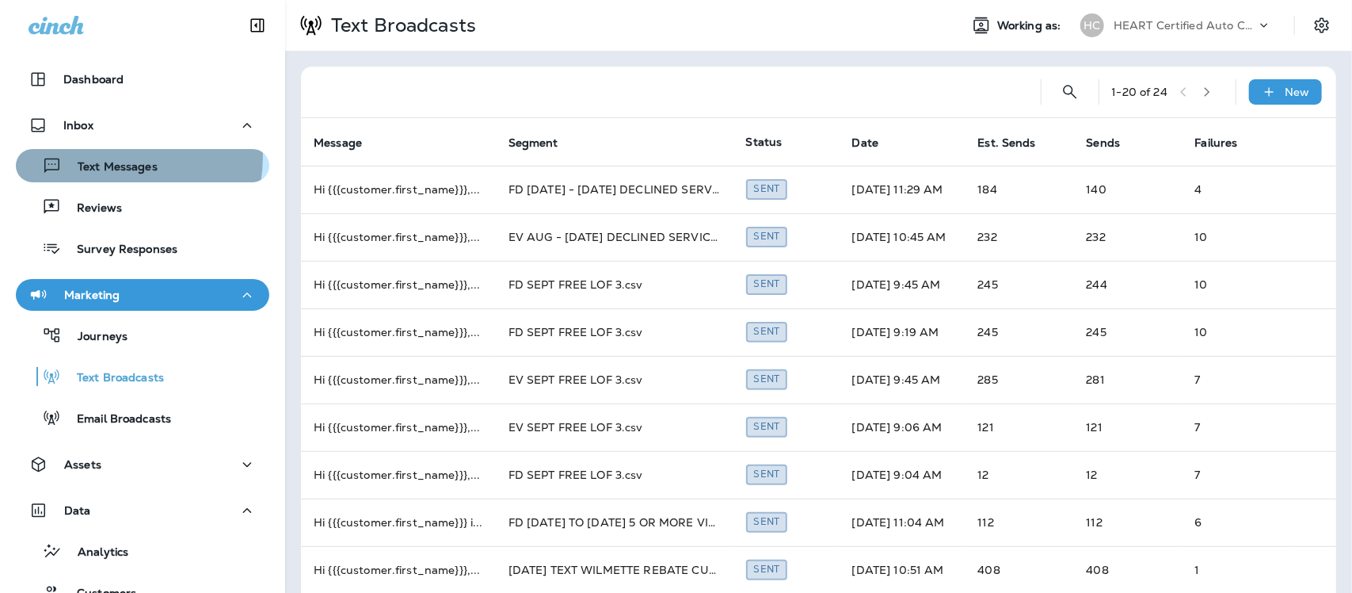
click at [105, 155] on div "Text Messages" at bounding box center [89, 166] width 135 height 24
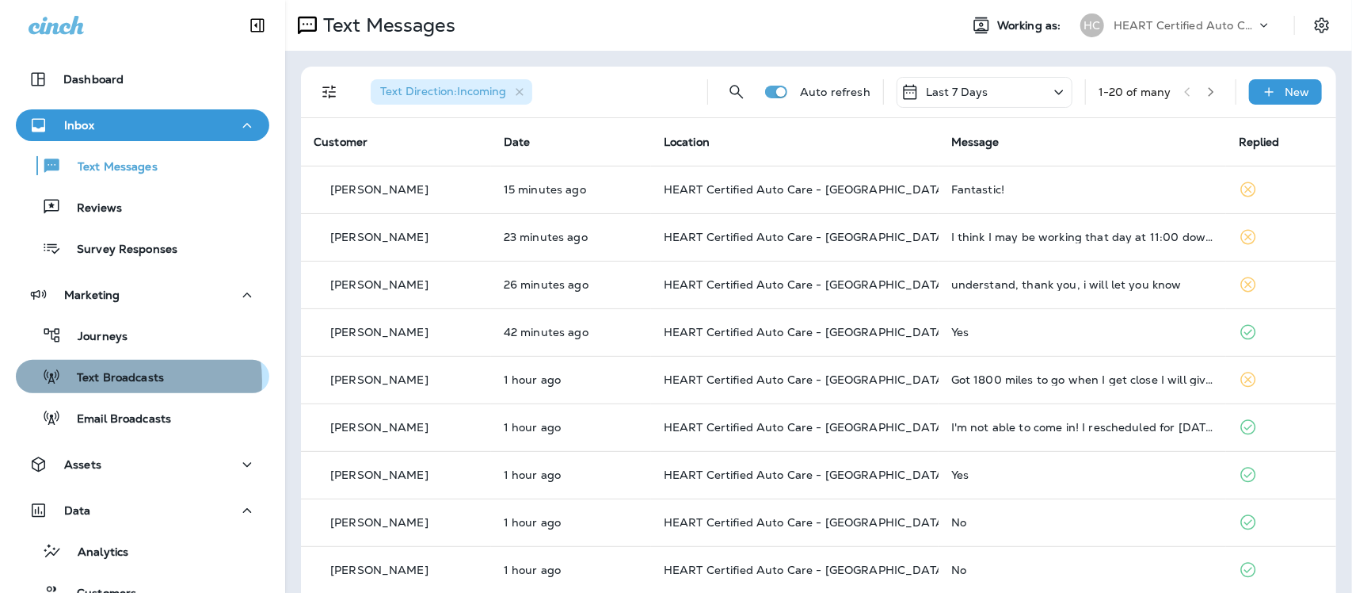
click at [119, 381] on p "Text Broadcasts" at bounding box center [112, 378] width 103 height 15
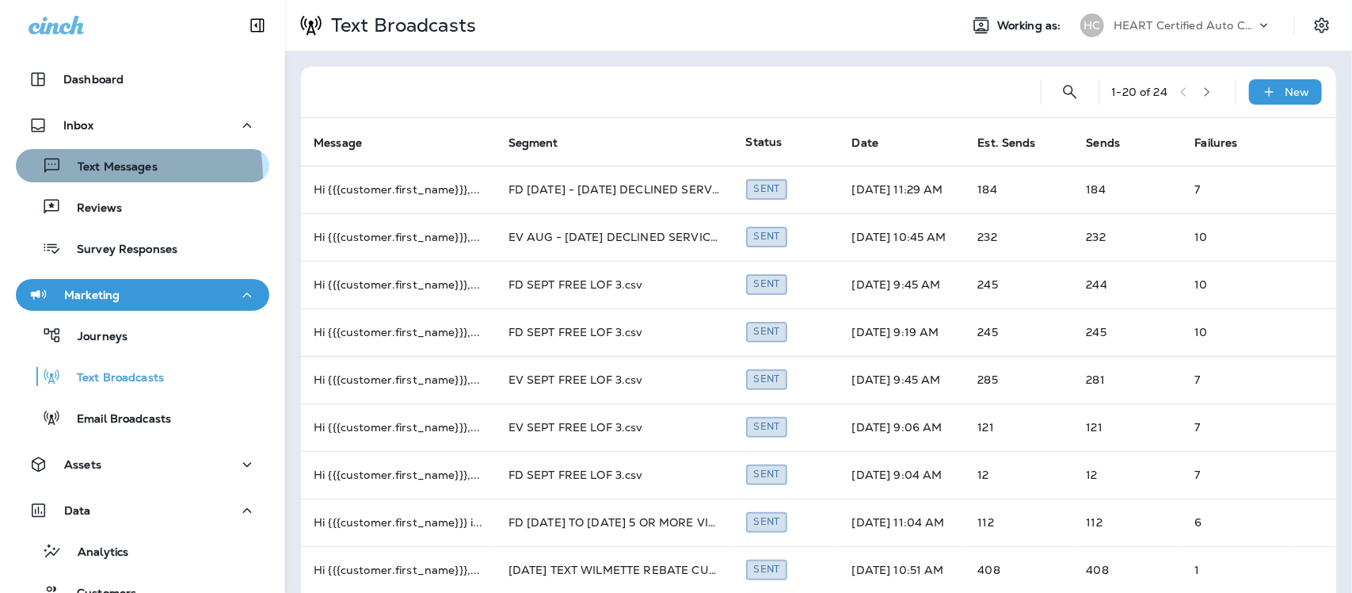
click at [121, 175] on div "Text Messages" at bounding box center [89, 166] width 135 height 24
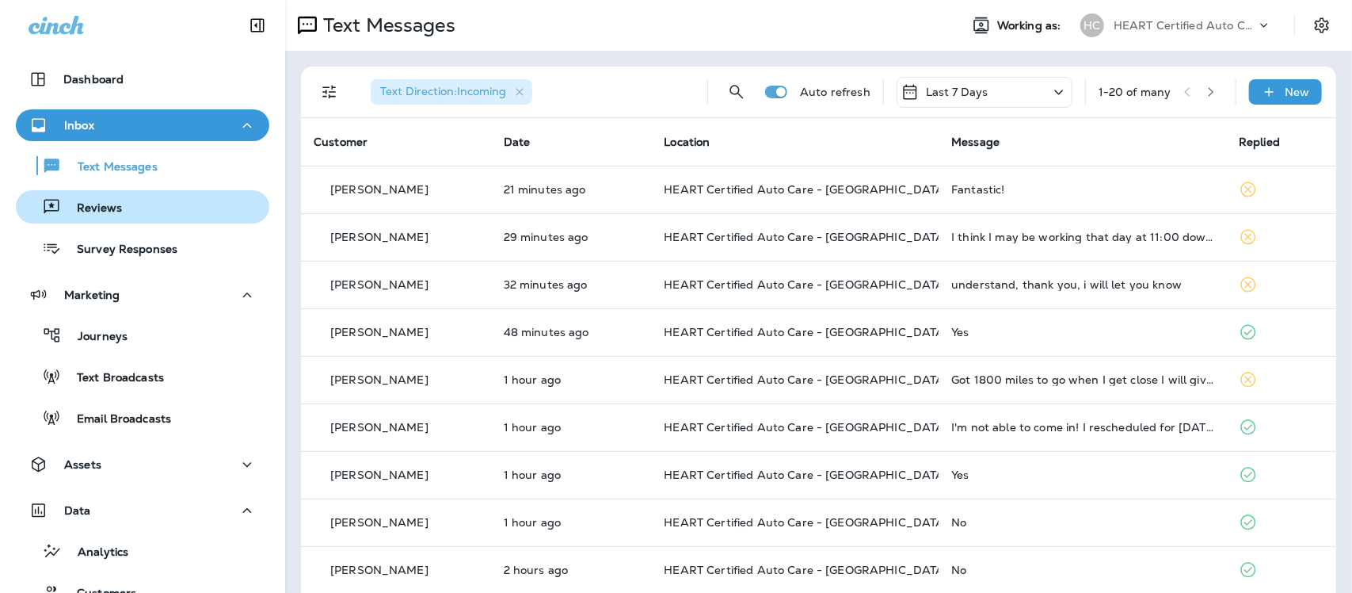
click at [86, 201] on p "Reviews" at bounding box center [91, 208] width 61 height 15
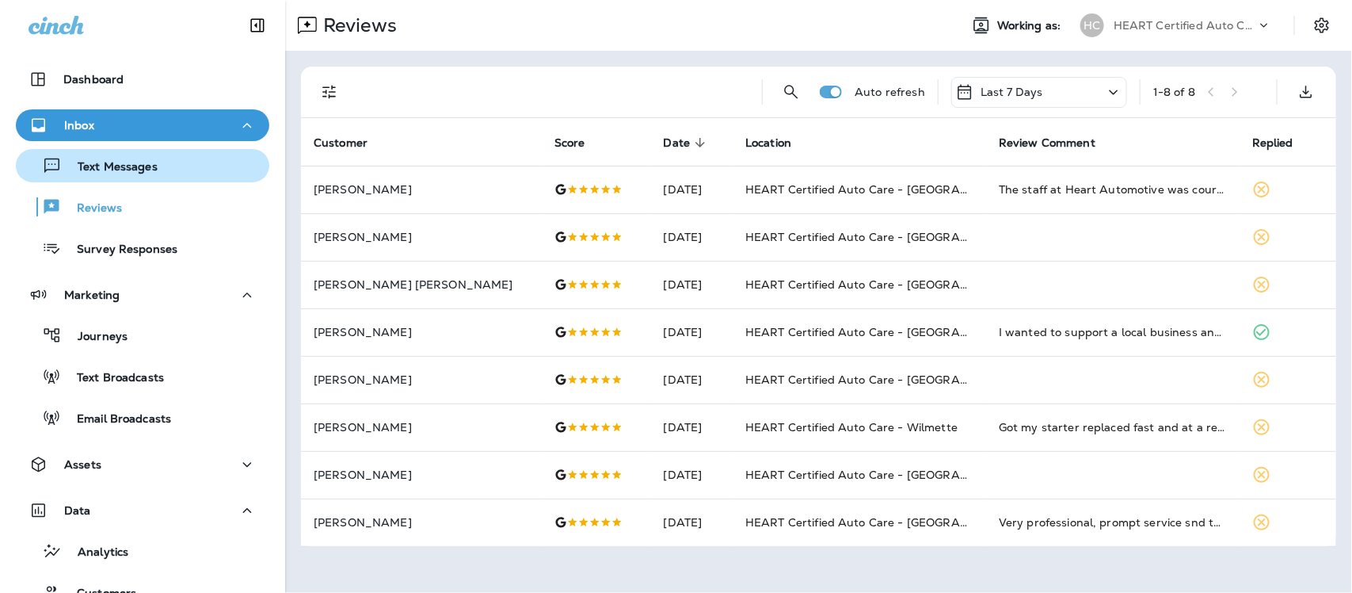
click at [132, 167] on p "Text Messages" at bounding box center [110, 167] width 96 height 15
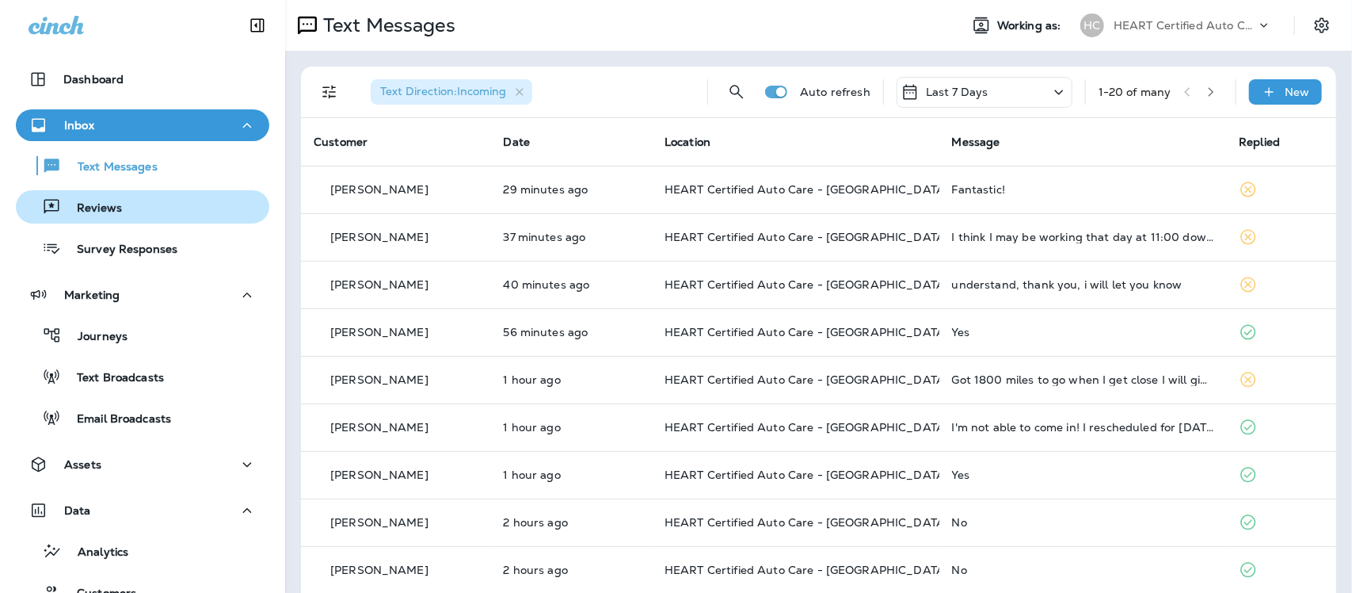
click at [81, 206] on p "Reviews" at bounding box center [91, 208] width 61 height 15
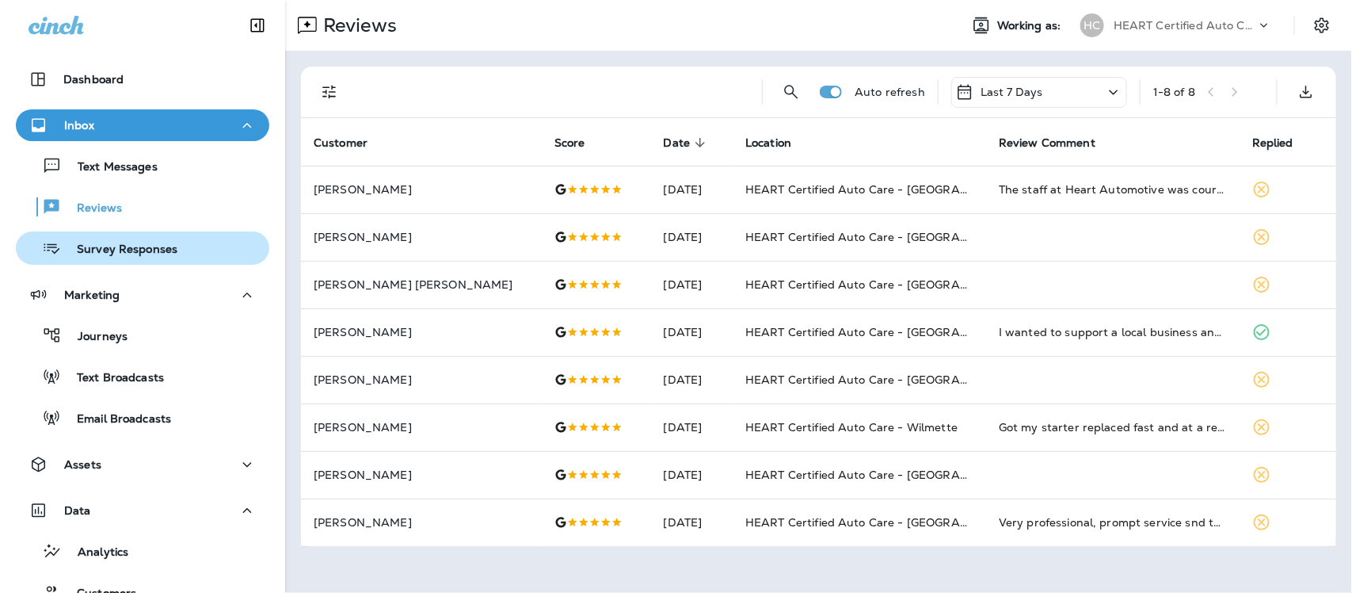
click at [93, 250] on p "Survey Responses" at bounding box center [119, 249] width 116 height 15
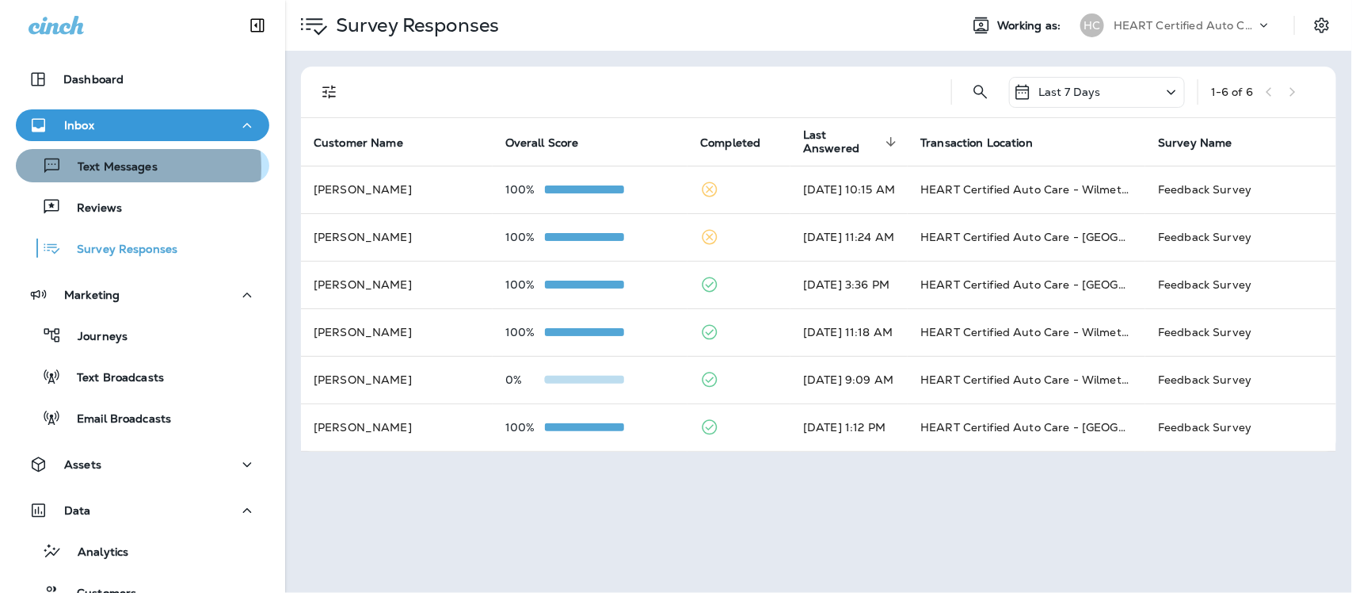
click at [91, 167] on p "Text Messages" at bounding box center [110, 167] width 96 height 15
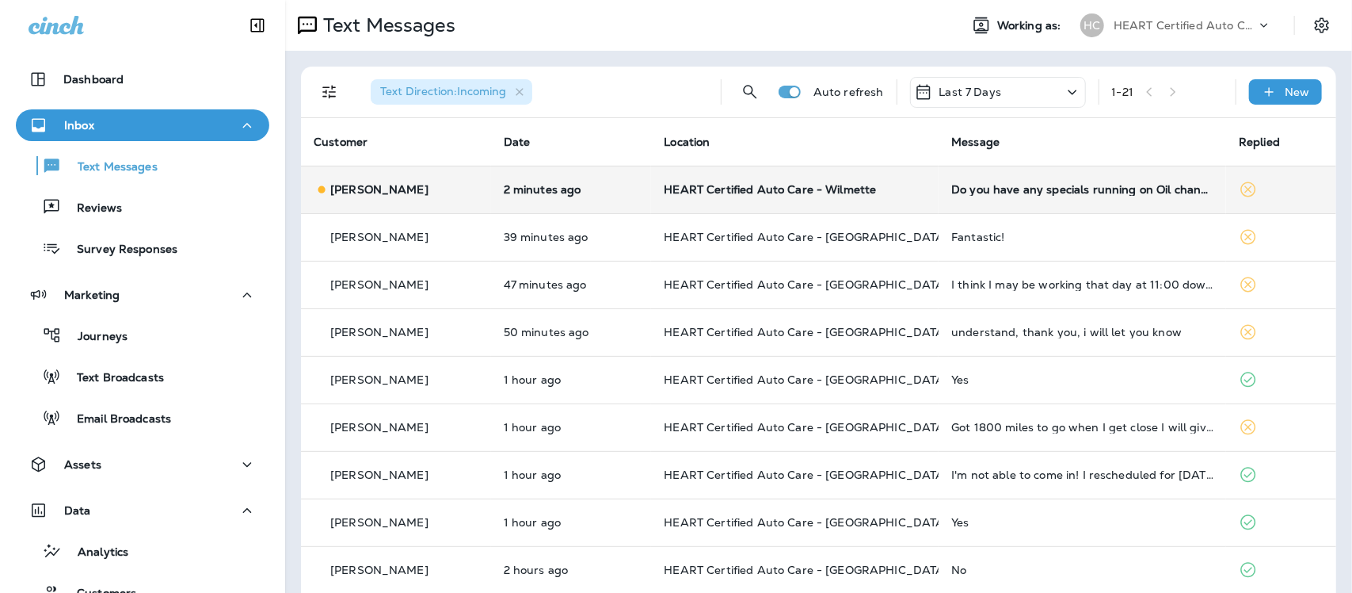
click at [1038, 191] on div "Do you have any specials running on Oil changes?" at bounding box center [1082, 189] width 262 height 13
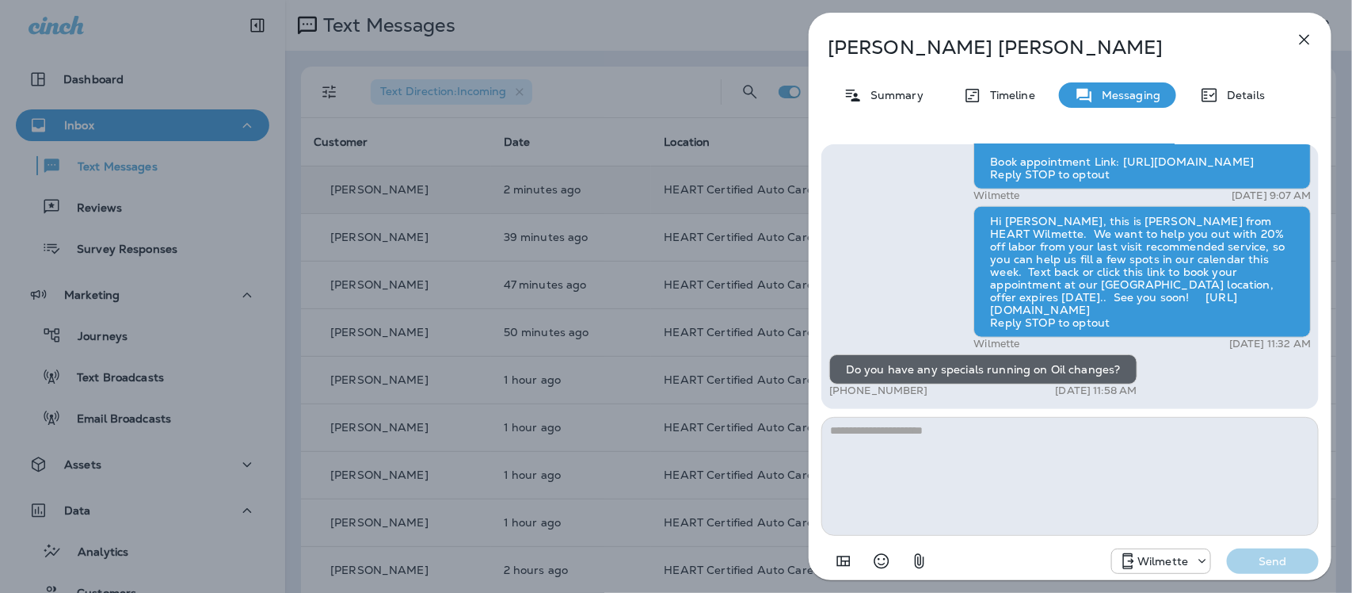
click at [980, 436] on textarea at bounding box center [1071, 476] width 498 height 119
type textarea "**********"
click at [1285, 555] on p "Send" at bounding box center [1273, 561] width 67 height 14
